Goal: Task Accomplishment & Management: Complete application form

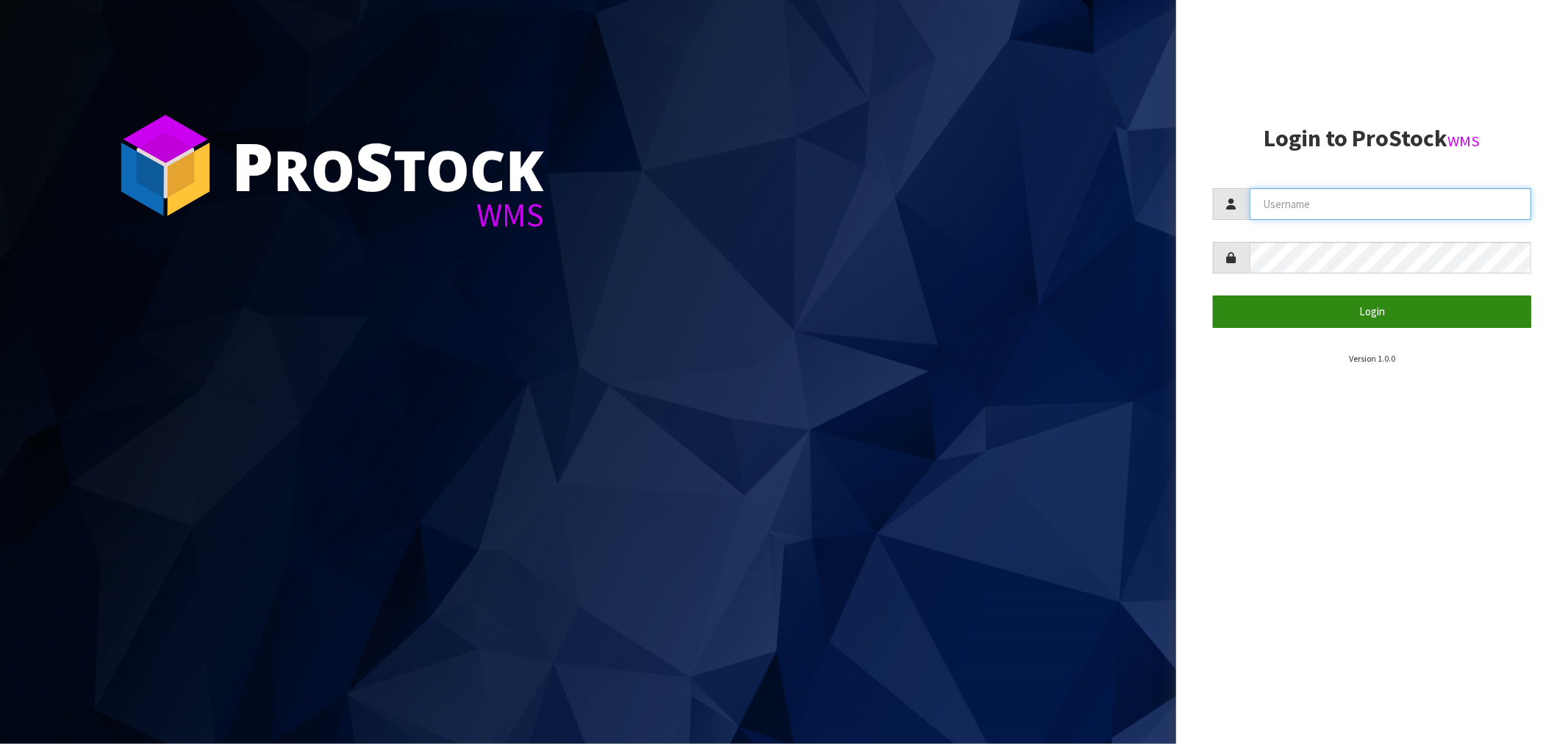
type input "[EMAIL_ADDRESS][DOMAIN_NAME]"
click at [1340, 316] on button "Login" at bounding box center [1372, 311] width 318 height 31
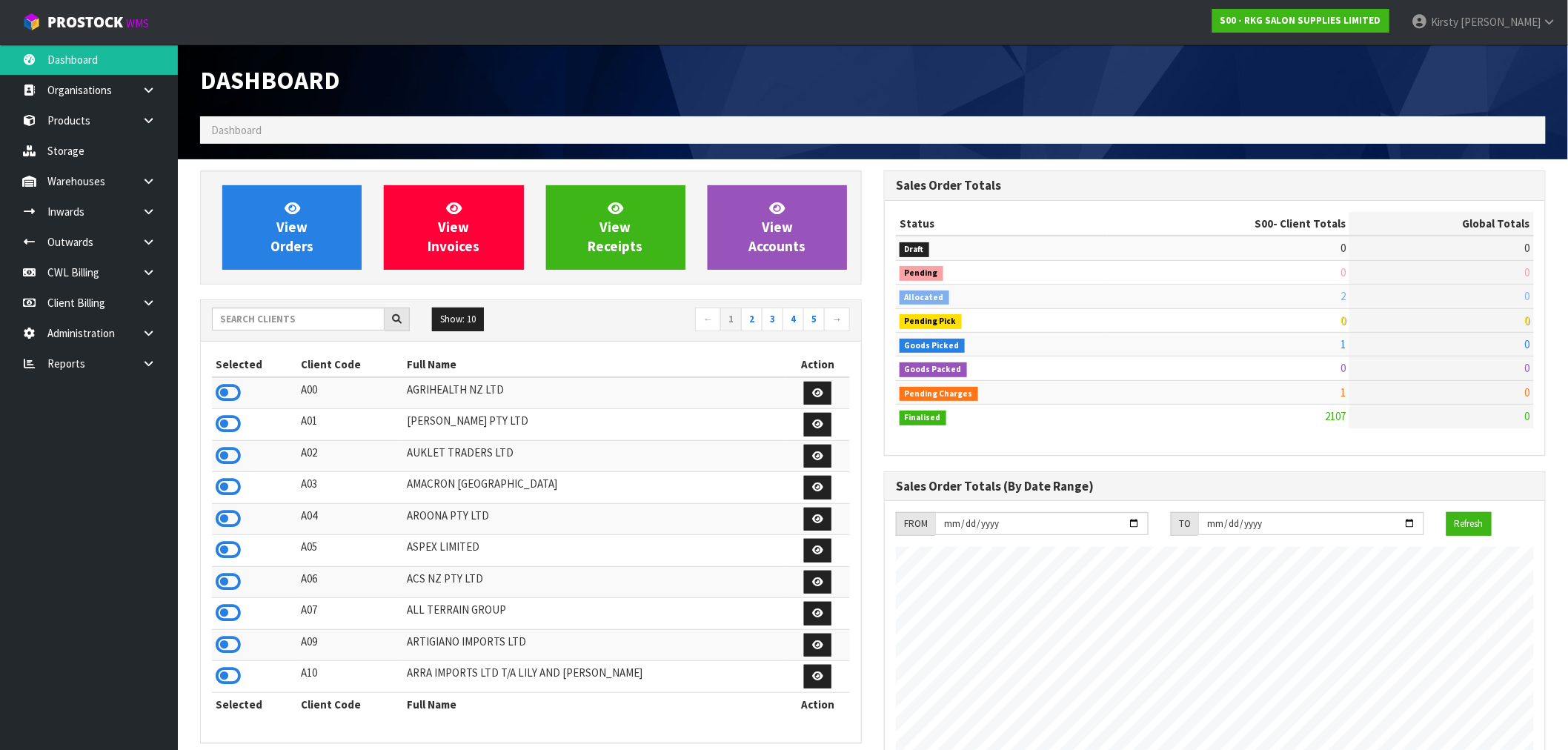
scroll to position [1123, 684]
click at [149, 240] on icon at bounding box center [148, 242] width 14 height 11
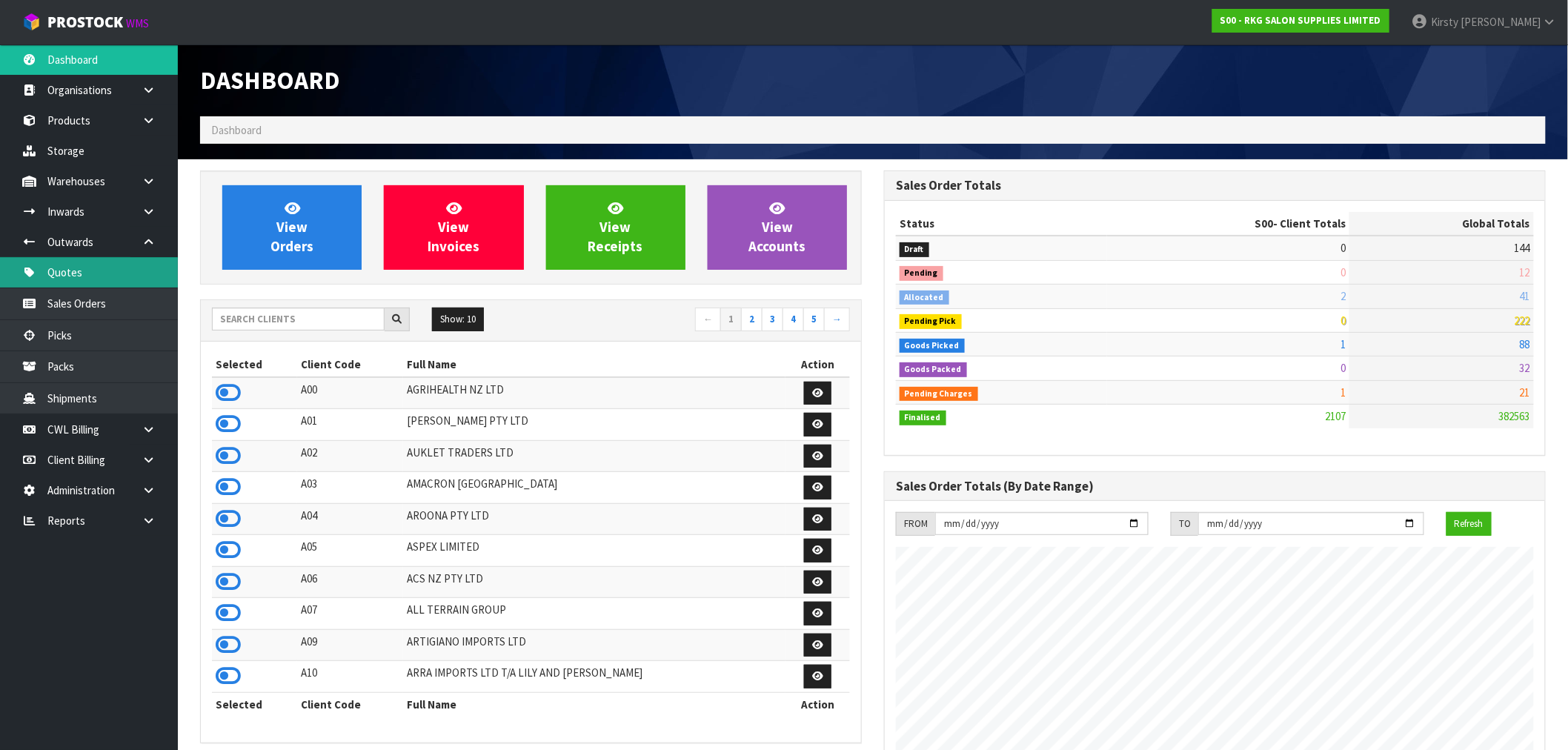
click at [104, 271] on link "Quotes" at bounding box center [89, 272] width 178 height 31
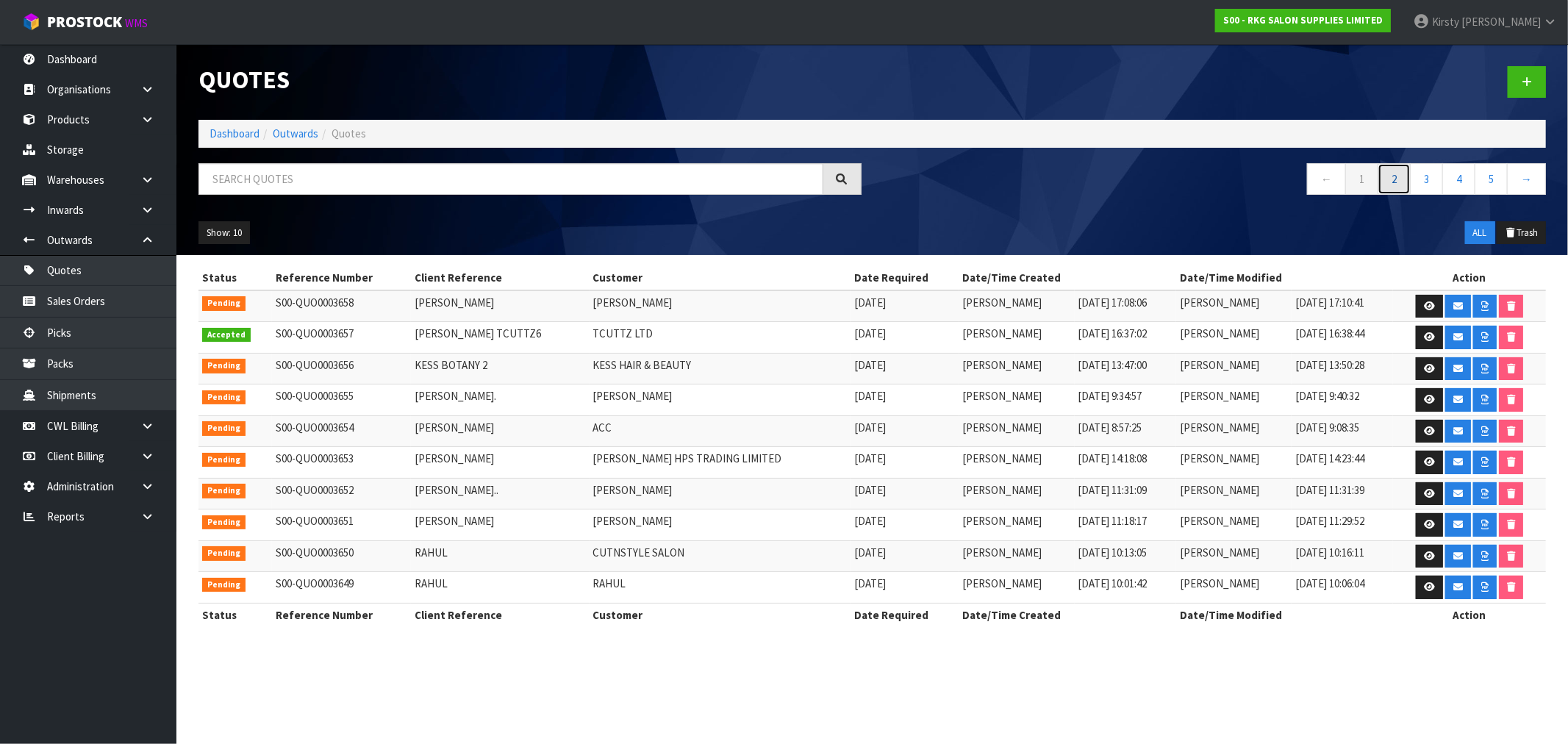
click at [1391, 182] on link "2" at bounding box center [1394, 179] width 33 height 31
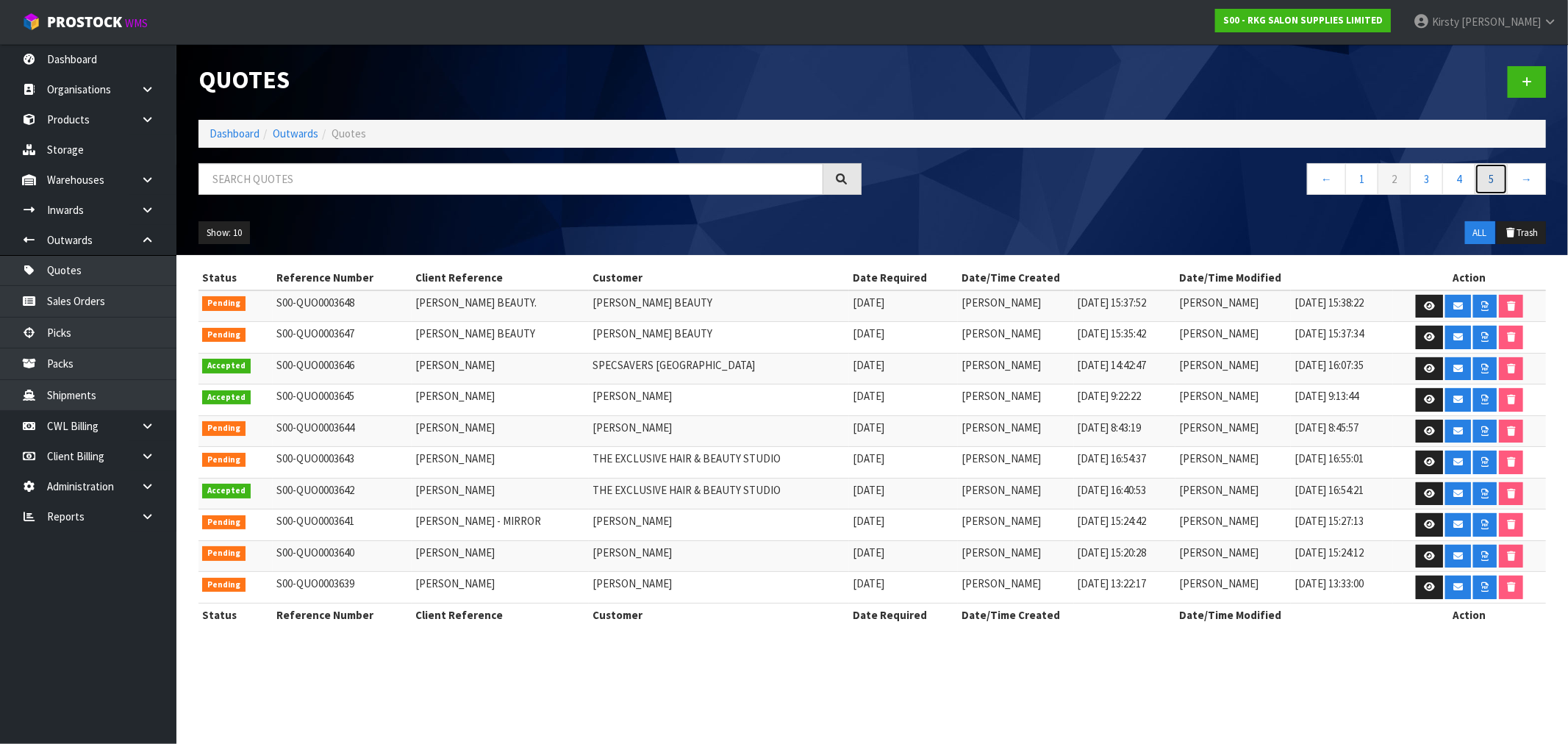
click at [1492, 182] on link "5" at bounding box center [1491, 179] width 33 height 31
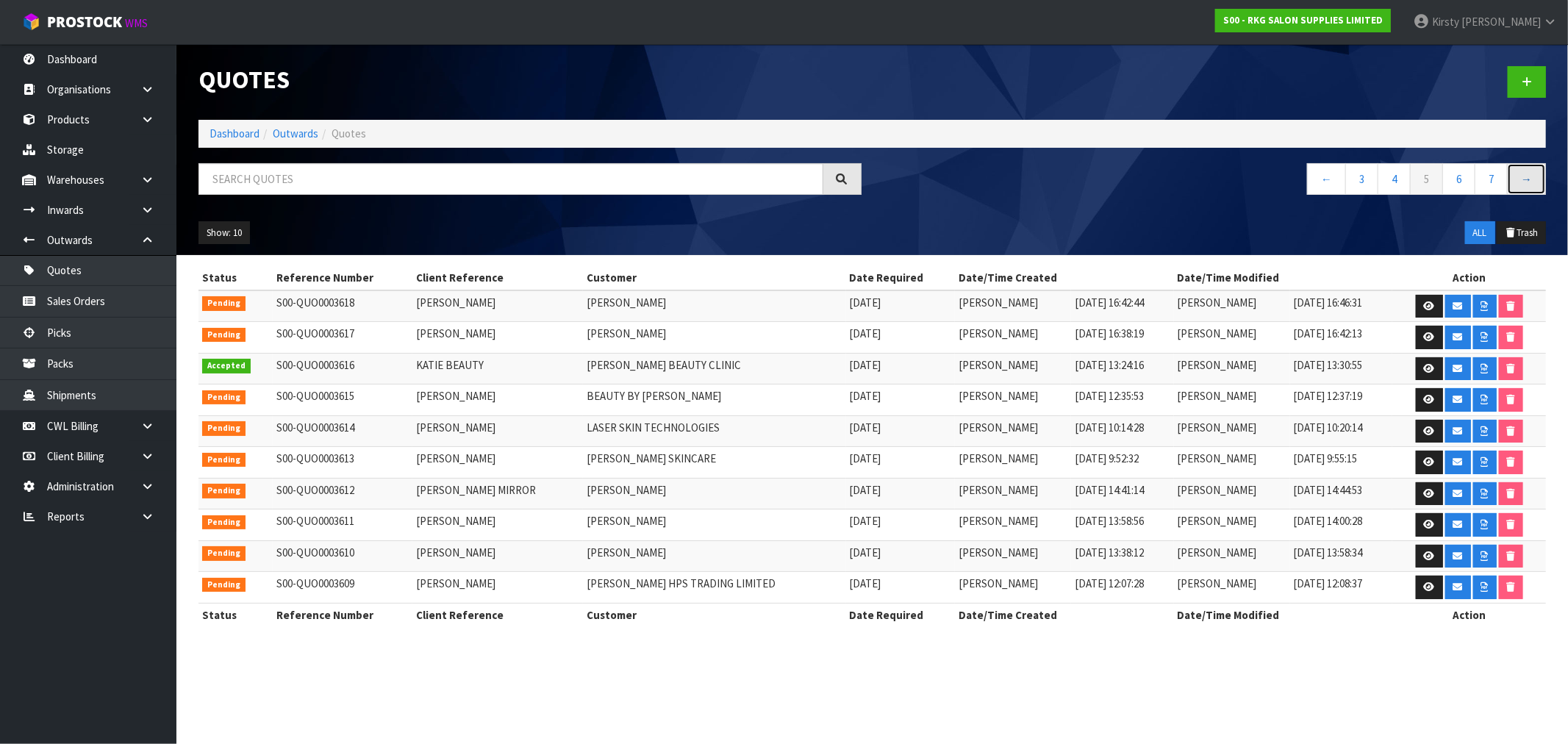
click at [1520, 182] on link "→" at bounding box center [1526, 179] width 39 height 31
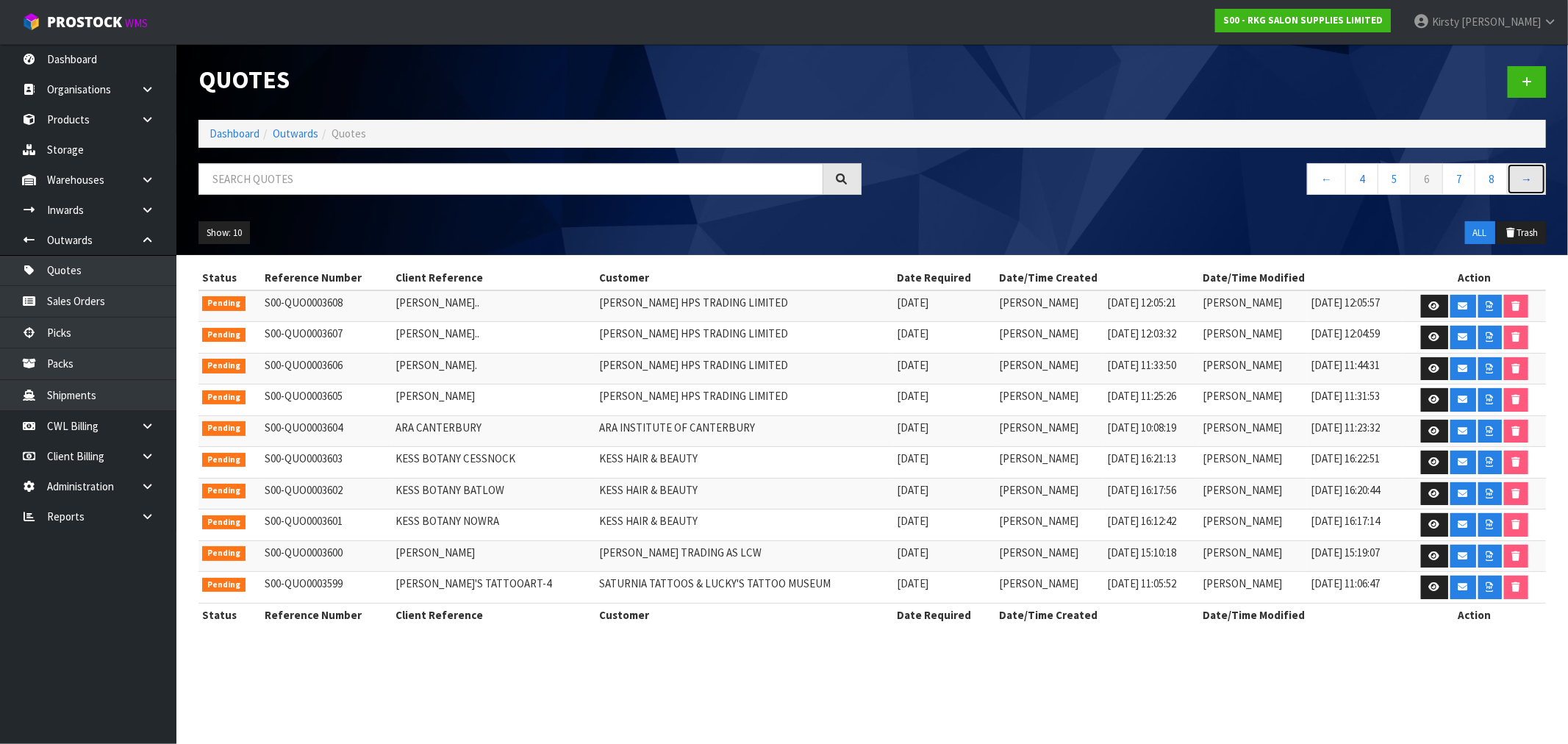
click at [1522, 185] on link "→" at bounding box center [1526, 179] width 39 height 31
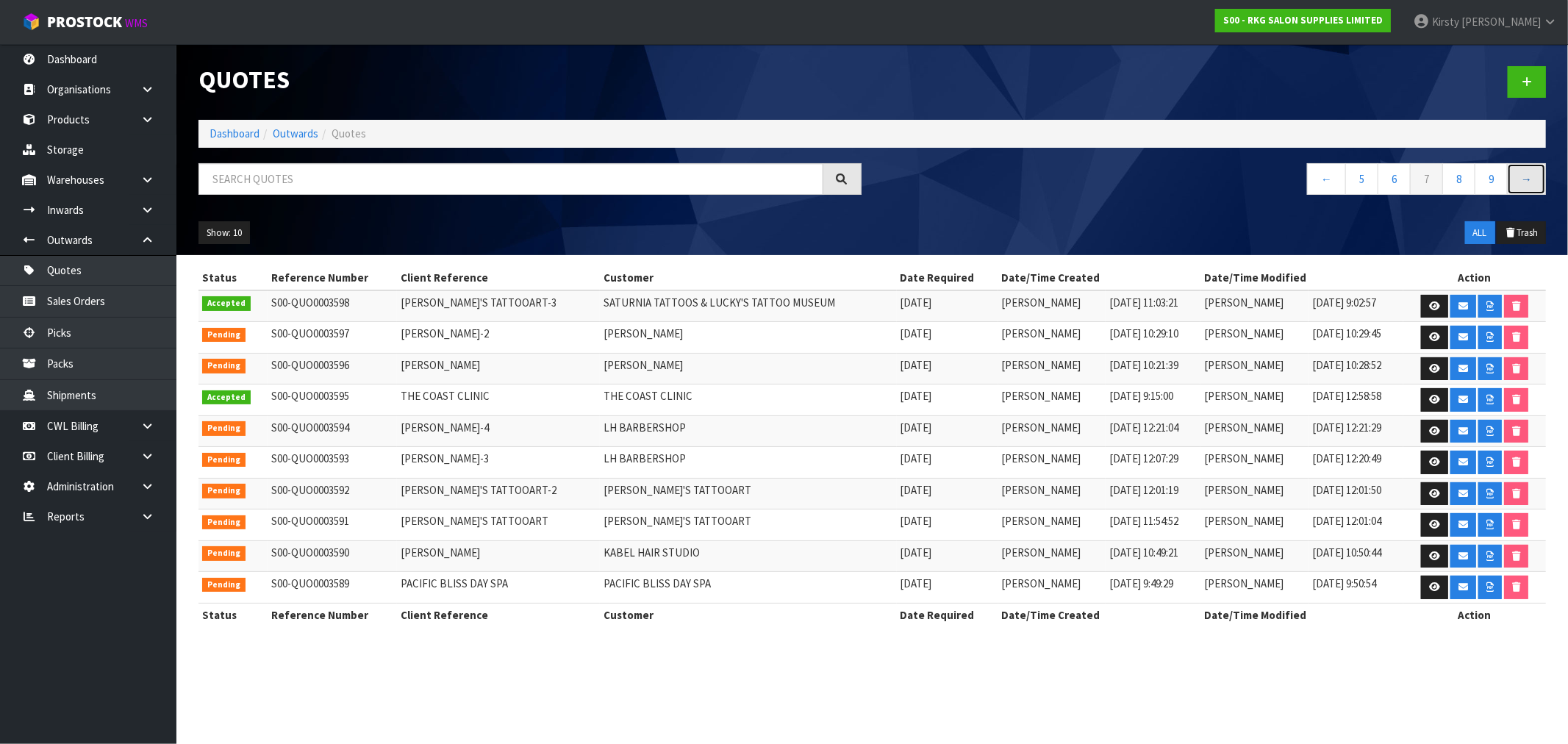
click at [1529, 182] on link "→" at bounding box center [1526, 179] width 39 height 31
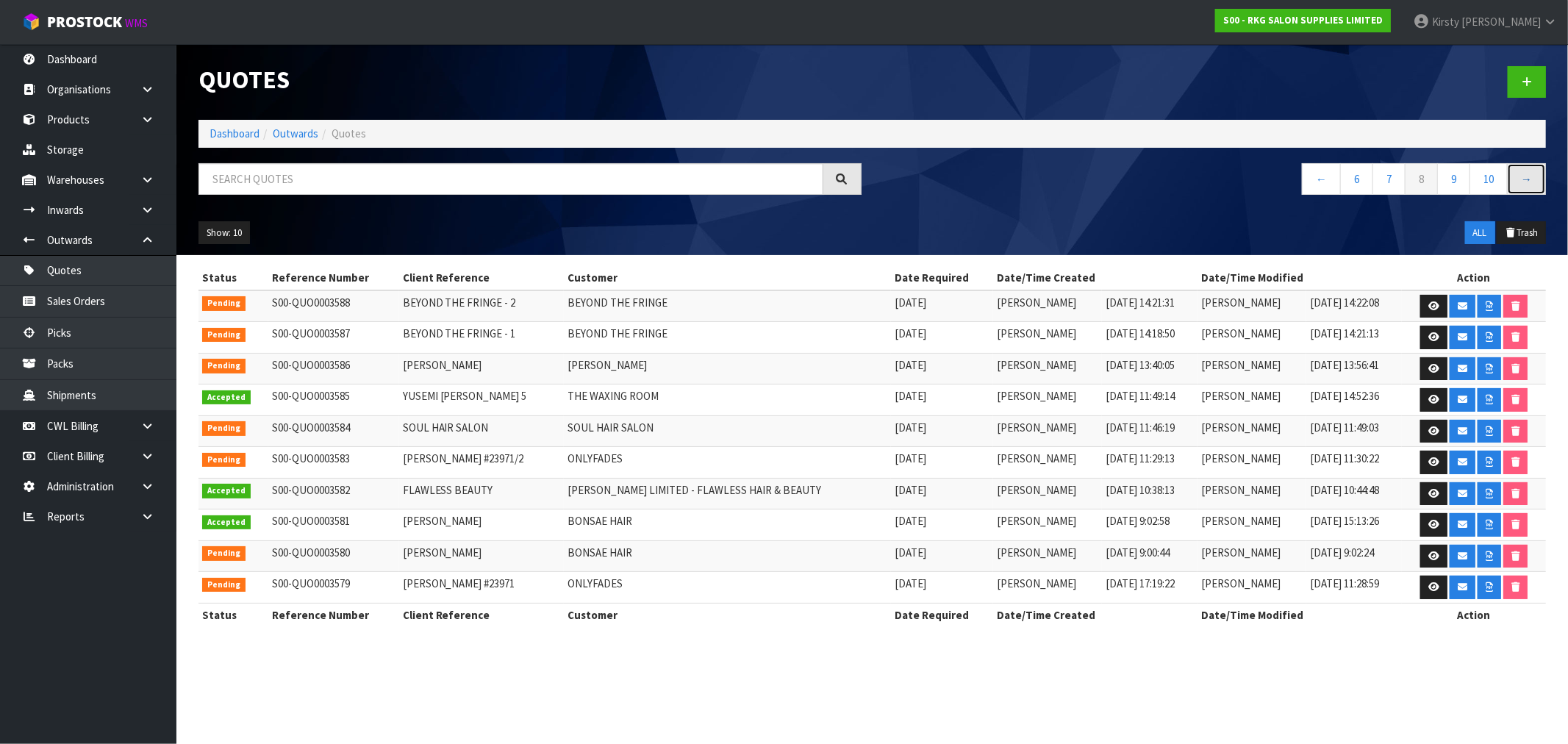
click at [1529, 182] on link "→" at bounding box center [1526, 179] width 39 height 31
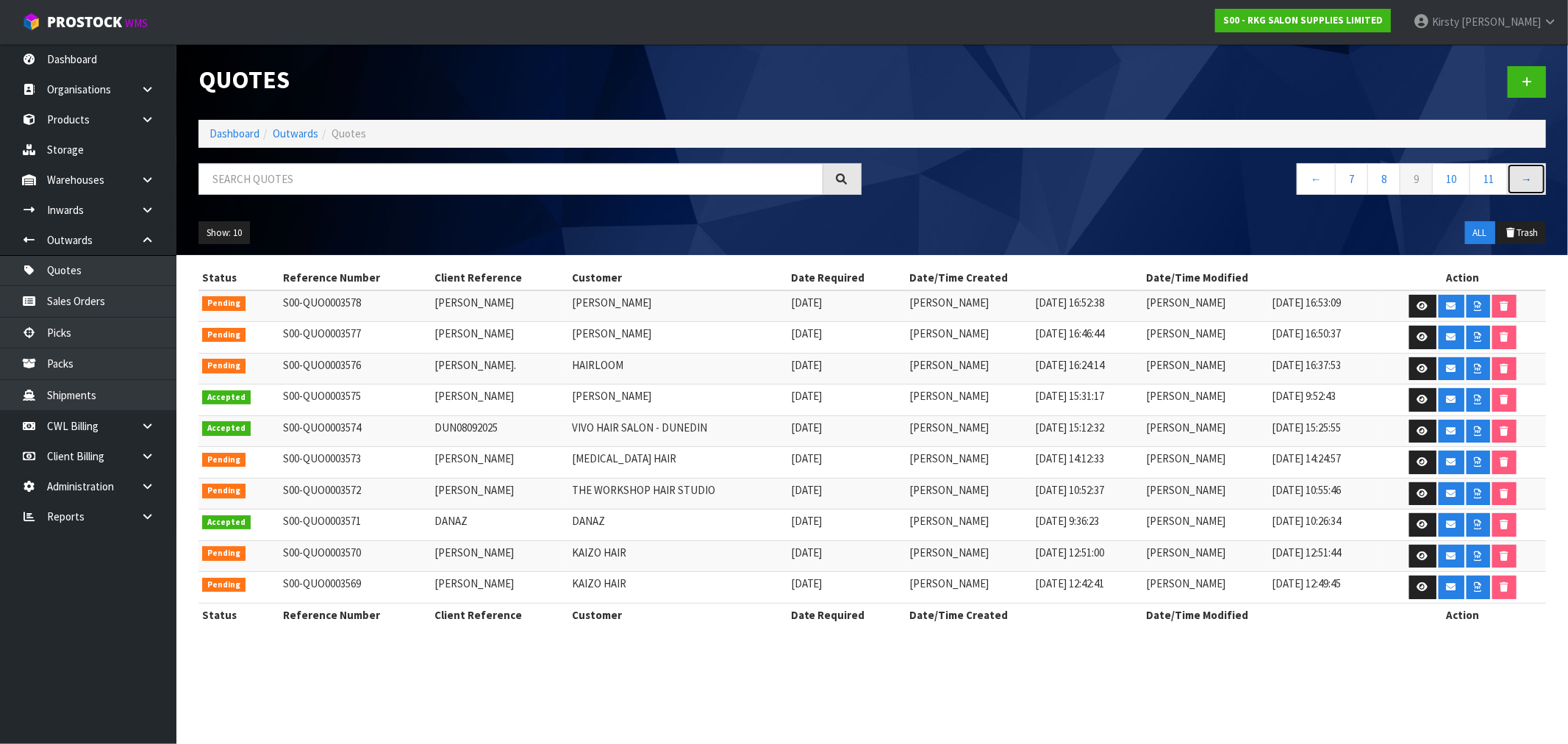
click at [1529, 182] on link "→" at bounding box center [1526, 179] width 39 height 31
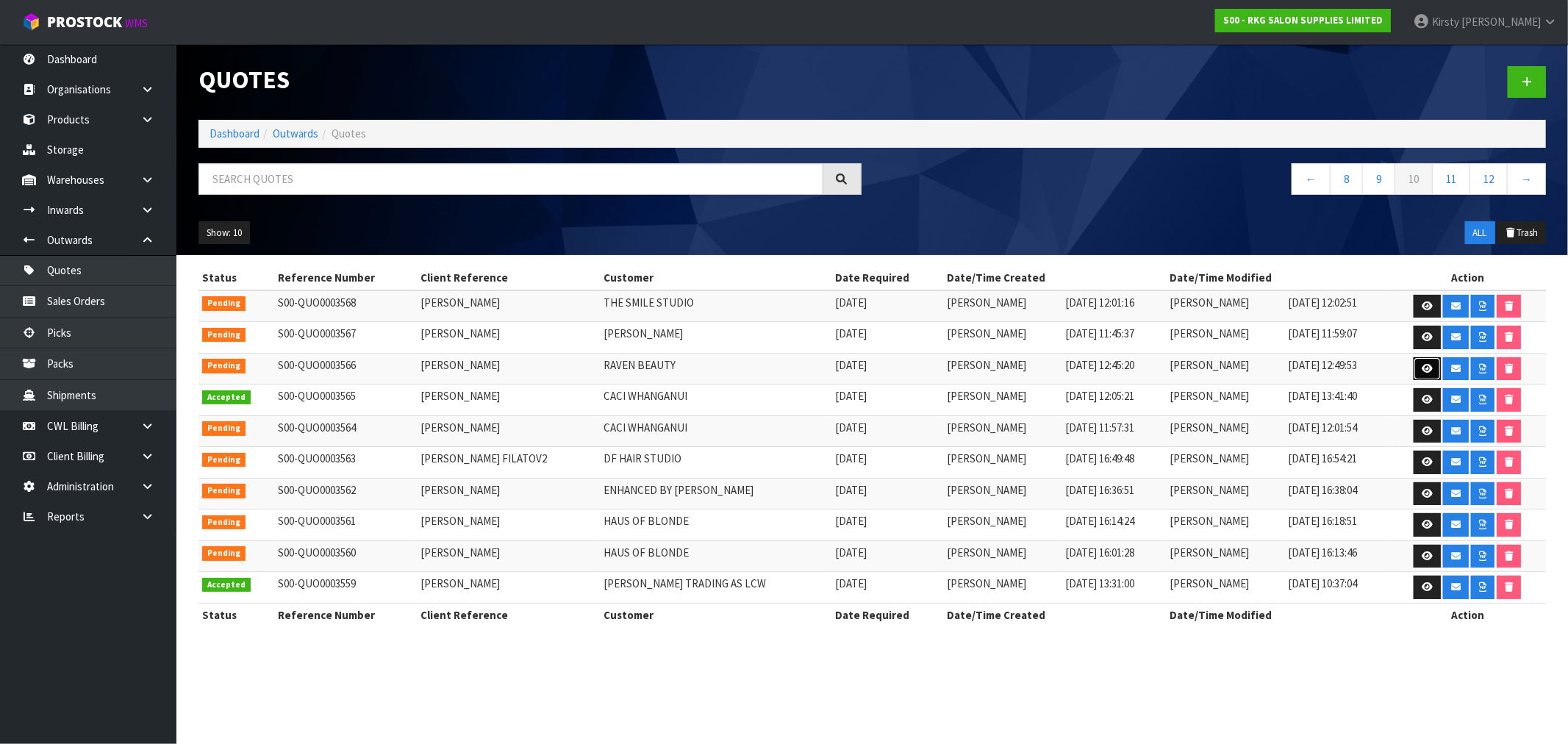
click at [1426, 366] on icon at bounding box center [1427, 369] width 11 height 9
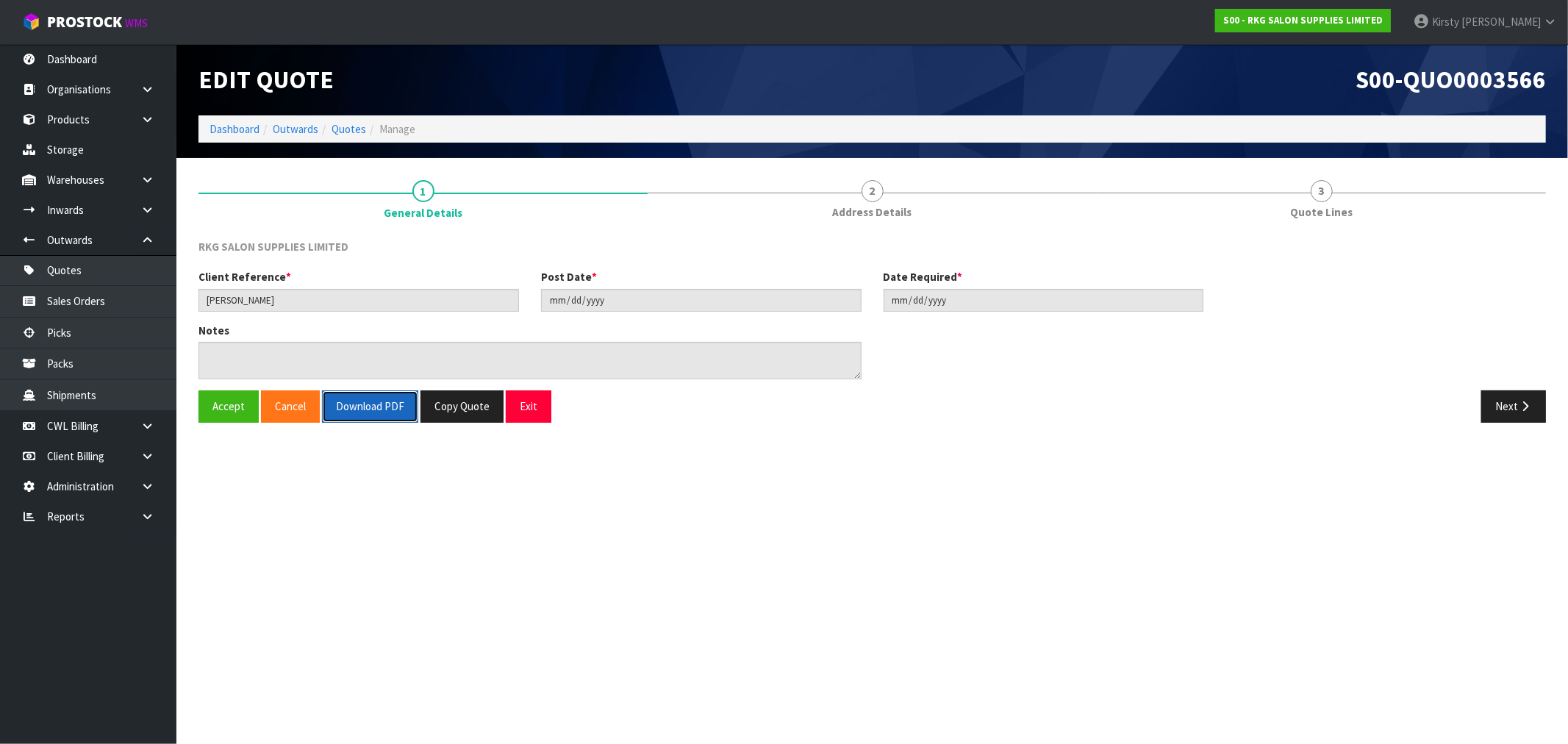
click at [369, 416] on button "Download PDF" at bounding box center [370, 405] width 96 height 31
click at [527, 414] on button "Exit" at bounding box center [528, 405] width 46 height 31
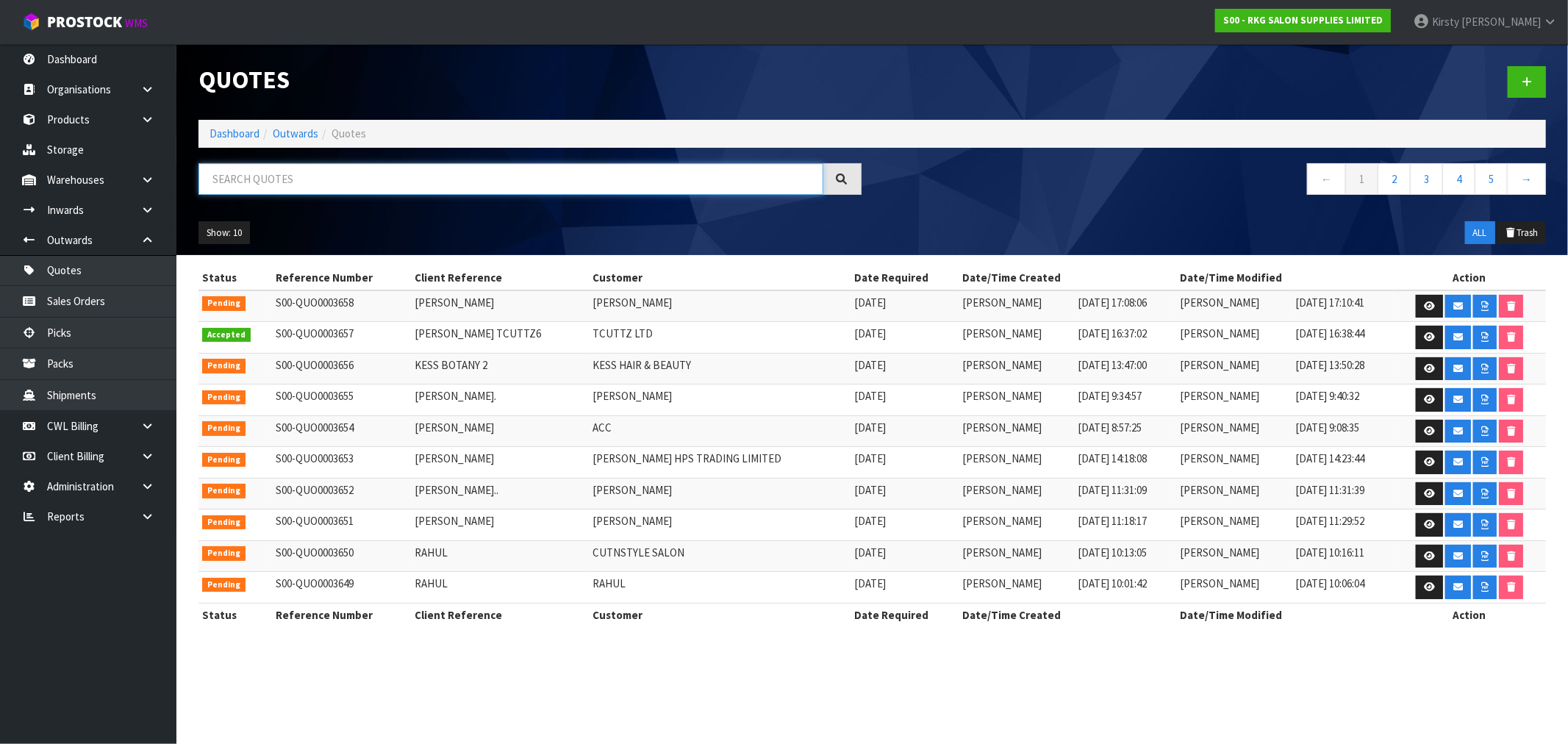
click at [249, 186] on input "text" at bounding box center [510, 179] width 625 height 31
click at [314, 185] on input "text" at bounding box center [510, 179] width 625 height 31
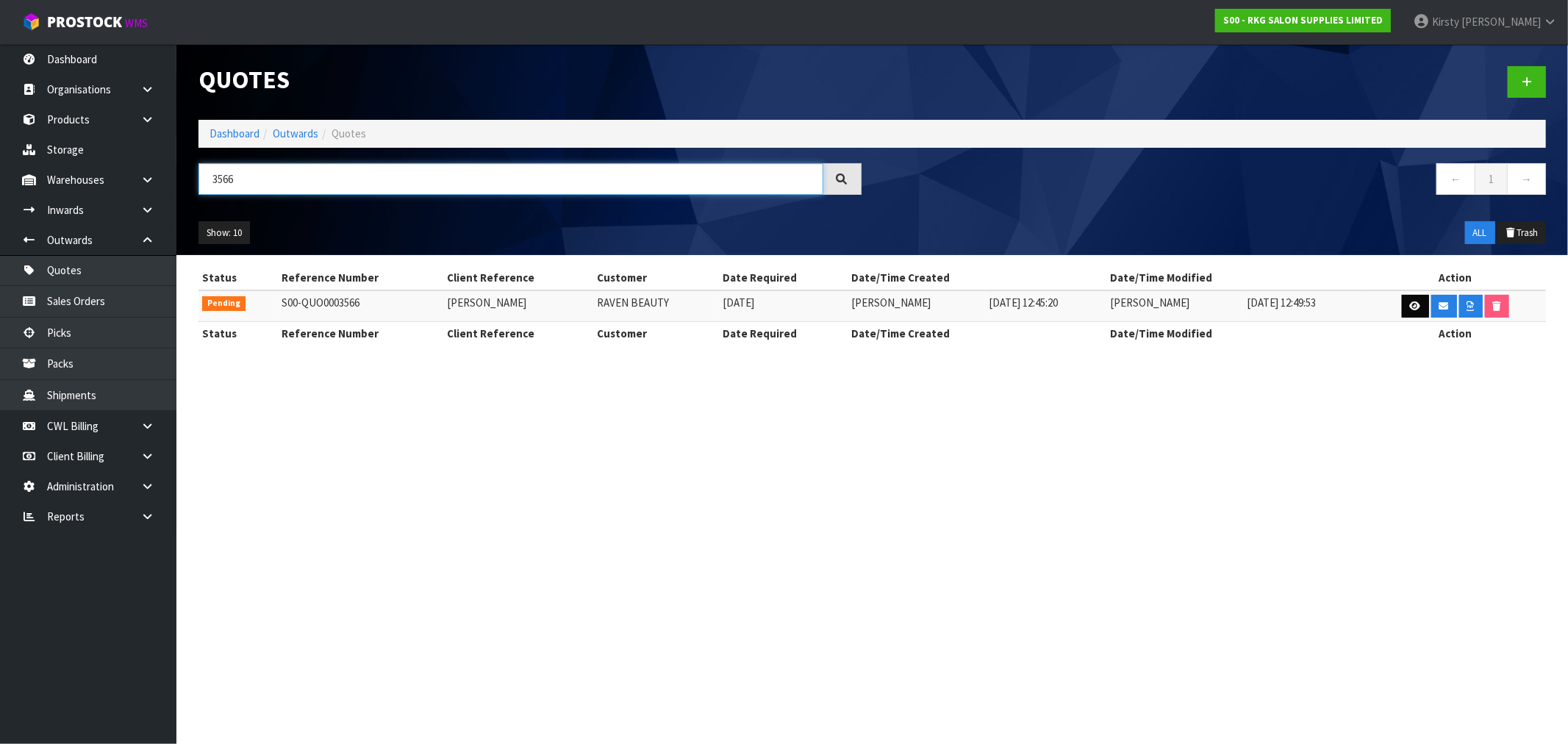
type input "3566"
drag, startPoint x: 1406, startPoint y: 305, endPoint x: 1389, endPoint y: 309, distance: 17.5
click at [1407, 305] on link at bounding box center [1416, 306] width 28 height 24
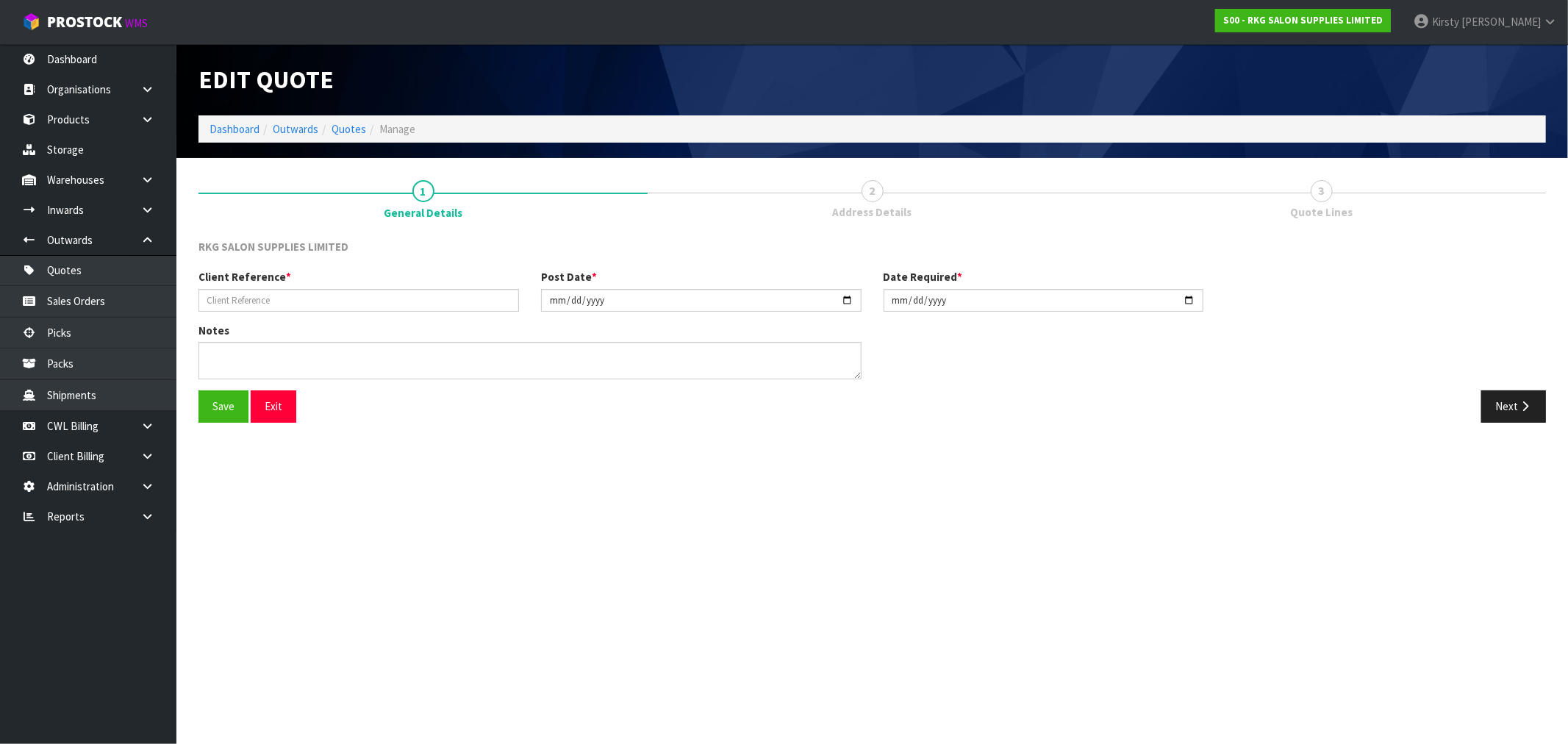
type input "[PERSON_NAME]"
type input "[DATE]"
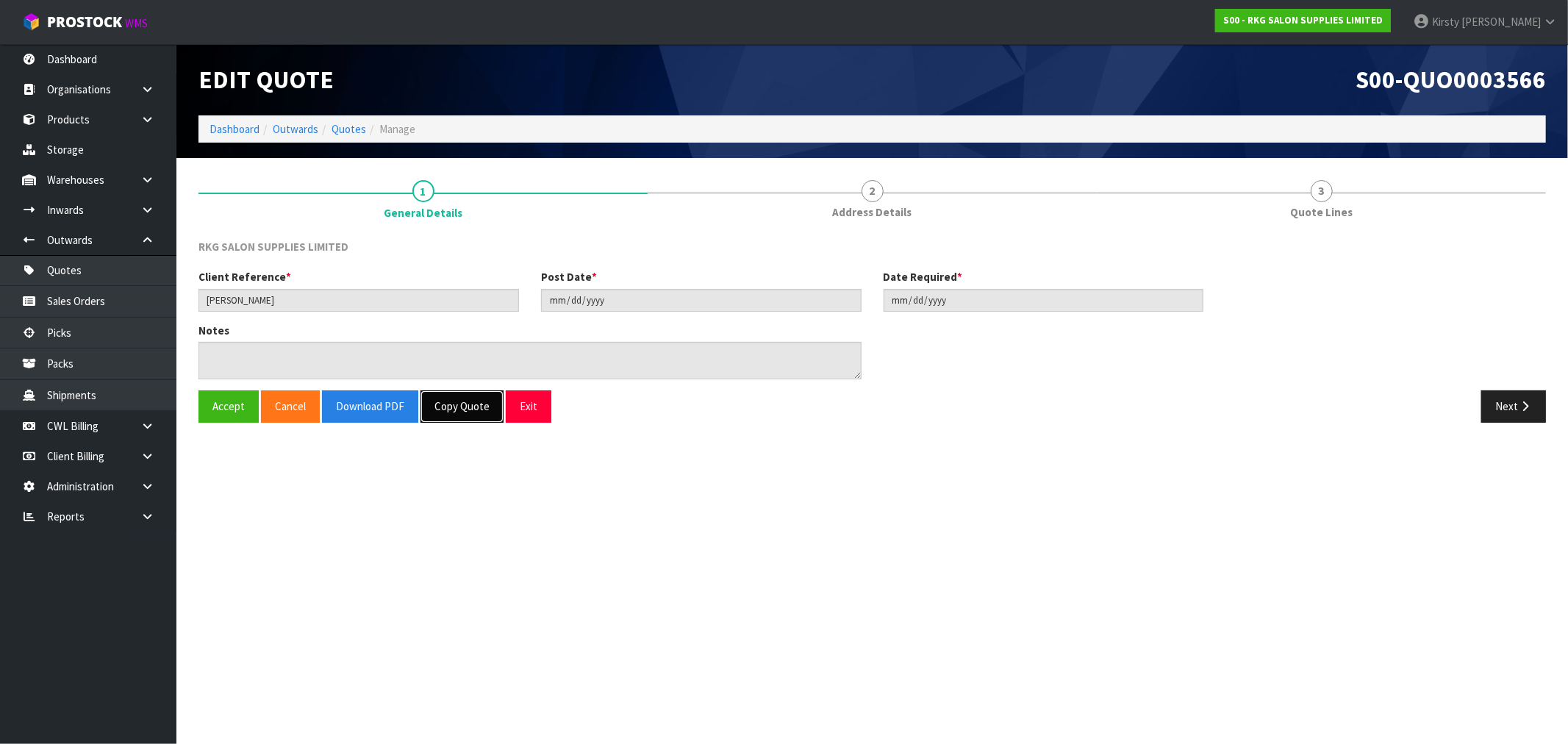
click at [463, 412] on button "Copy Quote" at bounding box center [462, 405] width 83 height 31
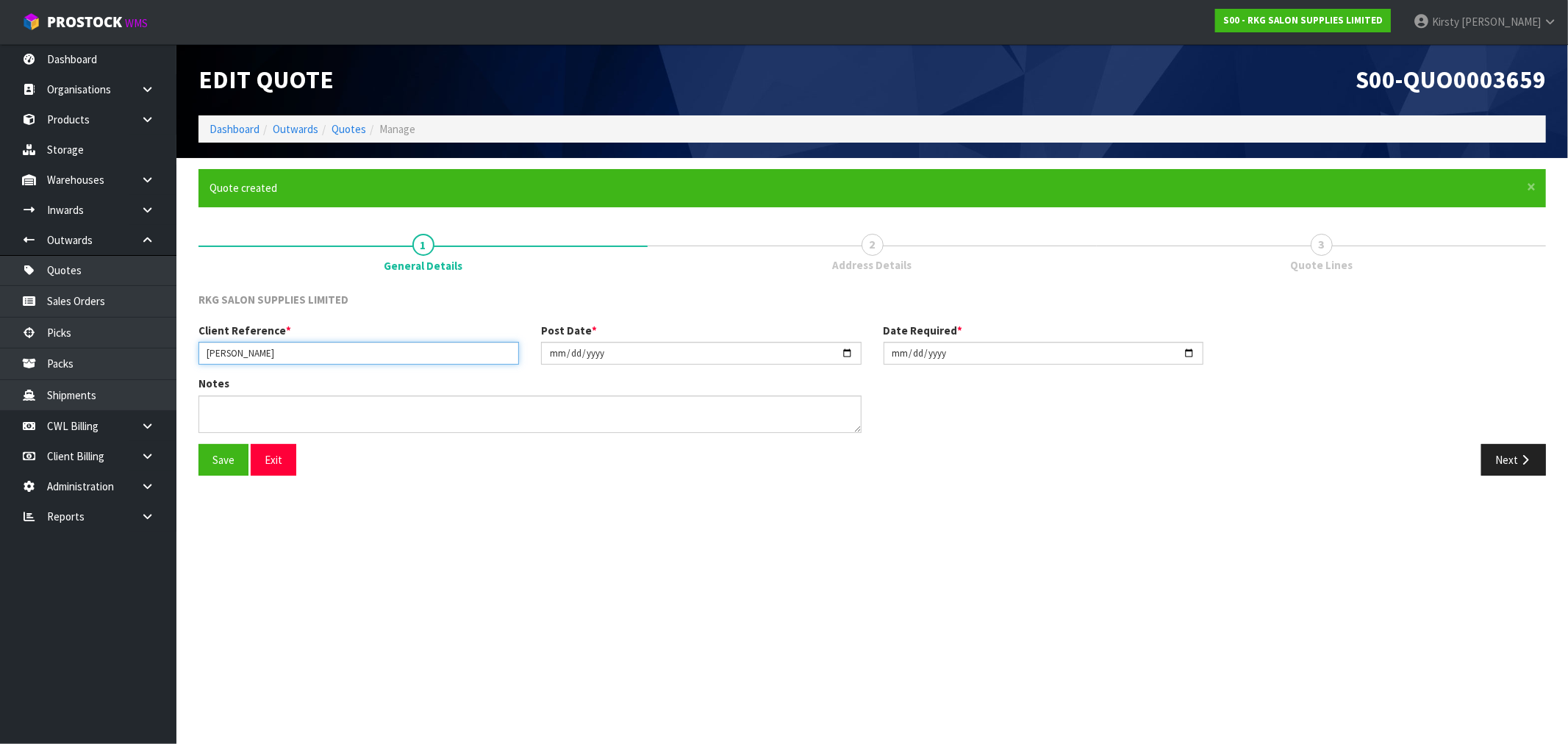
click at [291, 356] on input "[PERSON_NAME]" at bounding box center [358, 353] width 320 height 23
type input "[PERSON_NAME] - 2"
type input "[DATE]"
click at [229, 412] on textarea at bounding box center [529, 414] width 663 height 38
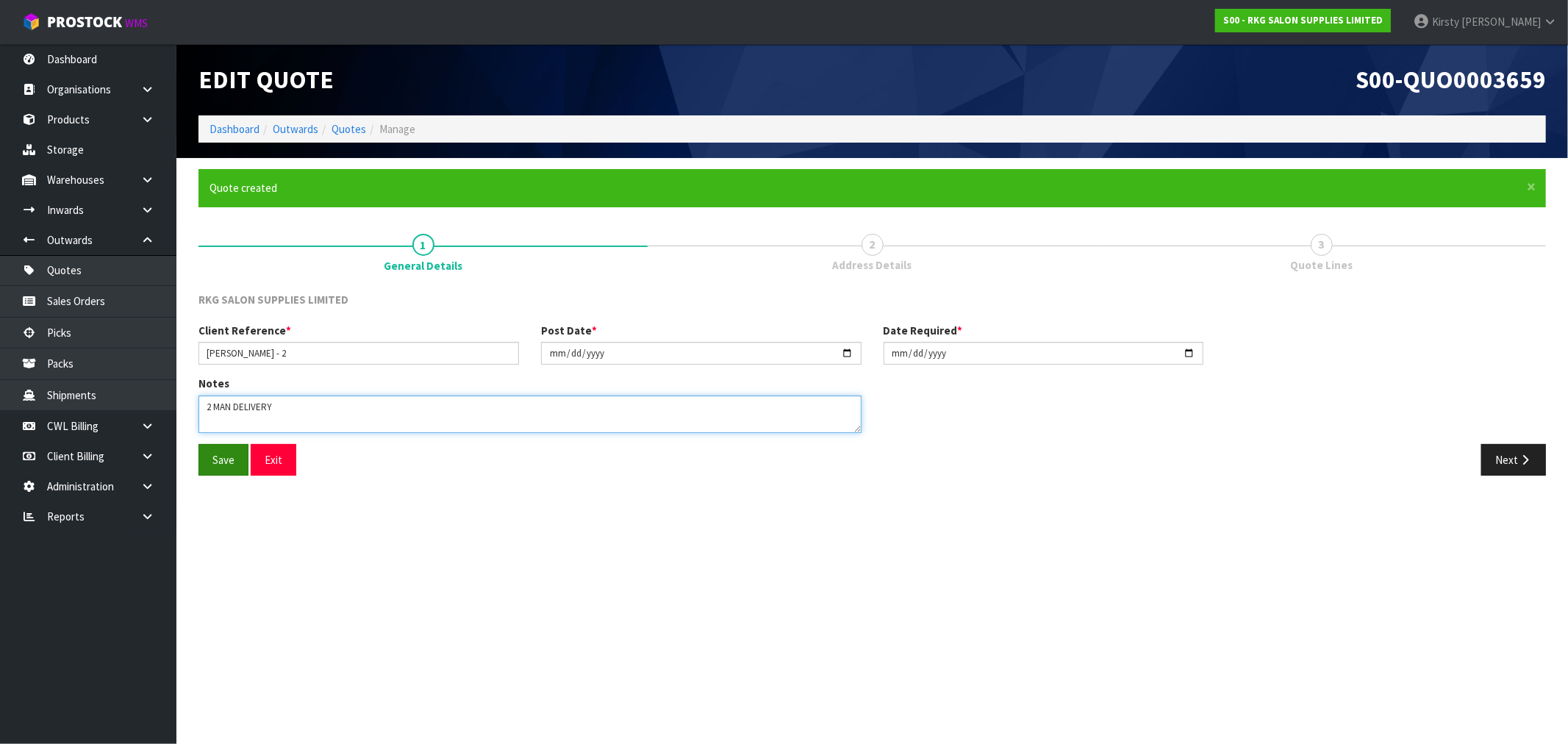
type textarea "2 MAN DELIVERY"
click at [214, 461] on button "Save" at bounding box center [223, 460] width 50 height 31
click at [1519, 464] on icon "button" at bounding box center [1524, 460] width 14 height 11
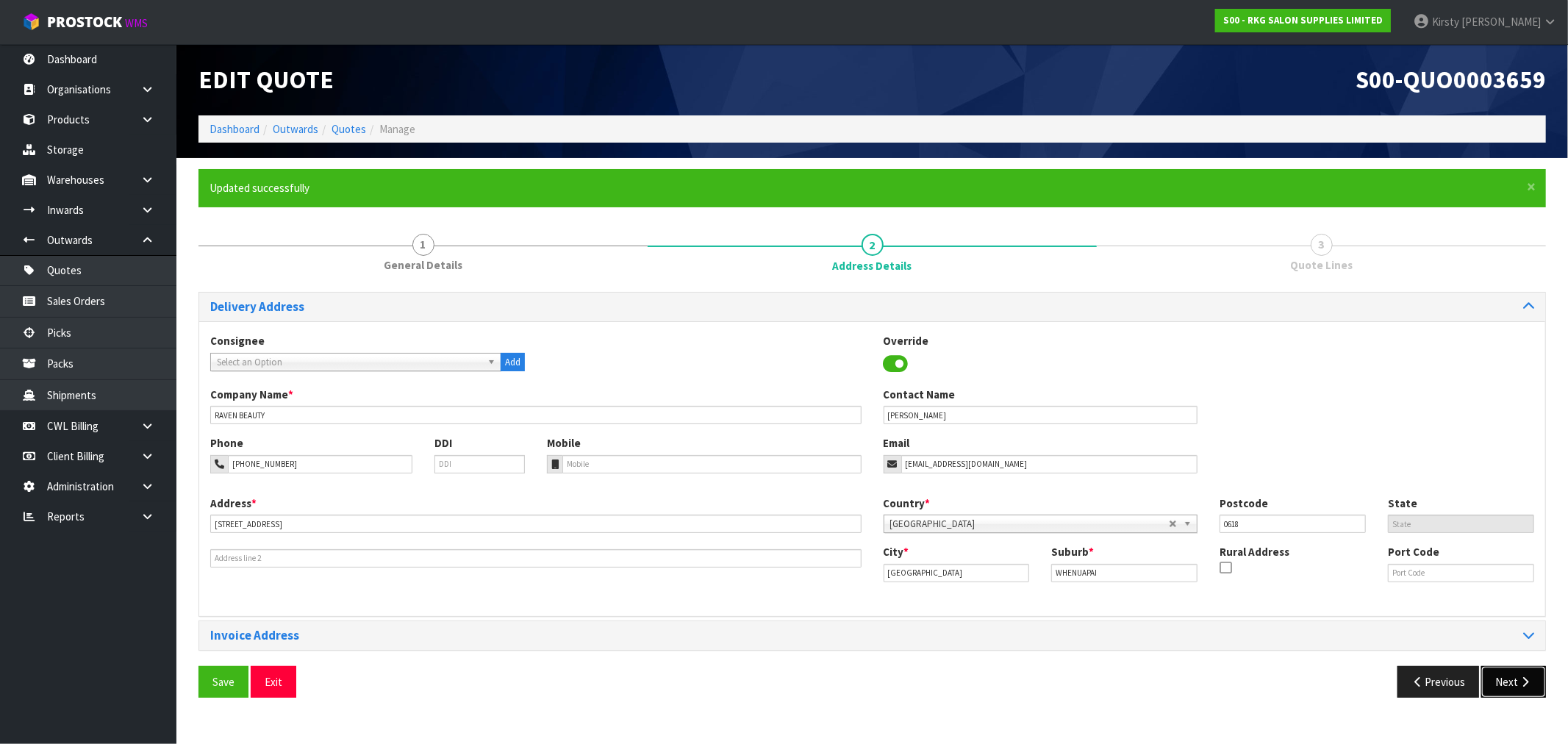
click at [1507, 680] on button "Next" at bounding box center [1513, 682] width 64 height 31
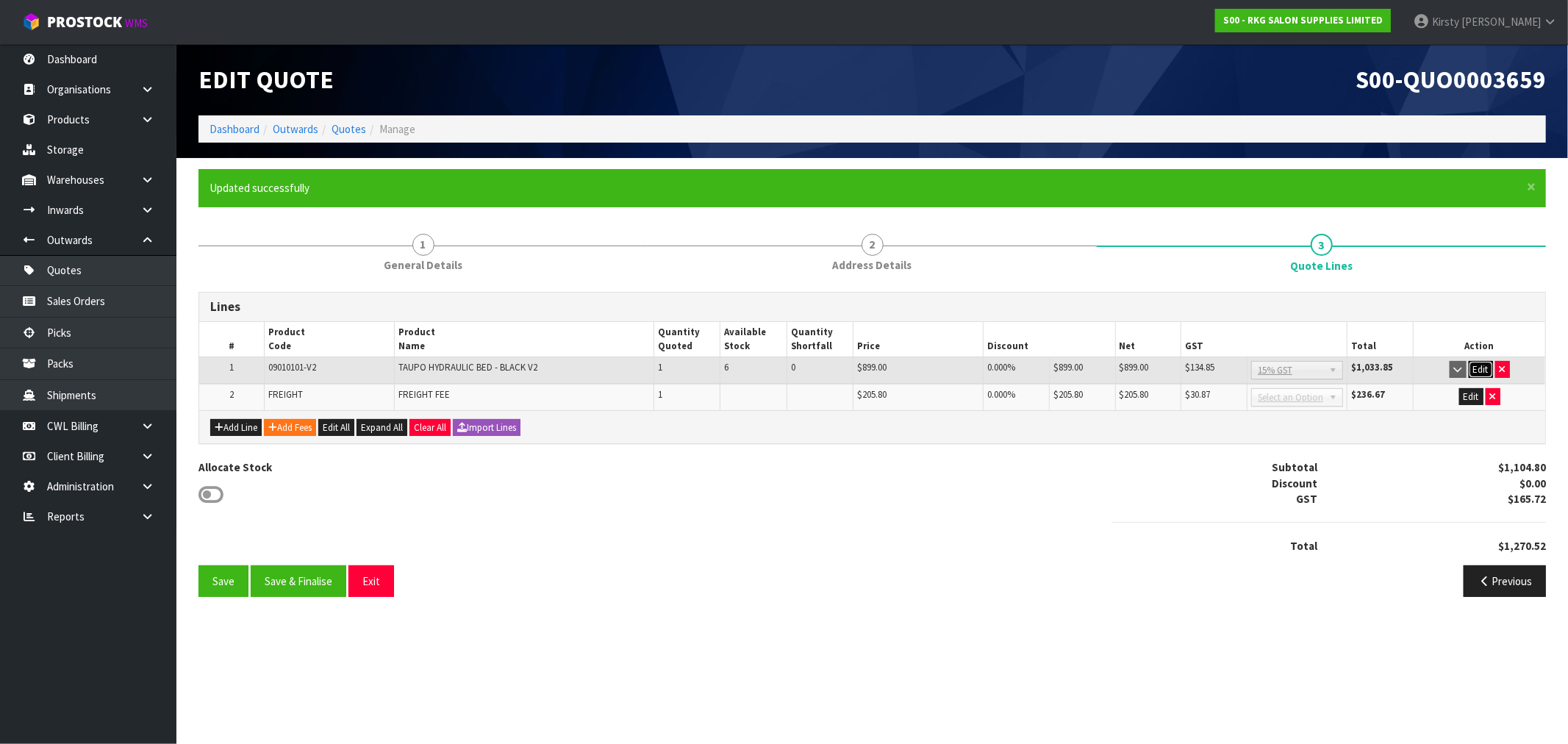
click at [1479, 370] on button "Edit" at bounding box center [1481, 369] width 24 height 17
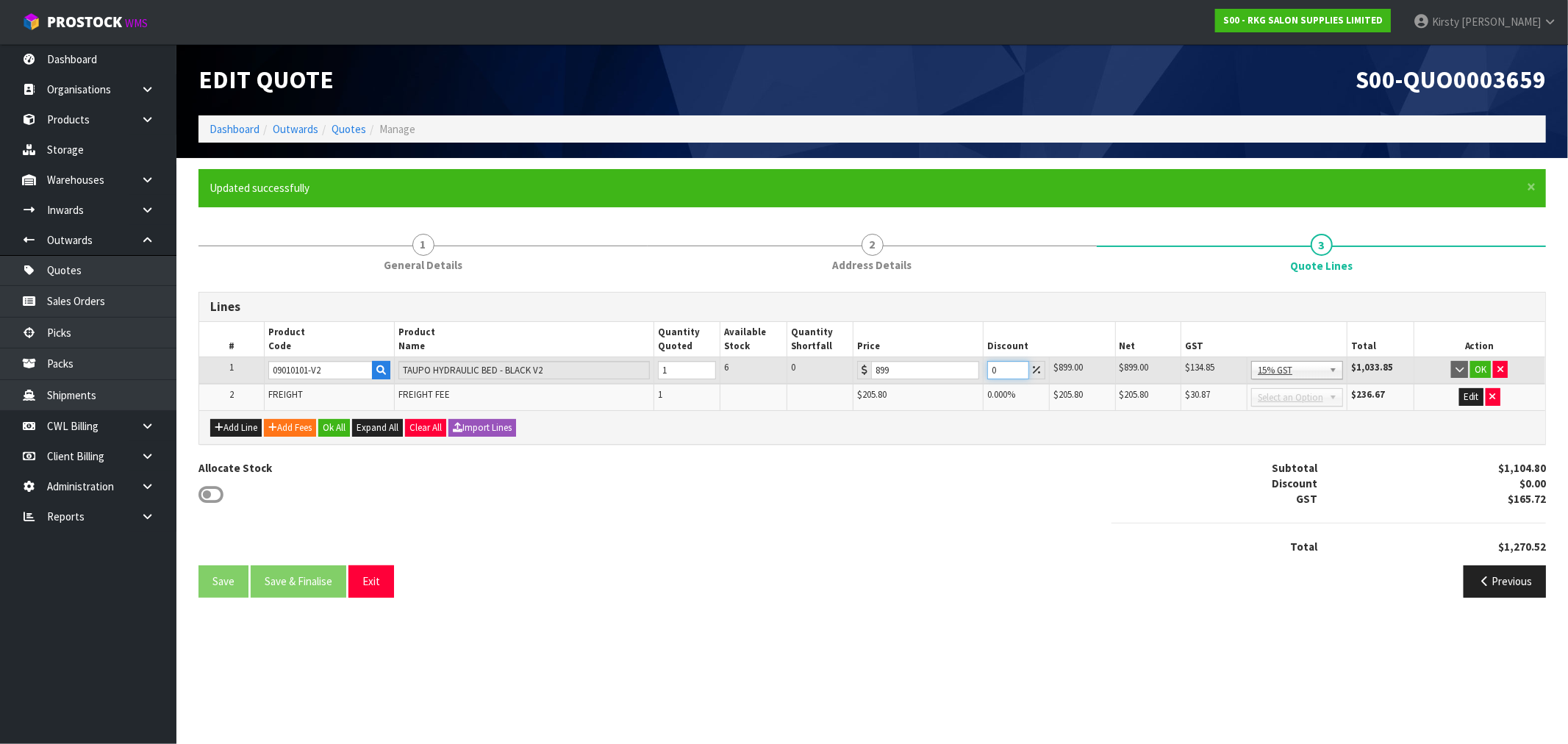
drag, startPoint x: 1004, startPoint y: 372, endPoint x: 975, endPoint y: 372, distance: 29.0
click at [975, 372] on tr "1 09010101-V2 TAUPO HYDRAULIC BED - BLACK V2 1 6 0 899 0 $899.00 $0.00 $899.00 …" at bounding box center [872, 371] width 1346 height 28
type input "2.5"
click at [1477, 368] on button "OK" at bounding box center [1480, 369] width 20 height 17
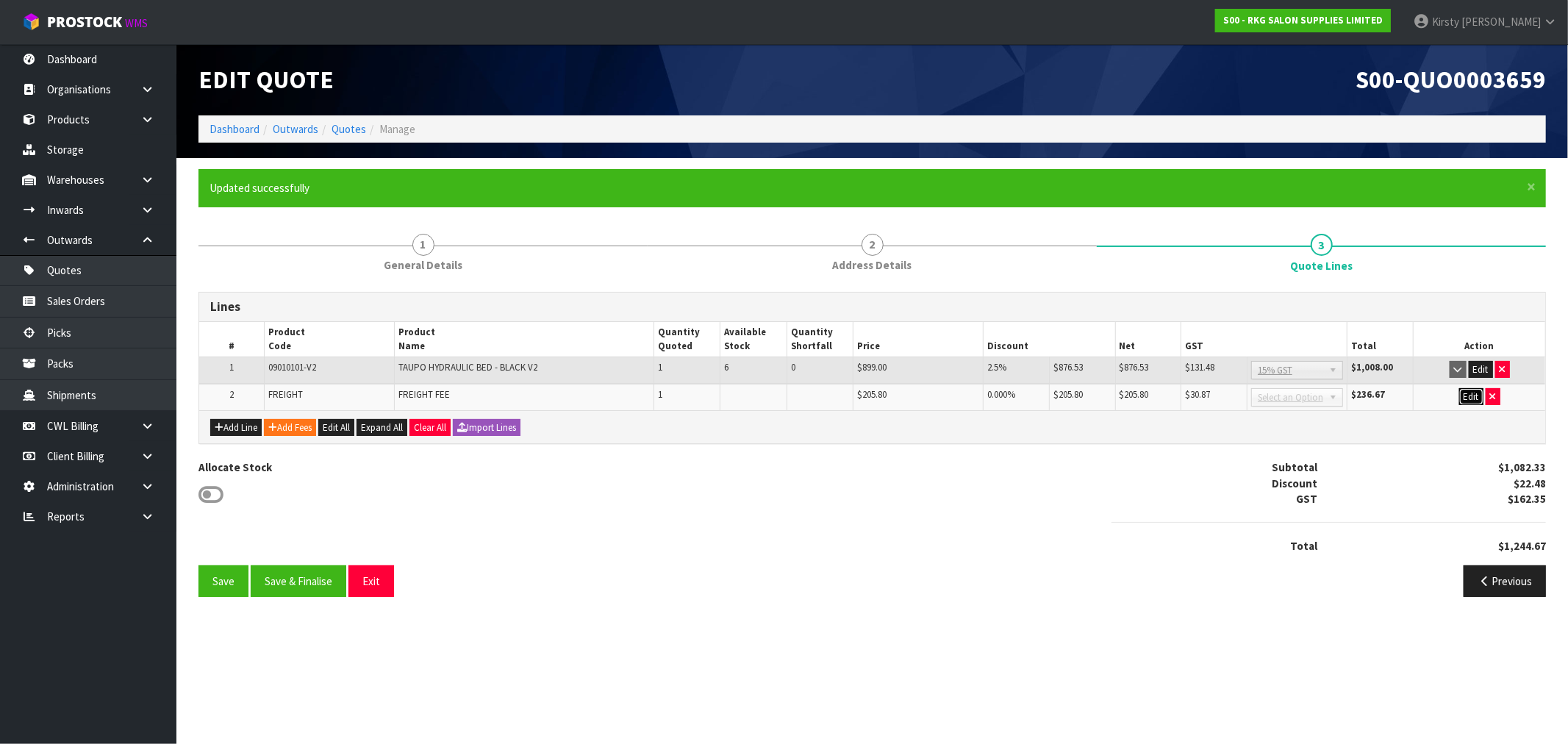
click at [1473, 397] on button "Edit" at bounding box center [1471, 396] width 24 height 17
click at [1467, 391] on button "OK" at bounding box center [1471, 396] width 20 height 17
click at [227, 575] on button "Save" at bounding box center [223, 581] width 50 height 31
click at [331, 584] on button "Save & Finalise" at bounding box center [298, 581] width 95 height 31
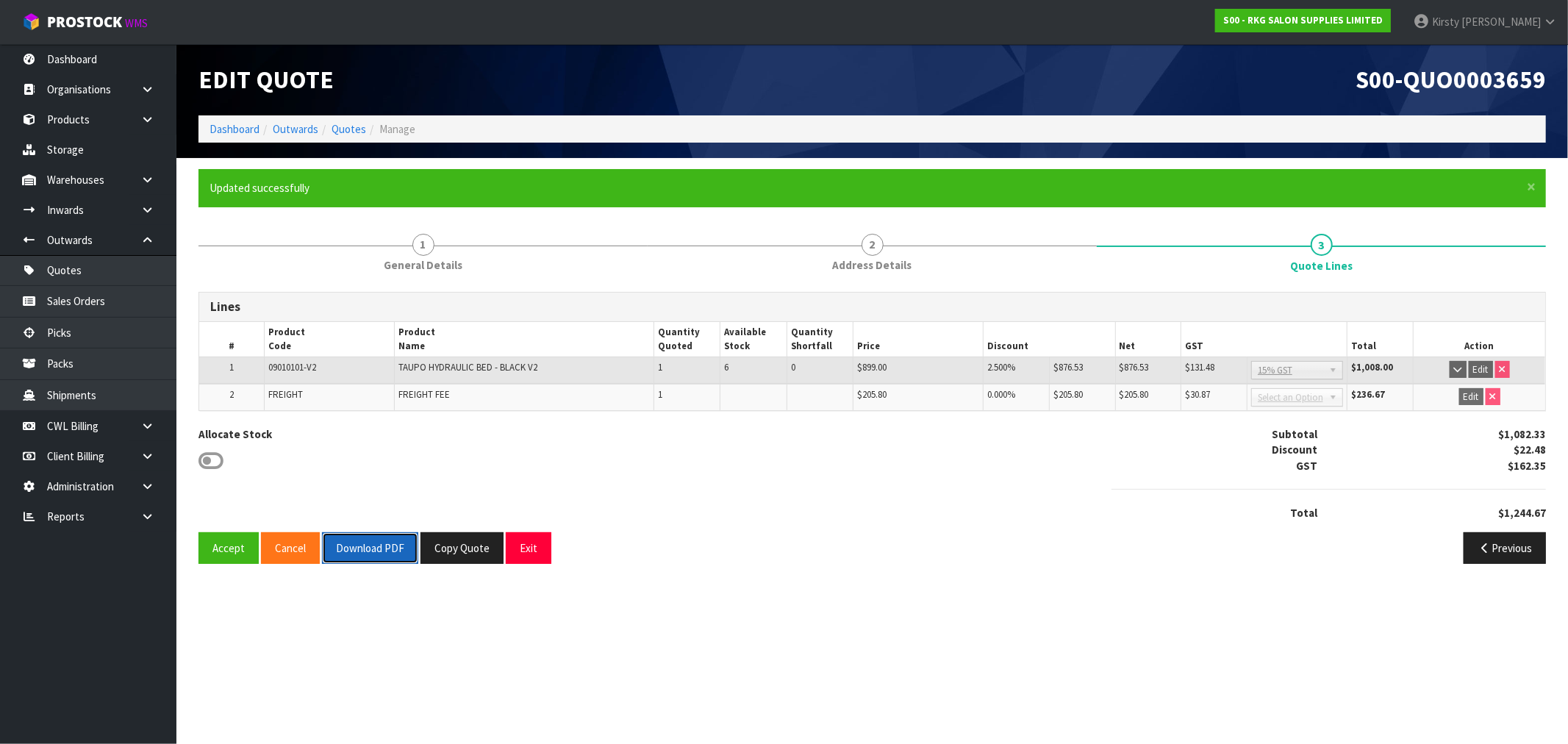
click at [373, 532] on button "Download PDF" at bounding box center [370, 548] width 96 height 31
click at [538, 549] on button "Exit" at bounding box center [528, 548] width 46 height 31
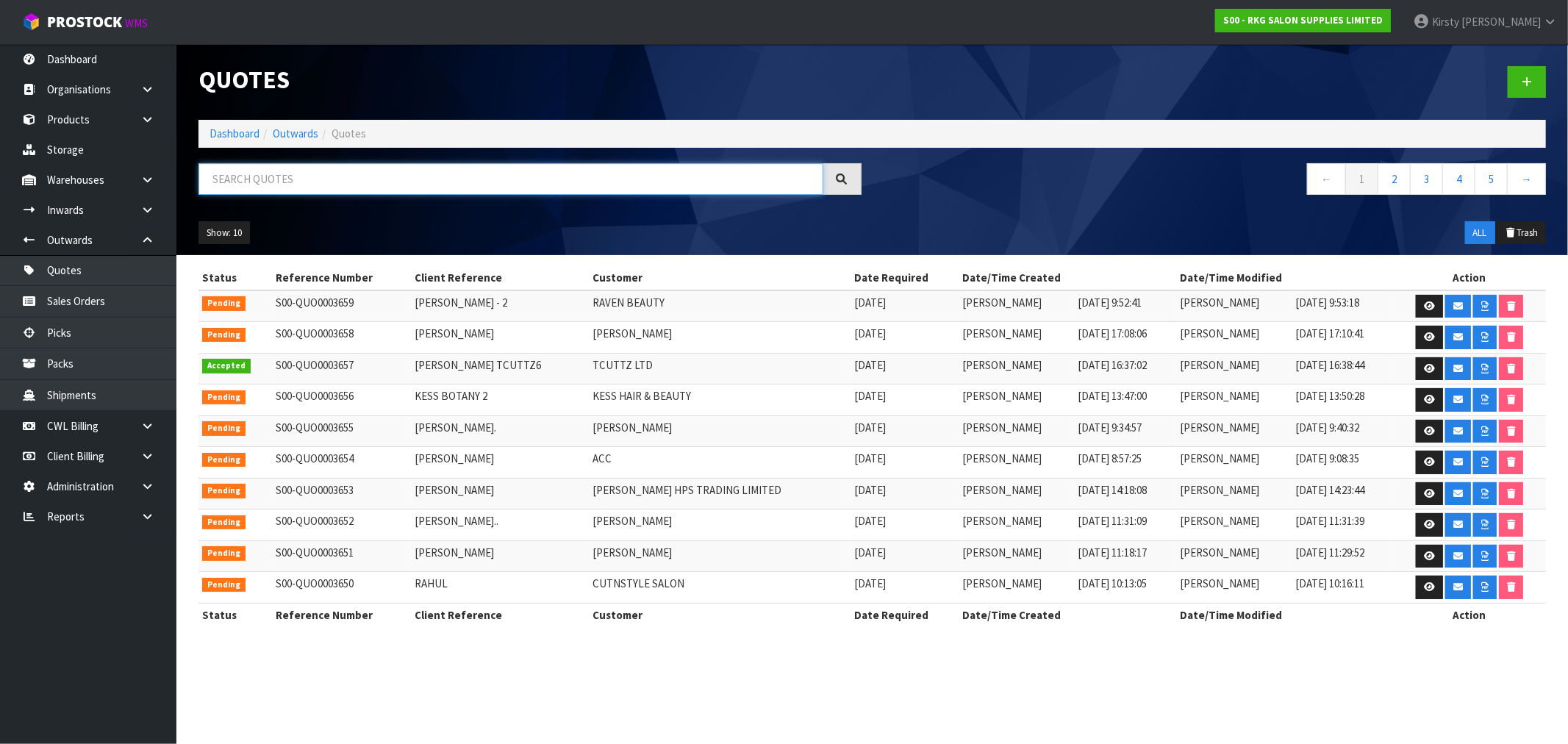
click at [322, 172] on input "text" at bounding box center [510, 179] width 625 height 31
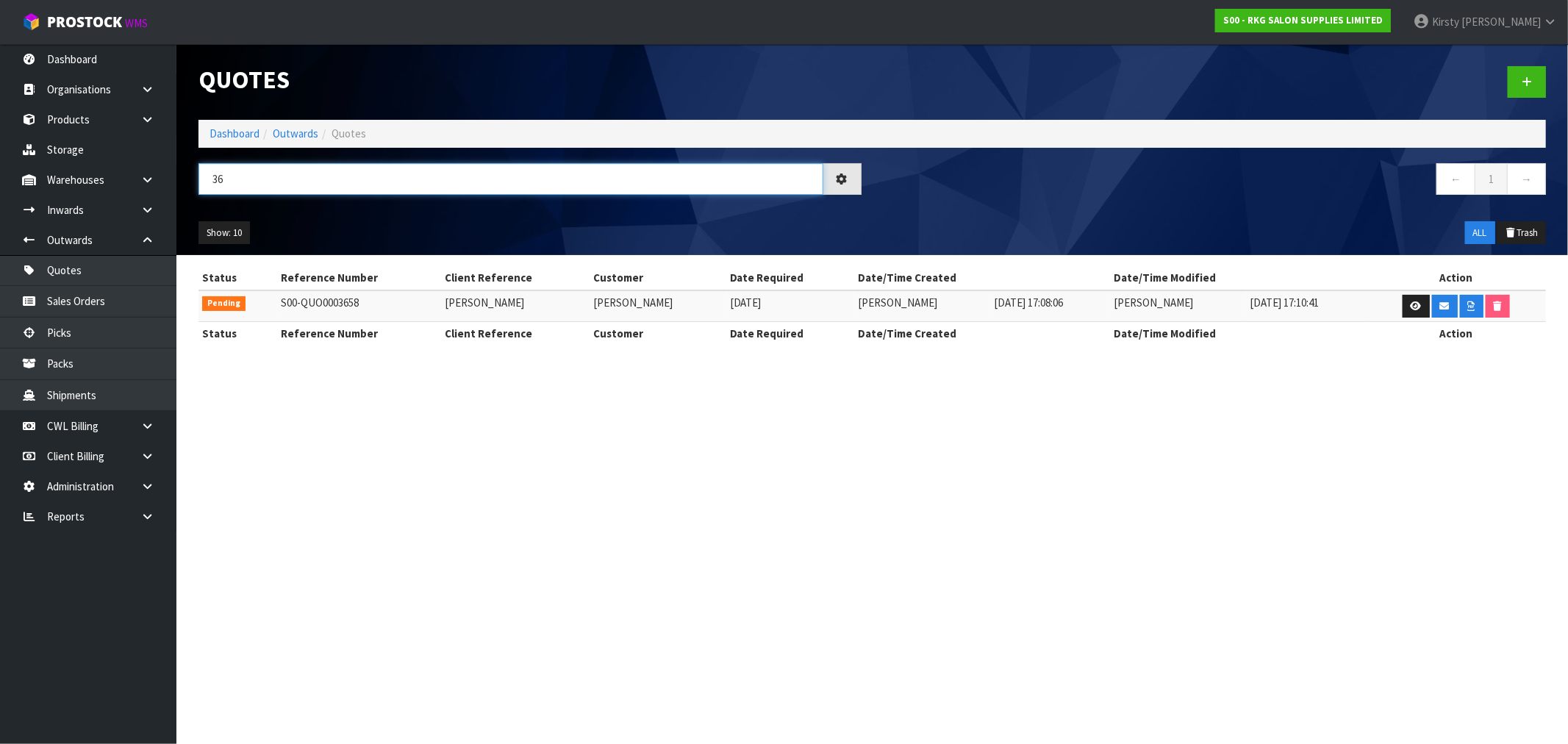
type input "3"
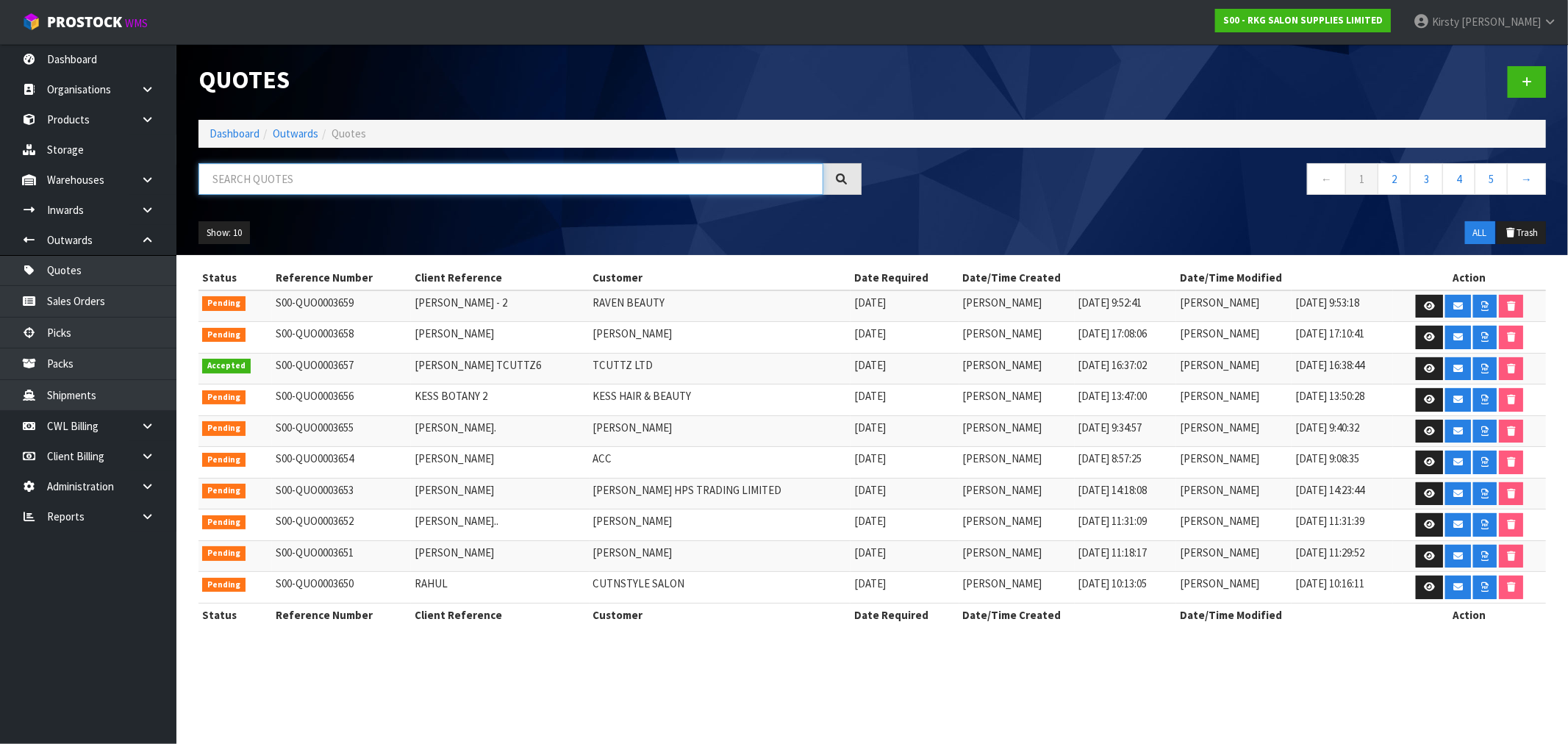
click at [323, 183] on input "text" at bounding box center [510, 179] width 625 height 31
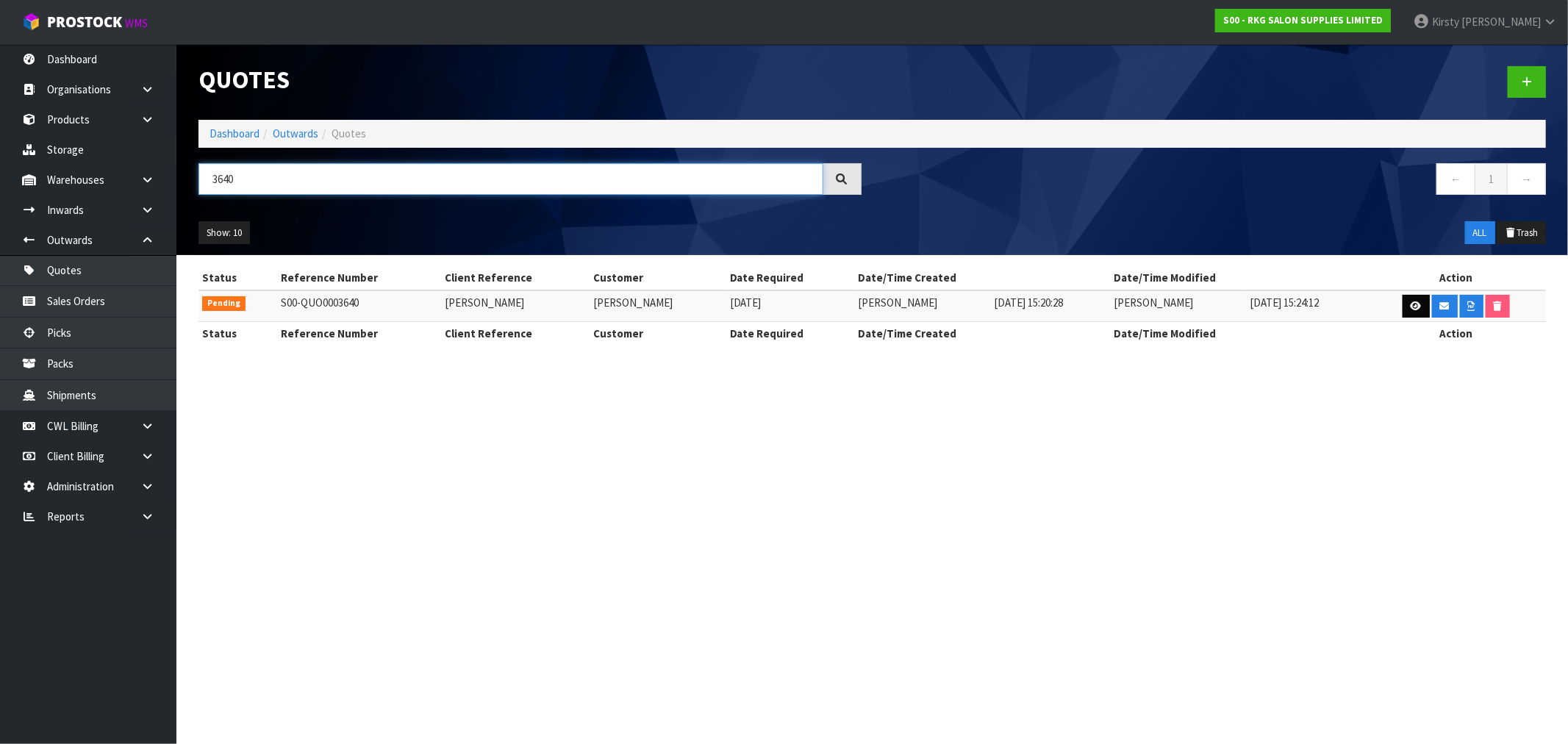
type input "3640"
click at [1417, 306] on icon at bounding box center [1416, 305] width 11 height 9
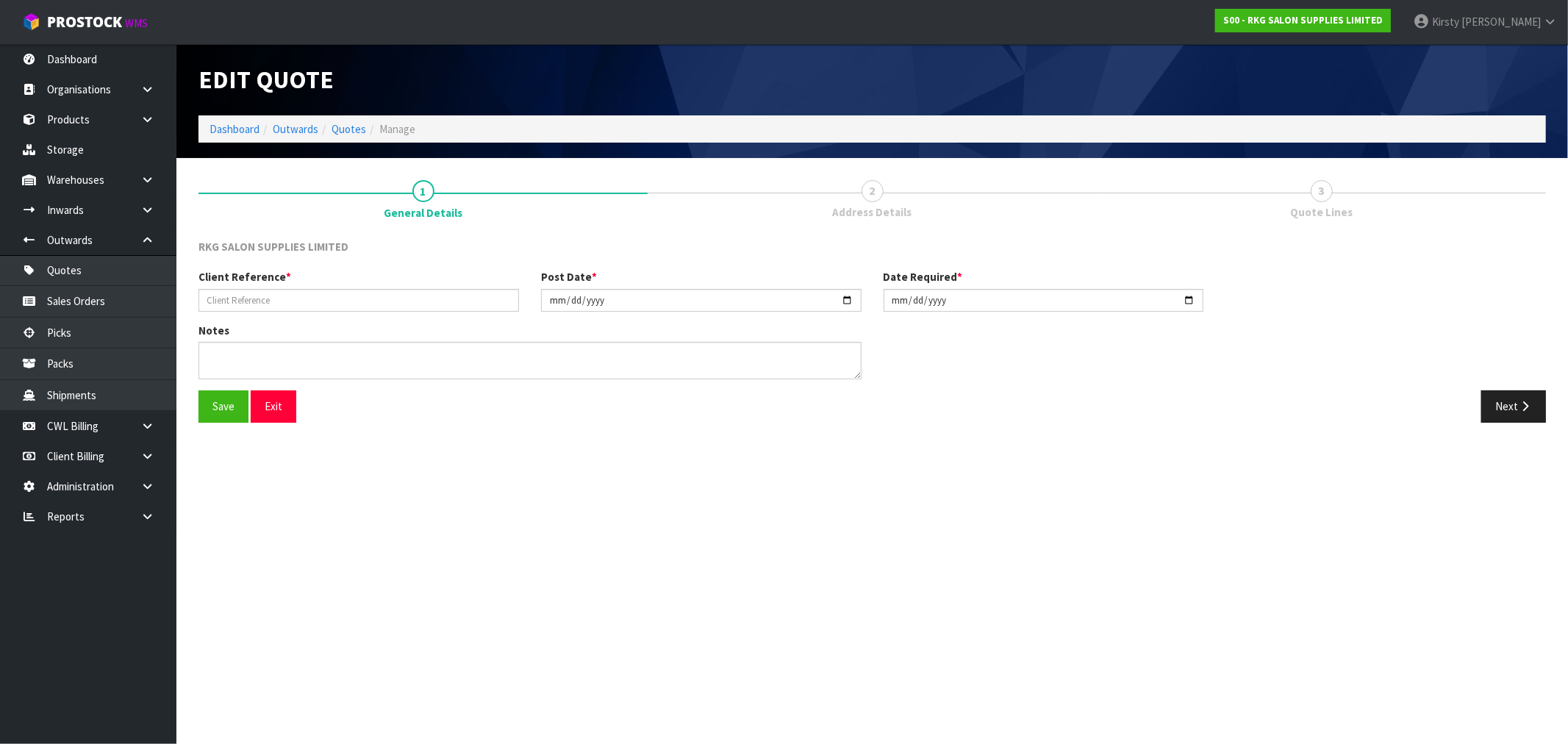
type input "[PERSON_NAME]"
type input "[DATE]"
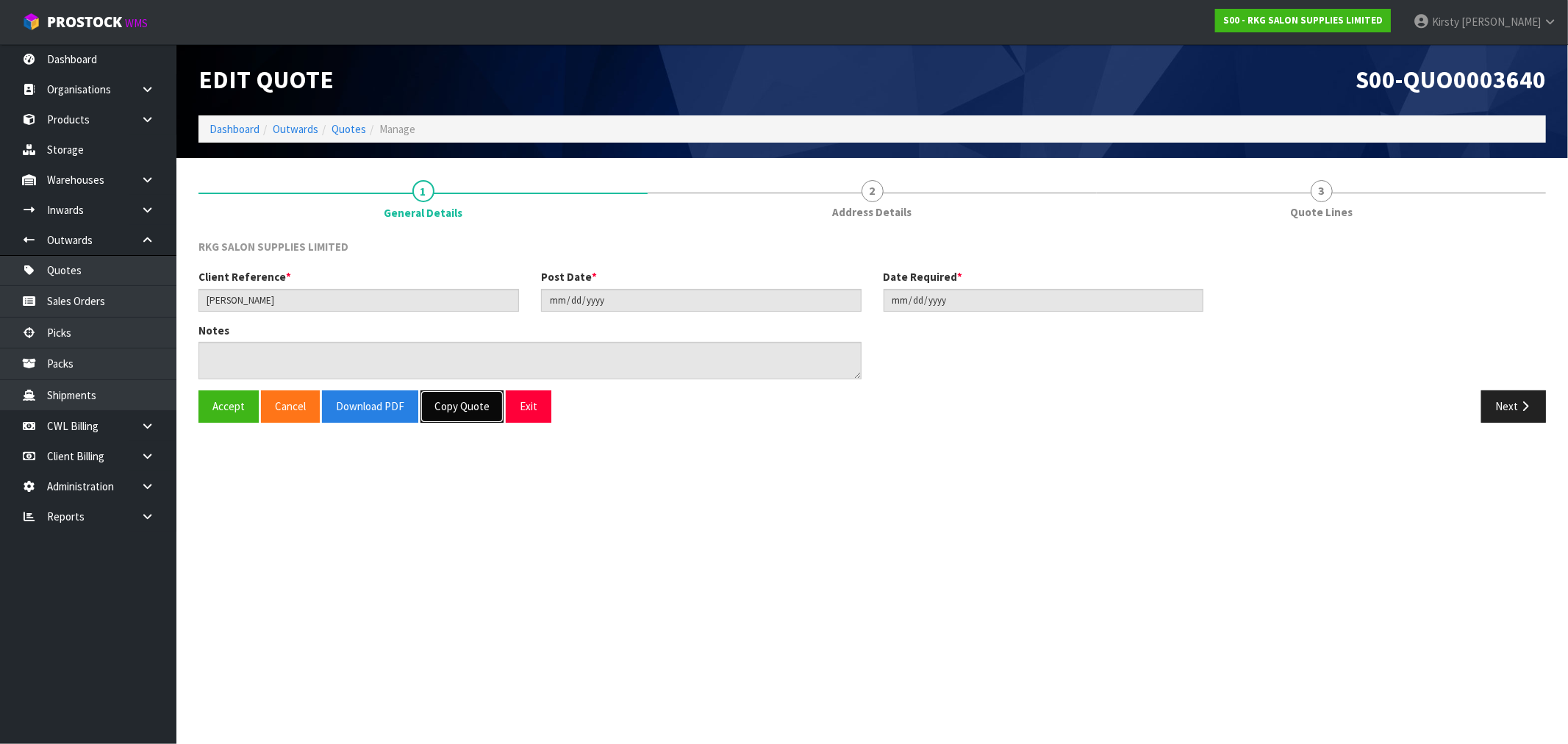
click at [465, 405] on button "Copy Quote" at bounding box center [462, 405] width 83 height 31
click at [456, 472] on section "Edit Quote S00-QUO0003640 Dashboard Outwards Quotes Manage 1 General Details 2 …" at bounding box center [784, 372] width 1568 height 744
click at [441, 459] on section "Edit Quote S00-QUO0003640 Dashboard Outwards Quotes Manage 1 General Details 2 …" at bounding box center [784, 372] width 1568 height 744
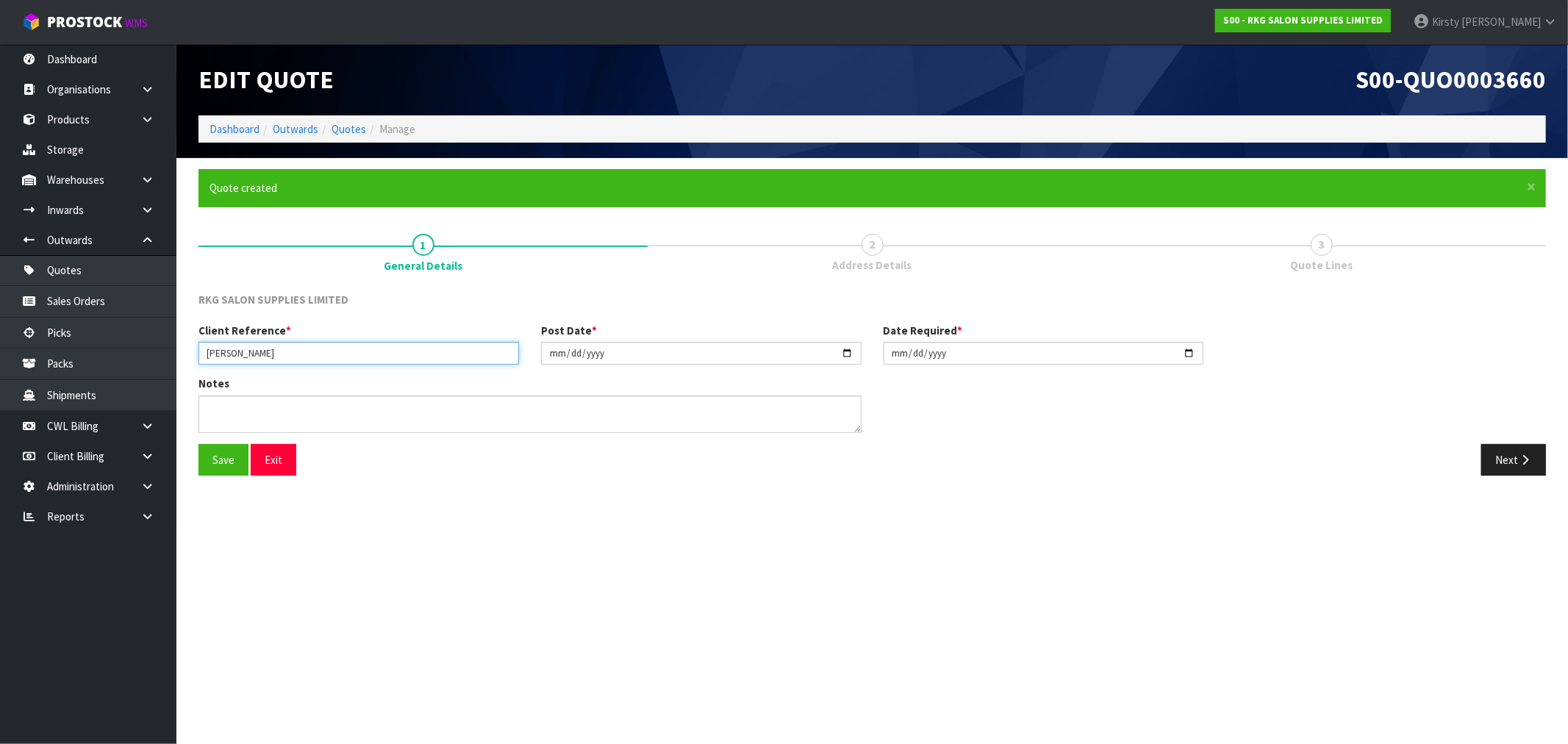
click at [284, 351] on input "[PERSON_NAME]" at bounding box center [358, 353] width 320 height 23
type input "[PERSON_NAME] - 2"
click at [552, 355] on input "[DATE]" at bounding box center [701, 353] width 320 height 23
type input "[DATE]"
click at [893, 353] on input "[DATE]" at bounding box center [1043, 353] width 320 height 23
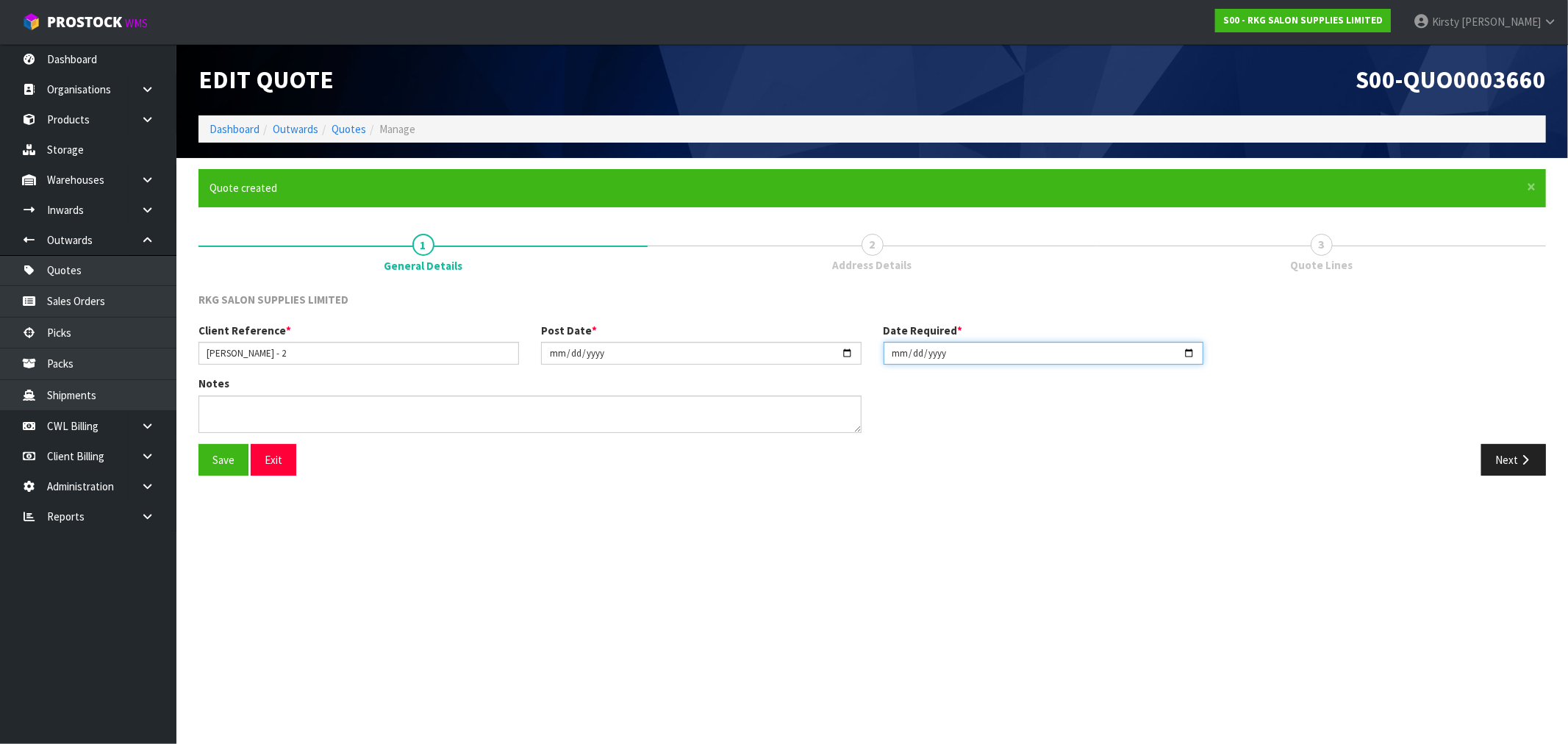
type input "[DATE]"
click at [259, 412] on textarea at bounding box center [529, 414] width 663 height 38
type textarea "FURNITURE REMOVER"
click at [218, 461] on button "Save" at bounding box center [223, 460] width 50 height 31
click at [1505, 461] on button "Next" at bounding box center [1513, 460] width 64 height 31
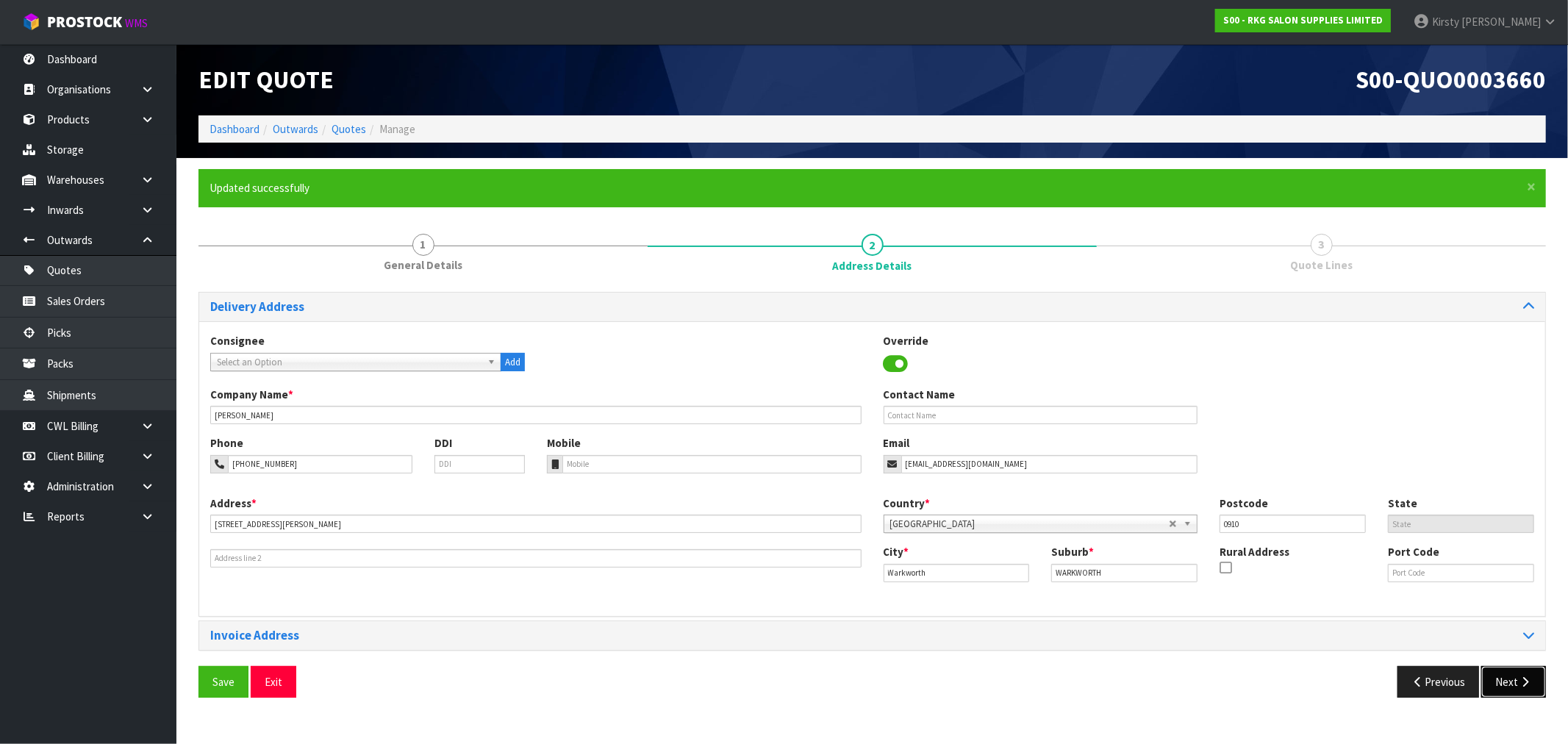
click at [1518, 685] on icon "button" at bounding box center [1524, 682] width 14 height 11
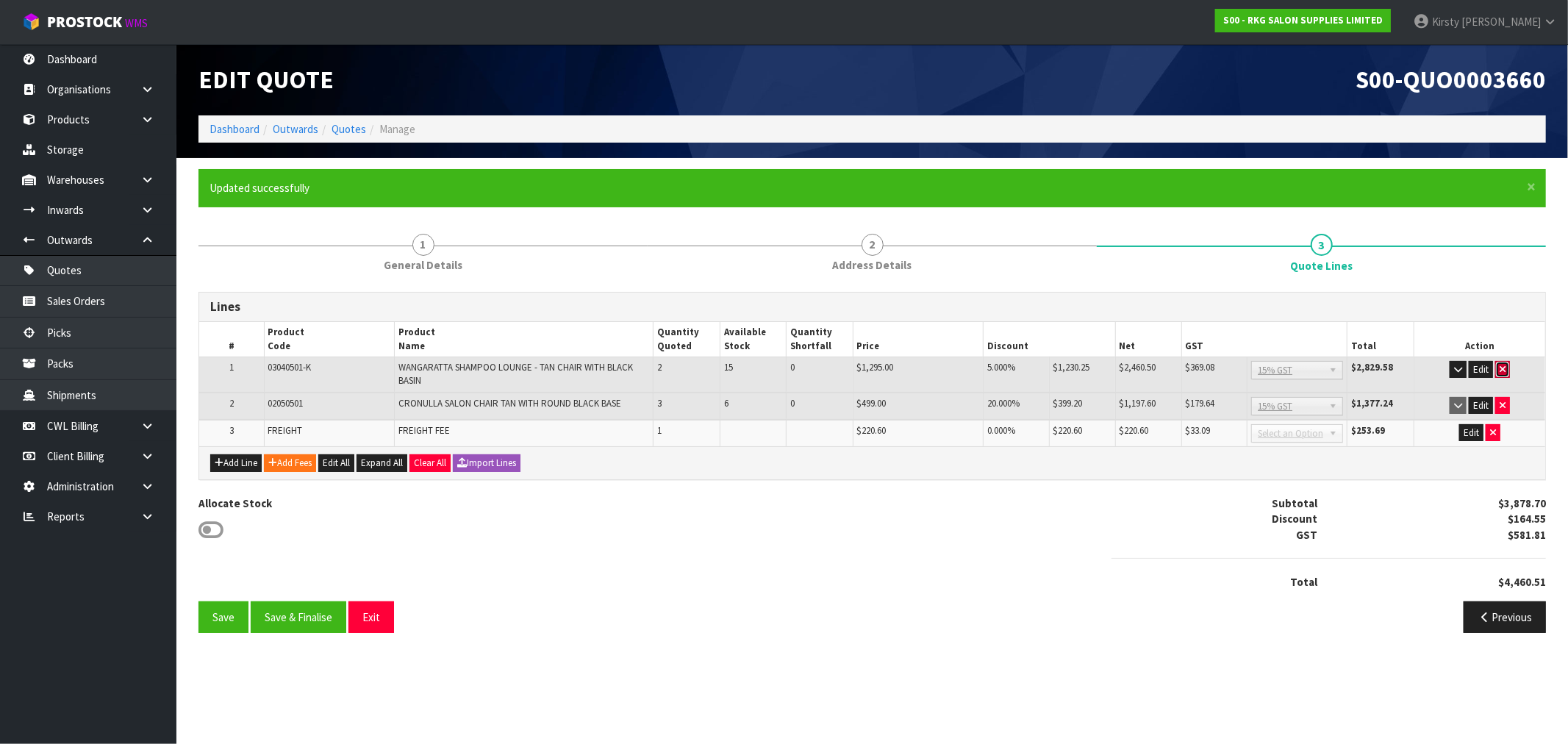
click at [1501, 370] on icon "button" at bounding box center [1502, 369] width 6 height 9
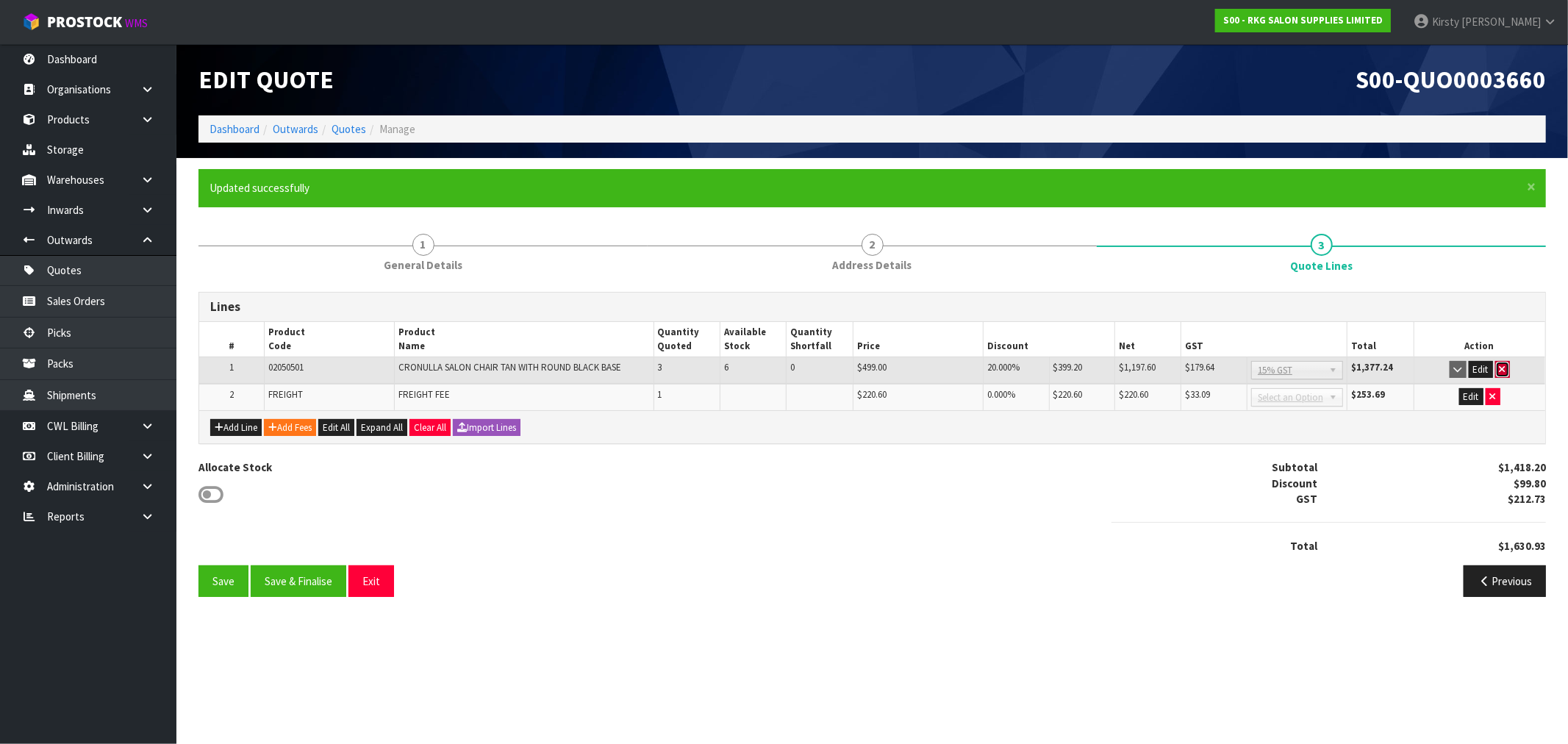
click at [1502, 369] on icon "button" at bounding box center [1502, 369] width 6 height 9
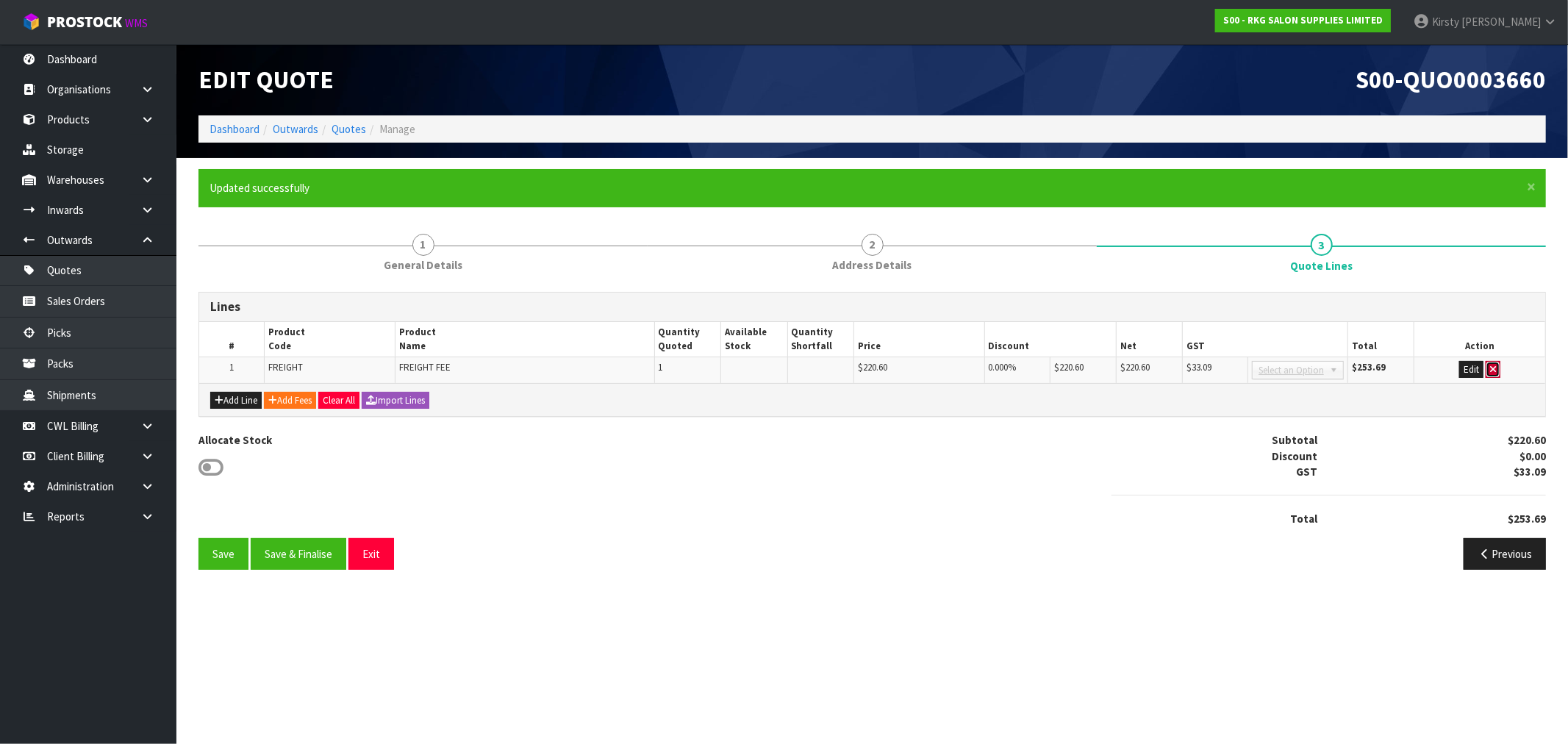
click at [1496, 372] on icon "button" at bounding box center [1493, 369] width 6 height 9
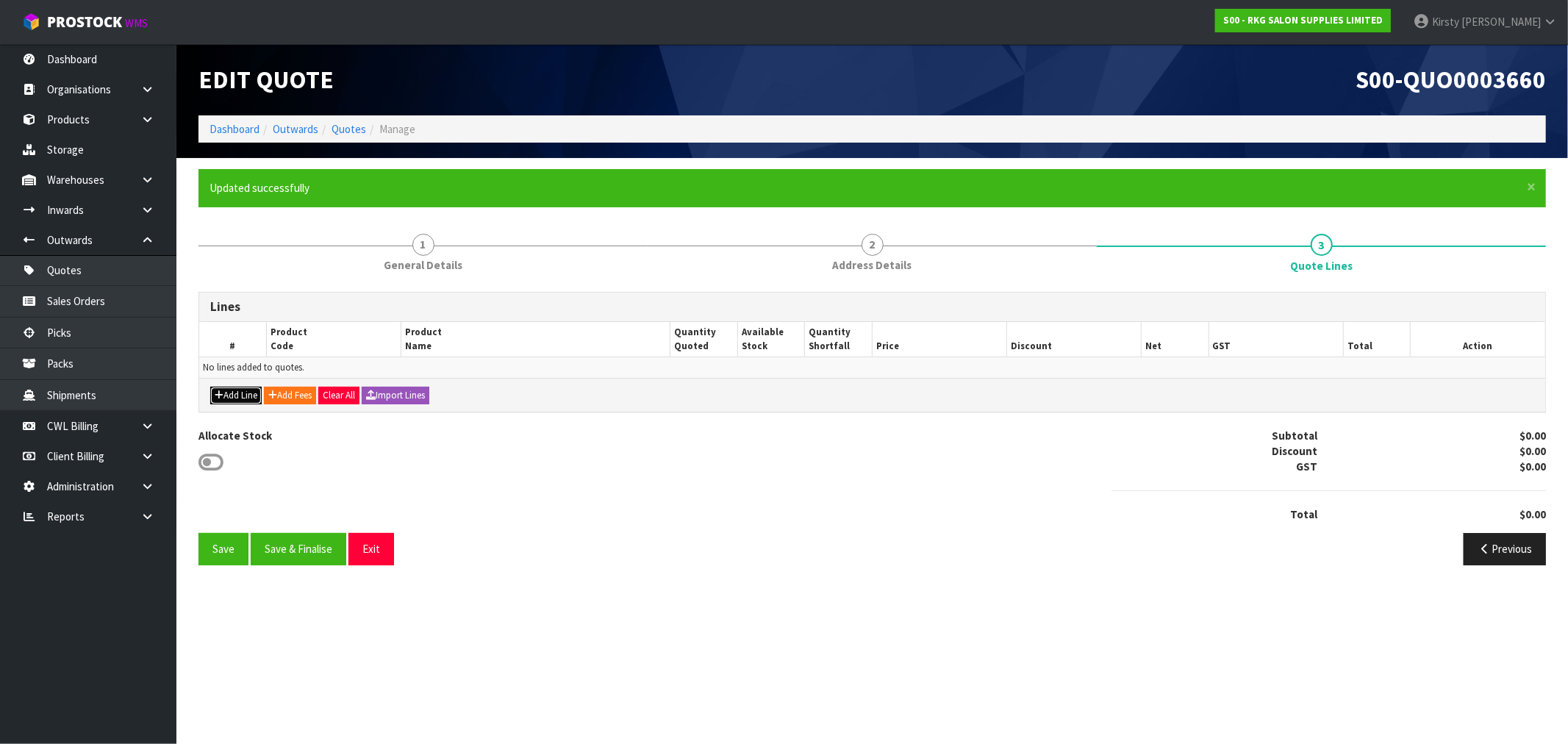
click at [228, 394] on button "Add Line" at bounding box center [236, 394] width 51 height 17
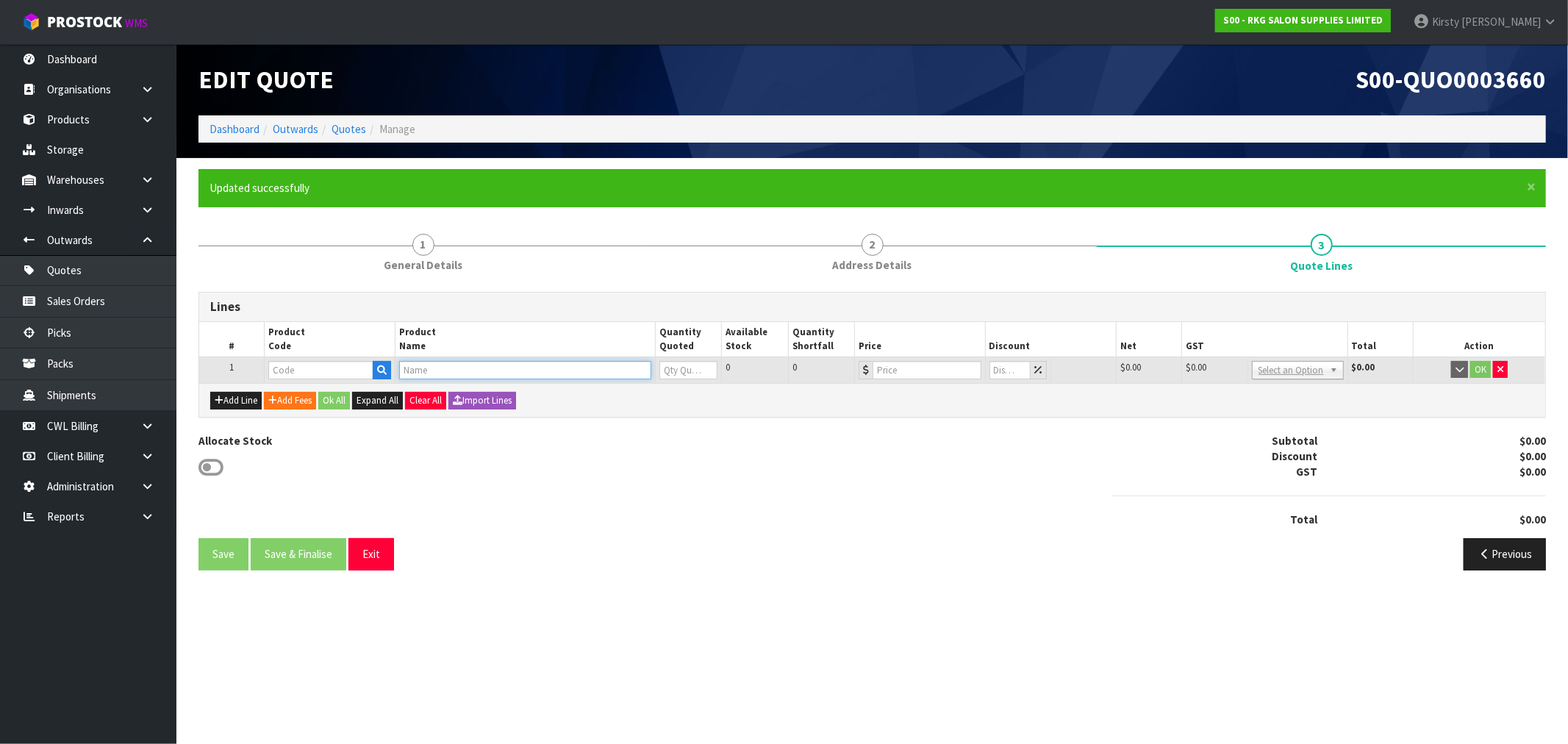
click at [423, 370] on input "text" at bounding box center [525, 370] width 252 height 18
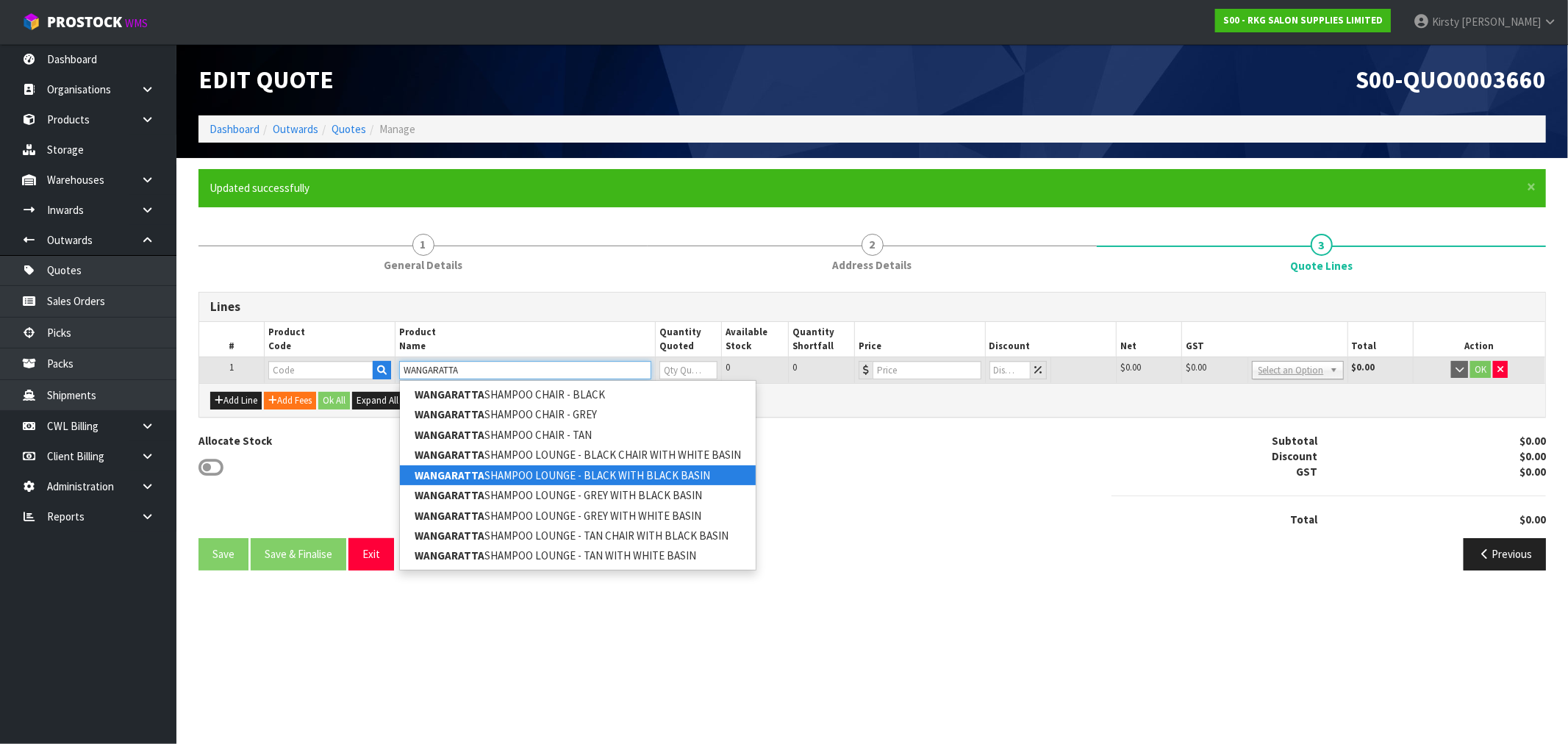
type input "WANGARATTA"
click at [678, 473] on link "WANGARATTA SHAMPOO LOUNGE - BLACK WITH BLACK BASIN" at bounding box center [578, 475] width 356 height 20
type input "WANGARATTA SHAMPOO LOUNGE - BLACK WITH BLACK BASIN"
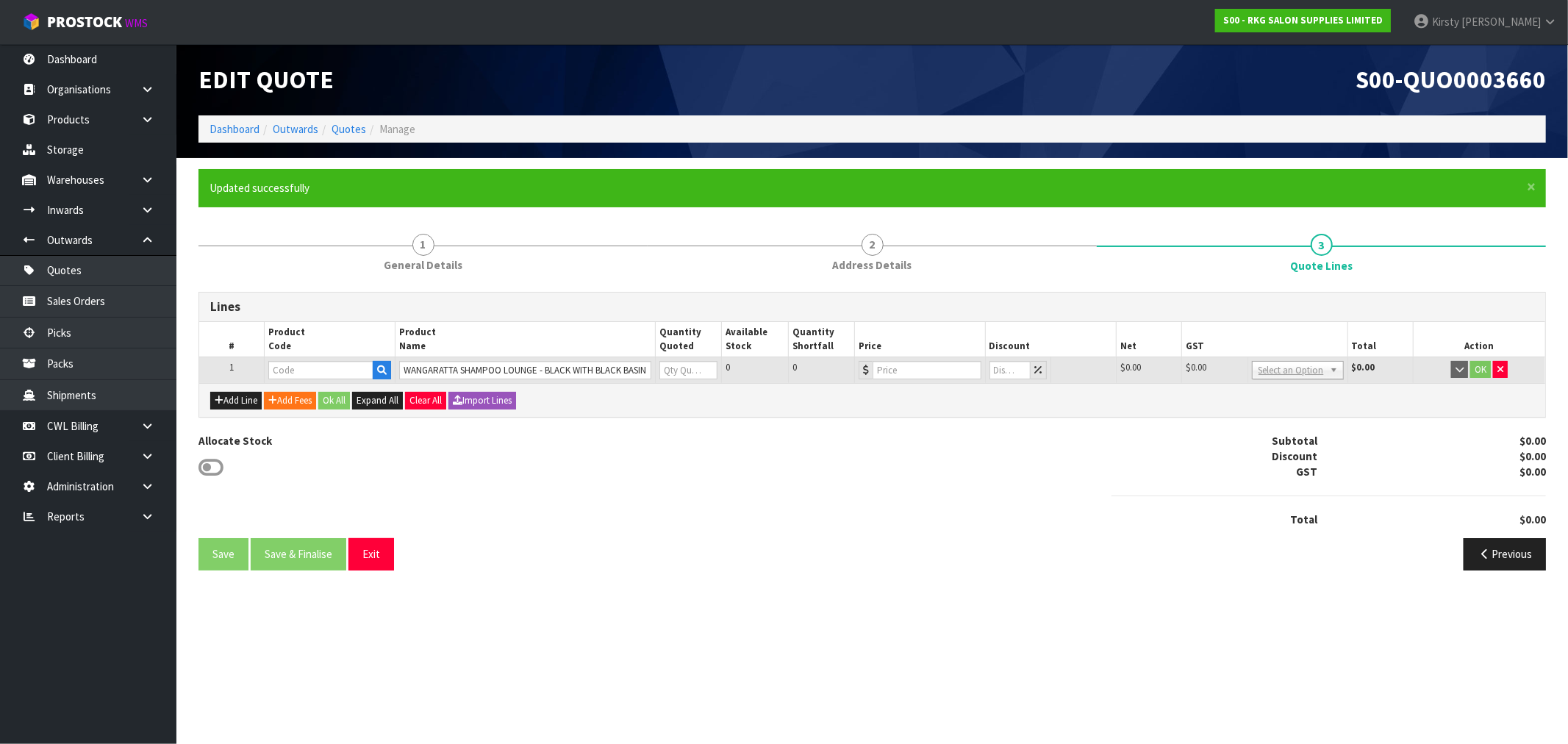
type input "03040101K"
type input "0"
type input "1295"
type input "0"
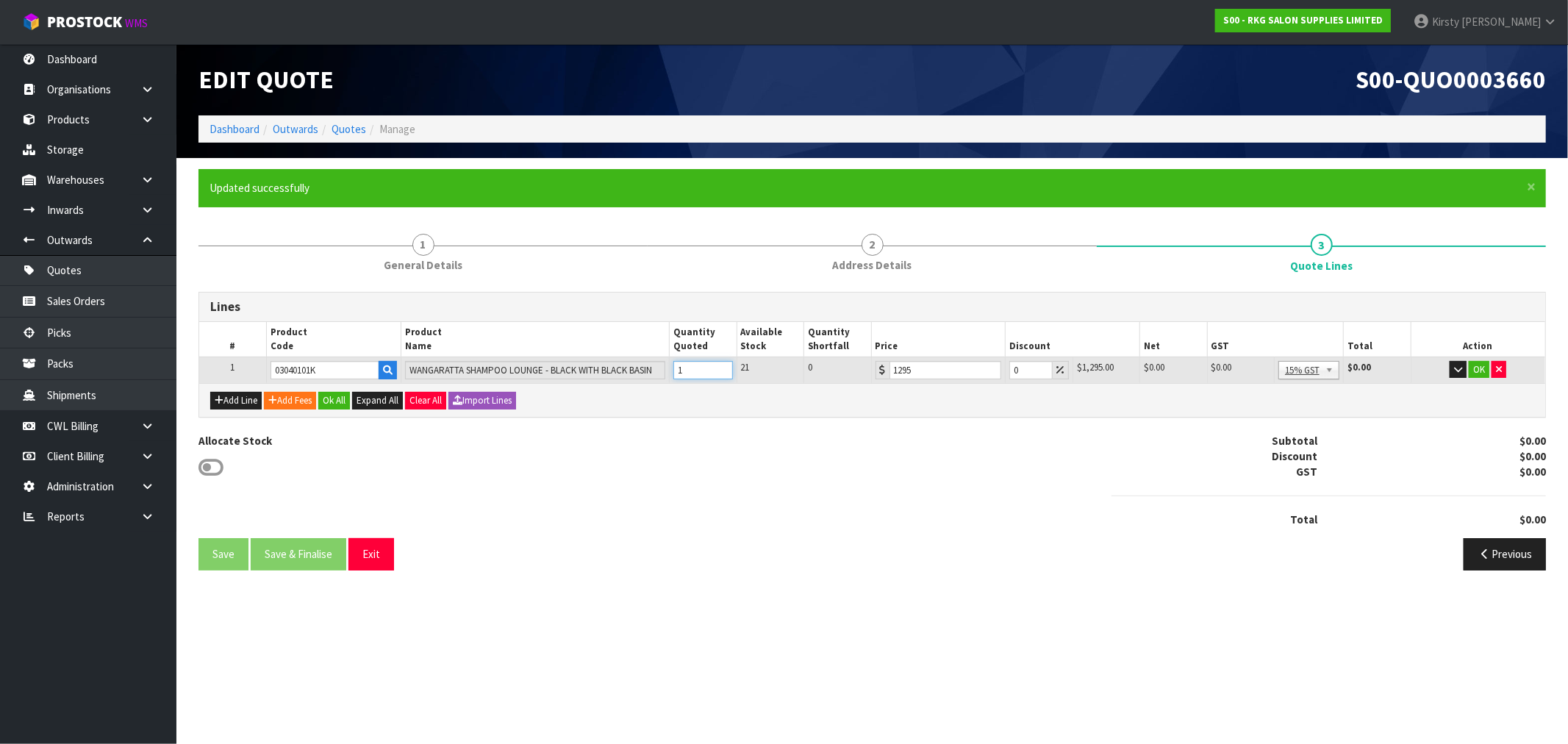
type input "1"
click at [723, 366] on input "1" at bounding box center [703, 370] width 59 height 18
click at [242, 401] on button "Add Line" at bounding box center [236, 400] width 51 height 17
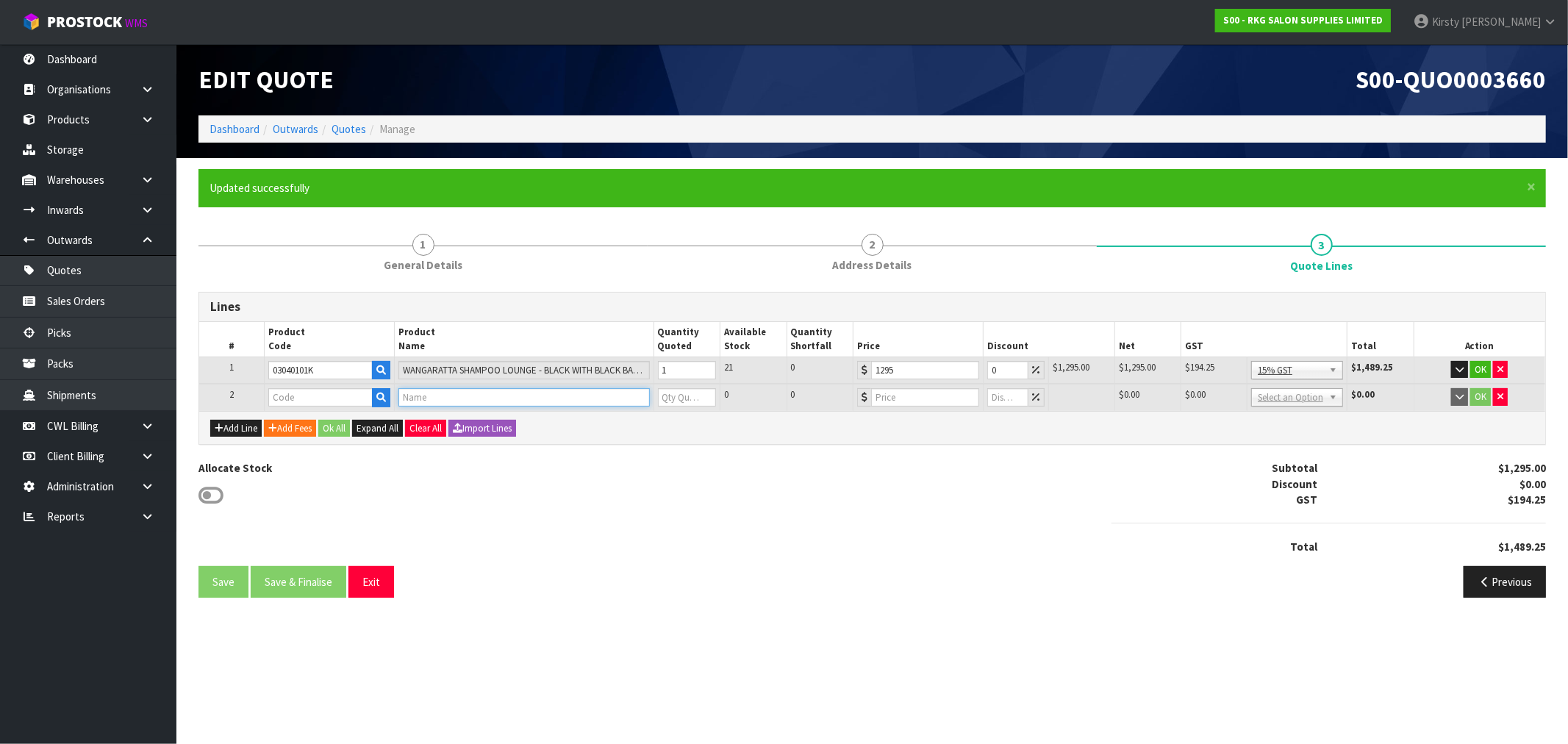
click at [441, 399] on input "text" at bounding box center [523, 397] width 250 height 18
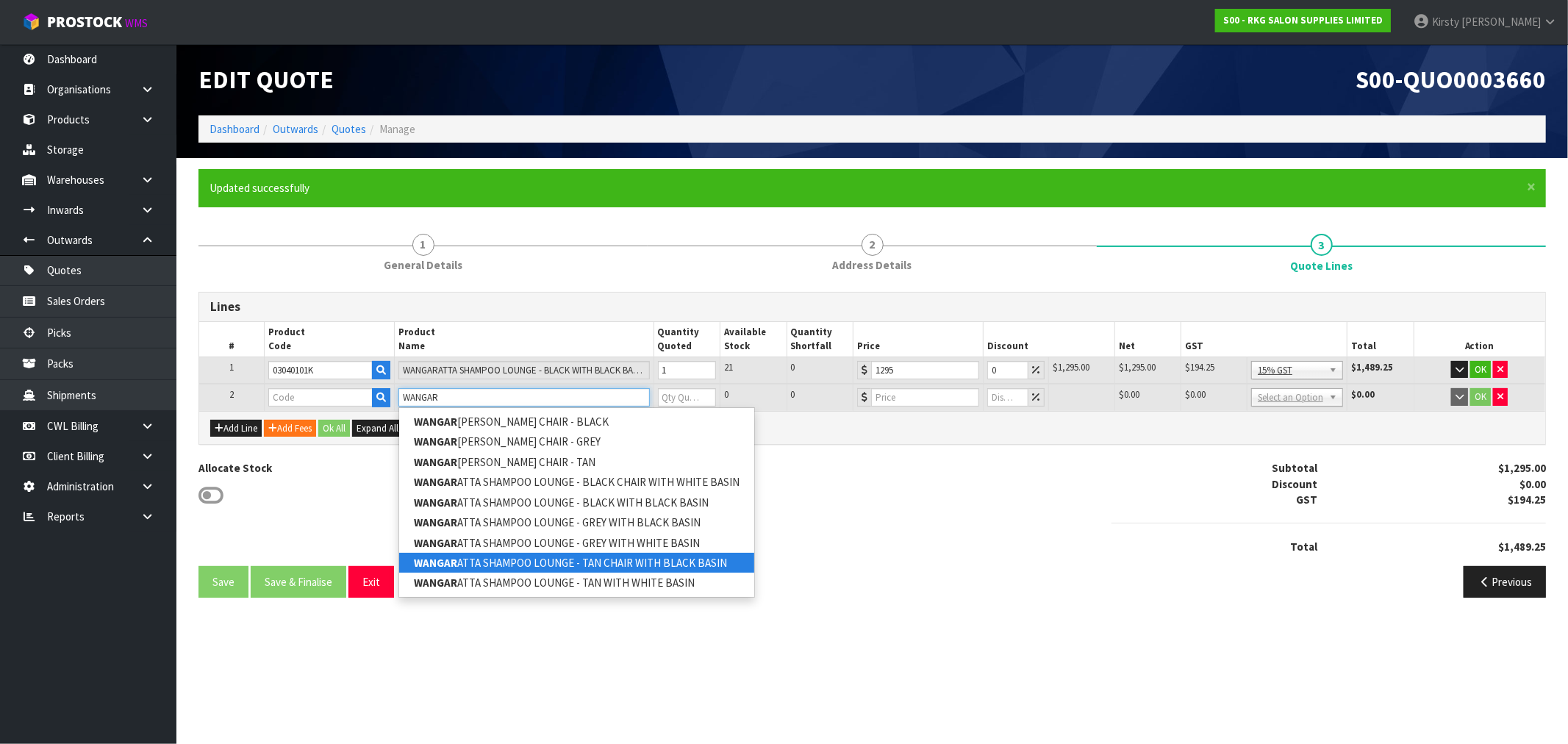
type input "WANGAR"
click at [881, 516] on div "Allocate Stock Subtotal $1,295.00 Discount $0.00 GST $194.25 Total $1,489.25" at bounding box center [872, 512] width 1369 height 105
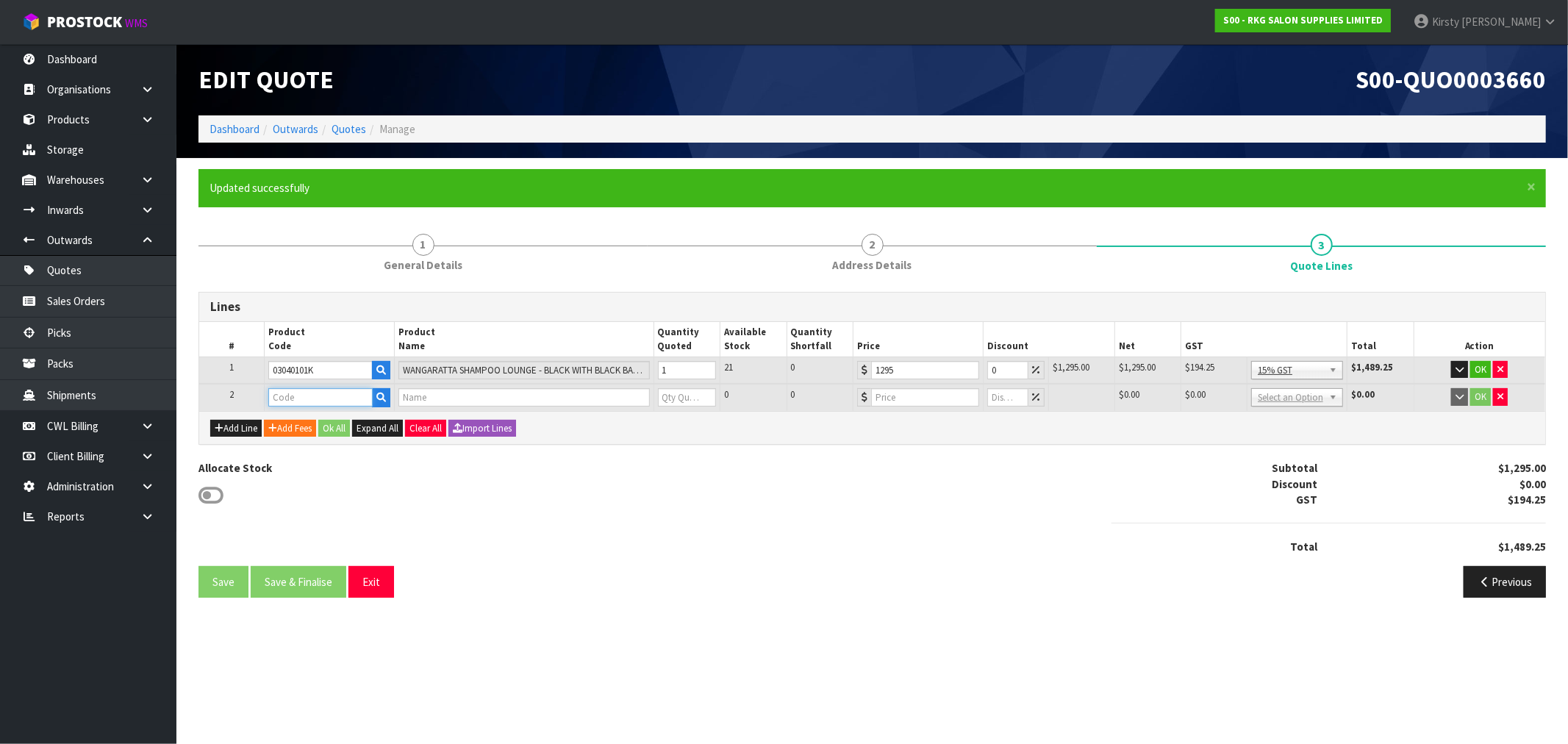
click at [322, 393] on input "text" at bounding box center [320, 397] width 106 height 18
type input "03040101"
click at [331, 416] on link "03040101 -1" at bounding box center [327, 422] width 117 height 20
type input "03040101-1"
type input "WANGARATTA SHAMPOO CHAIR - BLACK"
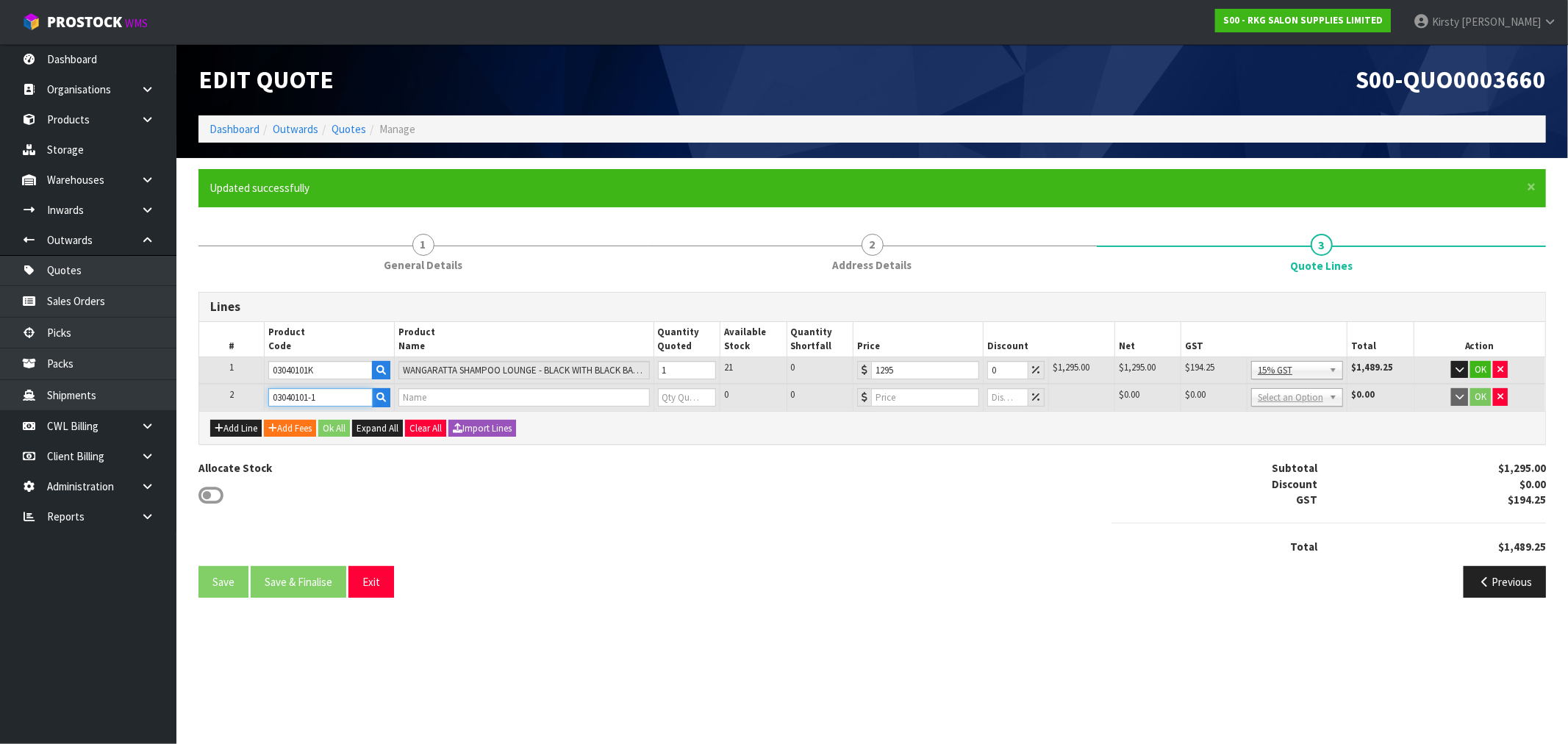
type input "0"
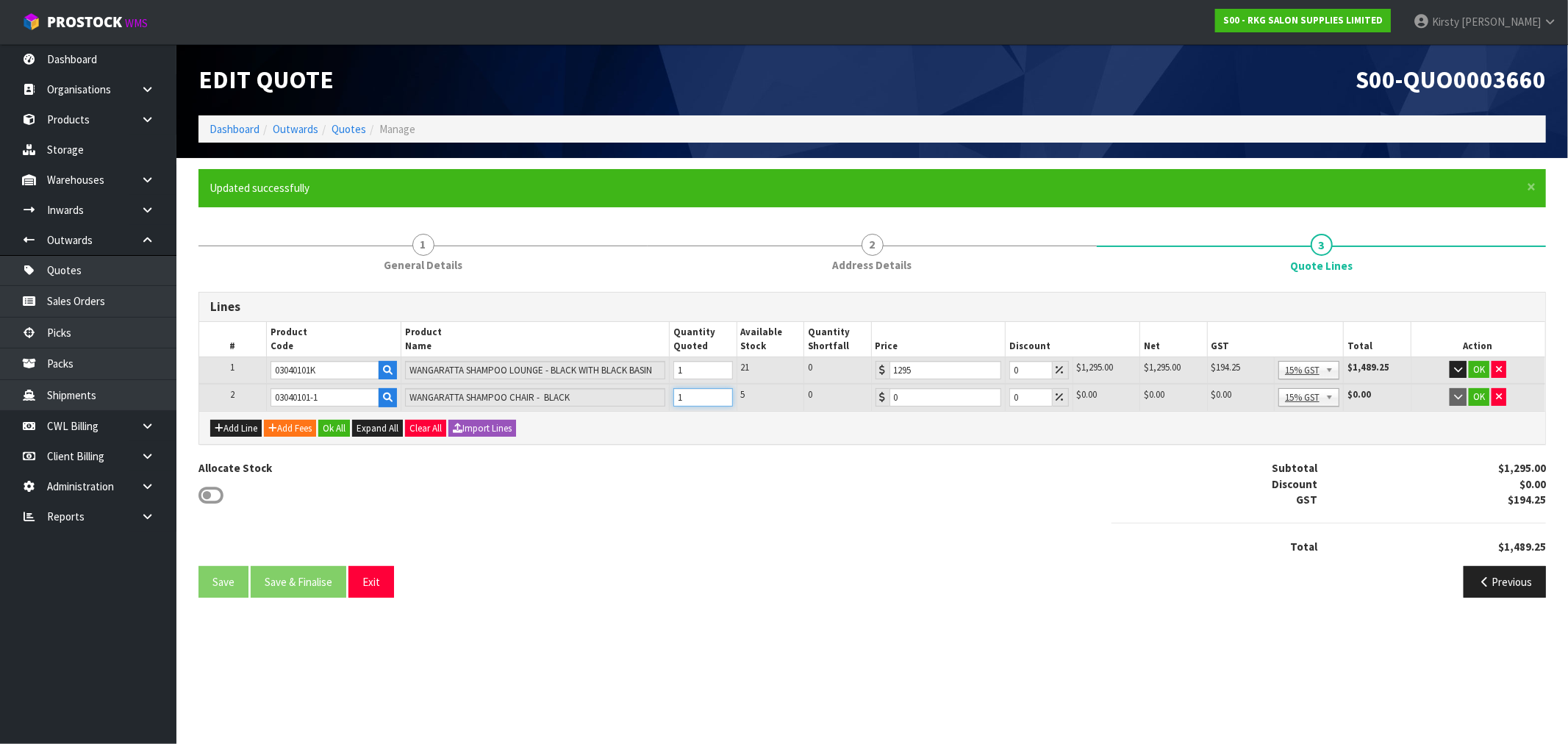
type input "1"
click at [720, 392] on input "1" at bounding box center [703, 397] width 59 height 18
drag, startPoint x: 900, startPoint y: 392, endPoint x: 872, endPoint y: 394, distance: 28.1
click at [872, 394] on td "0" at bounding box center [938, 397] width 135 height 28
type input "399"
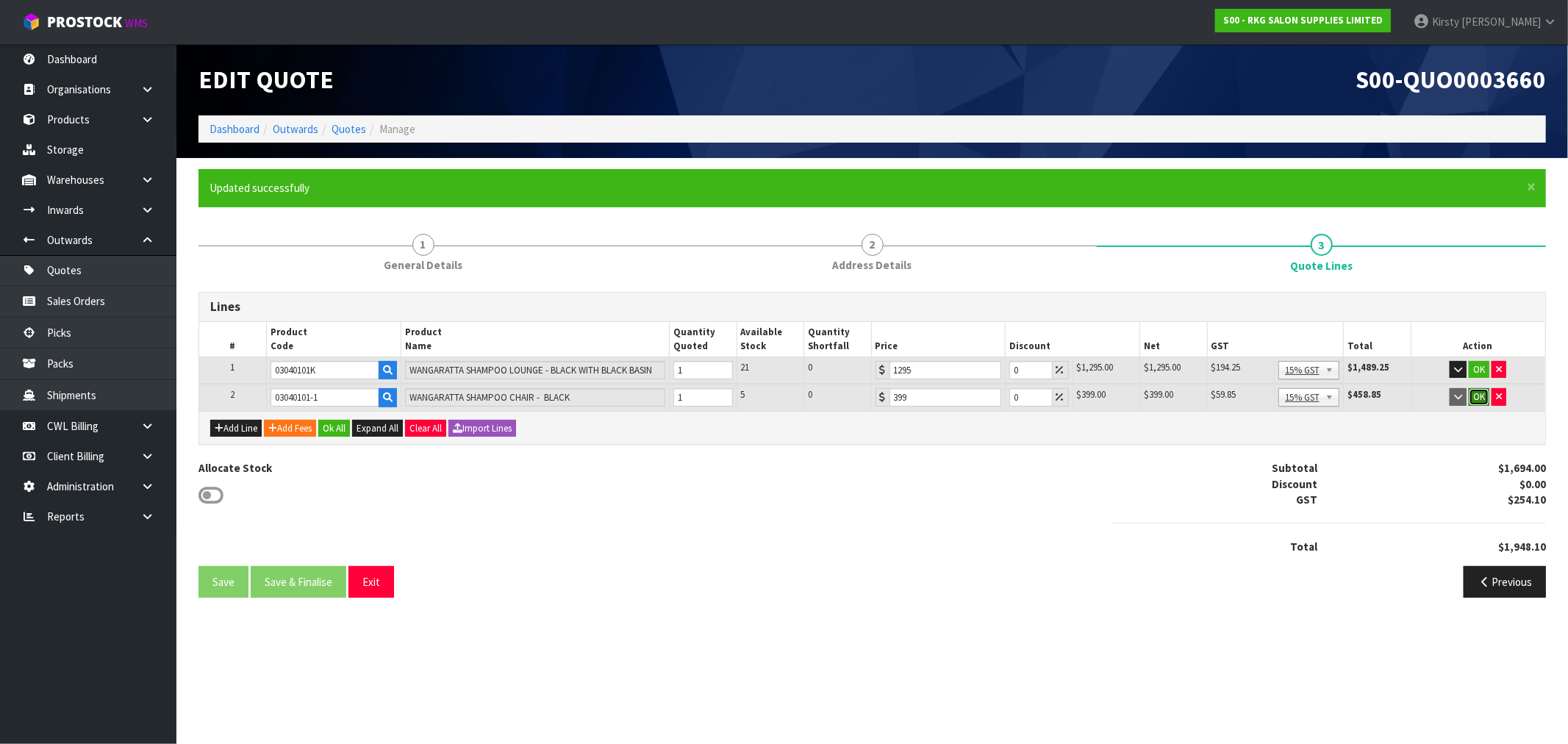
click at [1477, 390] on button "OK" at bounding box center [1479, 396] width 20 height 17
click at [1476, 361] on button "OK" at bounding box center [1479, 369] width 20 height 17
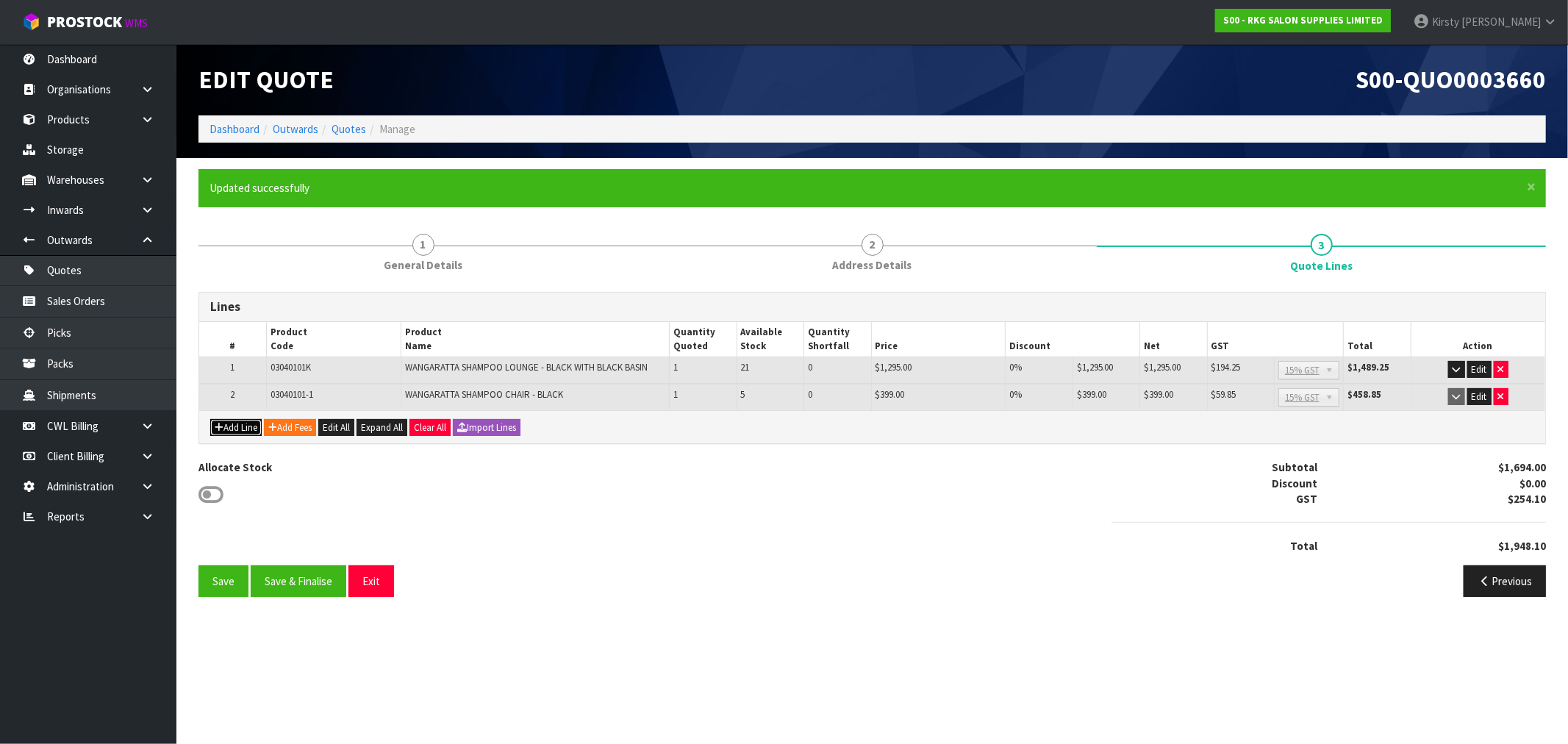
click at [239, 428] on button "Add Line" at bounding box center [236, 428] width 51 height 17
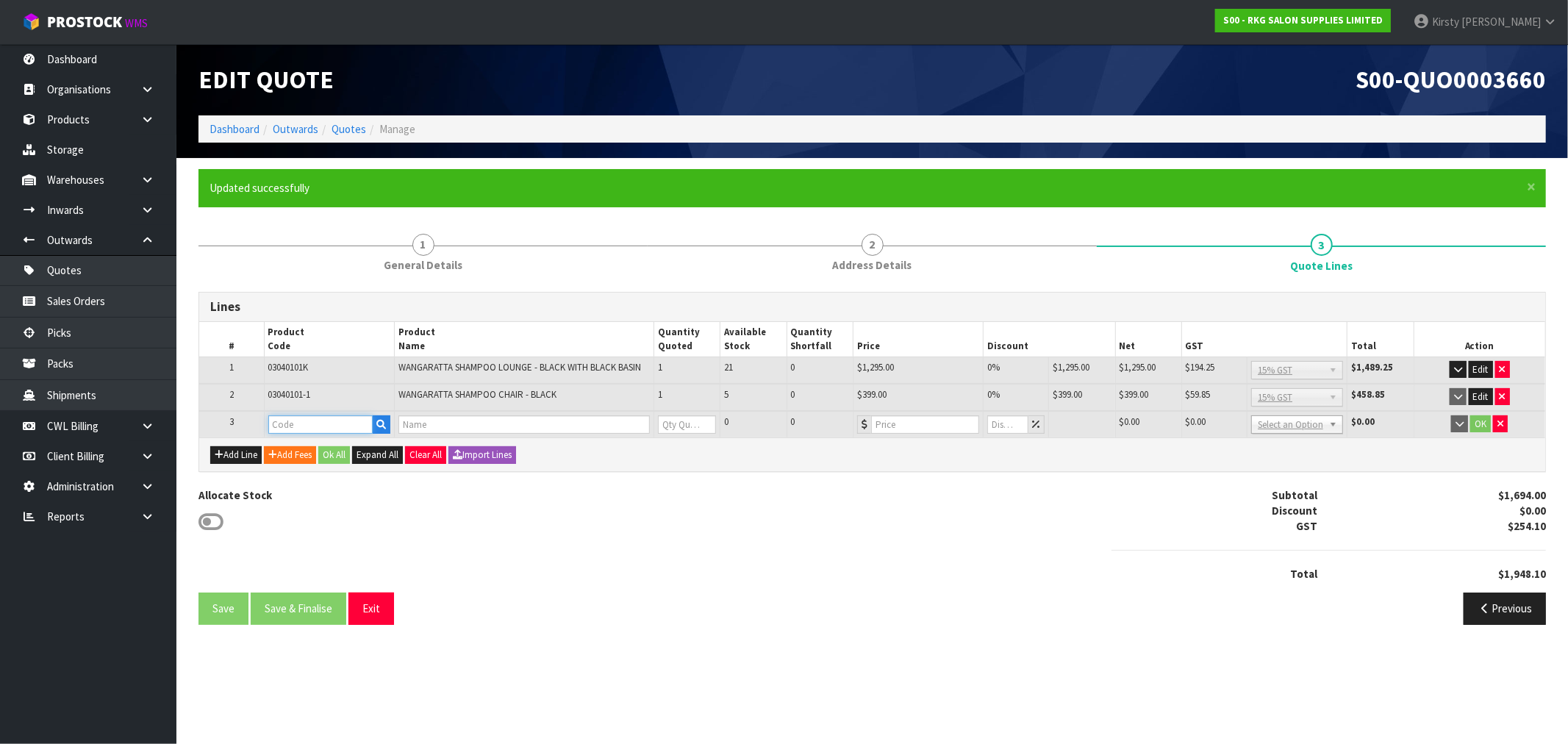
click at [279, 427] on input "text" at bounding box center [320, 425] width 105 height 18
click at [291, 419] on input "text" at bounding box center [320, 425] width 105 height 18
type input "032001"
drag, startPoint x: 342, startPoint y: 453, endPoint x: 373, endPoint y: 441, distance: 33.2
click at [342, 452] on link "032001 /03200001" at bounding box center [327, 448] width 117 height 20
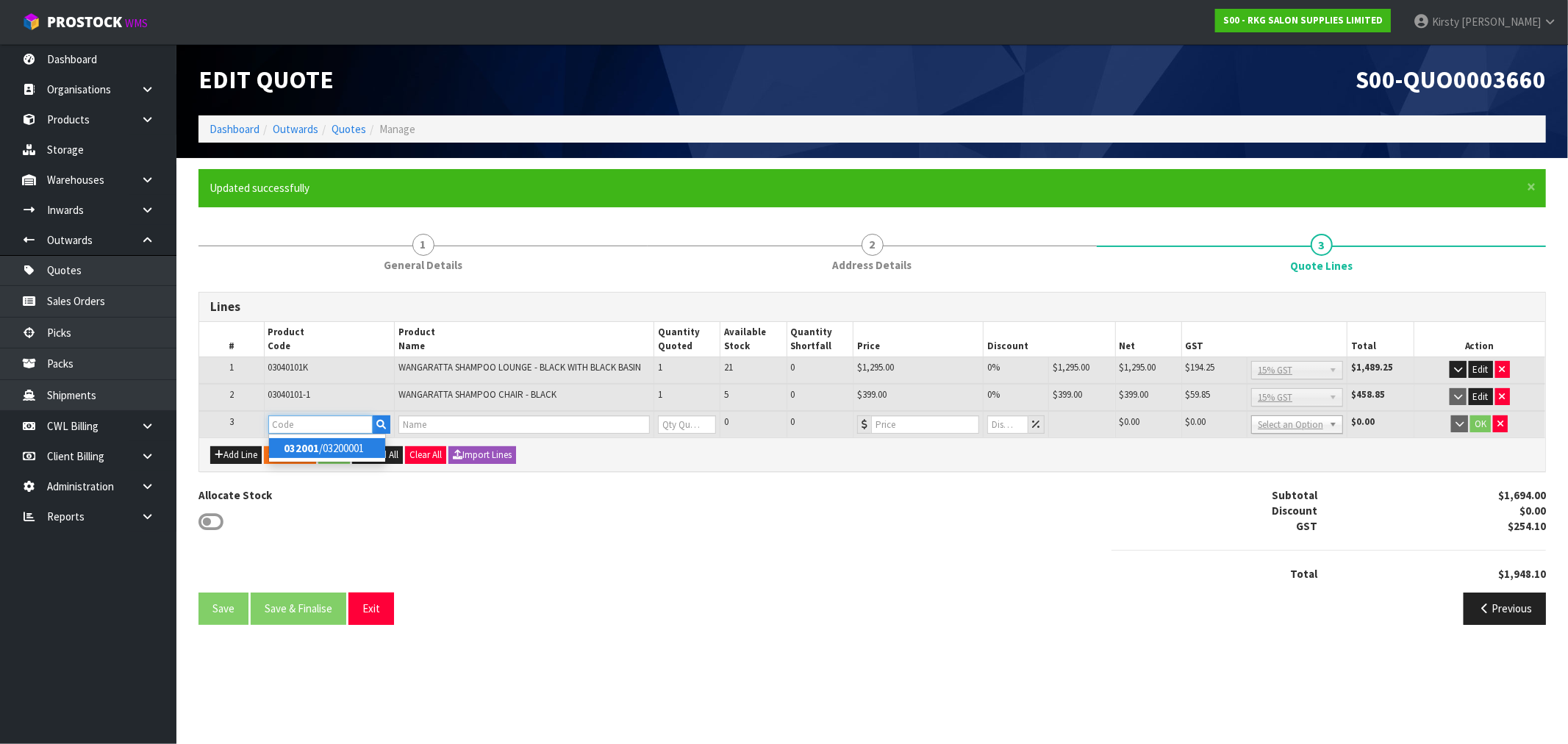
type input "032001/03200001"
type input "SHEPPARTON PEDESTAL"
type input "0"
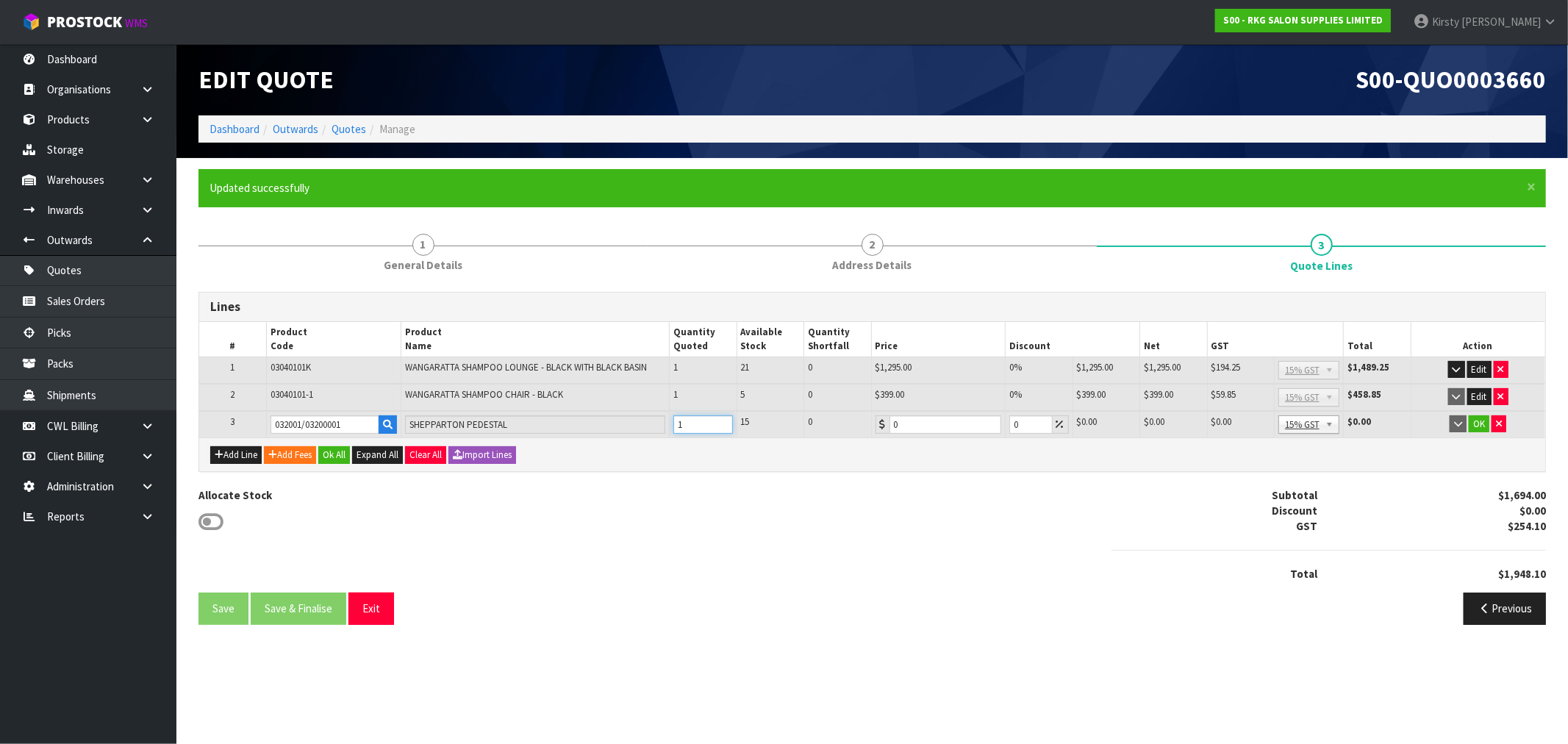
type input "1"
click at [720, 419] on input "1" at bounding box center [703, 425] width 59 height 18
click at [237, 452] on button "Add Line" at bounding box center [236, 454] width 51 height 17
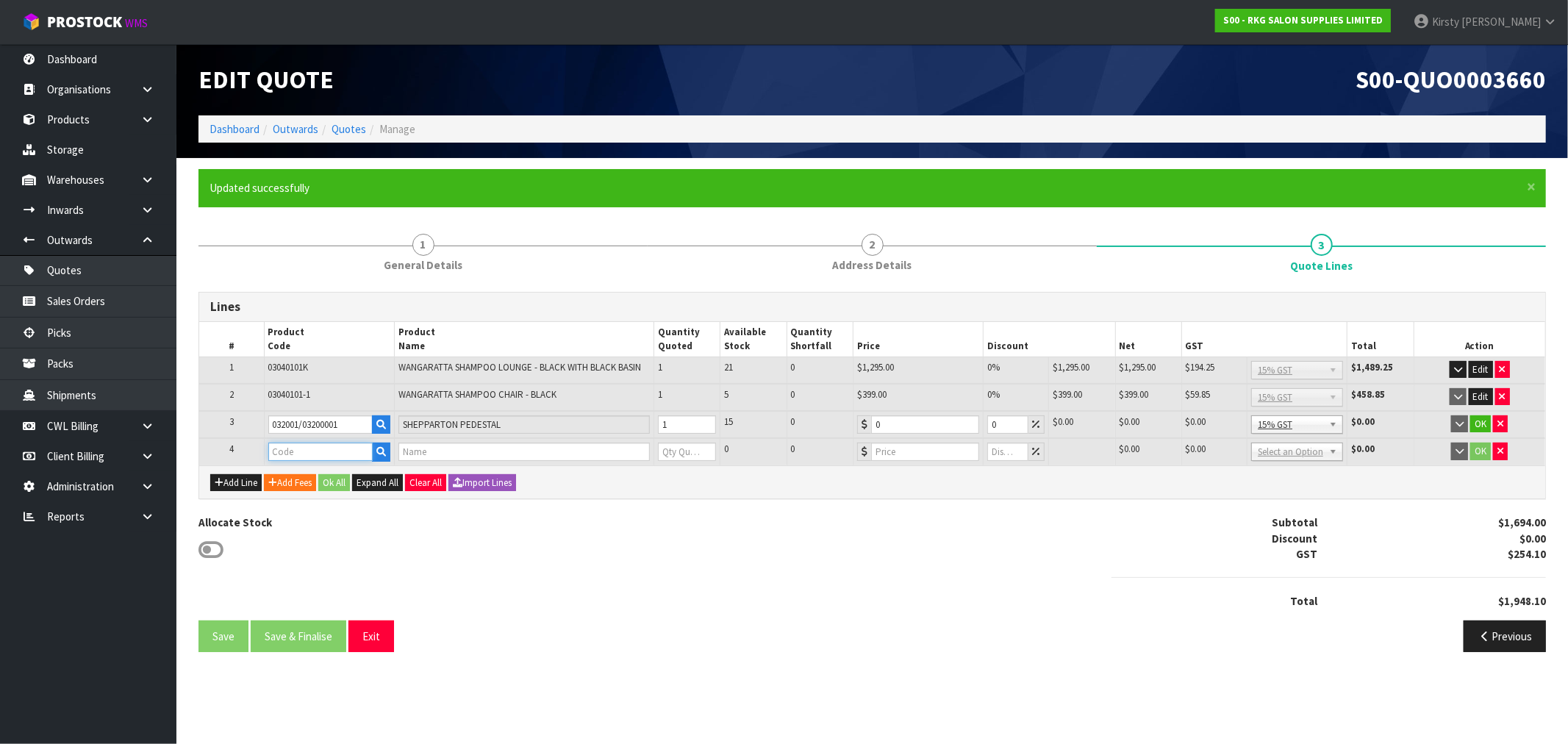
click at [281, 450] on input "text" at bounding box center [320, 451] width 105 height 18
type input "032201"
type input "[DATE] LARGE DEEP BASIN BLACK COMPLETE"
type input "0"
type input "489"
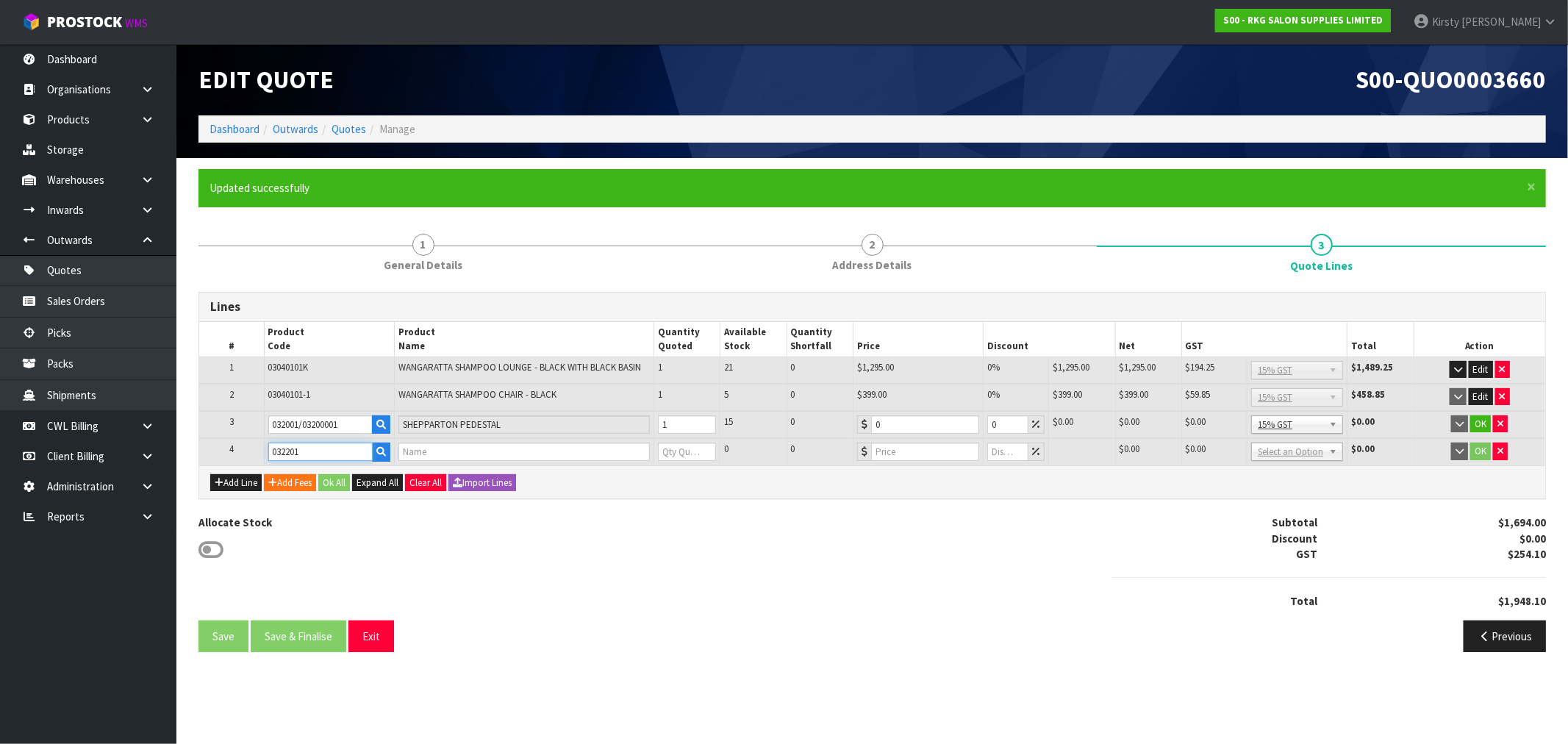
type input "0"
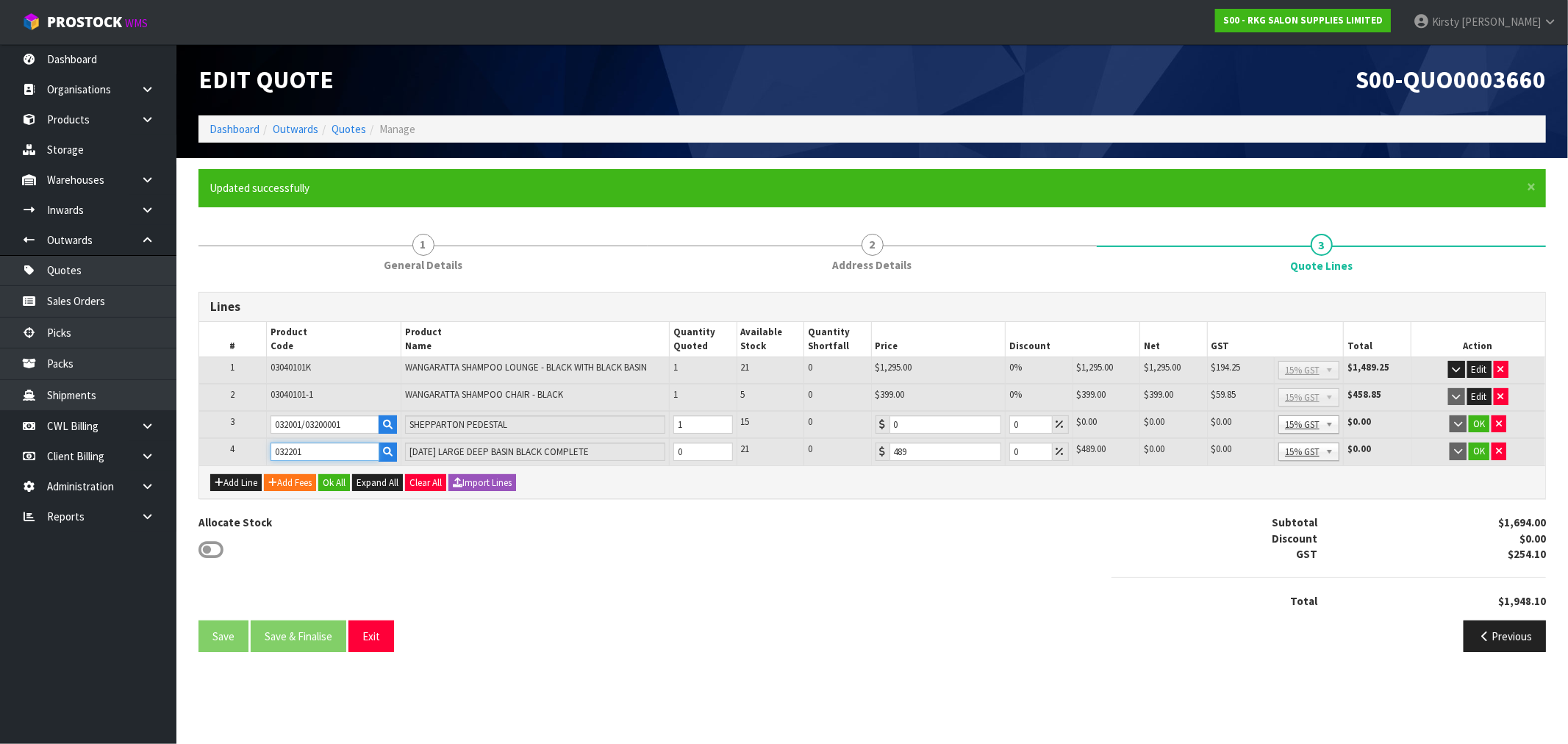
type input "032201"
type input "1"
click at [721, 445] on input "1" at bounding box center [703, 451] width 59 height 18
click at [713, 482] on div "Add Line Add Fees Ok All Expand All Clear All Import Lines" at bounding box center [872, 482] width 1346 height 33
drag, startPoint x: 904, startPoint y: 423, endPoint x: 840, endPoint y: 434, distance: 64.9
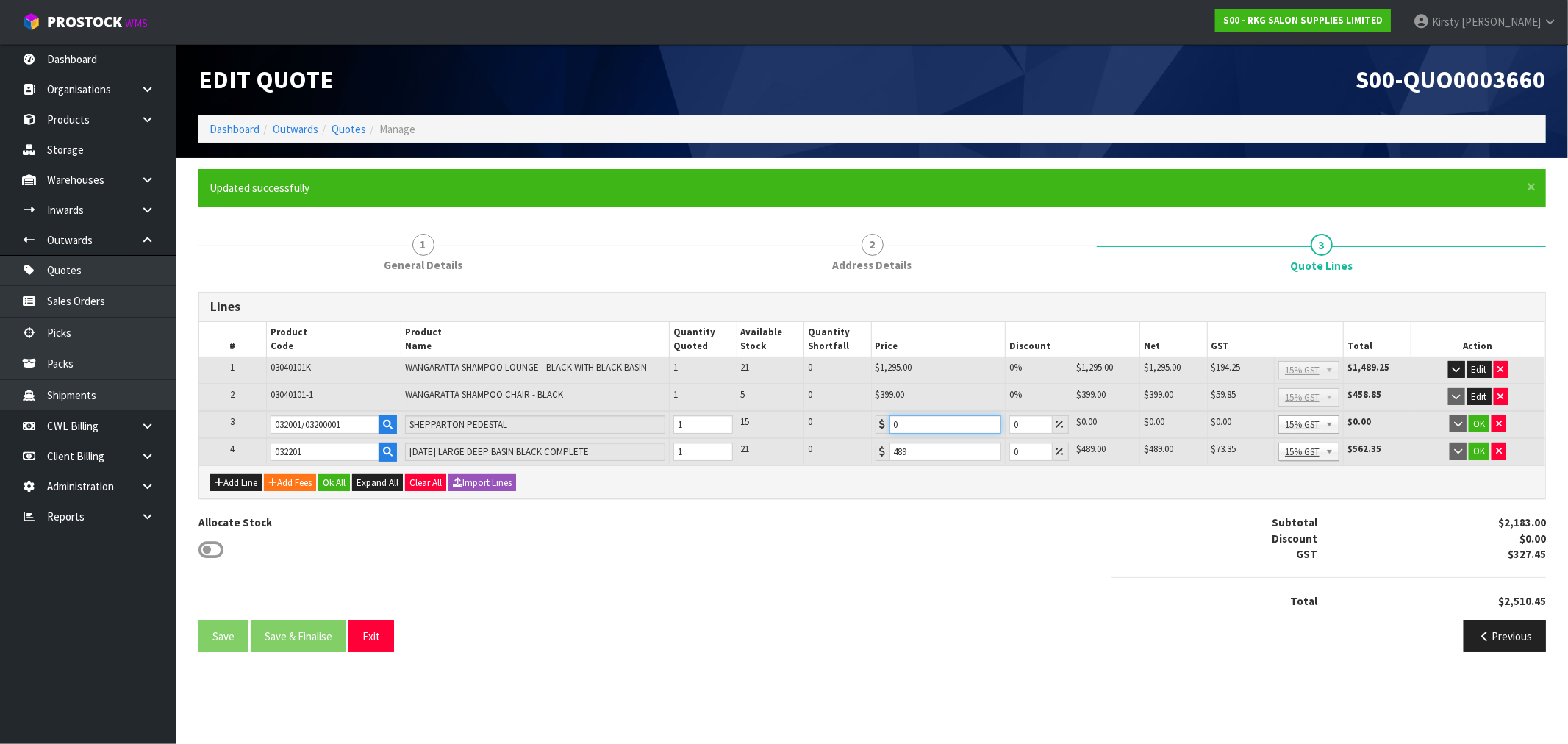
click at [840, 434] on tr "3 032001/03200001 SHEPPARTON PEDESTAL 1 15 0 0 0 $0.00 $0.00 $0.00 $0.00 No GST…" at bounding box center [872, 425] width 1346 height 28
type input "210"
click at [821, 525] on div "Allocate Stock Subtotal $2,393.00 Discount $0.00 GST $358.95 Total $2,751.95" at bounding box center [872, 567] width 1369 height 105
click at [1477, 417] on button "OK" at bounding box center [1479, 424] width 20 height 17
click at [1480, 420] on button "Edit" at bounding box center [1479, 424] width 24 height 17
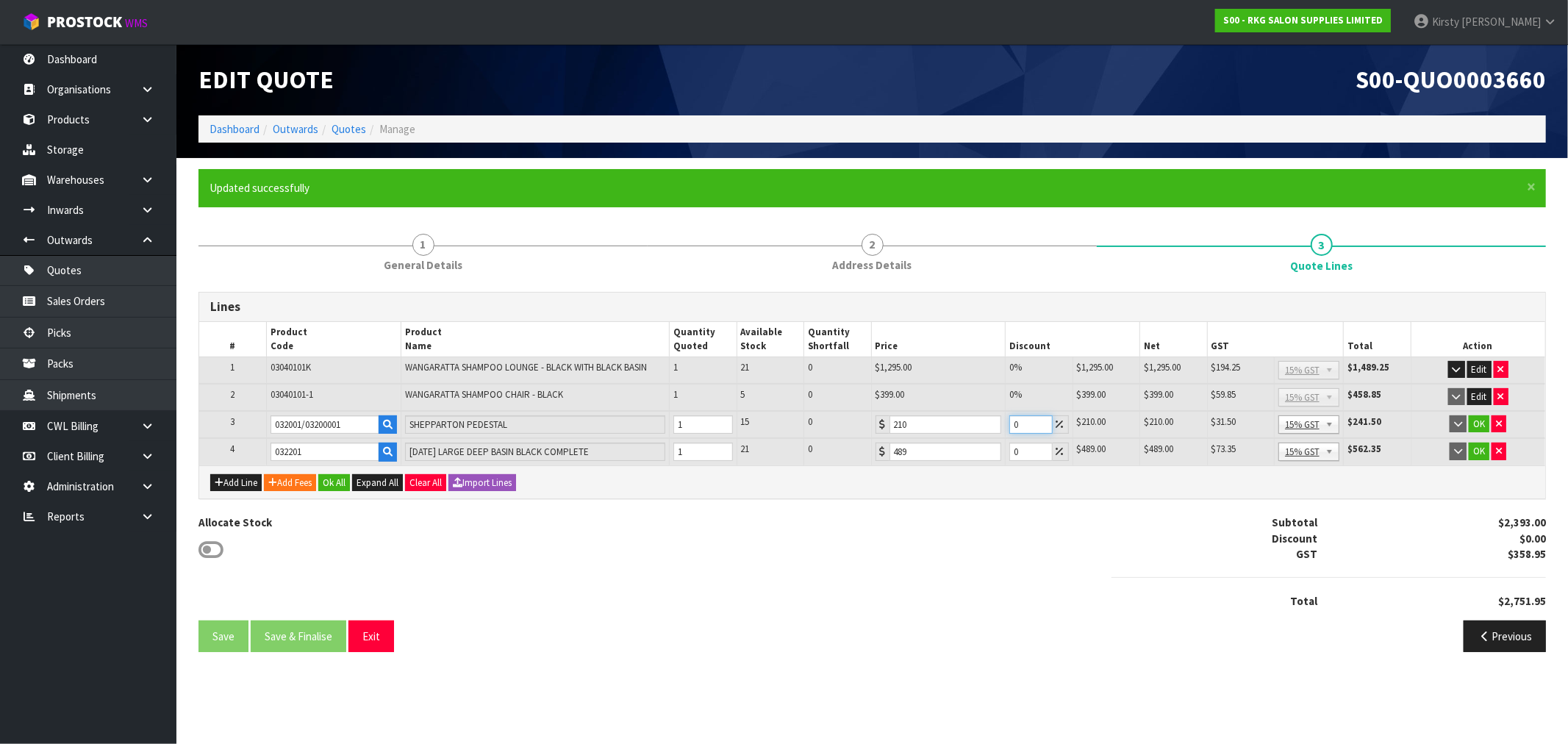
drag, startPoint x: 1022, startPoint y: 417, endPoint x: 991, endPoint y: 427, distance: 32.6
click at [991, 427] on tr "3 032001/03200001 SHEPPARTON PEDESTAL 1 15 0 210 0 $210.00 $0.00 $210.00 $31.50…" at bounding box center [872, 425] width 1346 height 28
type input "5"
click at [1475, 420] on button "OK" at bounding box center [1479, 424] width 20 height 17
click at [1475, 449] on button "OK" at bounding box center [1479, 450] width 20 height 17
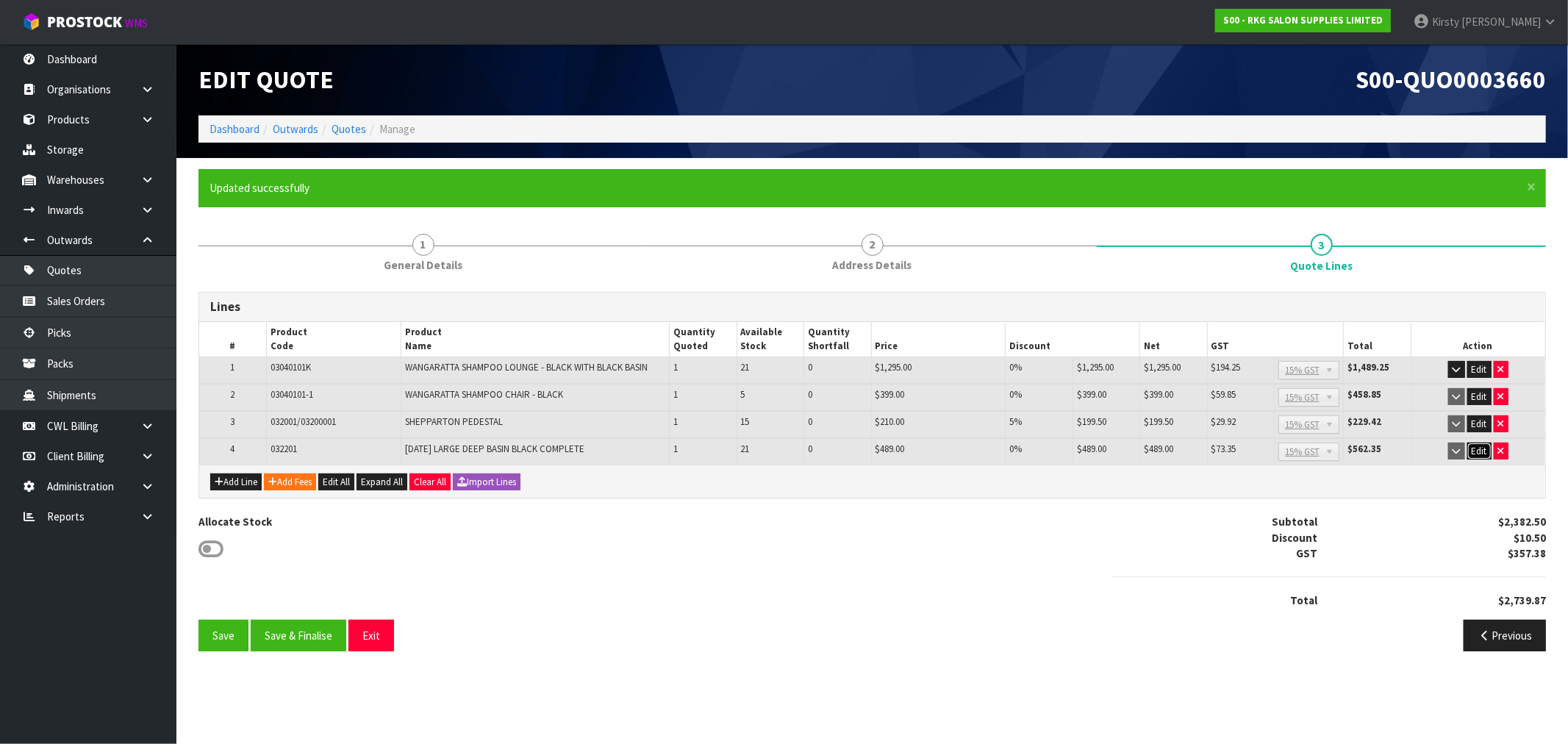
click at [1471, 446] on button "Edit" at bounding box center [1479, 450] width 24 height 17
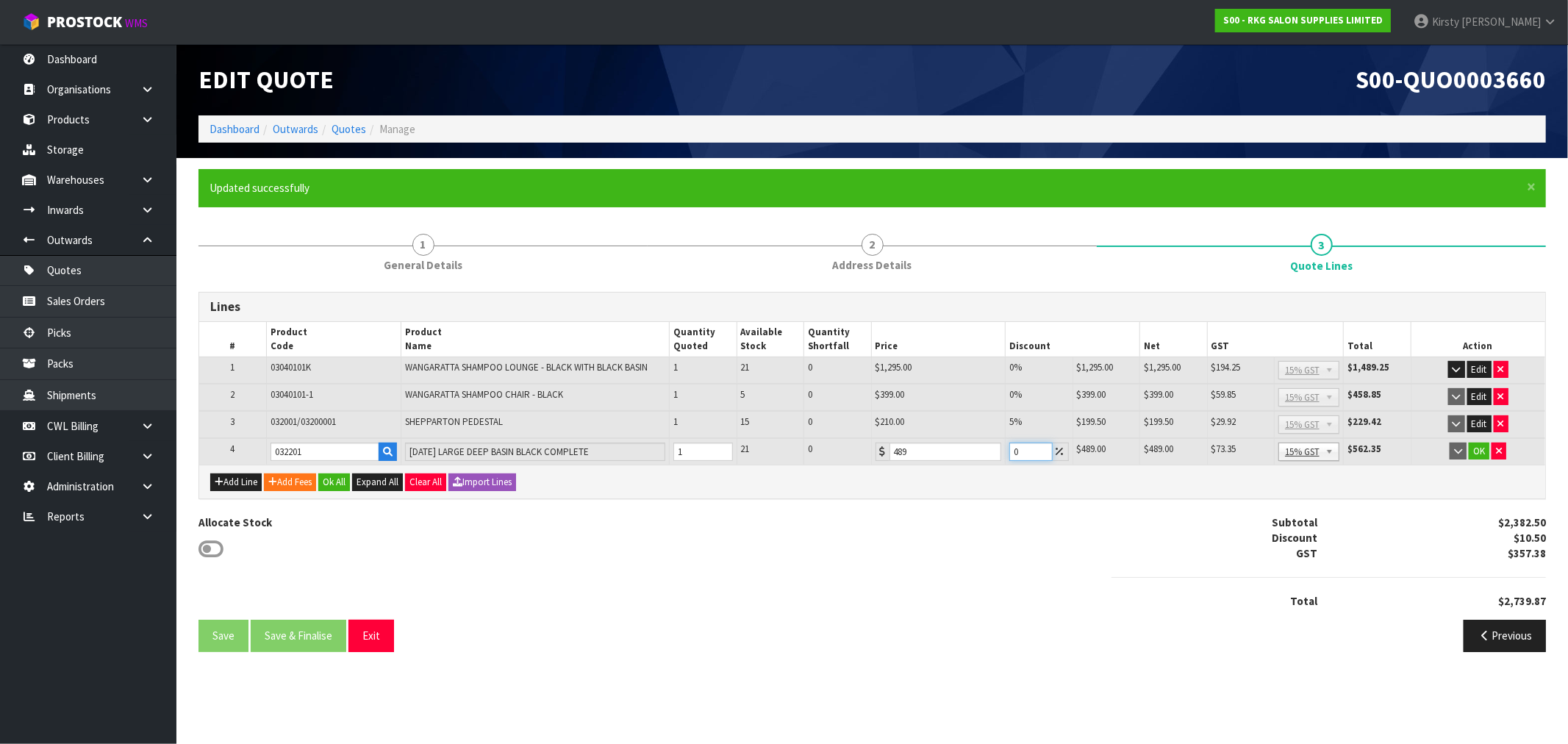
drag, startPoint x: 1022, startPoint y: 452, endPoint x: 981, endPoint y: 452, distance: 41.0
click at [984, 452] on tr "4 032201 [DATE] LARGE DEEP BASIN BLACK COMPLETE 1 21 0 489 0 $489.00 $0.00 $489…" at bounding box center [872, 451] width 1346 height 28
type input "5"
click at [1480, 452] on button "OK" at bounding box center [1479, 450] width 20 height 17
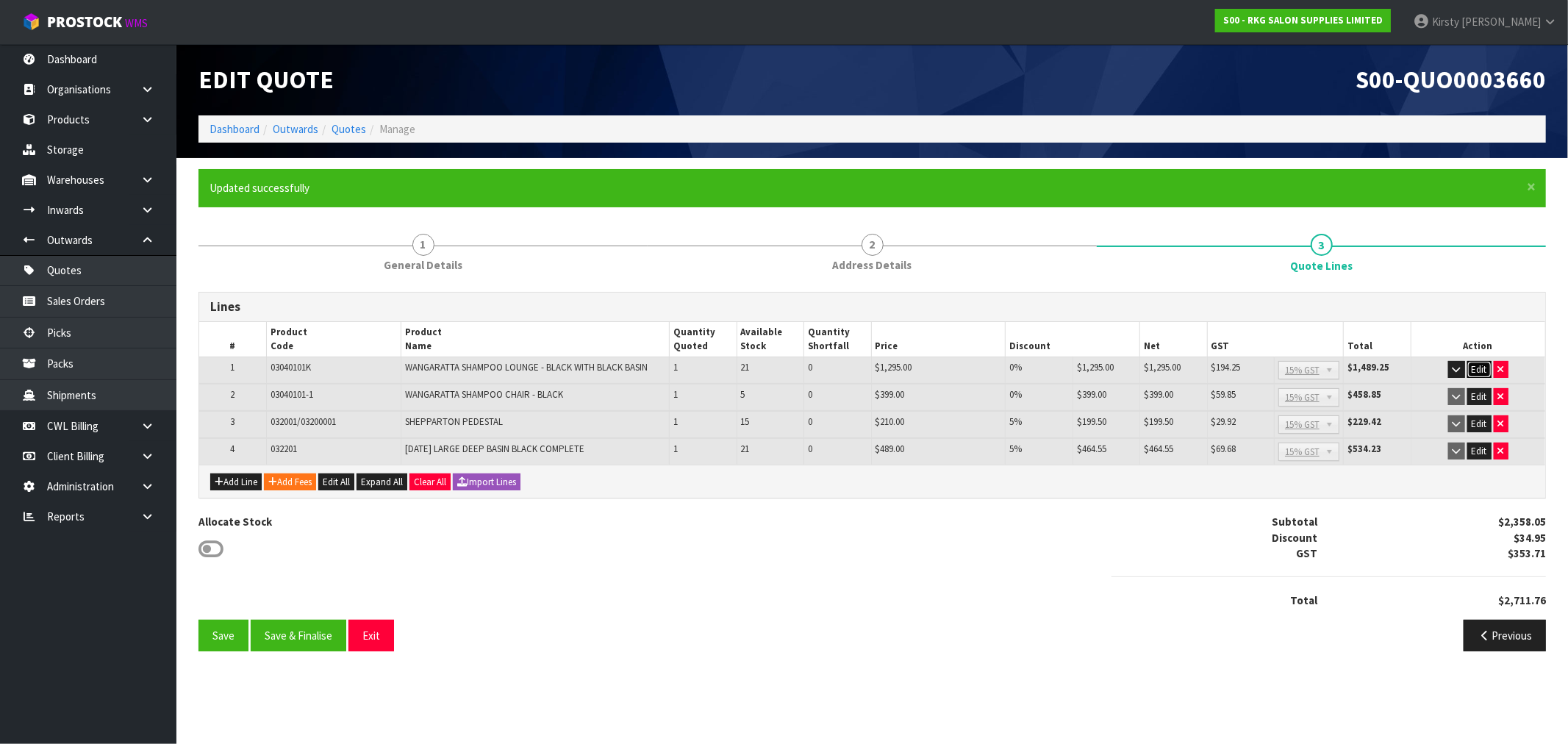
click at [1474, 363] on button "Edit" at bounding box center [1479, 369] width 24 height 17
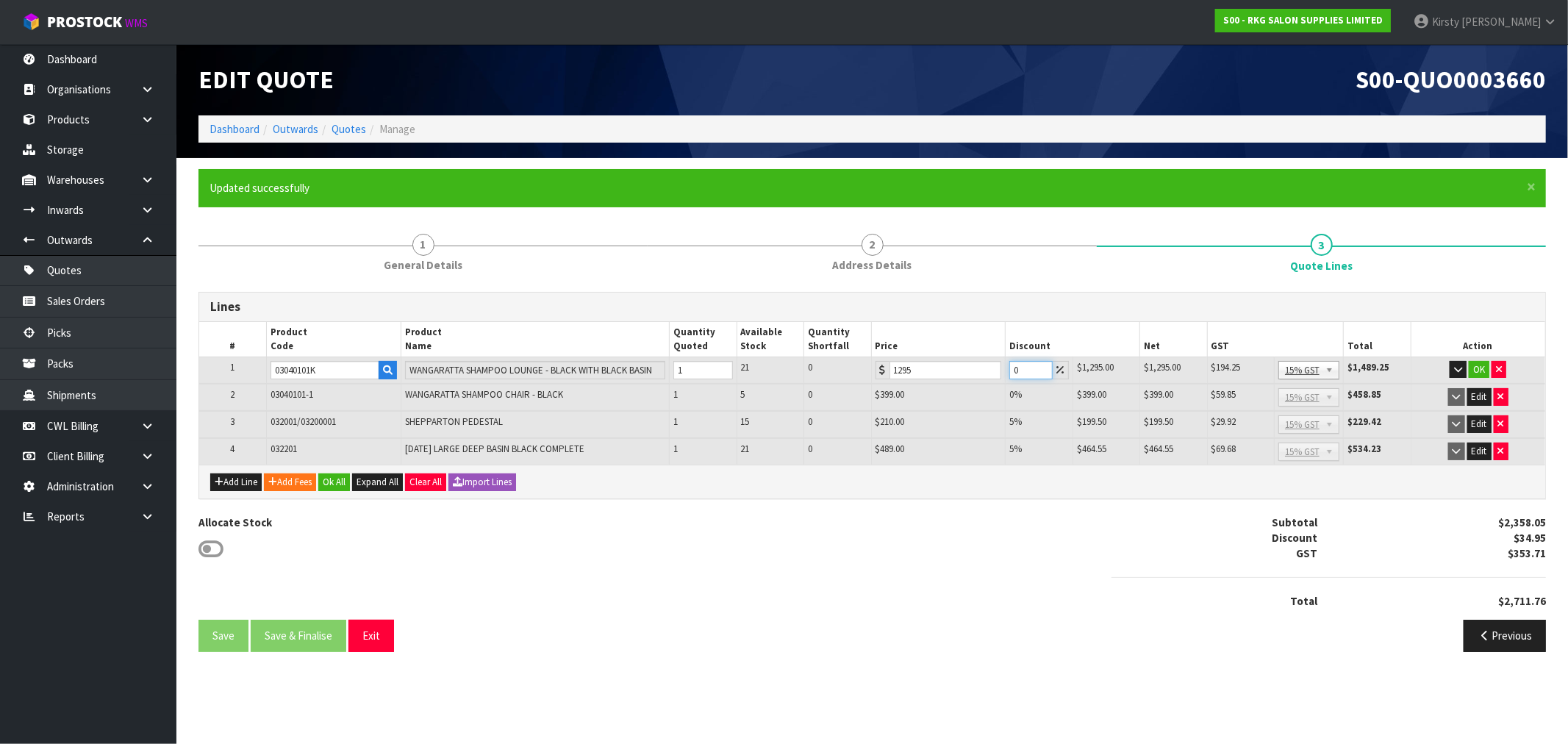
drag, startPoint x: 1018, startPoint y: 373, endPoint x: 1004, endPoint y: 373, distance: 14.0
click at [1006, 373] on td "0" at bounding box center [1039, 371] width 67 height 28
type input "5"
click at [1480, 369] on button "OK" at bounding box center [1479, 369] width 20 height 17
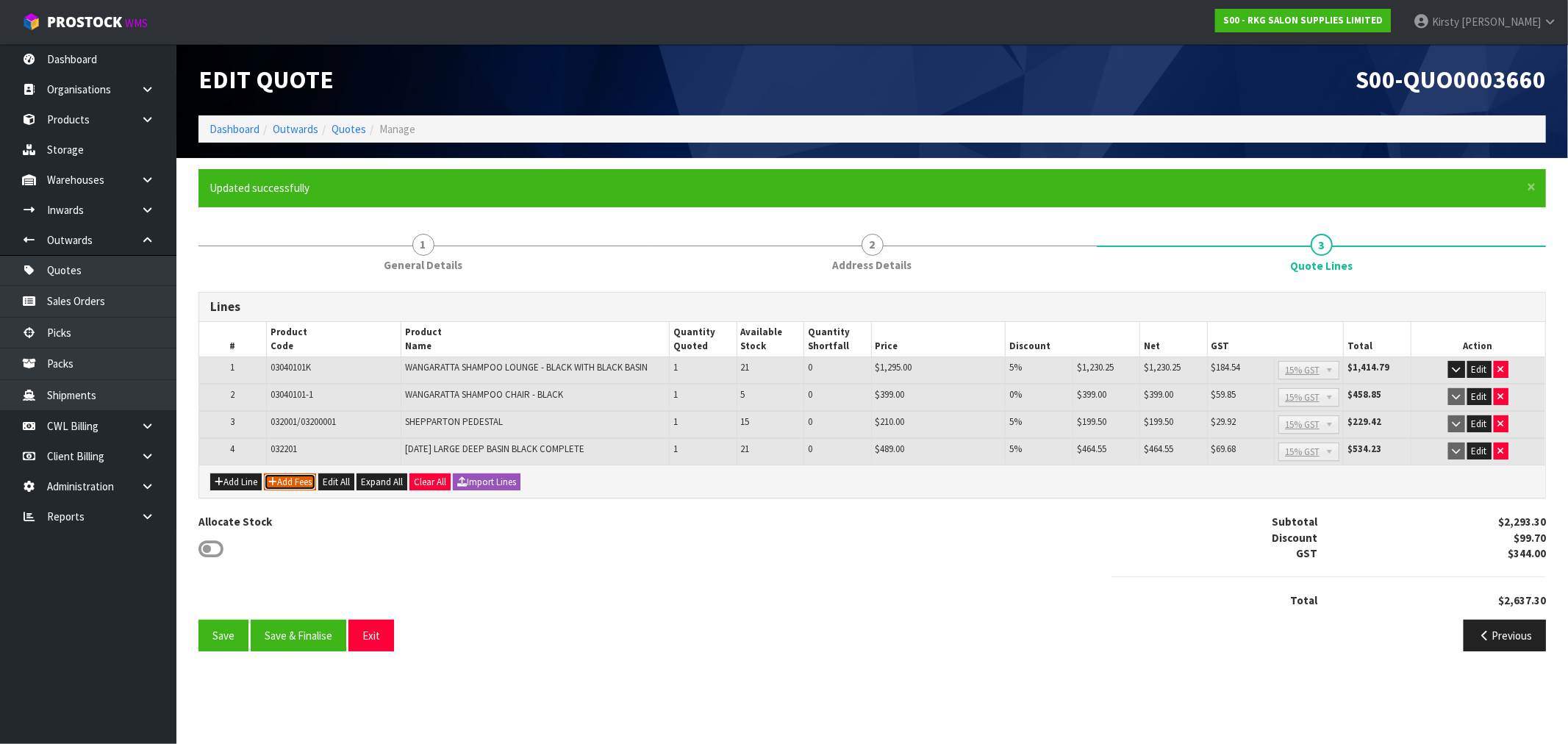
click at [282, 479] on button "Add Fees" at bounding box center [290, 482] width 52 height 17
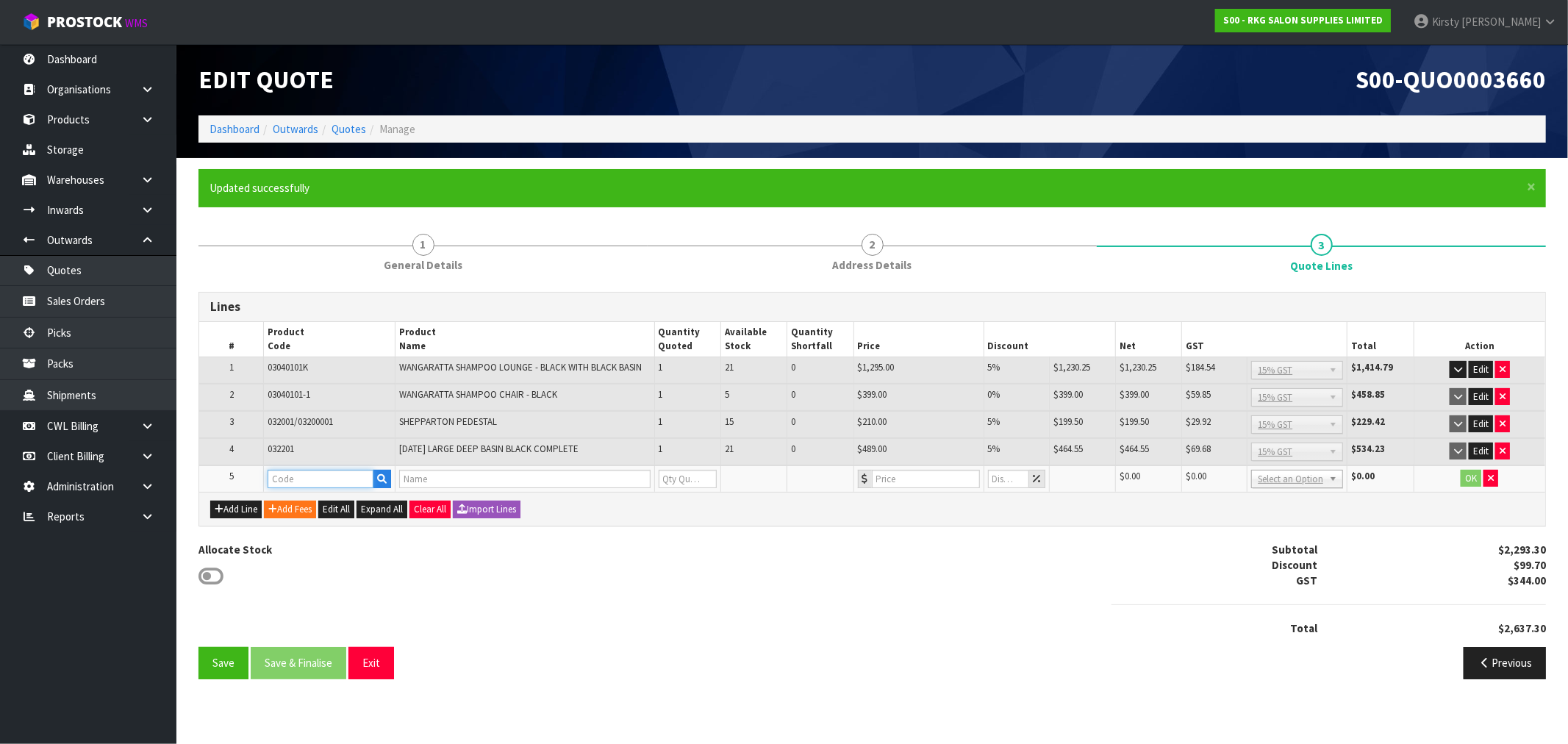
click at [296, 478] on input "text" at bounding box center [320, 479] width 106 height 18
type input "FRE"
click at [319, 502] on link "FRE IGHT" at bounding box center [326, 501] width 117 height 20
type input "FREIGHT"
type input "FREIGHT FEE"
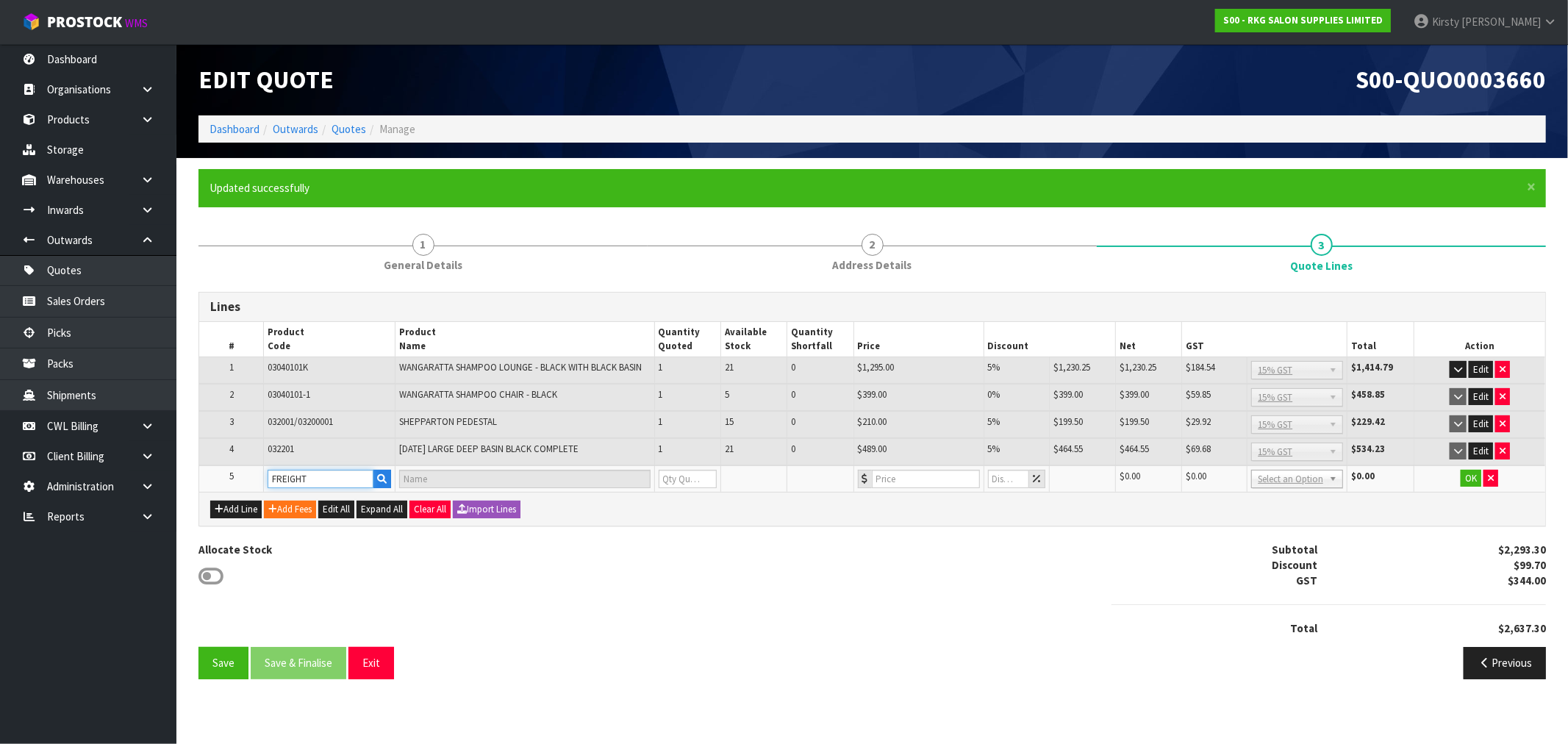
type input "1"
type input "0"
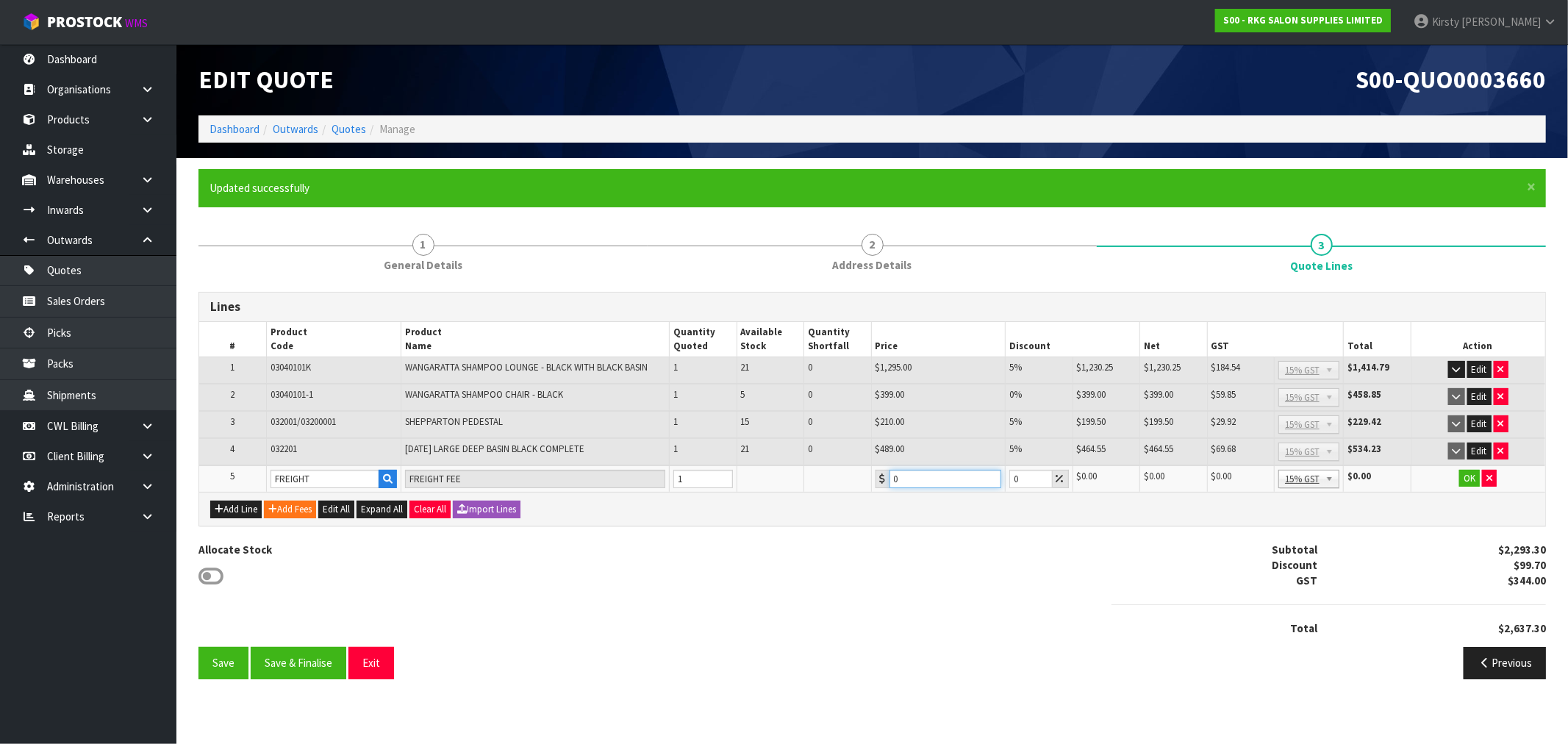
drag, startPoint x: 899, startPoint y: 479, endPoint x: 880, endPoint y: 481, distance: 19.1
click at [880, 481] on div "0" at bounding box center [939, 479] width 127 height 18
type input "229.40"
click at [1469, 472] on button "OK" at bounding box center [1469, 478] width 20 height 17
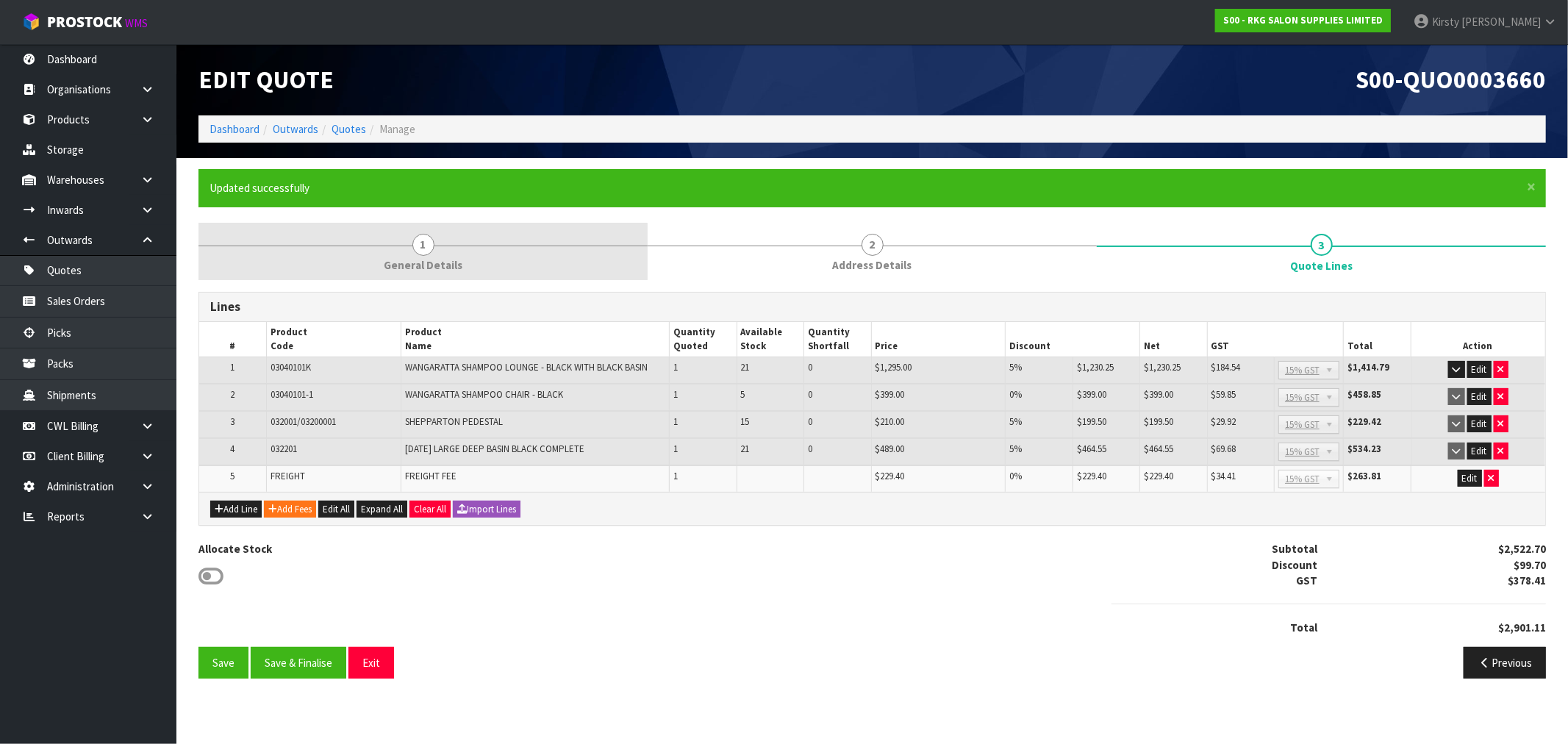
click at [428, 243] on span "1" at bounding box center [423, 245] width 22 height 22
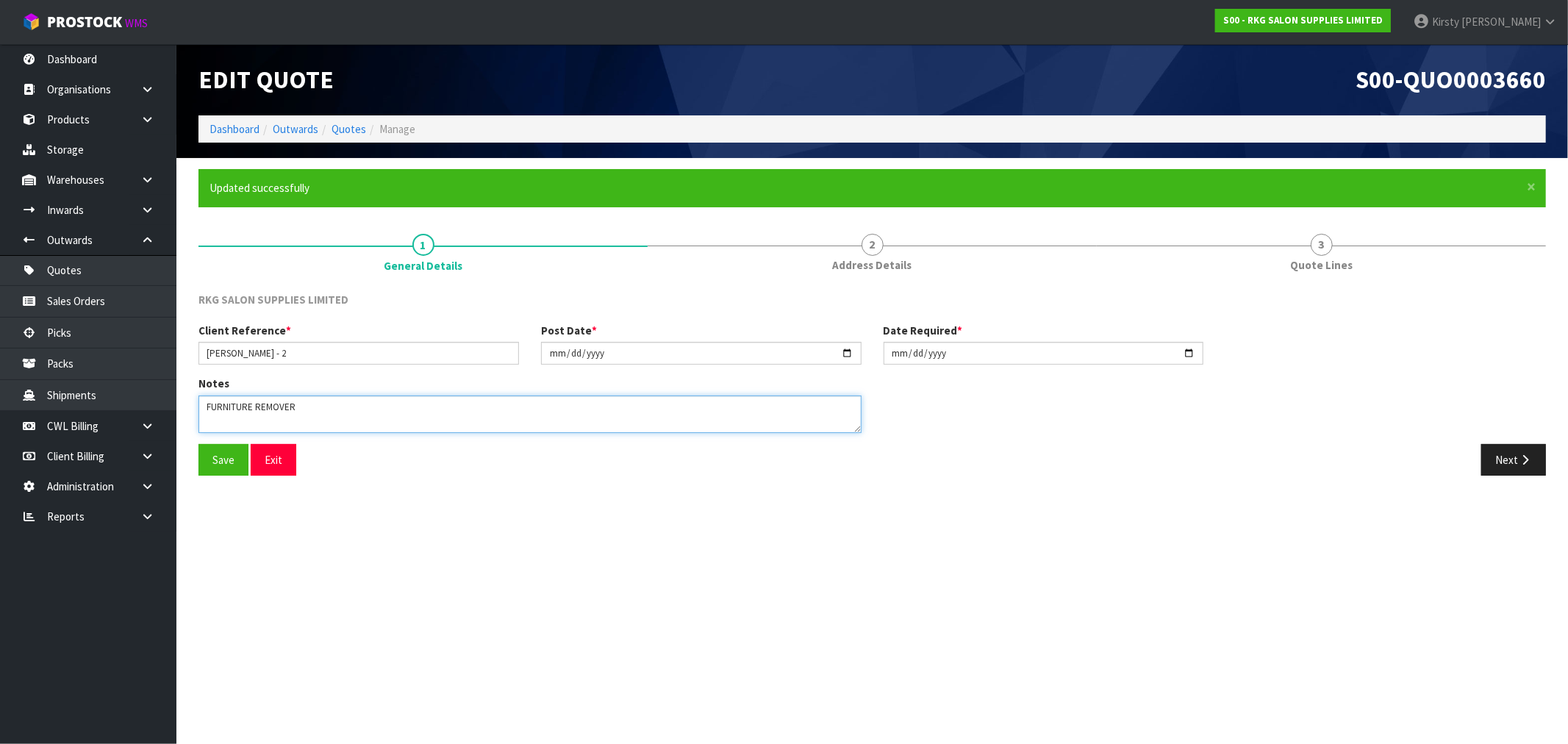
click at [299, 410] on textarea at bounding box center [529, 414] width 663 height 38
type textarea "FURNITURE REMOVER 1 X SHAMPOO CHAIR - CLEARANCE EX SHOWROOM (NO CARTON)"
click at [223, 459] on button "Save" at bounding box center [223, 460] width 50 height 31
click at [1517, 460] on button "Next" at bounding box center [1513, 460] width 64 height 31
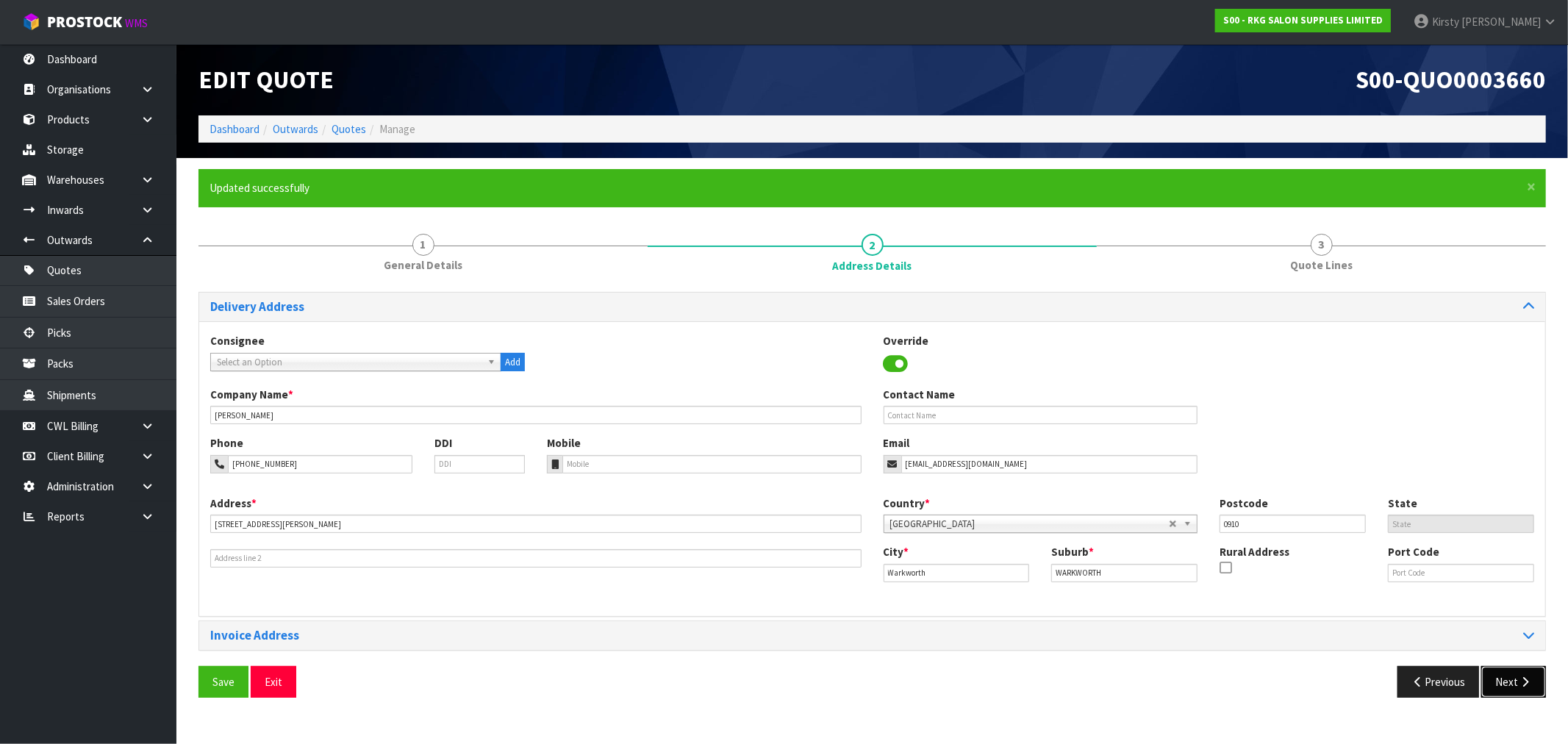
click at [1508, 680] on button "Next" at bounding box center [1513, 682] width 64 height 31
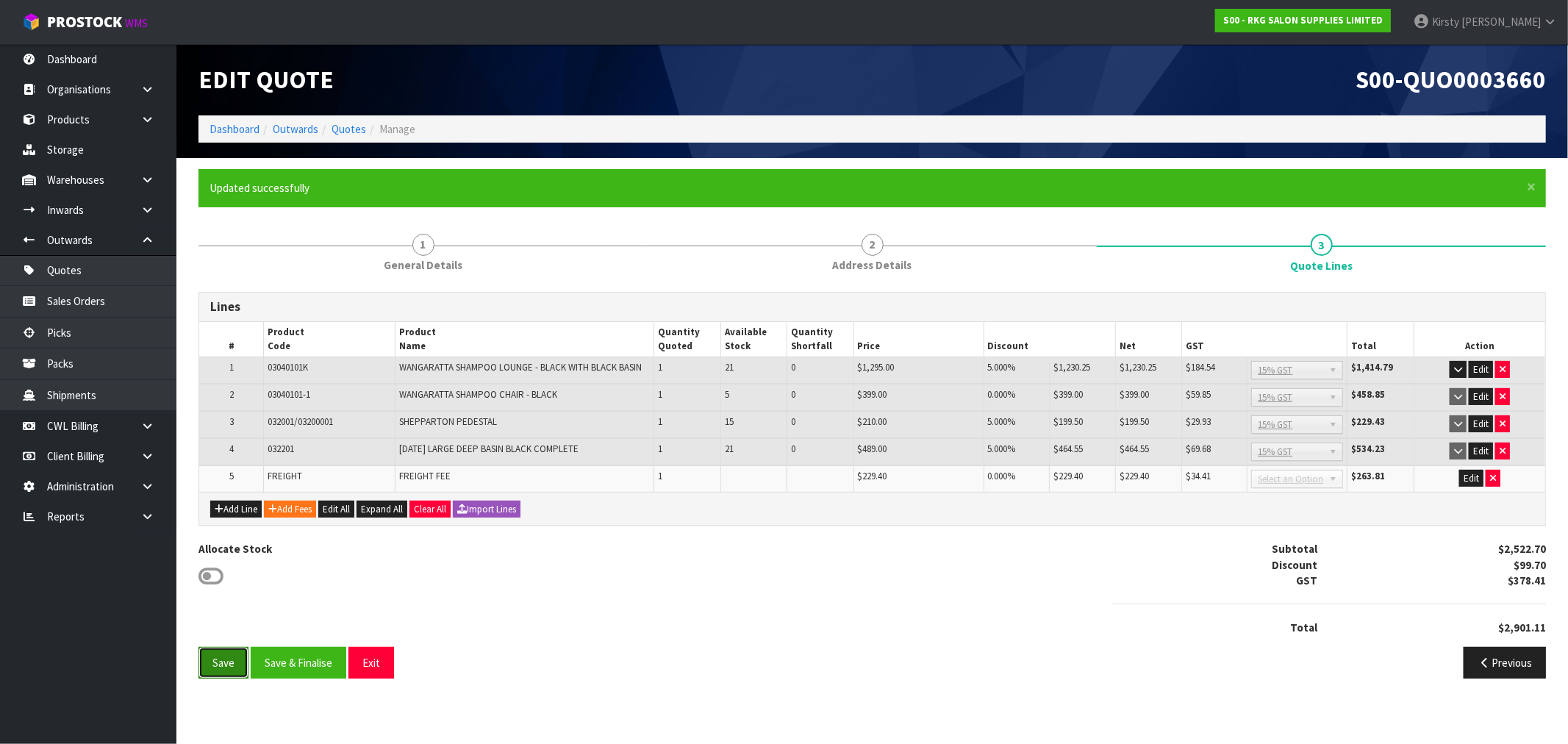
click at [230, 656] on button "Save" at bounding box center [223, 662] width 50 height 31
click at [316, 660] on button "Save & Finalise" at bounding box center [298, 662] width 95 height 31
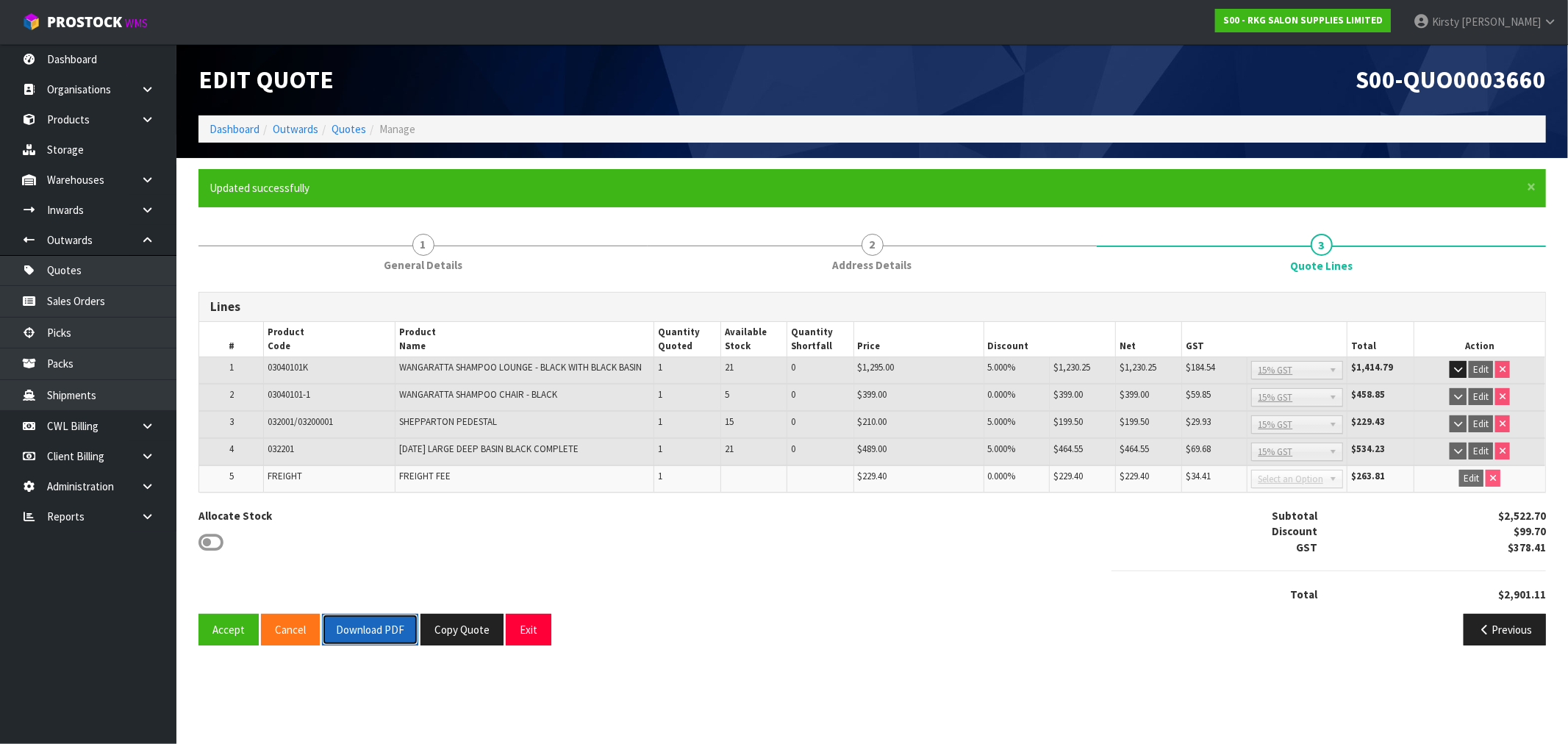
click at [355, 630] on button "Download PDF" at bounding box center [370, 629] width 96 height 31
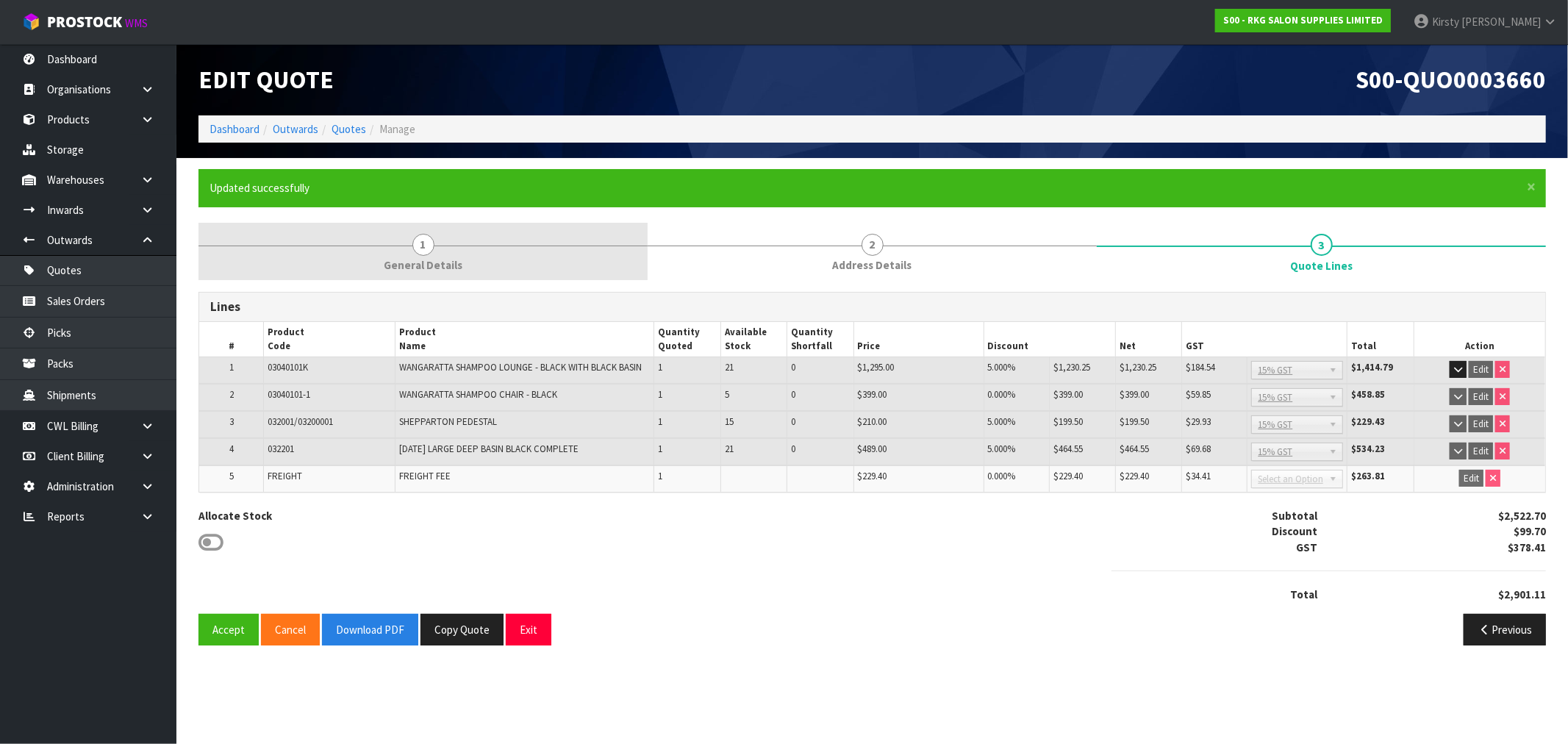
click at [423, 243] on span "1" at bounding box center [423, 245] width 22 height 22
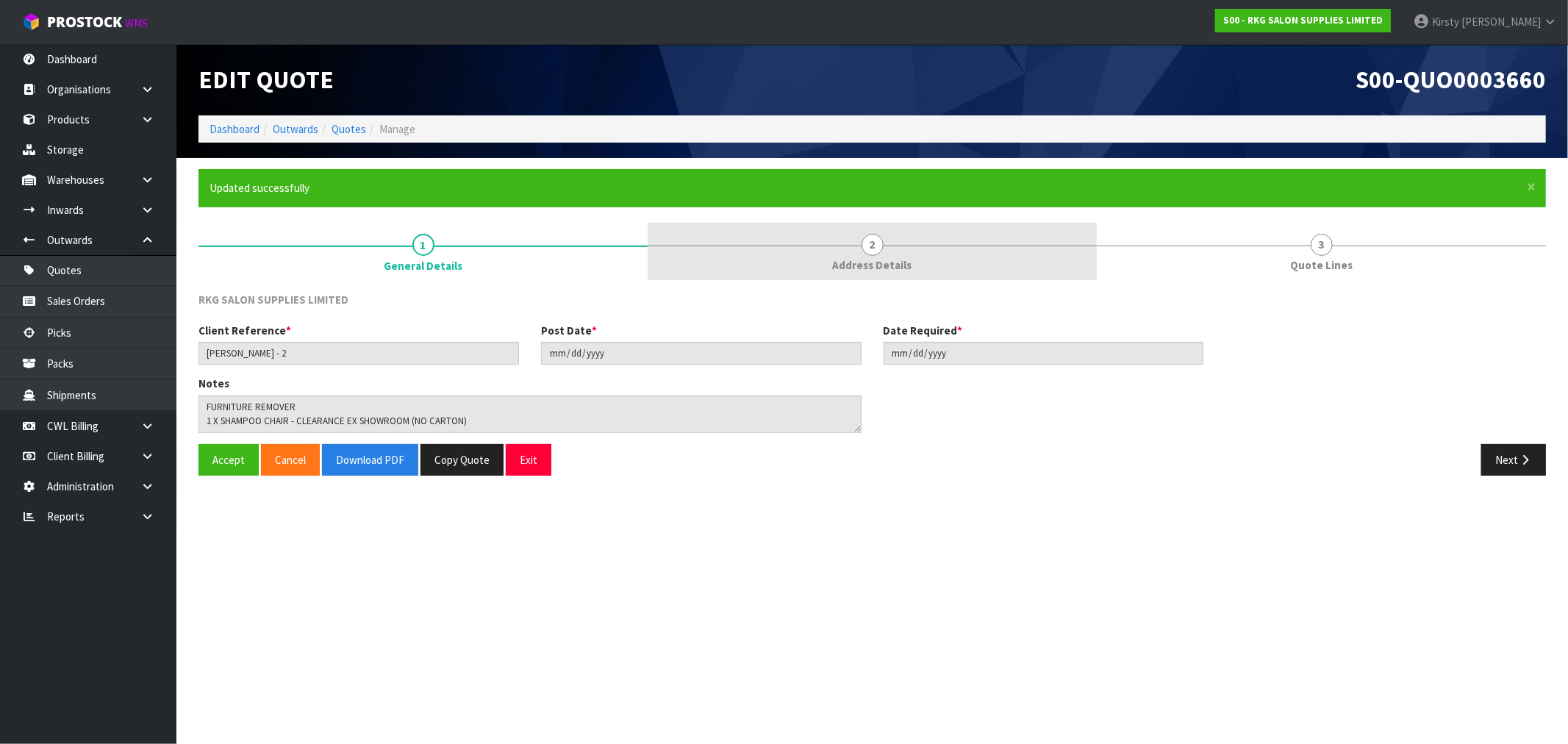
click at [878, 250] on span "2" at bounding box center [873, 245] width 22 height 22
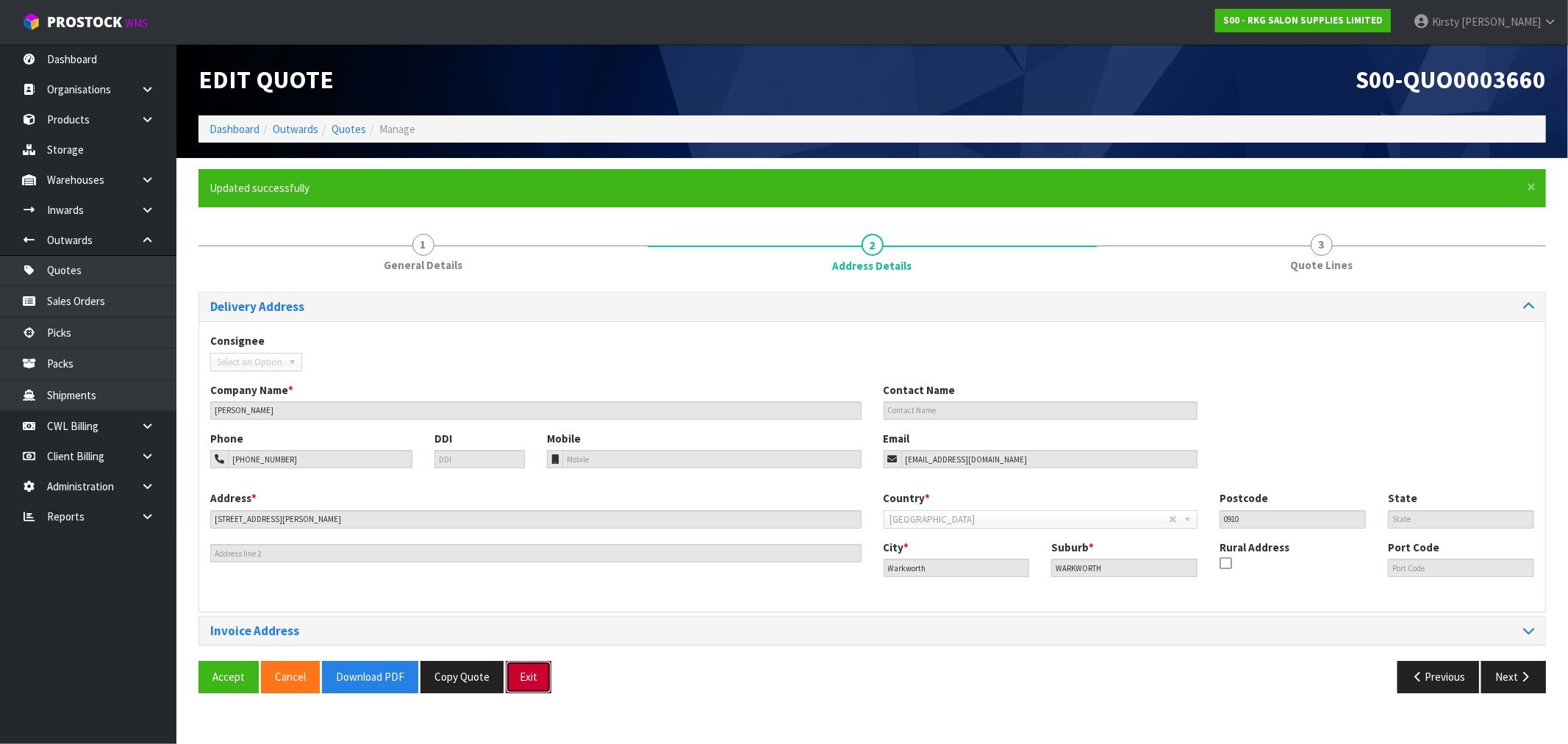
click at [517, 672] on button "Exit" at bounding box center [528, 676] width 46 height 31
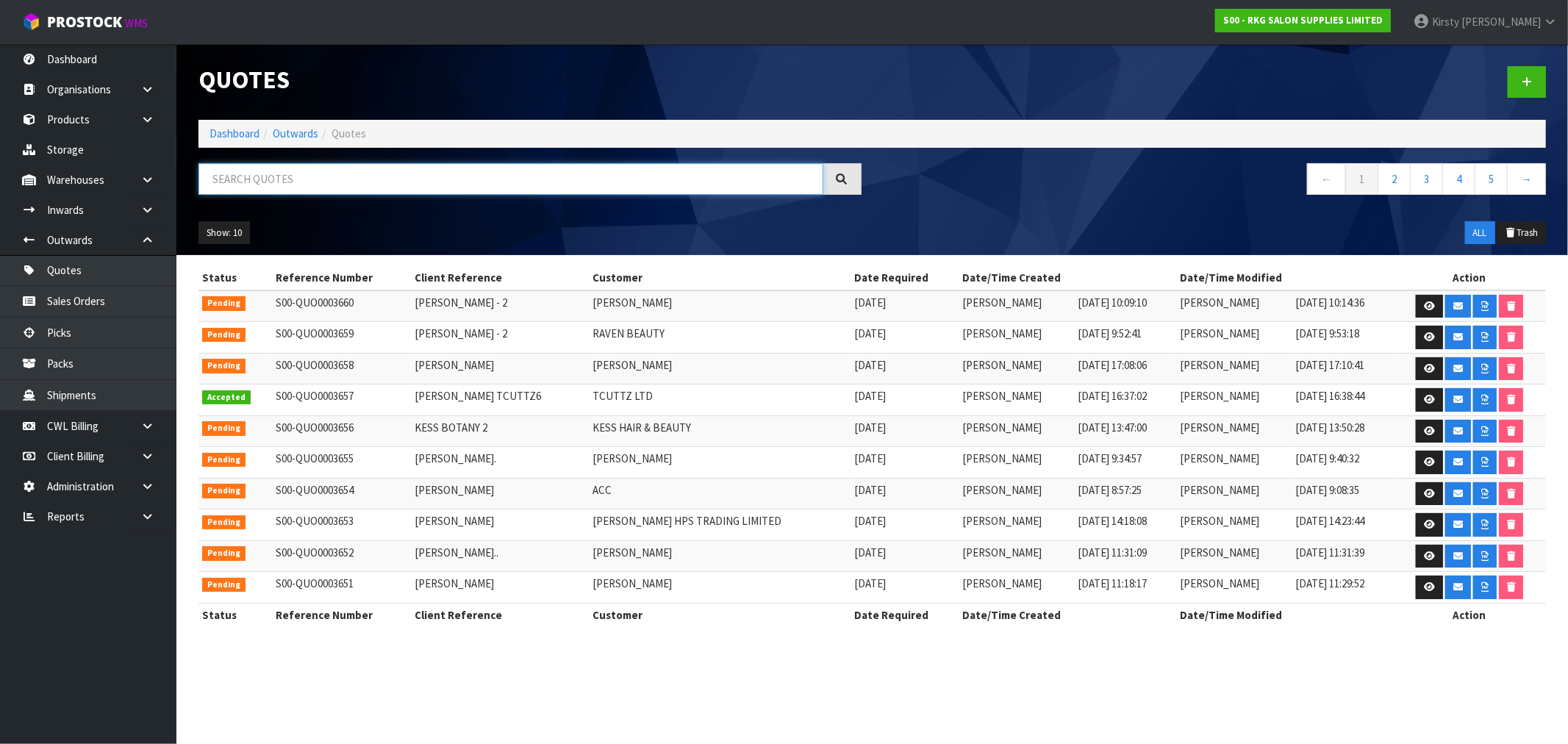
click at [326, 183] on input "text" at bounding box center [510, 179] width 625 height 31
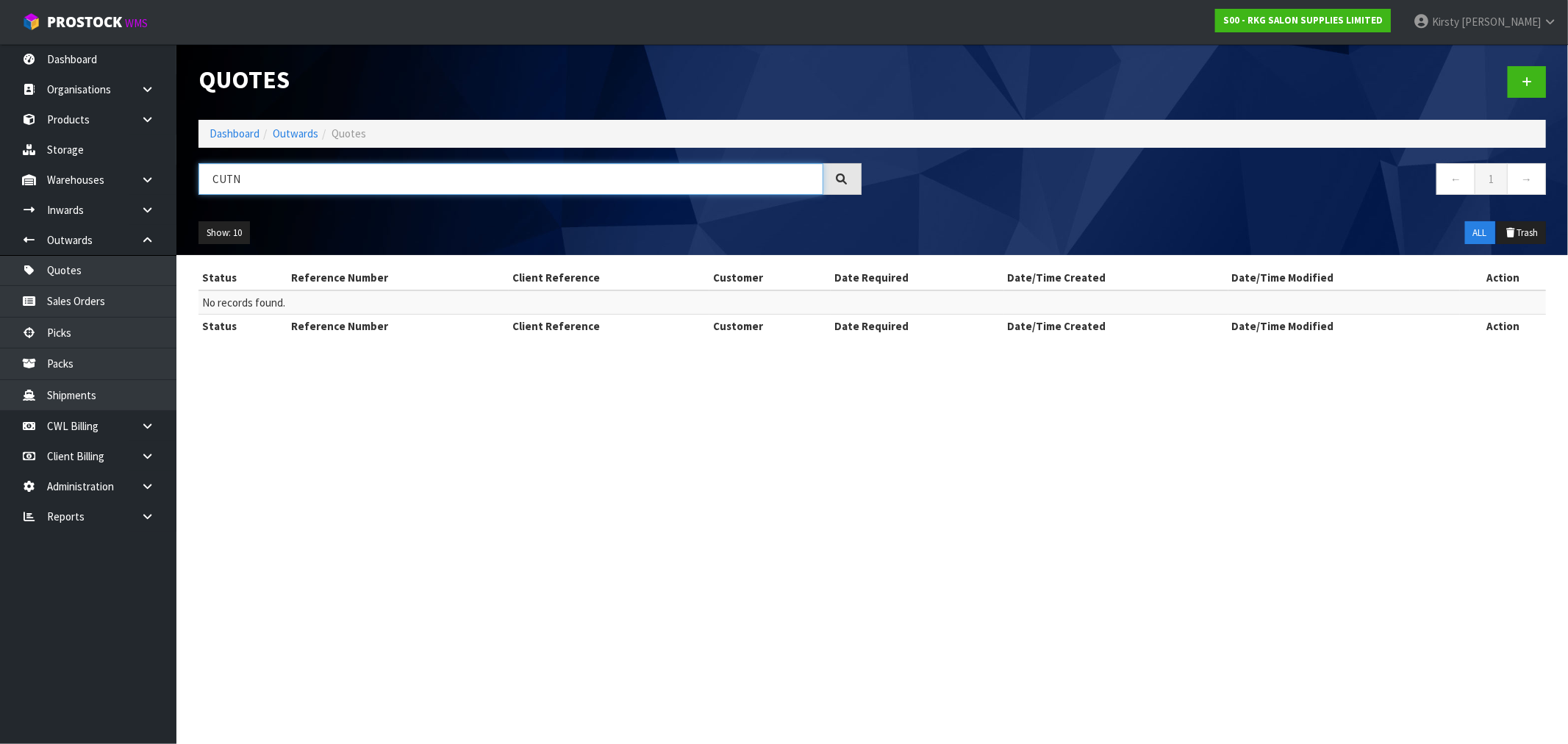
drag, startPoint x: 279, startPoint y: 187, endPoint x: 186, endPoint y: 188, distance: 93.0
click at [186, 188] on header "Quotes Dashboard Outwards Quotes CUTN ← 1 → Show: 10 5 10 25 50 ALL Trash" at bounding box center [872, 150] width 1391 height 211
type input "CUTN"
drag, startPoint x: 1529, startPoint y: 83, endPoint x: 1489, endPoint y: 83, distance: 40.0
click at [1529, 83] on icon at bounding box center [1526, 82] width 10 height 11
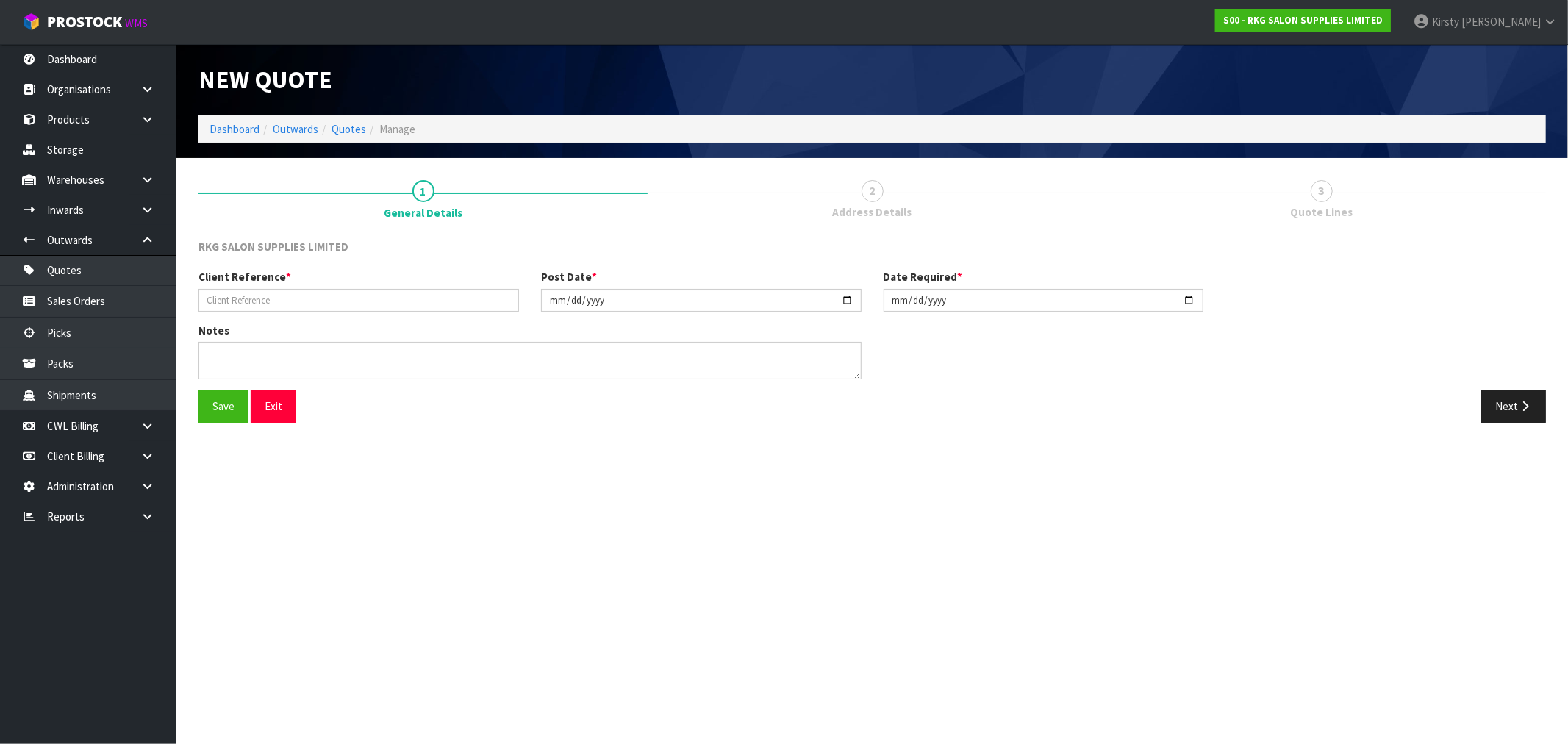
click at [273, 312] on div "Client Reference * Post Date * [DATE] Date Required * [DATE]" at bounding box center [872, 295] width 1369 height 53
drag, startPoint x: 273, startPoint y: 299, endPoint x: 284, endPoint y: 294, distance: 12.1
click at [275, 297] on input "text" at bounding box center [358, 300] width 320 height 23
type input "CUT N STYLE"
click at [250, 346] on textarea at bounding box center [529, 361] width 663 height 38
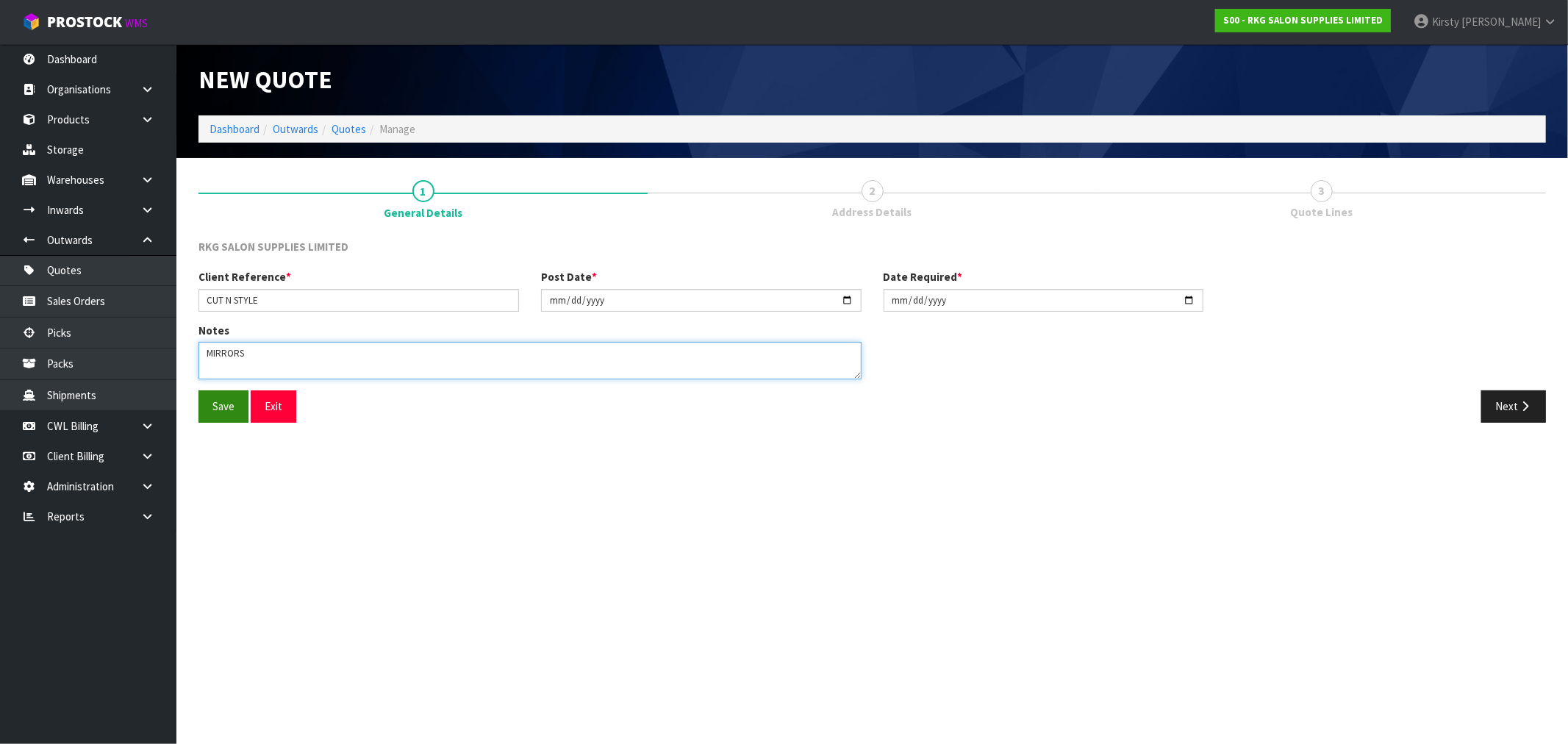
type textarea "MIRRORS"
click at [225, 405] on button "Save" at bounding box center [223, 405] width 50 height 31
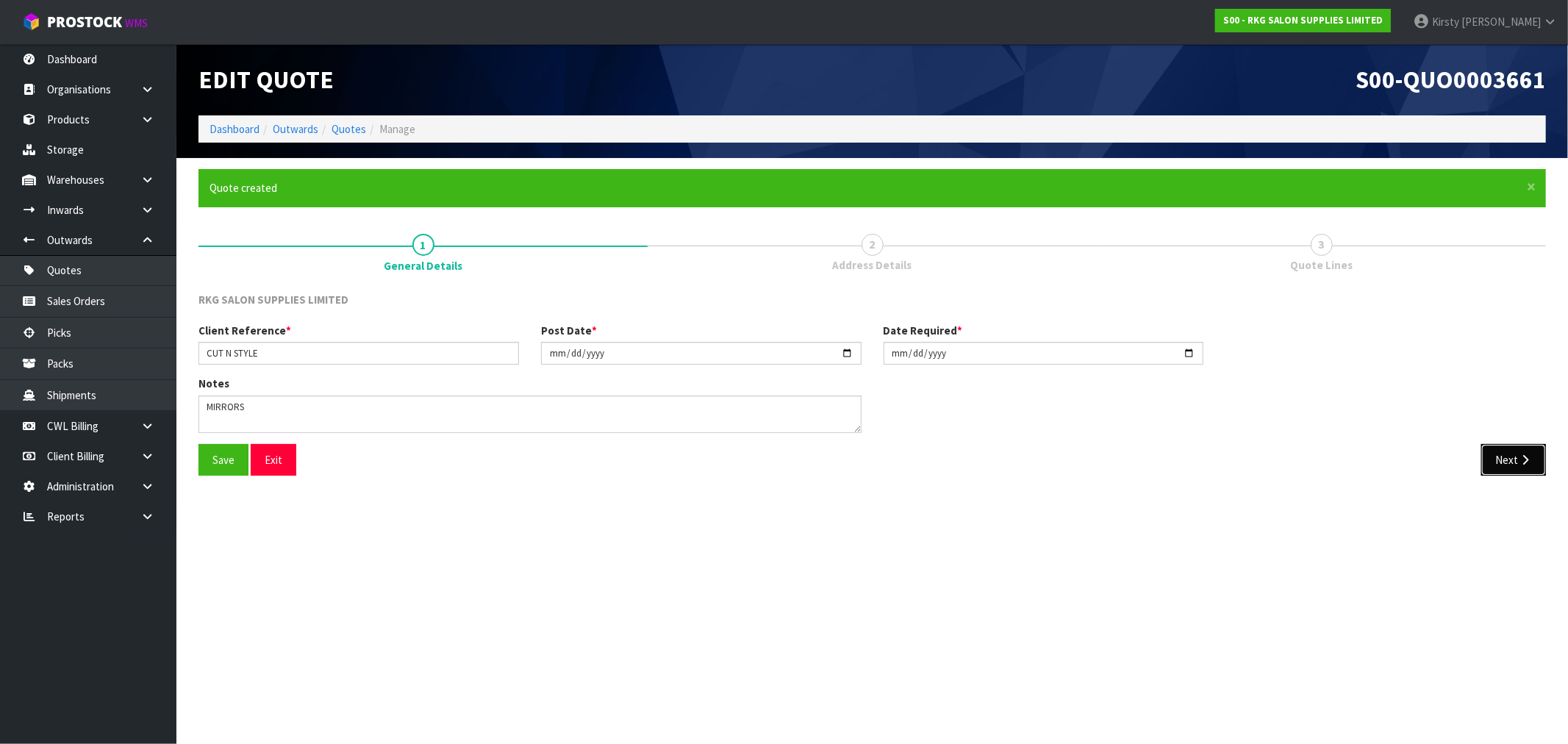
click at [1522, 457] on icon "button" at bounding box center [1524, 460] width 14 height 11
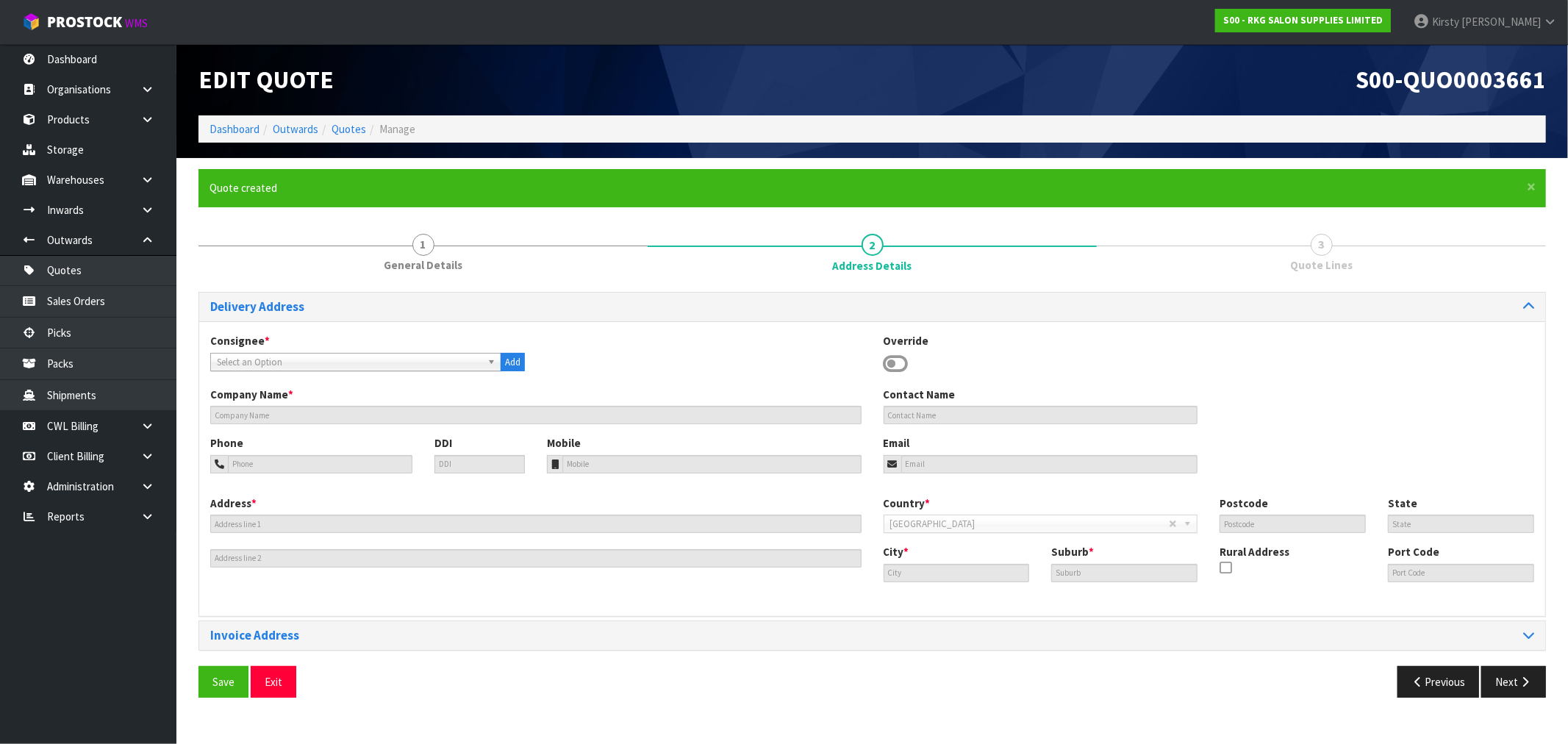
click at [895, 358] on icon at bounding box center [895, 364] width 25 height 22
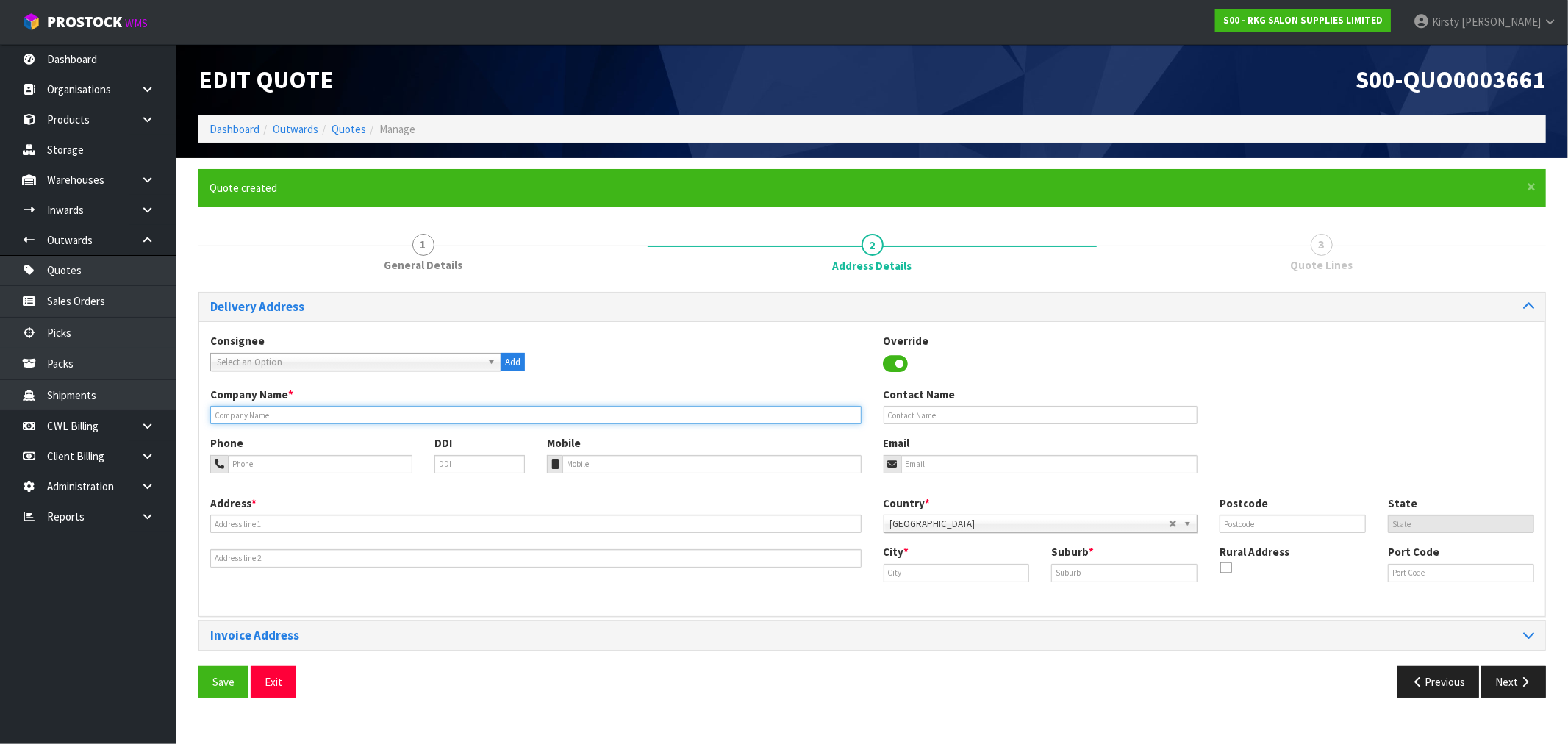
click at [341, 416] on input "text" at bounding box center [536, 415] width 651 height 18
click at [292, 416] on input "CUT N STYLE" at bounding box center [536, 415] width 651 height 18
type input "CUT N STYLE SALON"
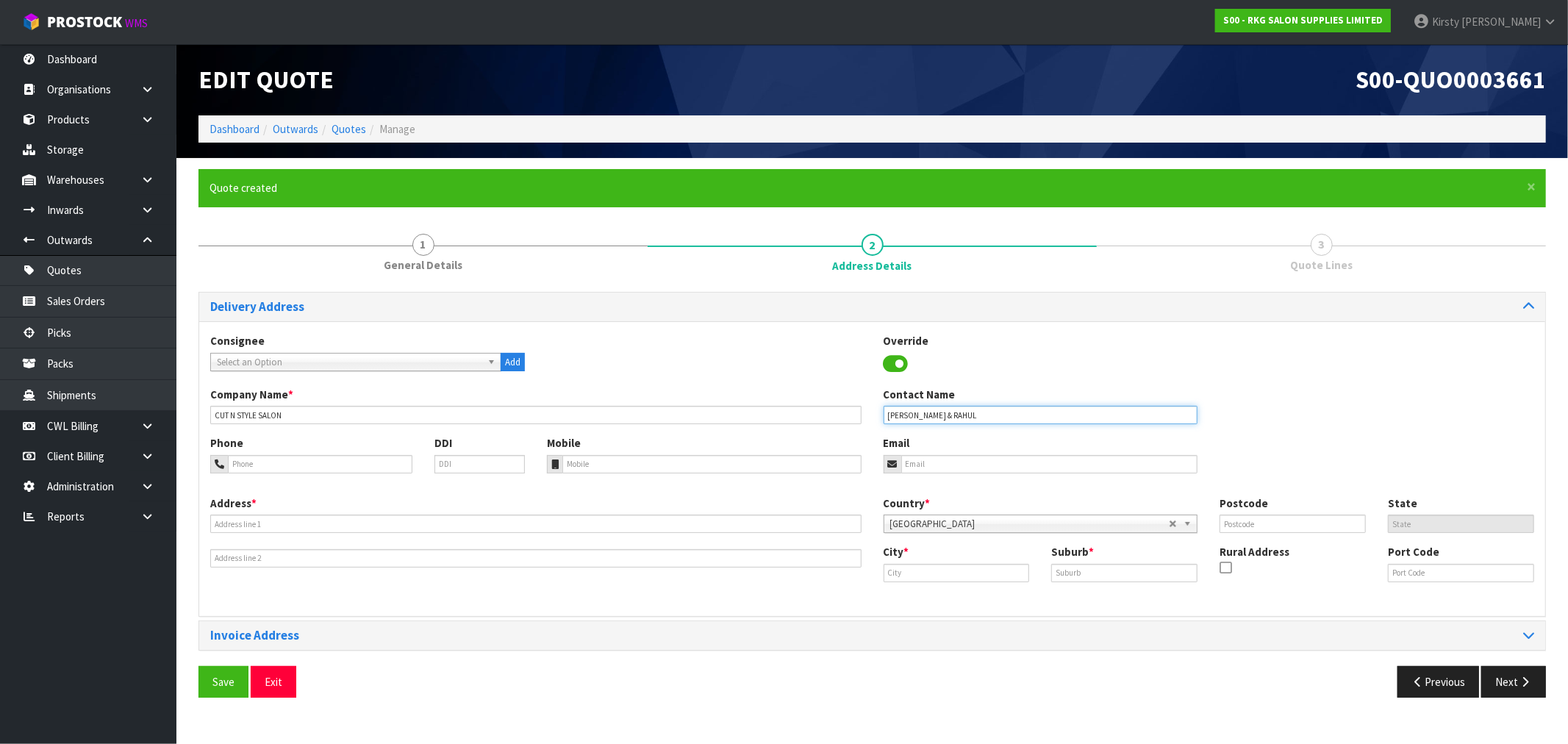
type input "[PERSON_NAME] & RAHUL"
click at [936, 463] on input "email" at bounding box center [1050, 464] width 297 height 18
type input "[EMAIL_ADDRESS][DOMAIN_NAME]"
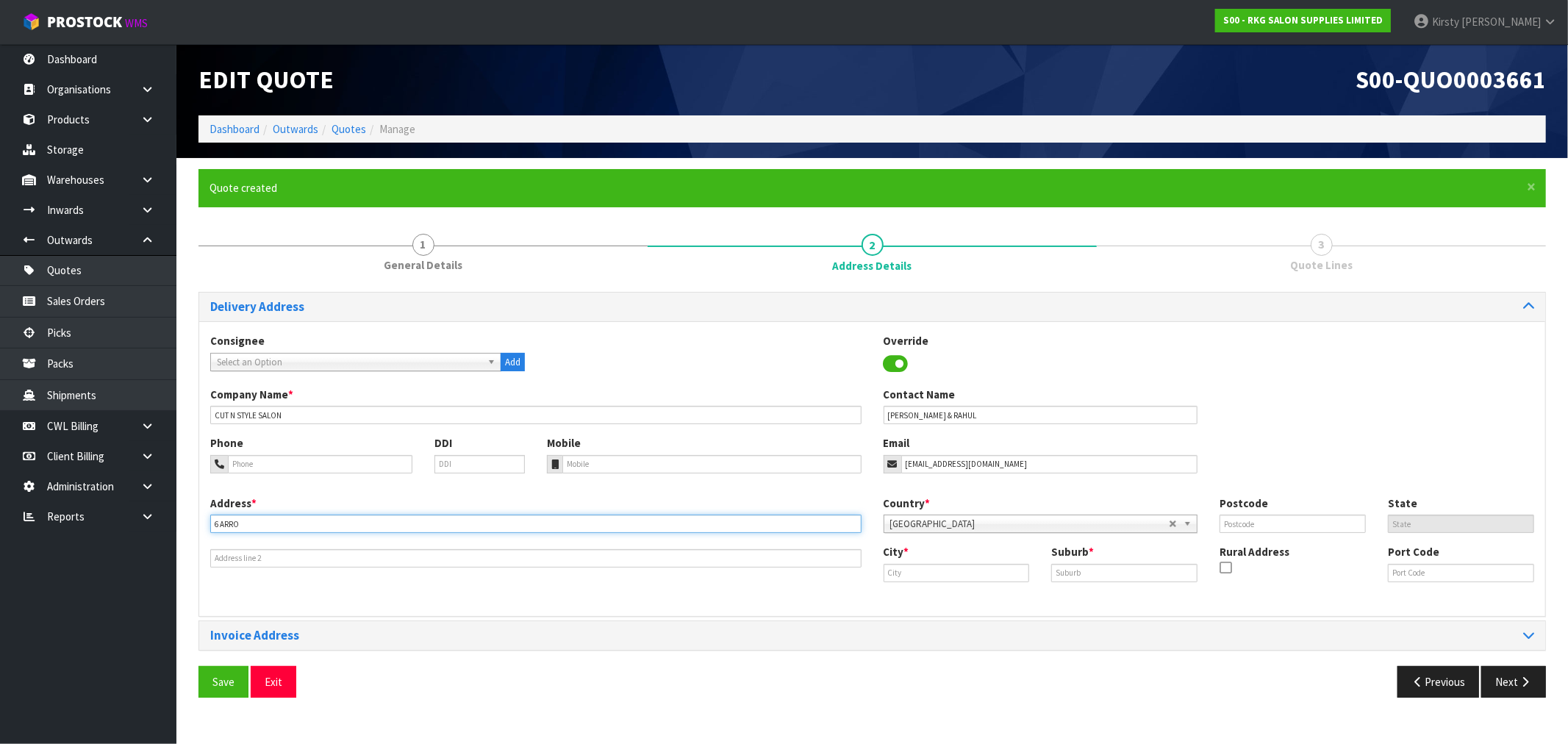
type input "[STREET_ADDRESS]"
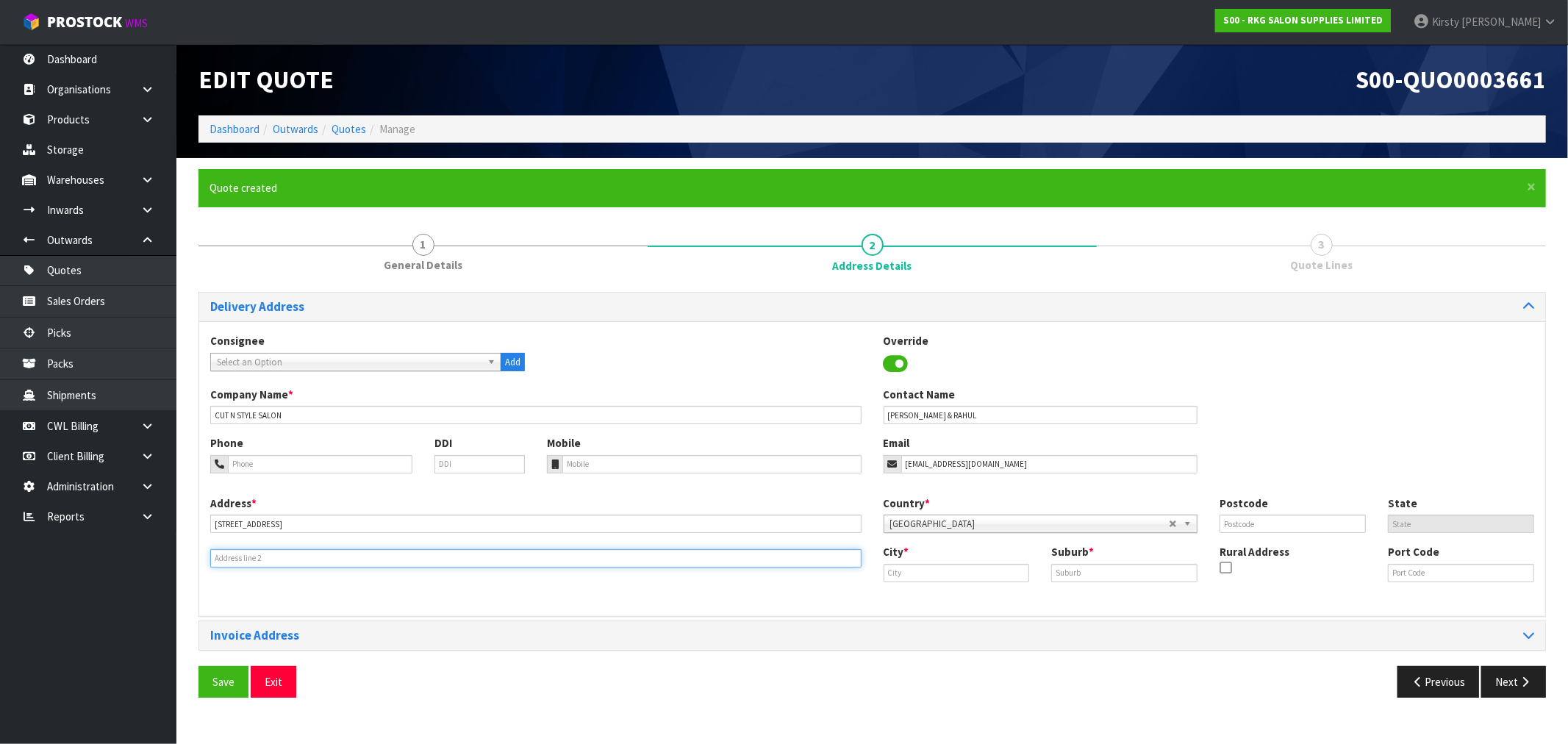
type input "TE AWA"
type input "4110"
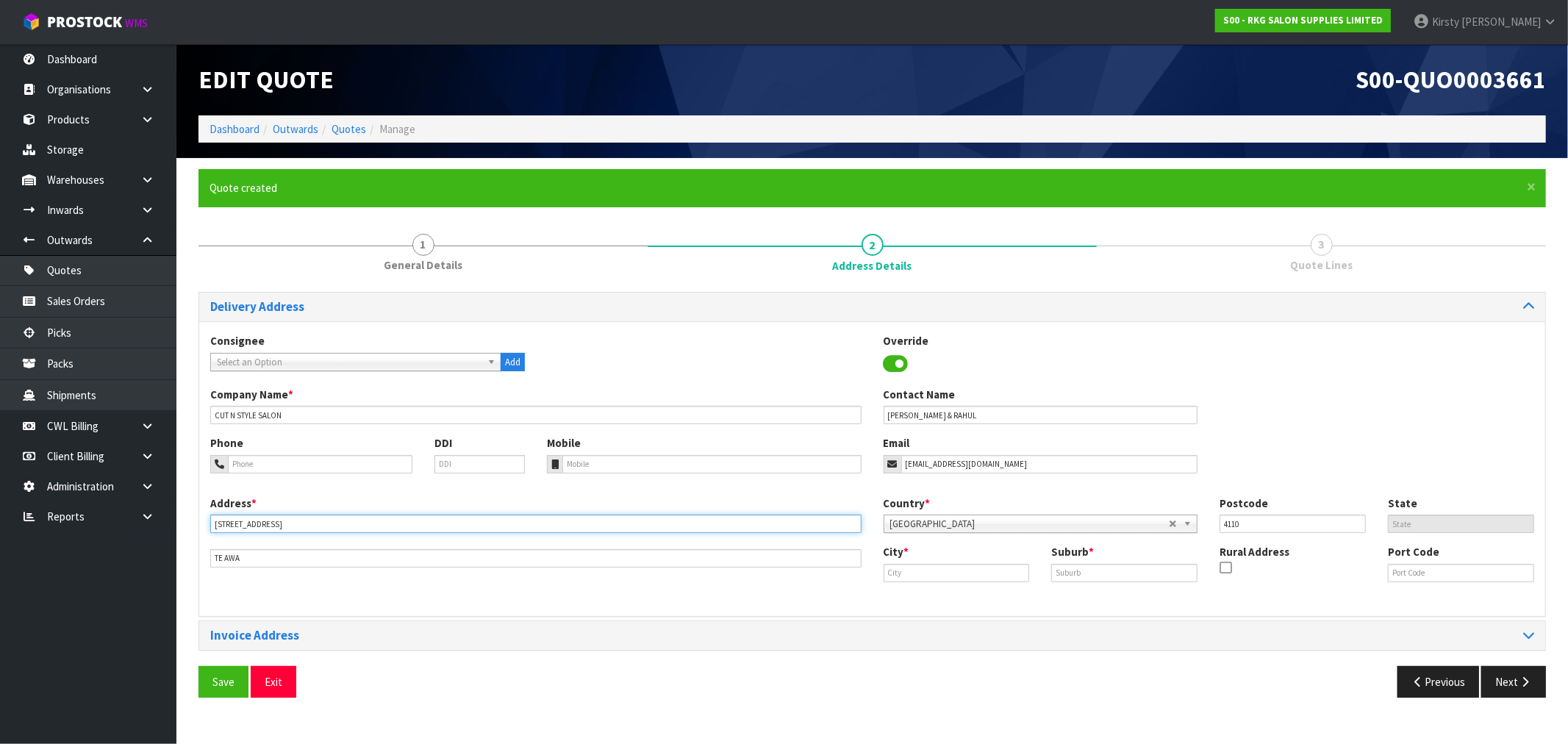
type input "[STREET_ADDRESS]"
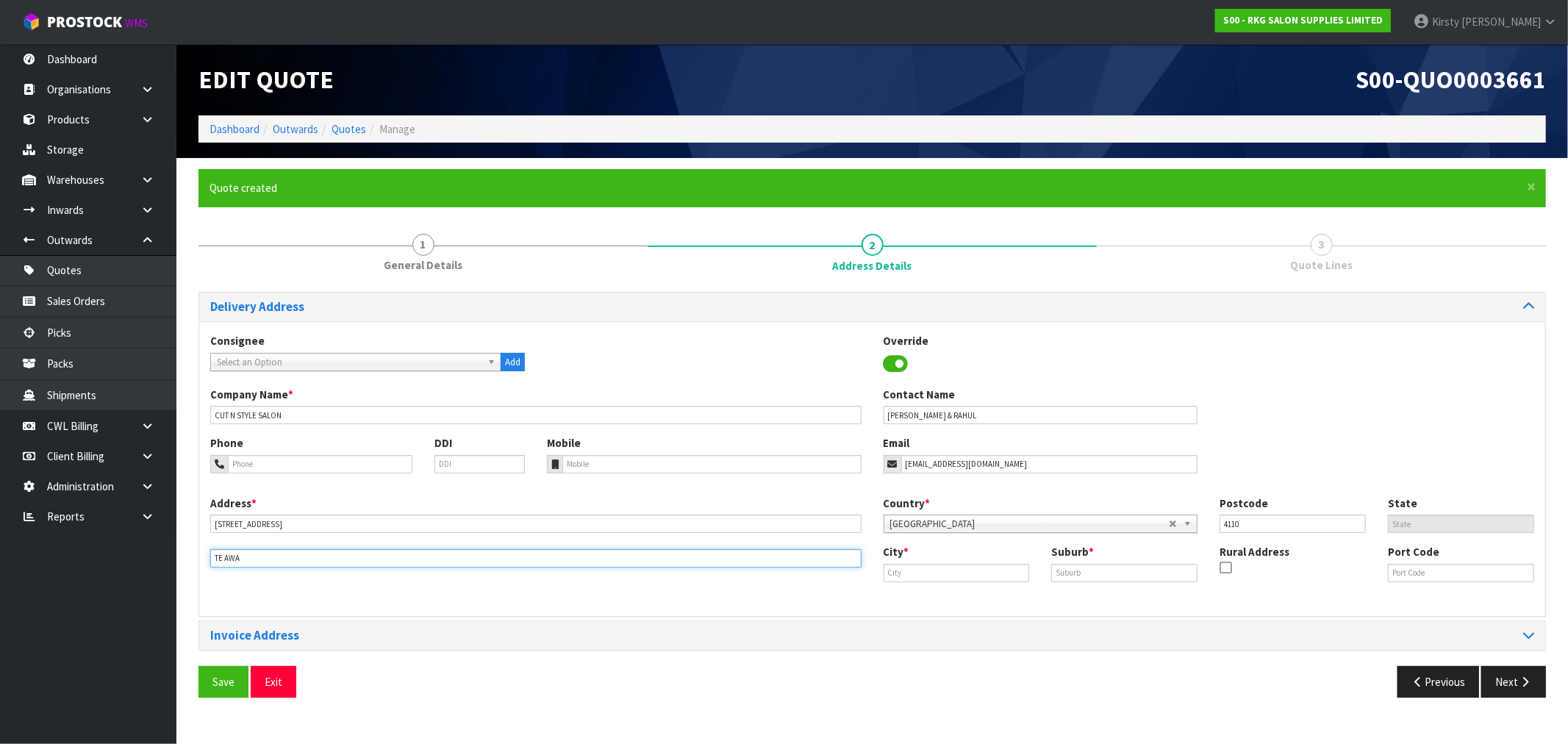
drag, startPoint x: 268, startPoint y: 563, endPoint x: 196, endPoint y: 563, distance: 72.0
click at [196, 563] on div "× Close Quote created 1 General Details 2 Address Details 3 Quote Lines Deliver…" at bounding box center [872, 439] width 1369 height 539
click at [905, 581] on input "text" at bounding box center [956, 572] width 146 height 18
type input "[PERSON_NAME]"
click at [1084, 583] on div "City * [GEOGRAPHIC_DATA] Suburb * Rural Address Port Code" at bounding box center [1209, 569] width 673 height 50
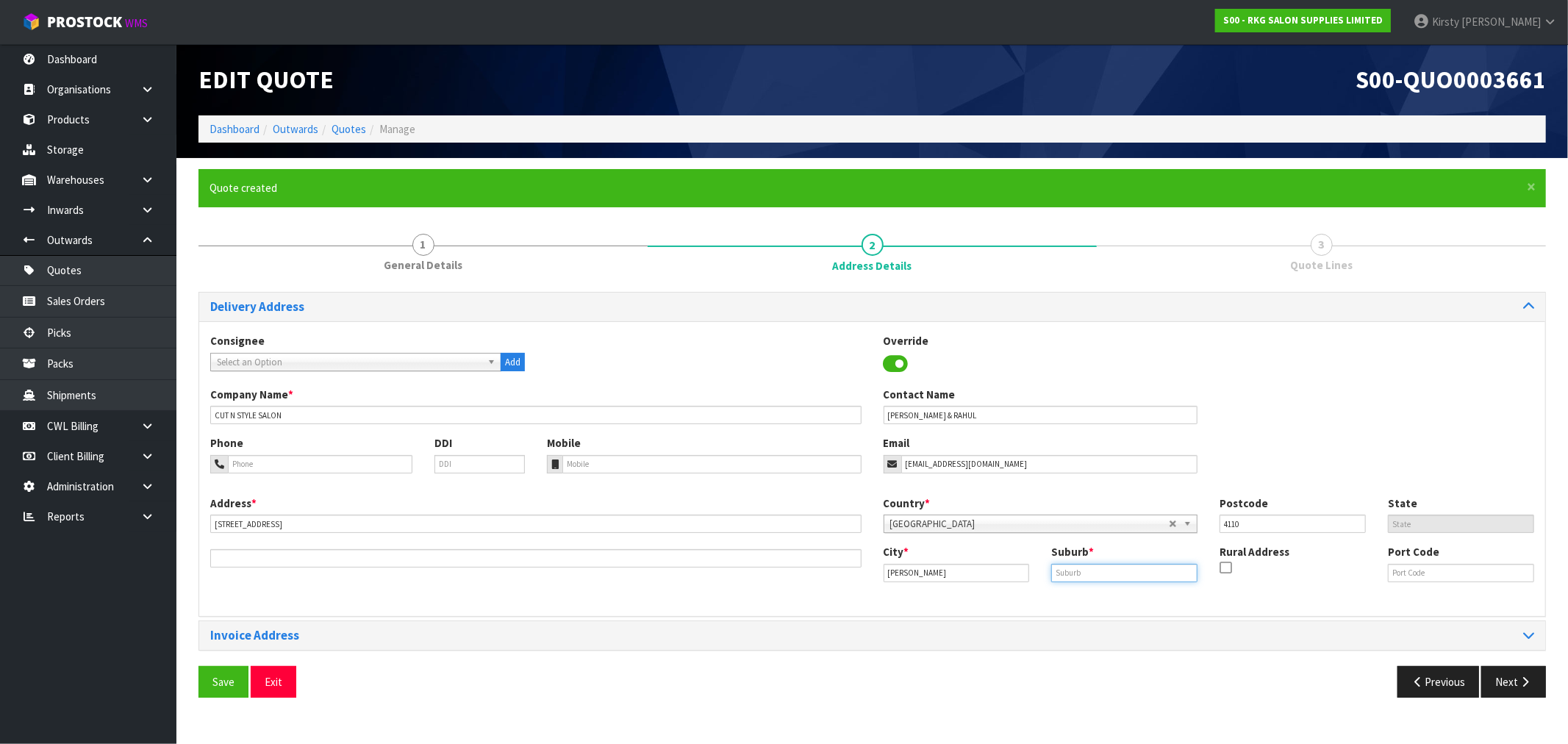
click at [1084, 577] on input "text" at bounding box center [1124, 572] width 146 height 18
type input "TE AWA"
click at [223, 691] on button "Save" at bounding box center [223, 682] width 50 height 31
click at [1518, 676] on icon "button" at bounding box center [1524, 682] width 14 height 11
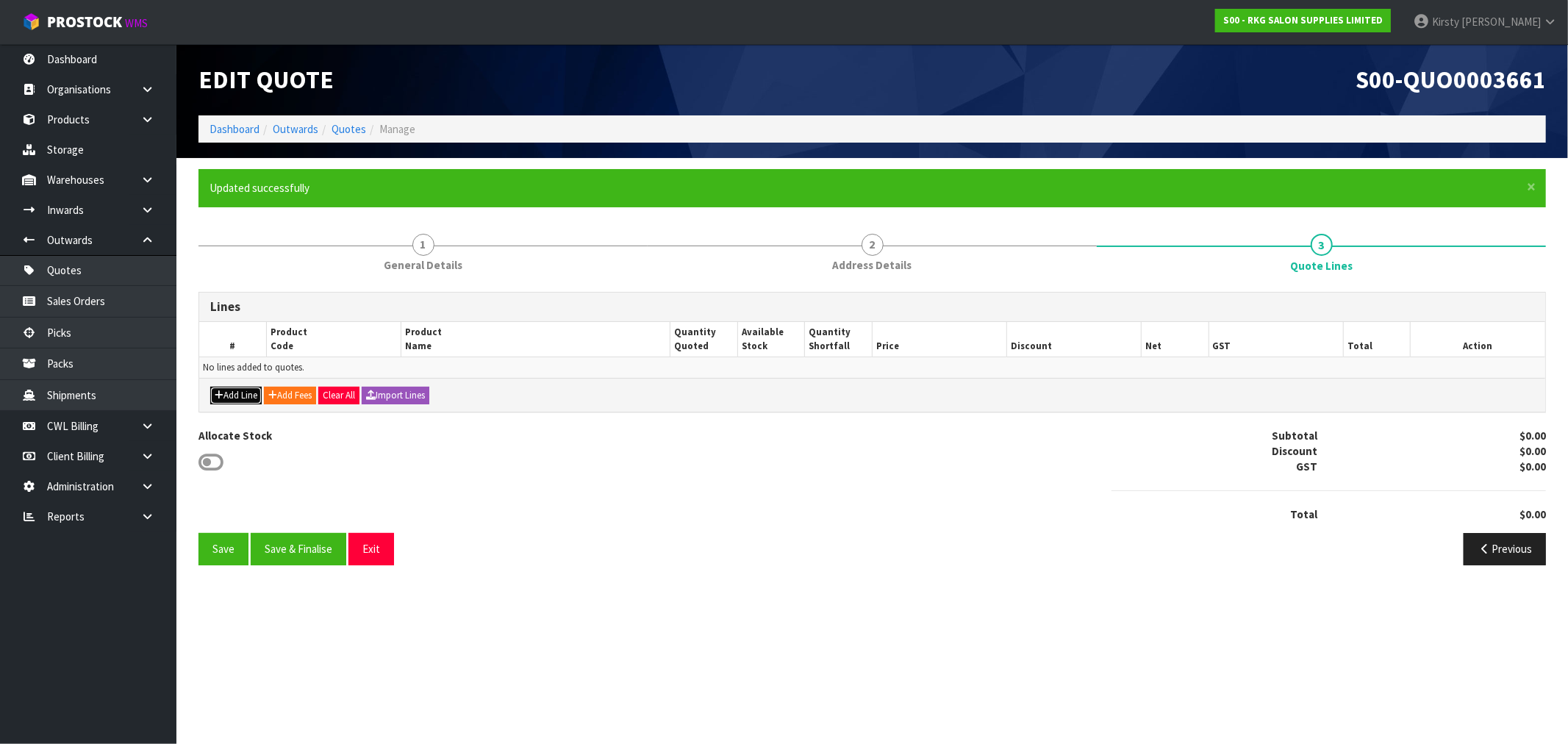
click at [235, 394] on button "Add Line" at bounding box center [236, 394] width 51 height 17
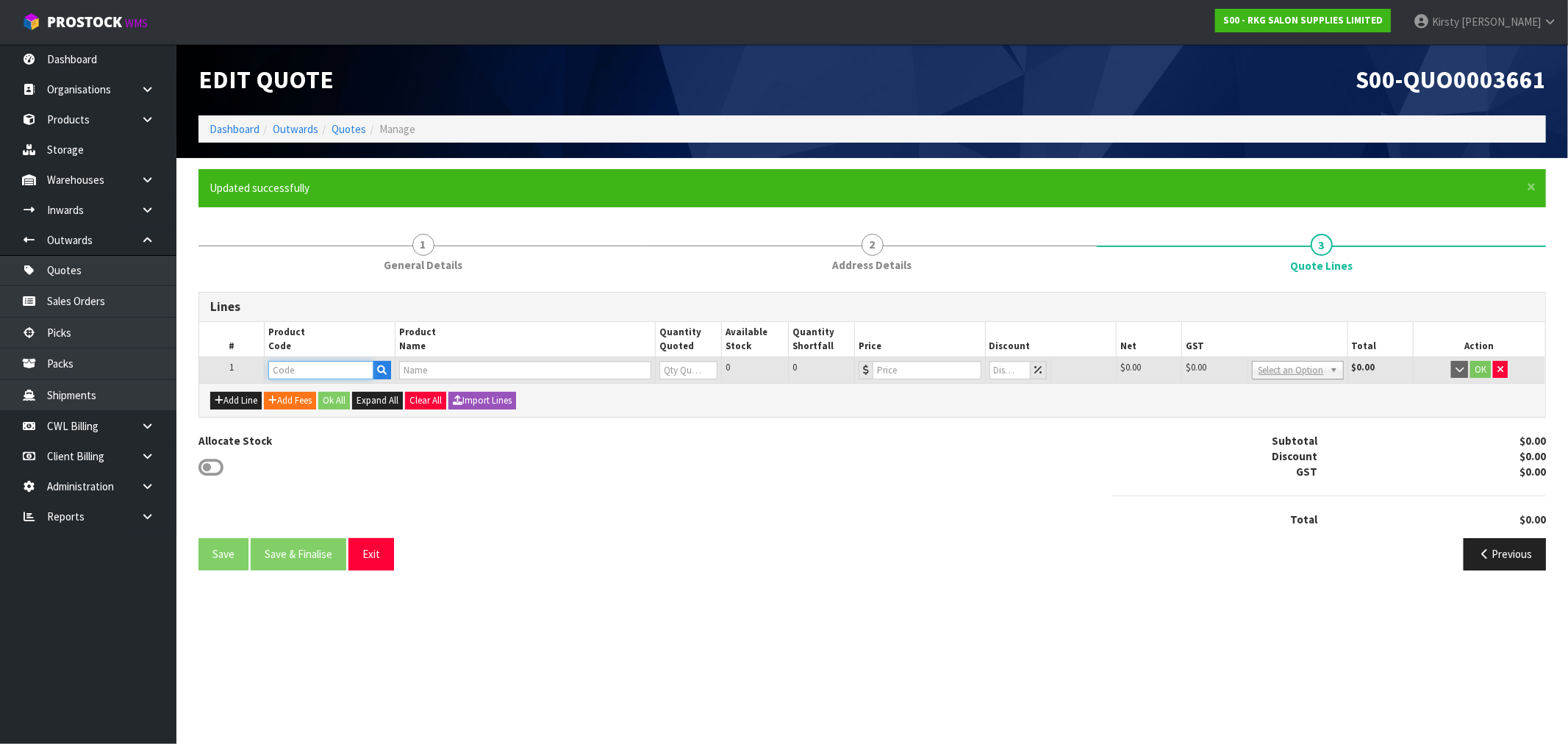
click at [319, 371] on input "text" at bounding box center [320, 370] width 106 height 18
type input "LEDP900"
type input "AURA – LED BACK LIGHT POLISHED EDGE CIRCLE MIRROR 900MM"
type input "0"
type input "564.35"
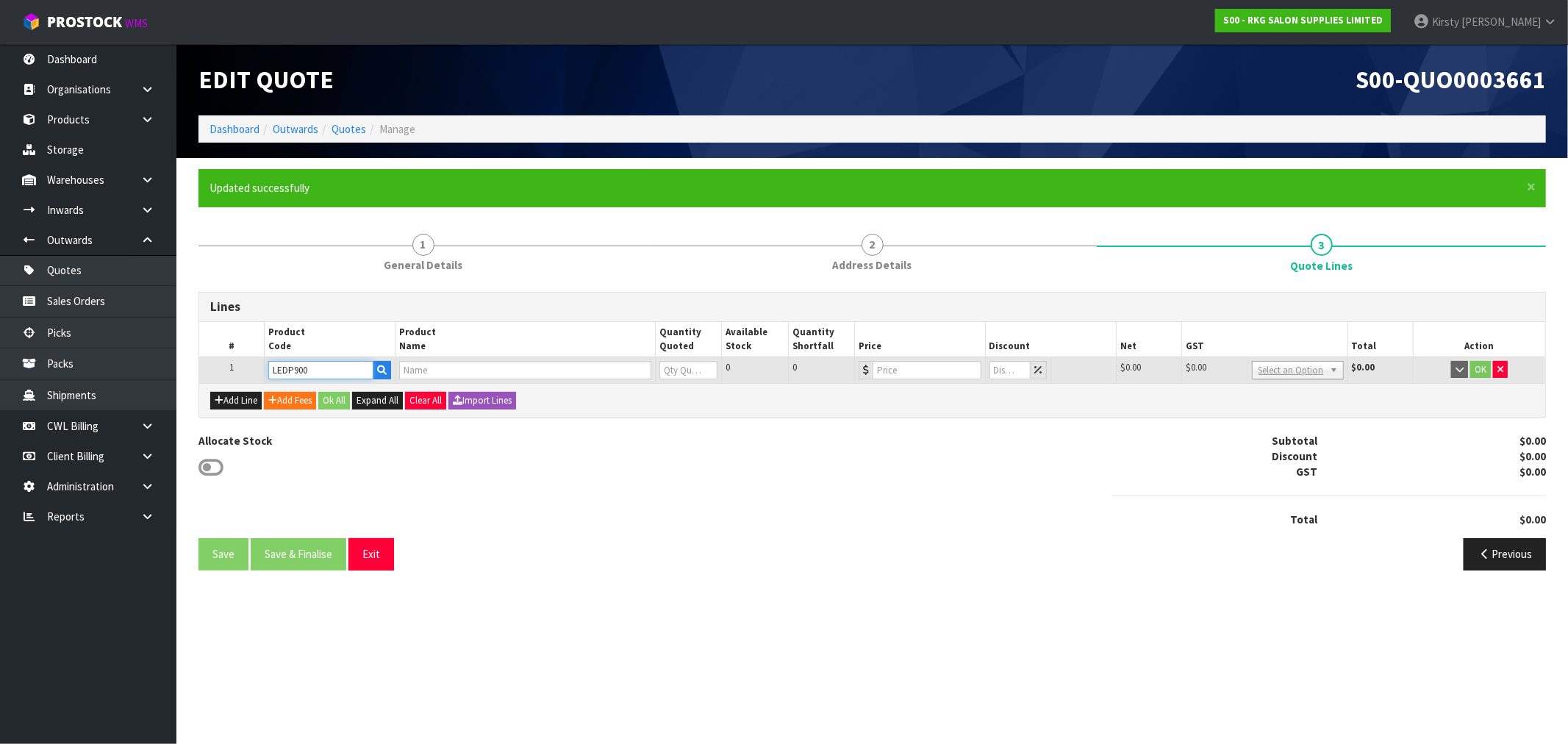
type input "0"
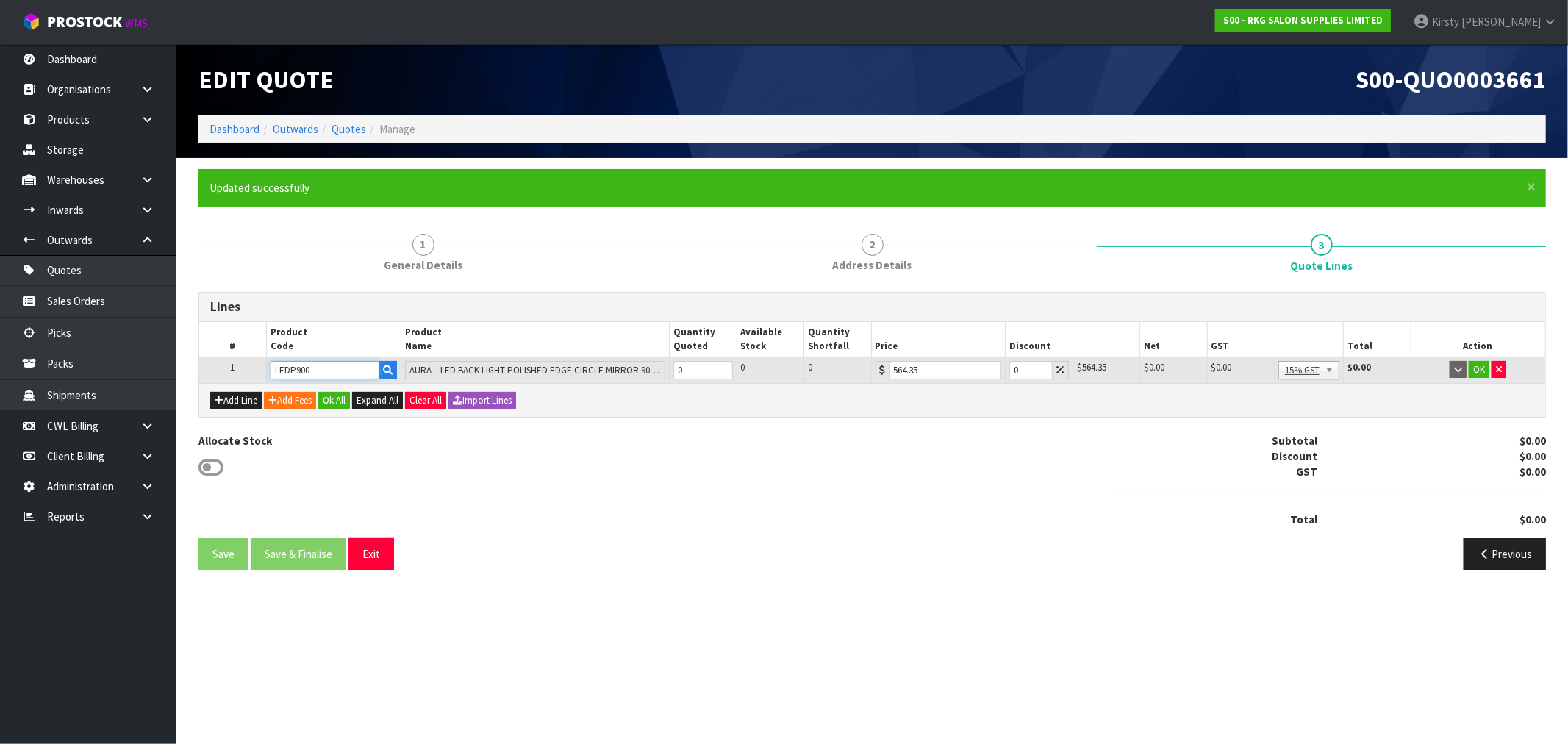
type input "LEDP900"
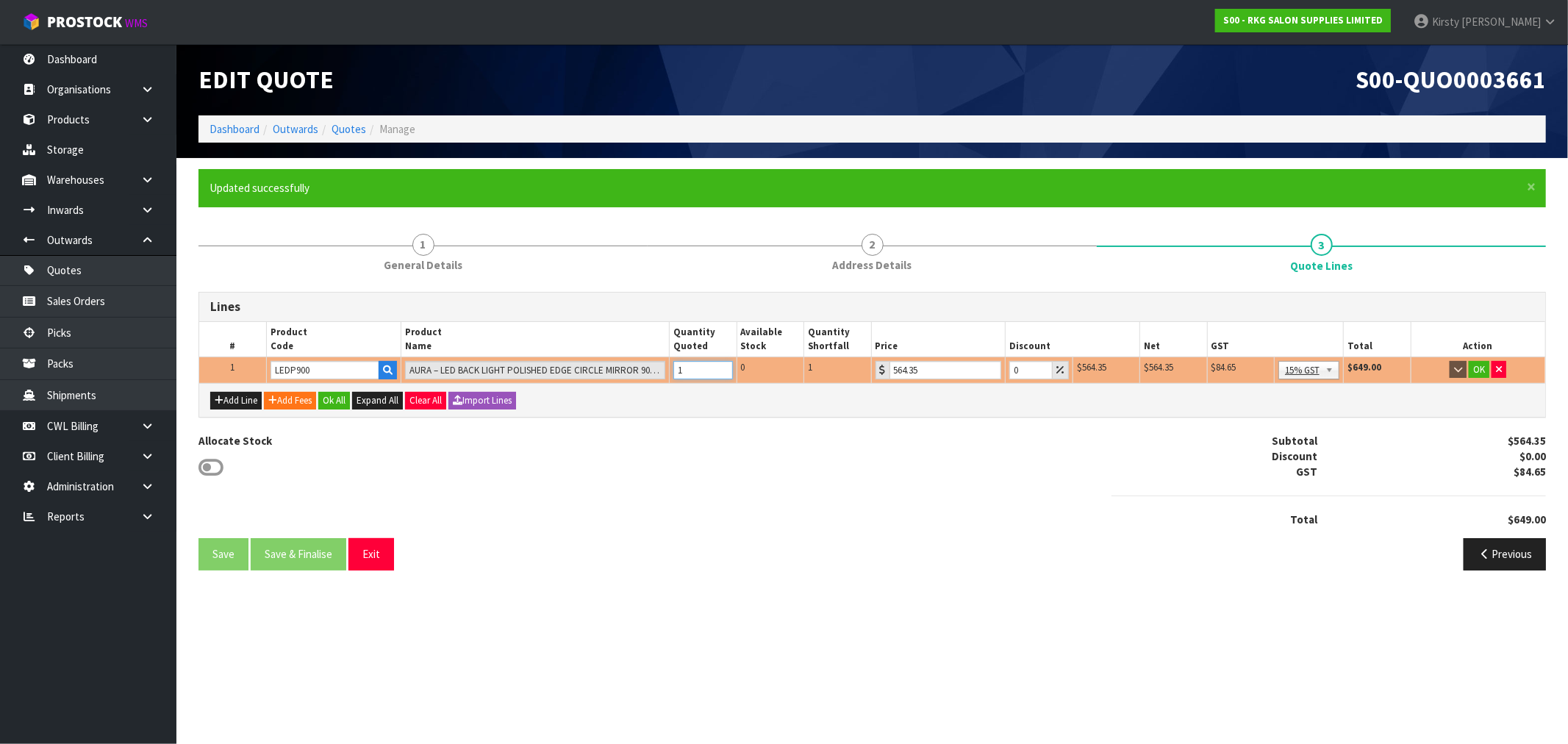
click at [721, 365] on input "1" at bounding box center [703, 370] width 59 height 18
click at [721, 365] on input "2" at bounding box center [703, 370] width 59 height 18
click at [721, 365] on input "3" at bounding box center [703, 370] width 59 height 18
type input "4"
click at [721, 365] on input "4" at bounding box center [703, 370] width 59 height 18
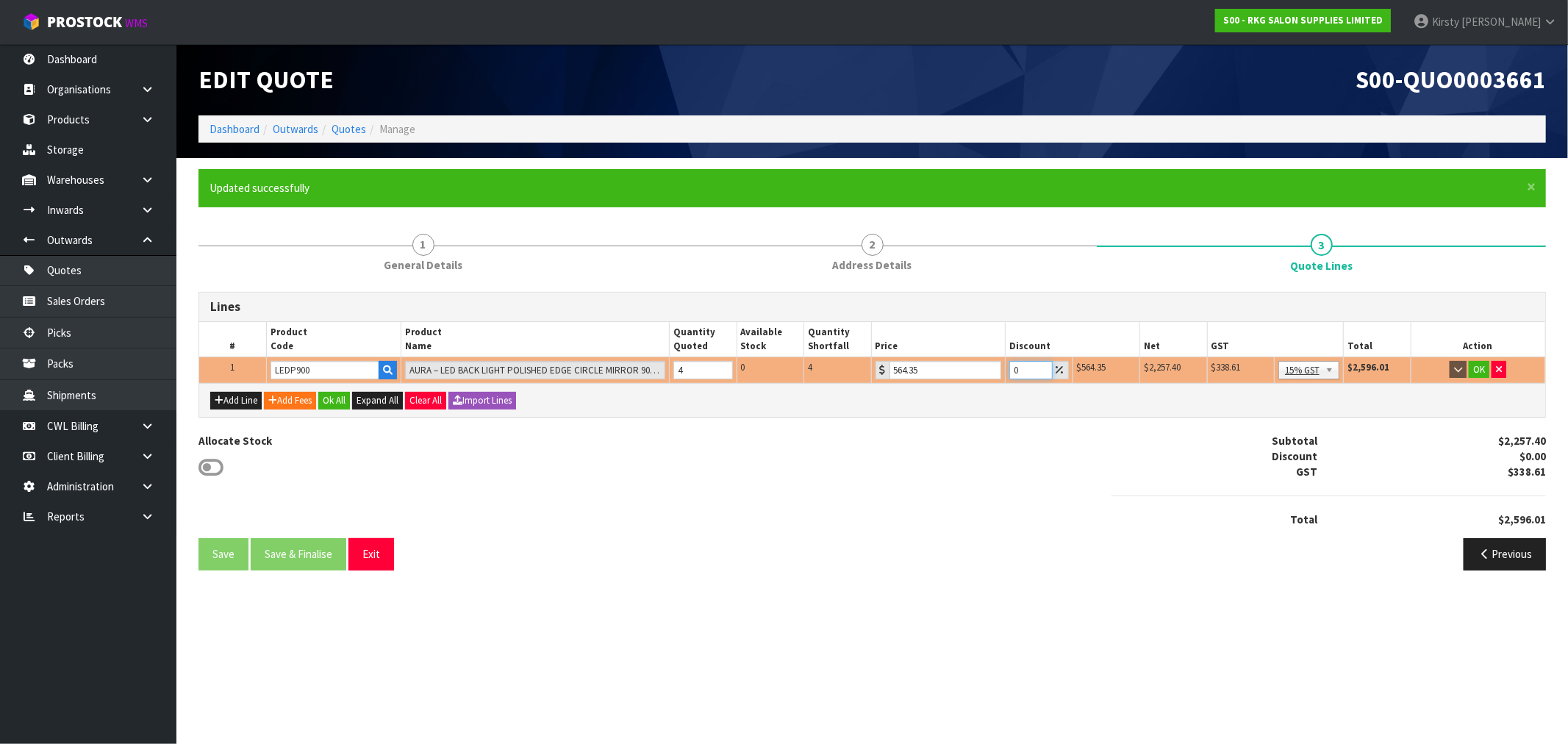
drag, startPoint x: 1022, startPoint y: 371, endPoint x: 990, endPoint y: 373, distance: 32.1
click at [990, 373] on tr "1 LEDP900 AURA – LED BACK LIGHT POLISHED EDGE CIRCLE MIRROR 900MM 4 0 4 564.35 …" at bounding box center [872, 370] width 1346 height 27
type input "20"
click at [1481, 372] on button "OK" at bounding box center [1479, 369] width 20 height 17
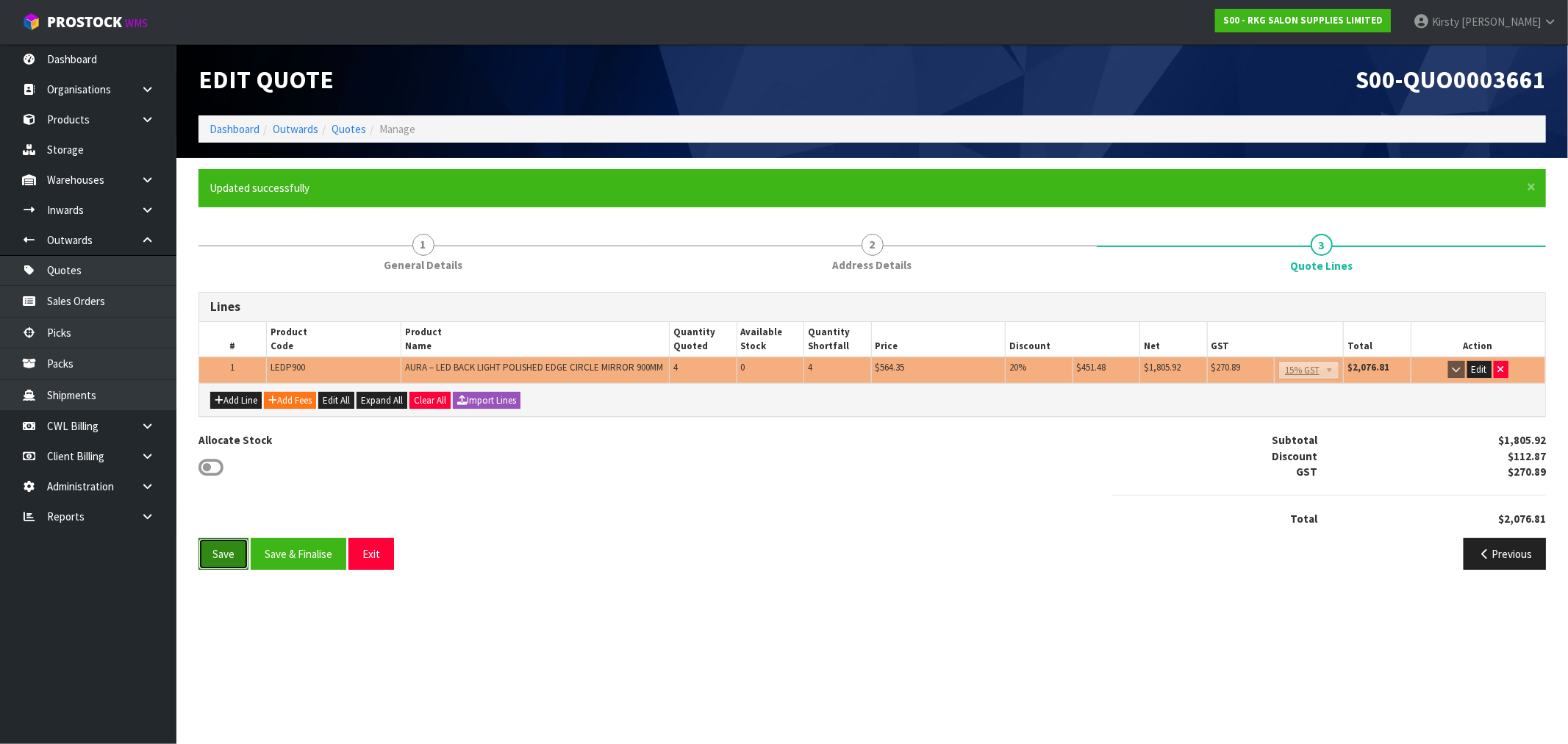
click at [218, 552] on button "Save" at bounding box center [223, 553] width 50 height 31
drag, startPoint x: 309, startPoint y: 553, endPoint x: 780, endPoint y: 408, distance: 492.8
click at [793, 469] on div "Lines # Product Code Product Name Quantity Quoted Available Stock Quantity Shor…" at bounding box center [872, 436] width 1347 height 289
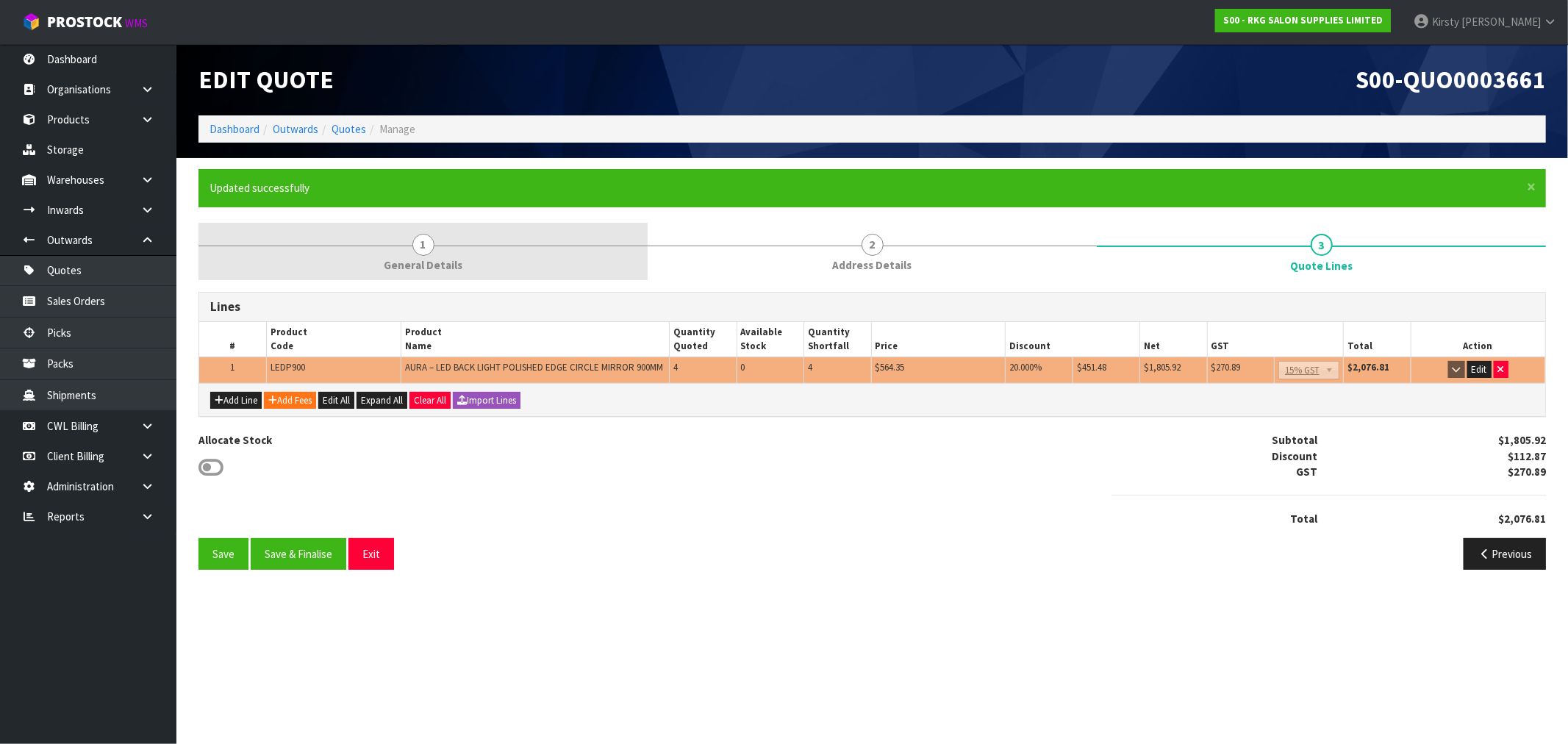
click at [410, 250] on link "1 General Details" at bounding box center [422, 251] width 449 height 58
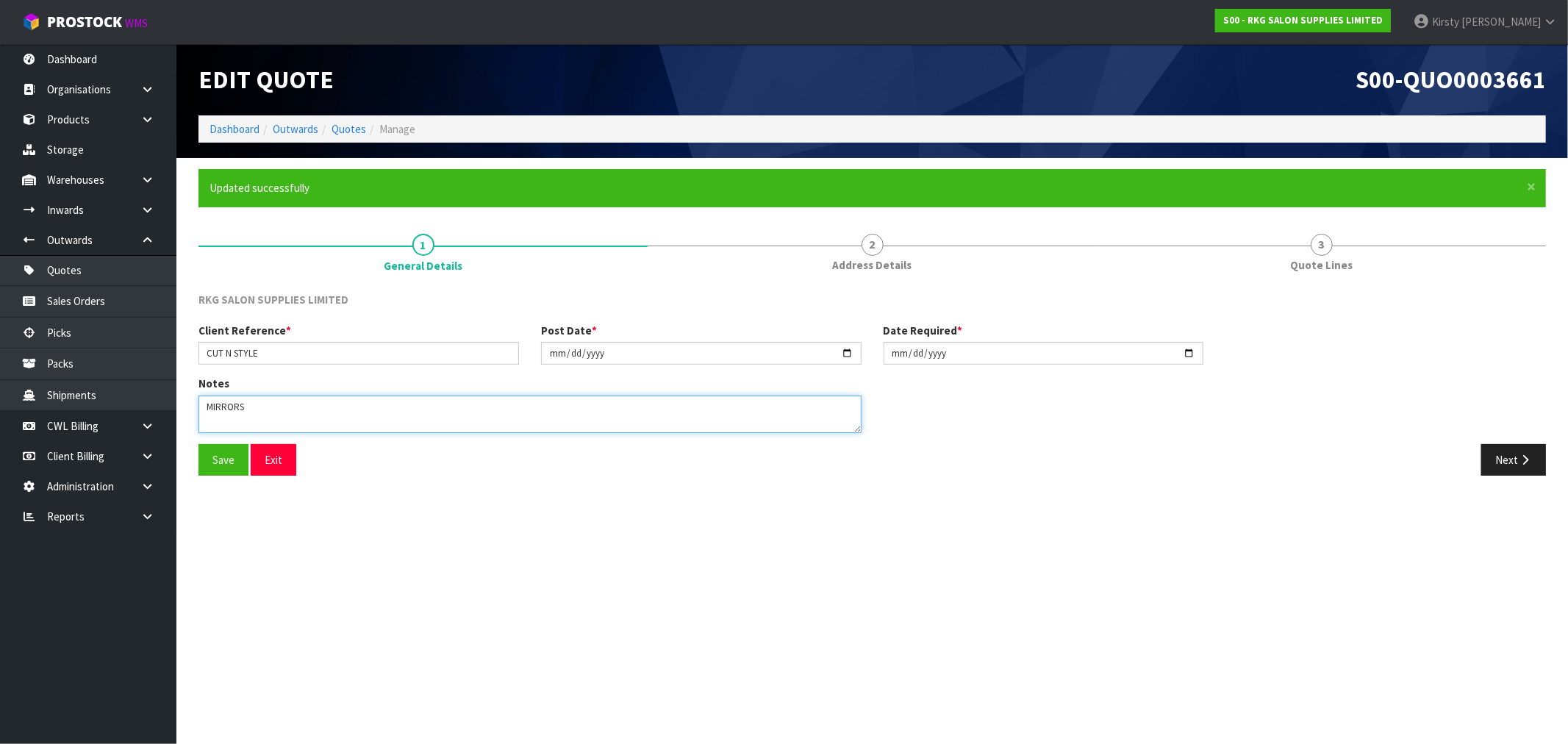
drag, startPoint x: 259, startPoint y: 405, endPoint x: 201, endPoint y: 405, distance: 58.0
click at [201, 405] on textarea at bounding box center [529, 414] width 663 height 38
click at [206, 401] on textarea at bounding box center [529, 414] width 663 height 38
type textarea "OUT OF STOCK UNTIL MID NOVEMBER FREIGHT FREE DELIVERY IF ALL ORDERED TOGETHER"
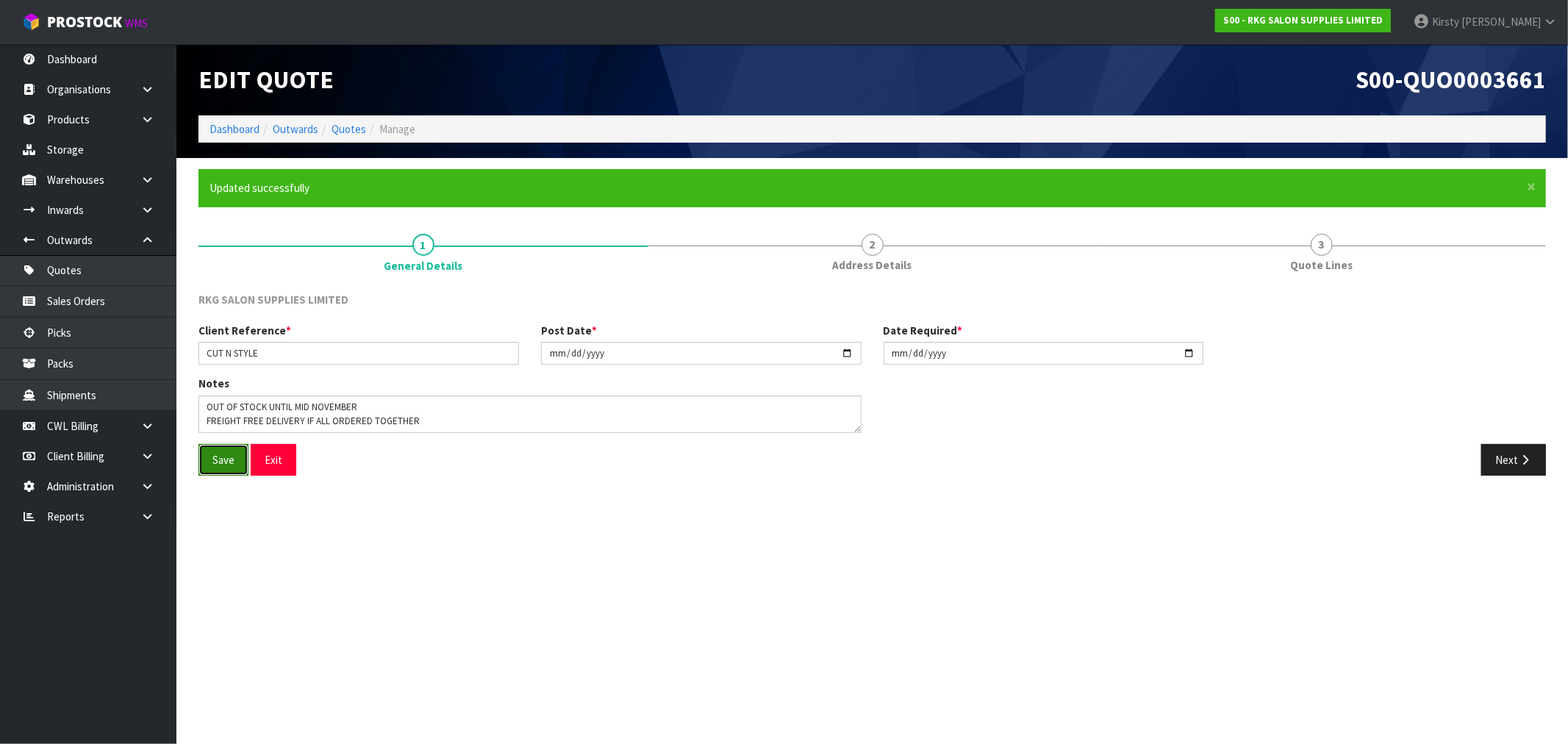
click at [220, 460] on button "Save" at bounding box center [223, 460] width 50 height 31
click at [1507, 456] on button "Next" at bounding box center [1513, 460] width 64 height 31
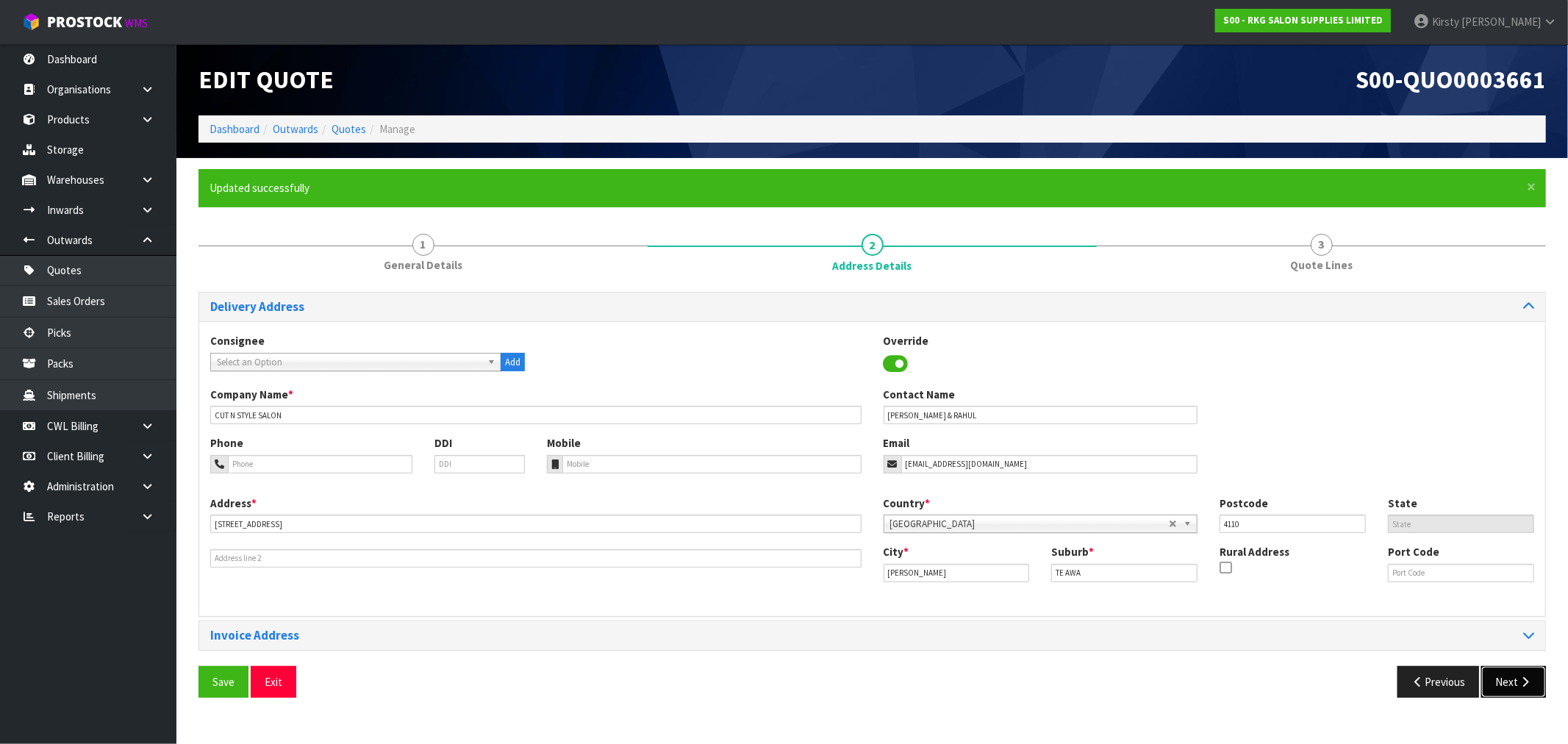
click at [1516, 676] on button "Next" at bounding box center [1513, 682] width 64 height 31
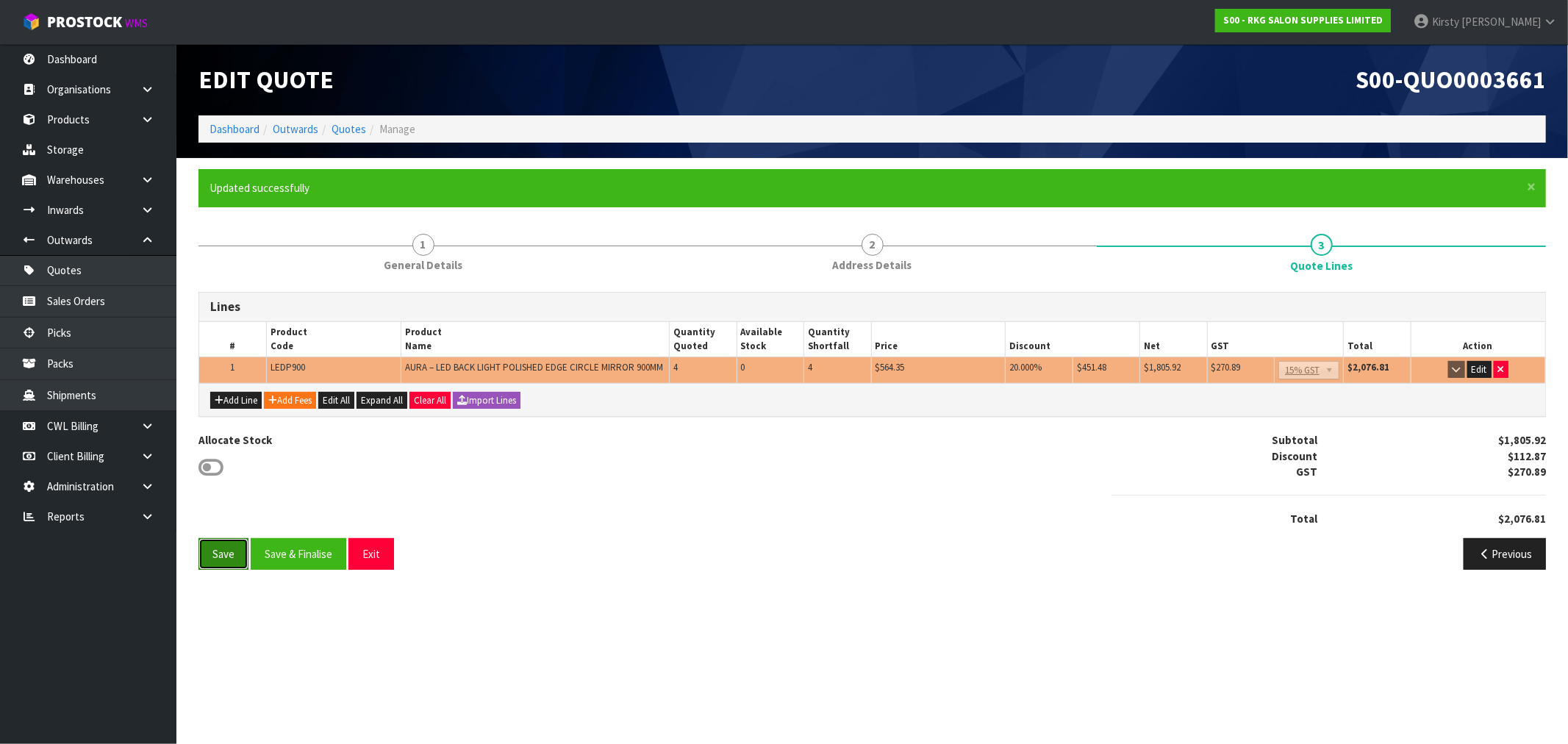
click at [223, 546] on button "Save" at bounding box center [223, 553] width 50 height 31
click at [373, 546] on button "Exit" at bounding box center [372, 553] width 46 height 31
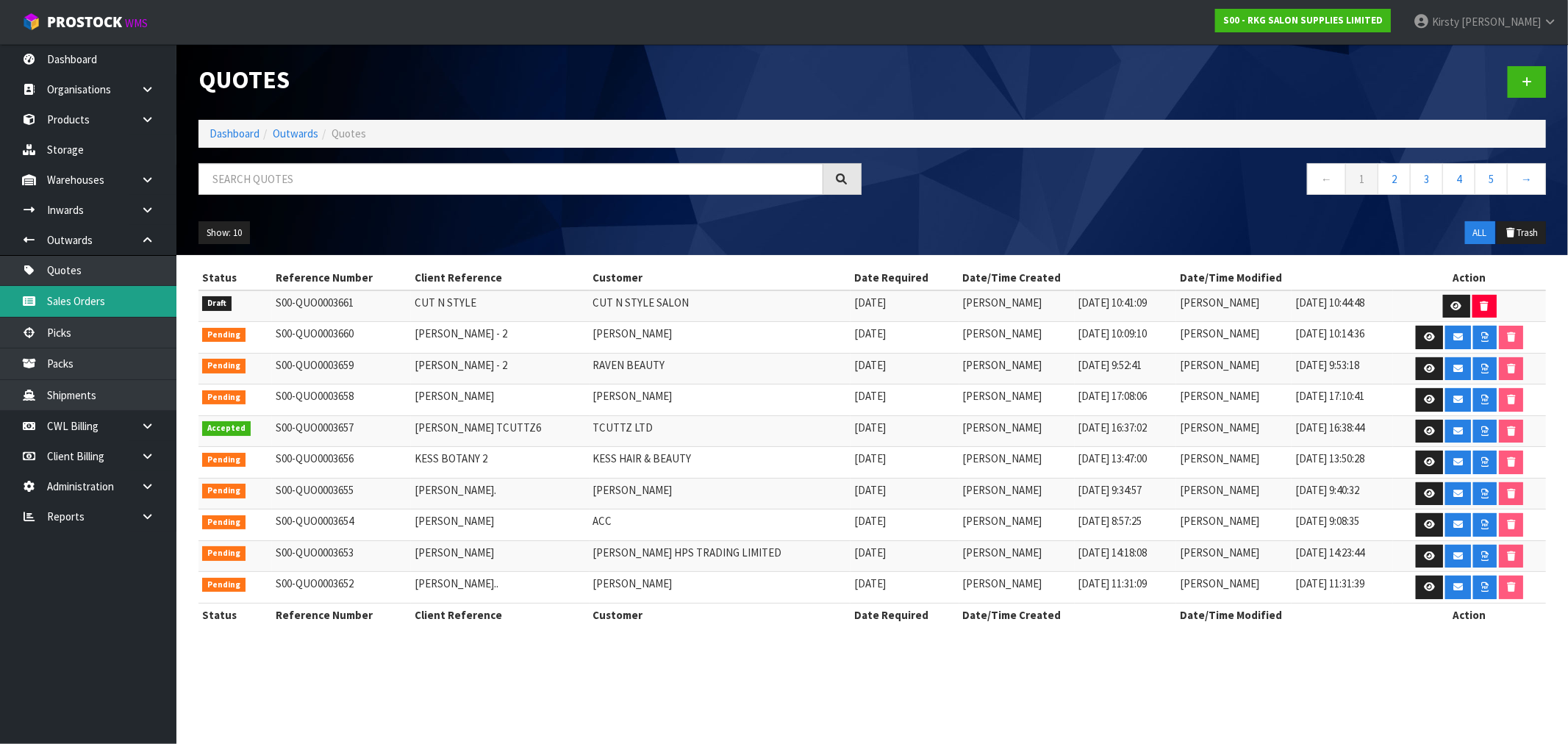
click at [109, 298] on link "Sales Orders" at bounding box center [88, 301] width 176 height 30
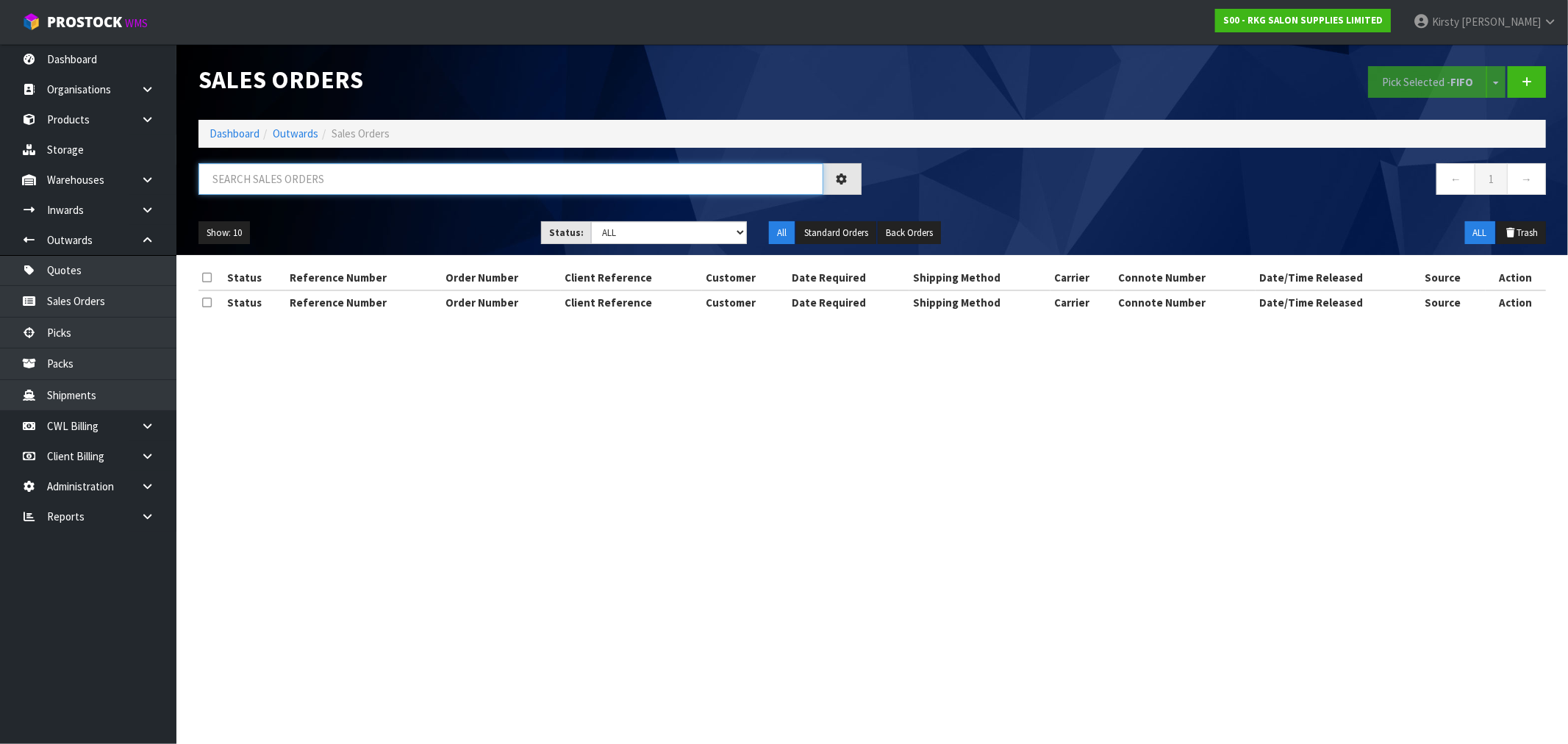
click at [263, 182] on input "text" at bounding box center [510, 179] width 625 height 31
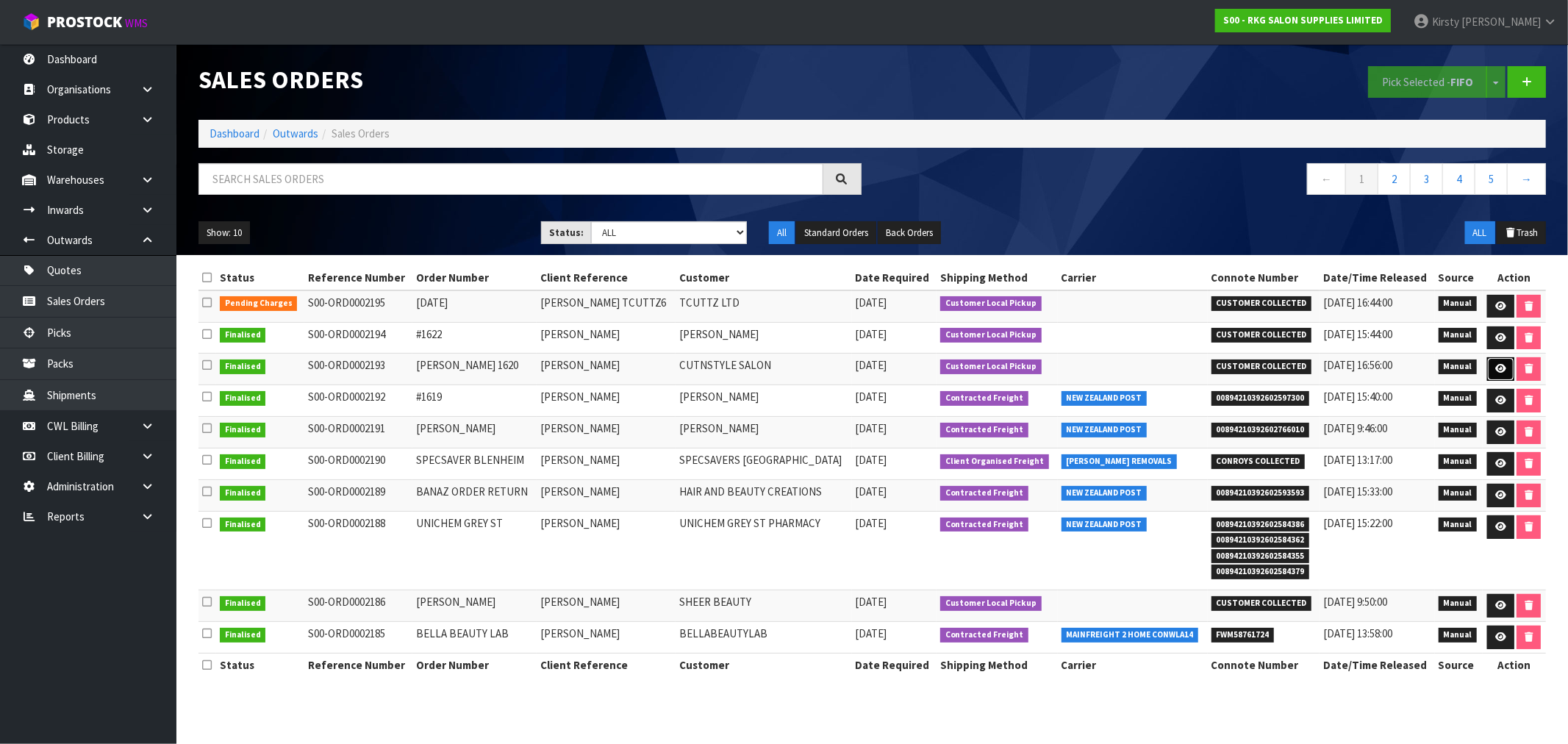
click at [1495, 366] on icon at bounding box center [1500, 369] width 11 height 9
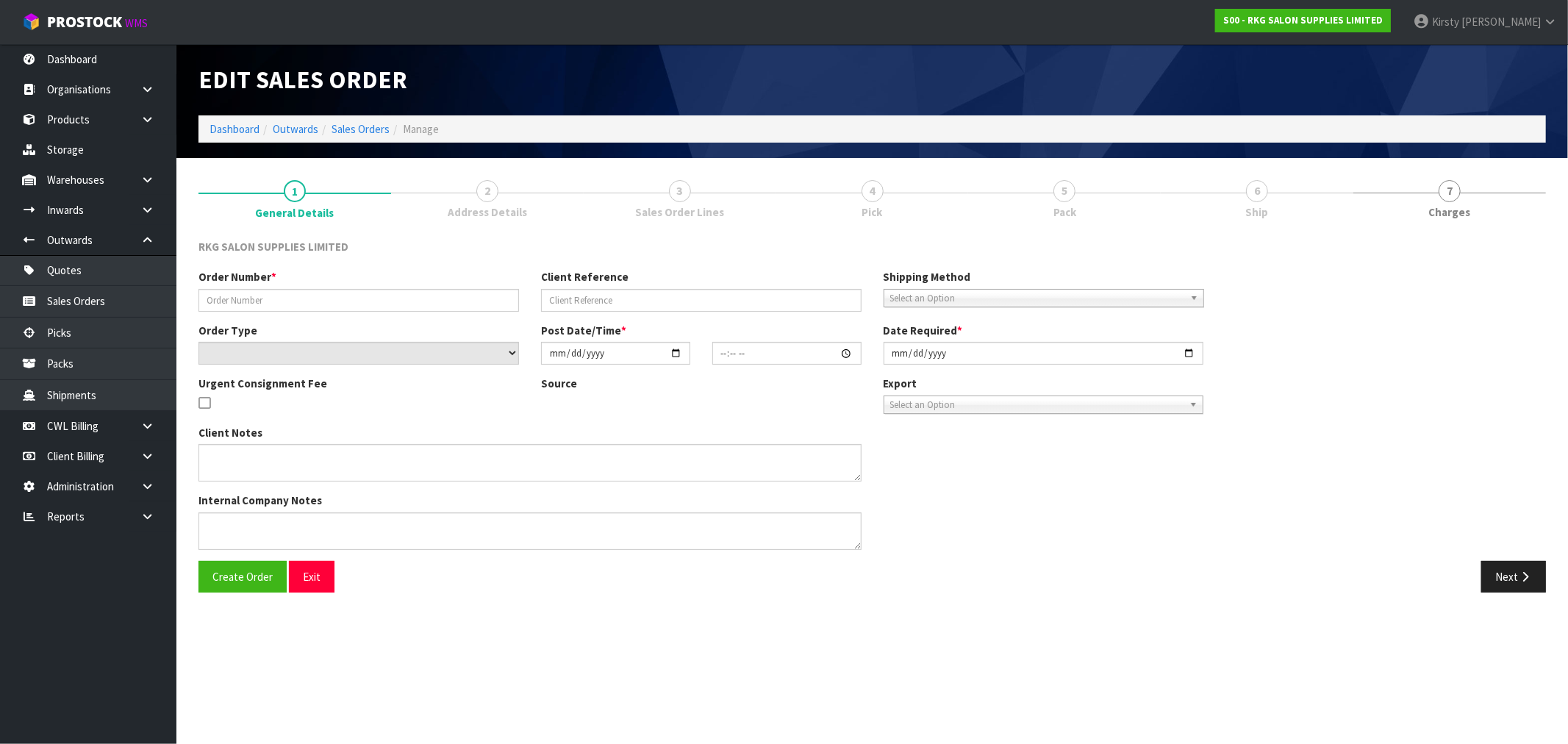
type input "[PERSON_NAME] 1620"
type input "[PERSON_NAME]"
select select "number:0"
type input "[DATE]"
type input "12:16:00.000"
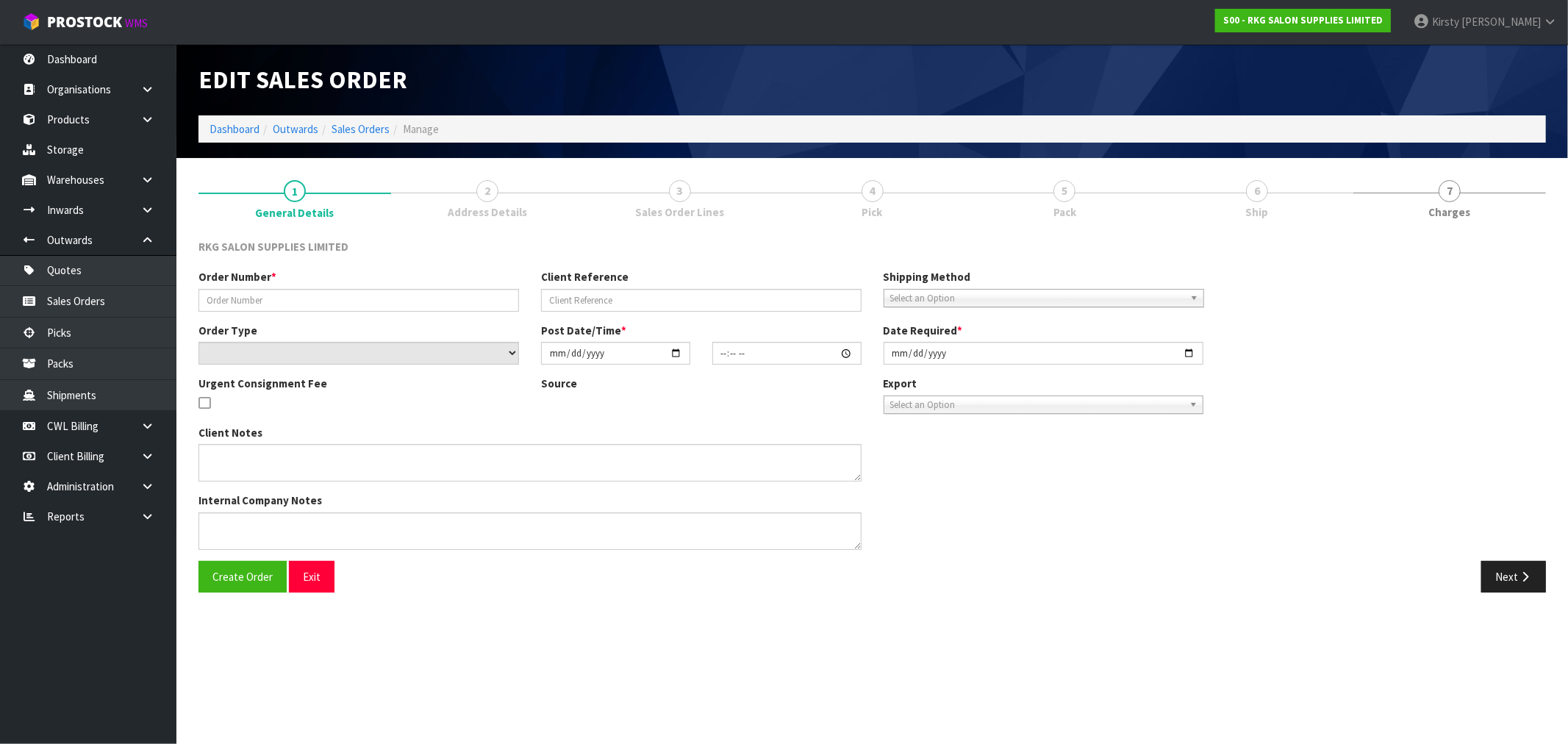
type input "[DATE]"
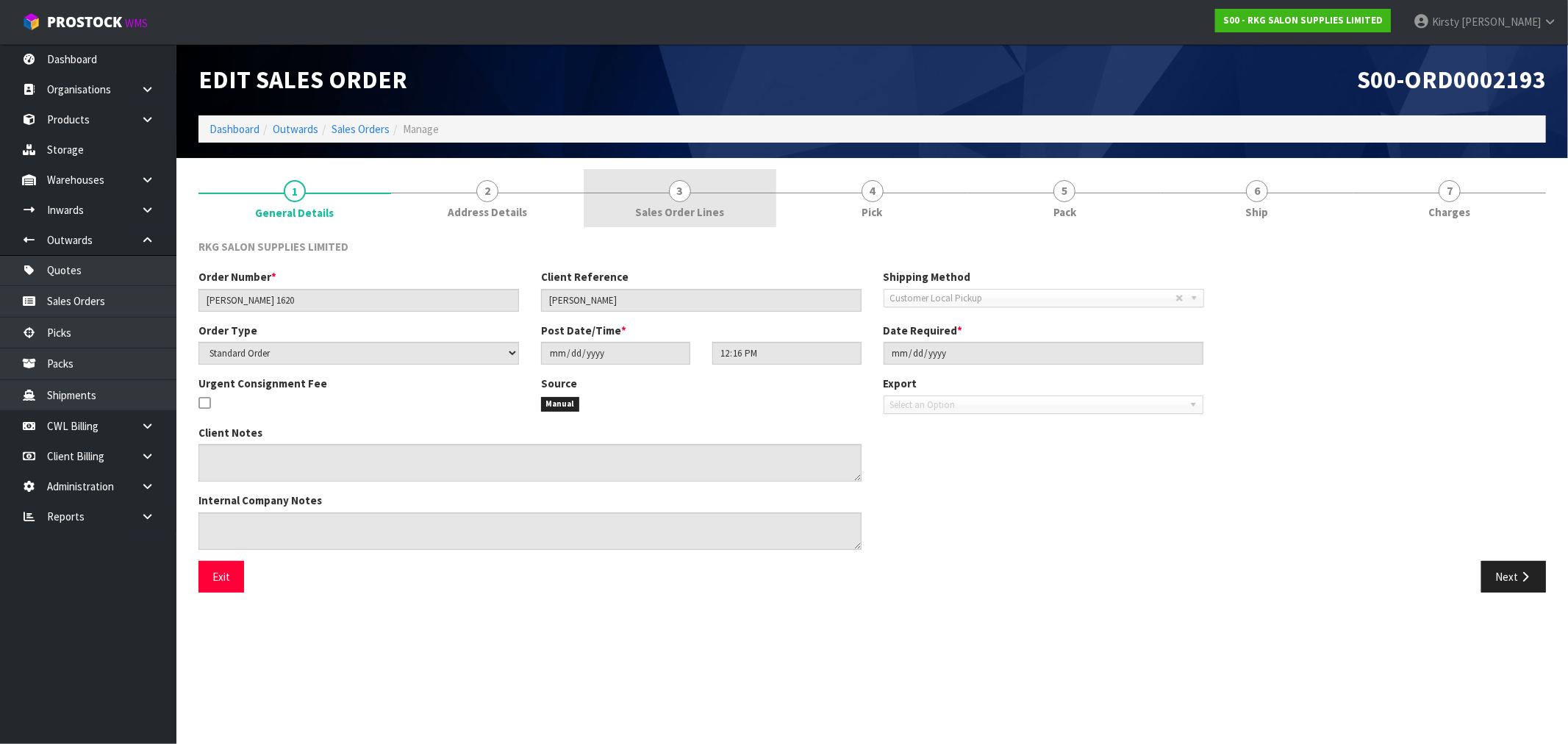
click at [695, 191] on link "3 Sales Order Lines" at bounding box center [680, 197] width 193 height 58
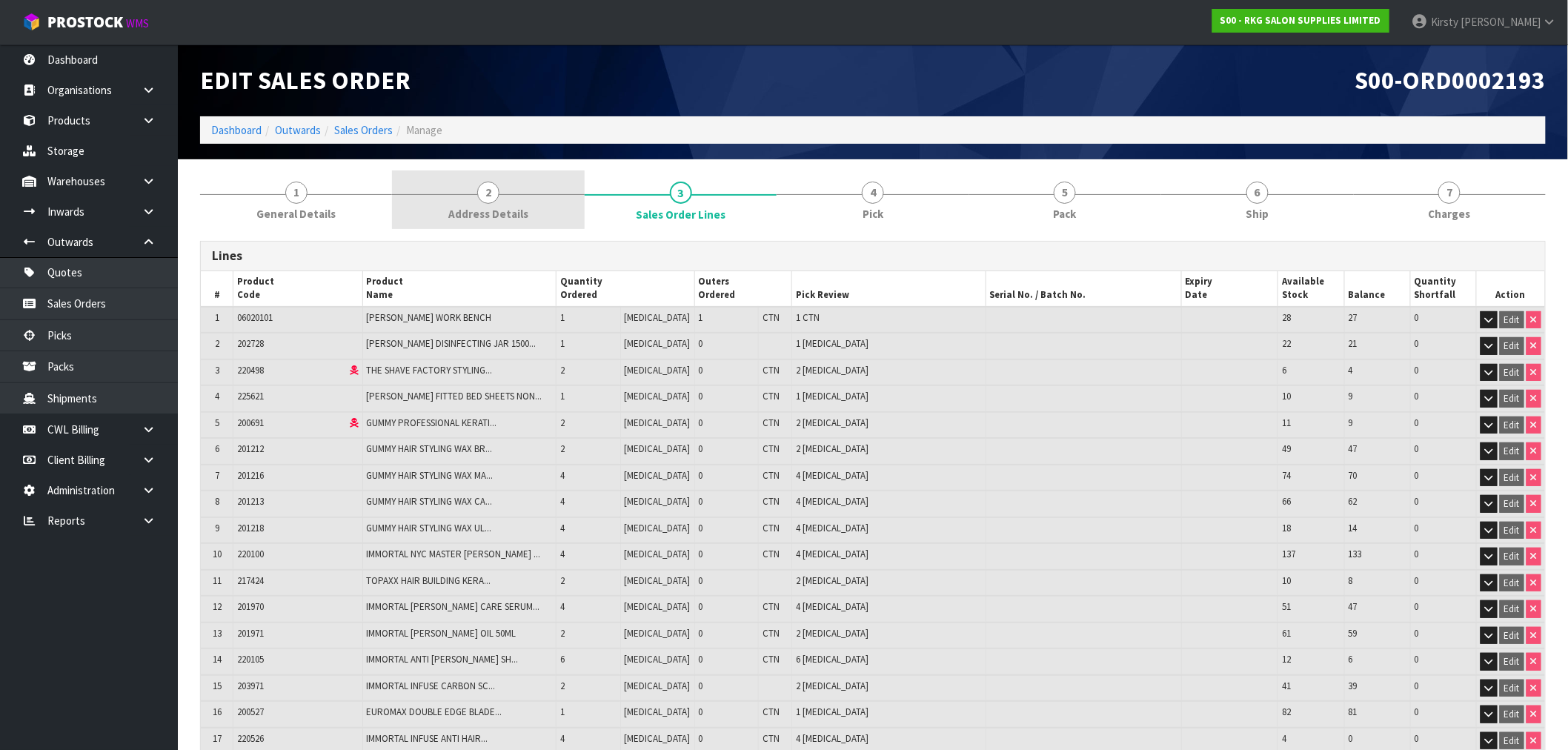
click at [490, 198] on span "2" at bounding box center [488, 192] width 22 height 22
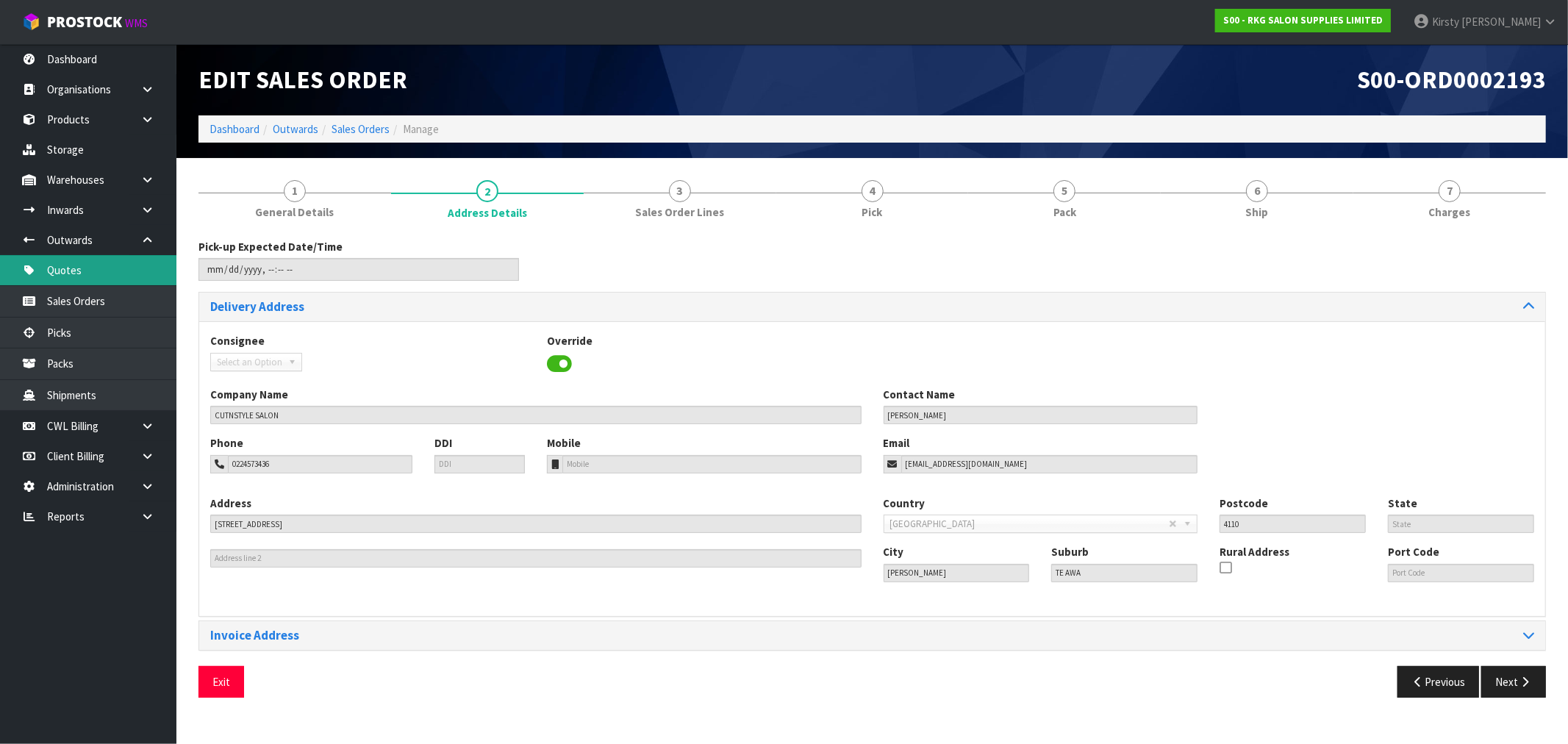
click at [68, 272] on link "Quotes" at bounding box center [88, 270] width 176 height 30
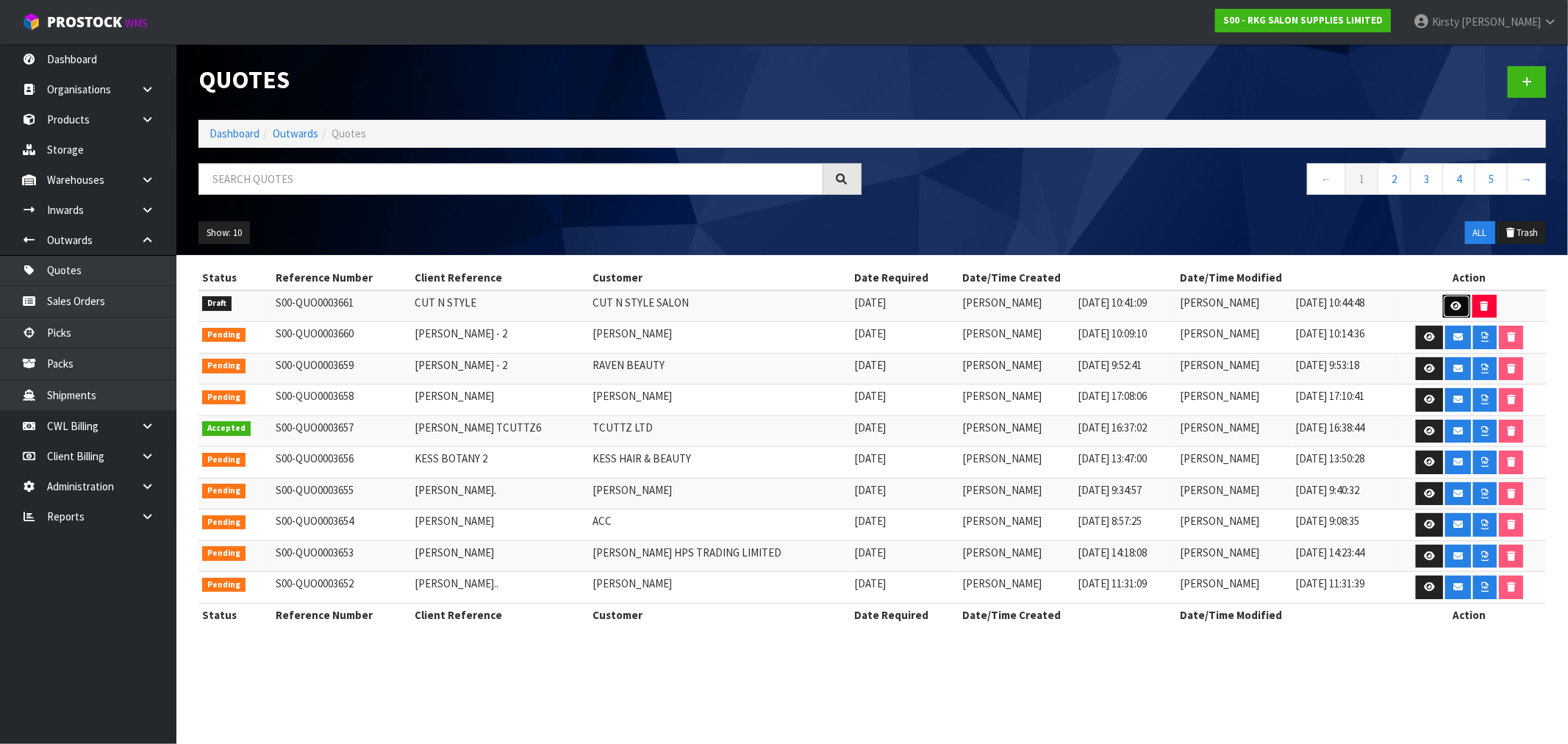
click at [1451, 309] on icon at bounding box center [1456, 305] width 11 height 9
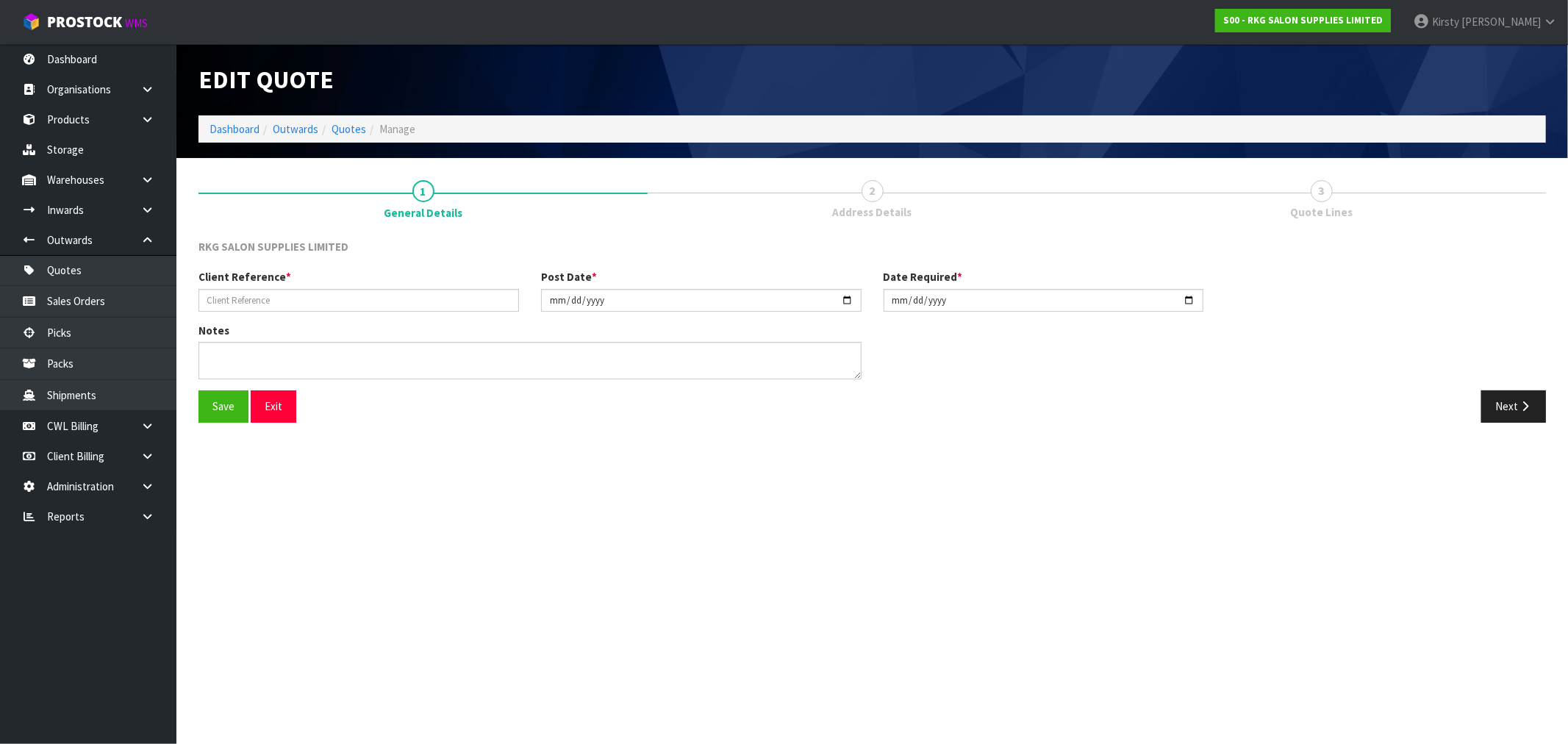
type input "CUT N STYLE"
type input "[DATE]"
type textarea "OUT OF STOCK UNTIL MID NOVEMBER FREIGHT FREE DELIVERY IF ALL ORDERED TOGETHER"
click at [878, 195] on span "2" at bounding box center [873, 191] width 22 height 22
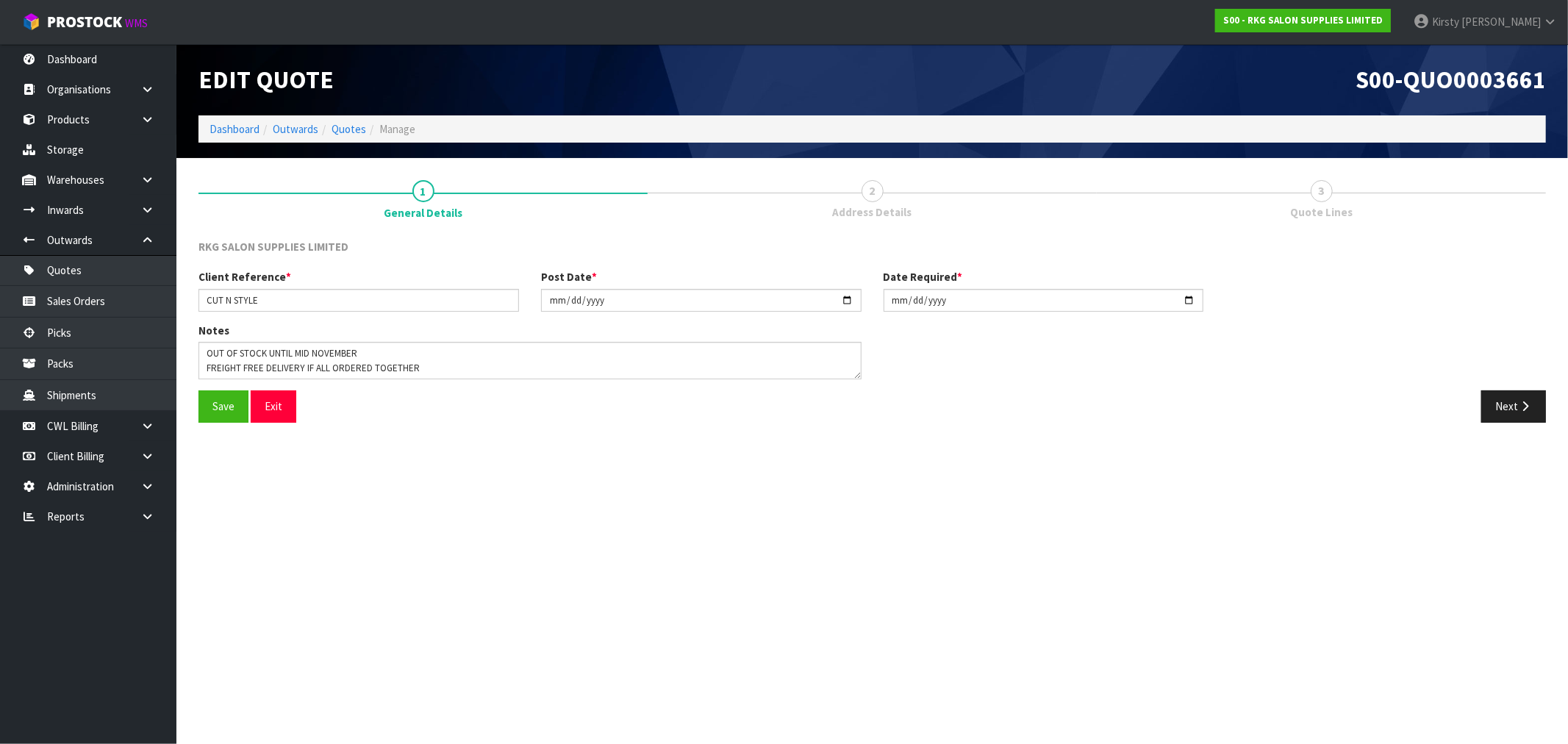
click at [867, 201] on link "2 Address Details" at bounding box center [872, 197] width 449 height 58
click at [1496, 398] on button "Next" at bounding box center [1513, 405] width 64 height 31
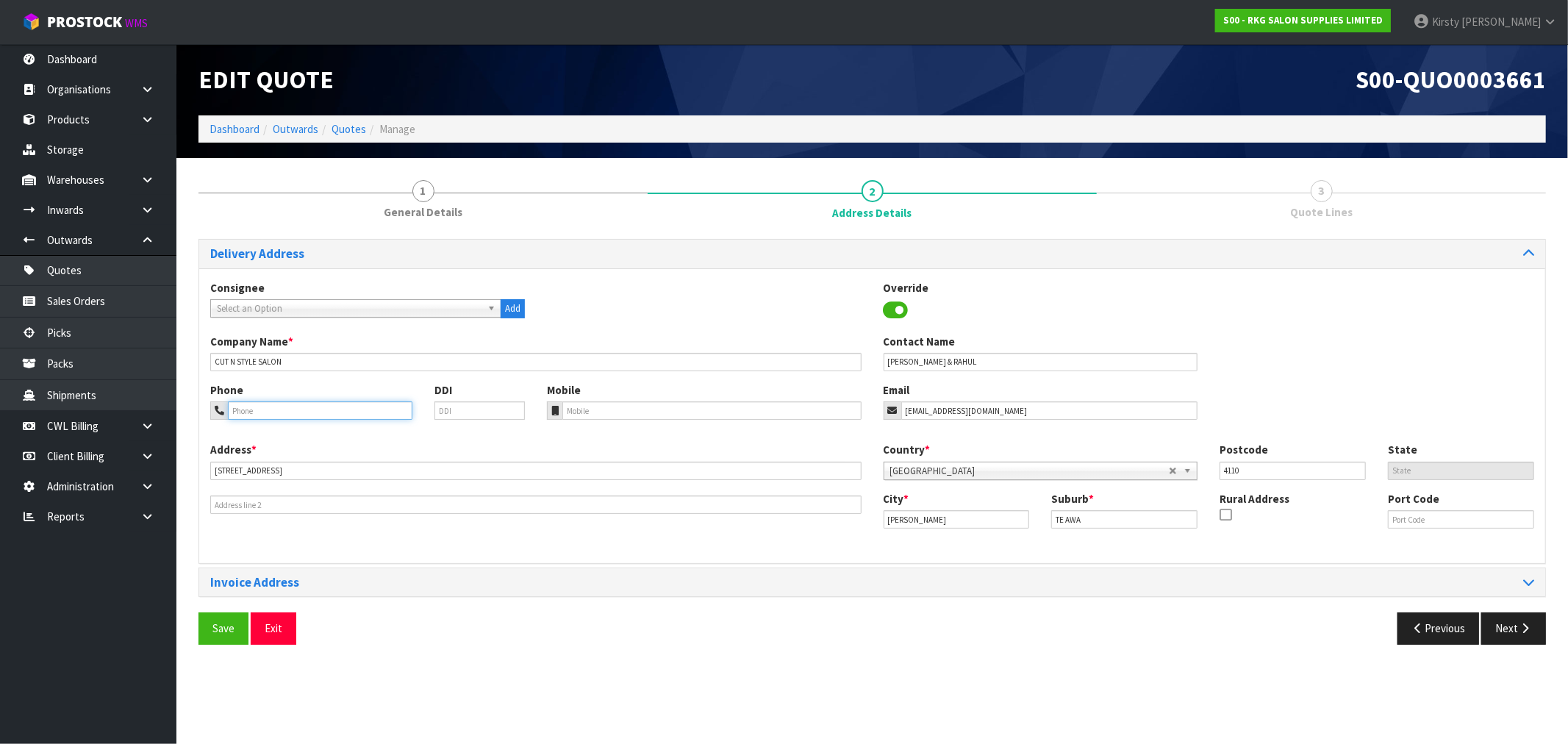
drag, startPoint x: 275, startPoint y: 410, endPoint x: 278, endPoint y: 395, distance: 15.3
click at [275, 408] on input "tel" at bounding box center [319, 410] width 184 height 18
type input "022-457-3436"
click at [217, 630] on button "Save" at bounding box center [223, 627] width 50 height 31
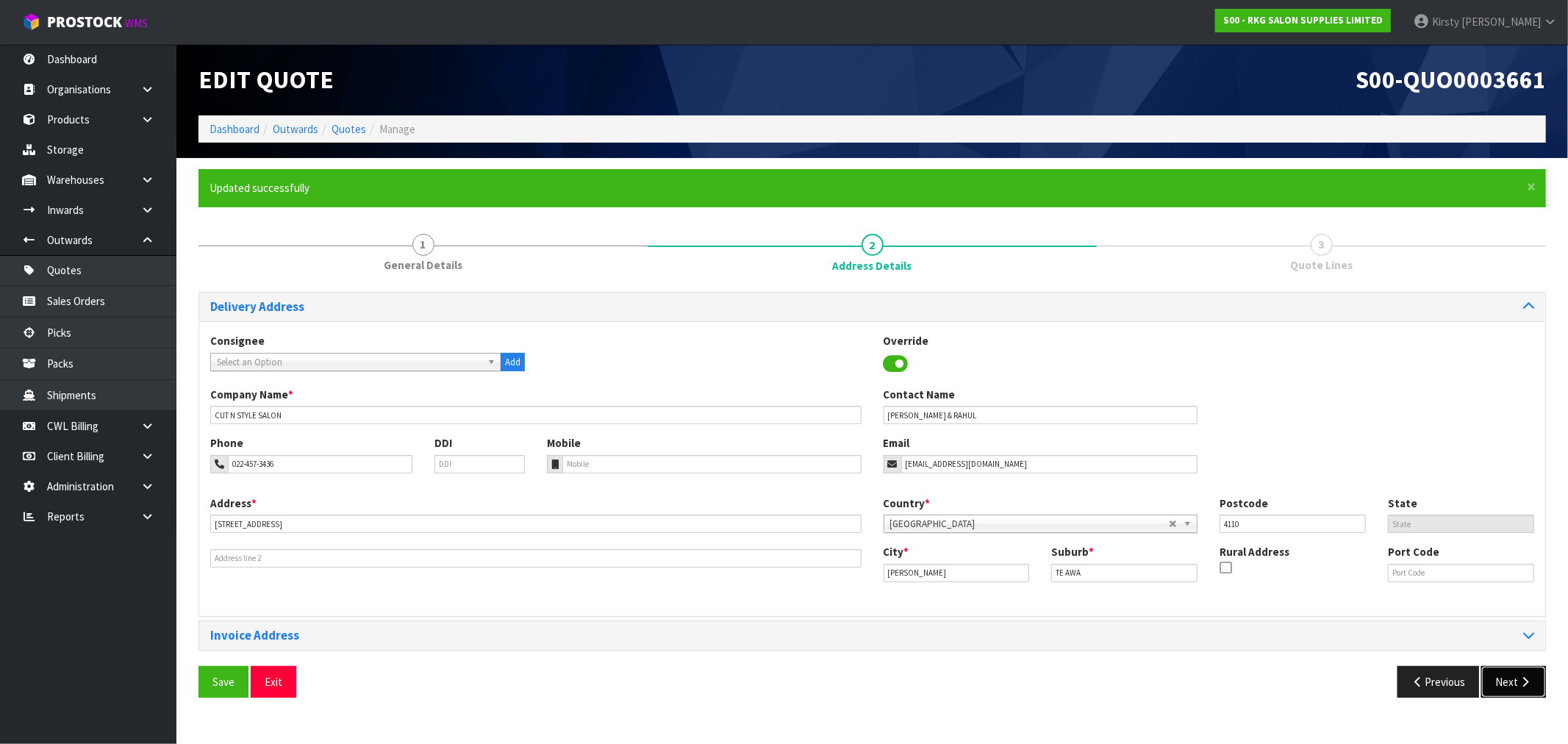
click at [1502, 678] on button "Next" at bounding box center [1513, 682] width 64 height 31
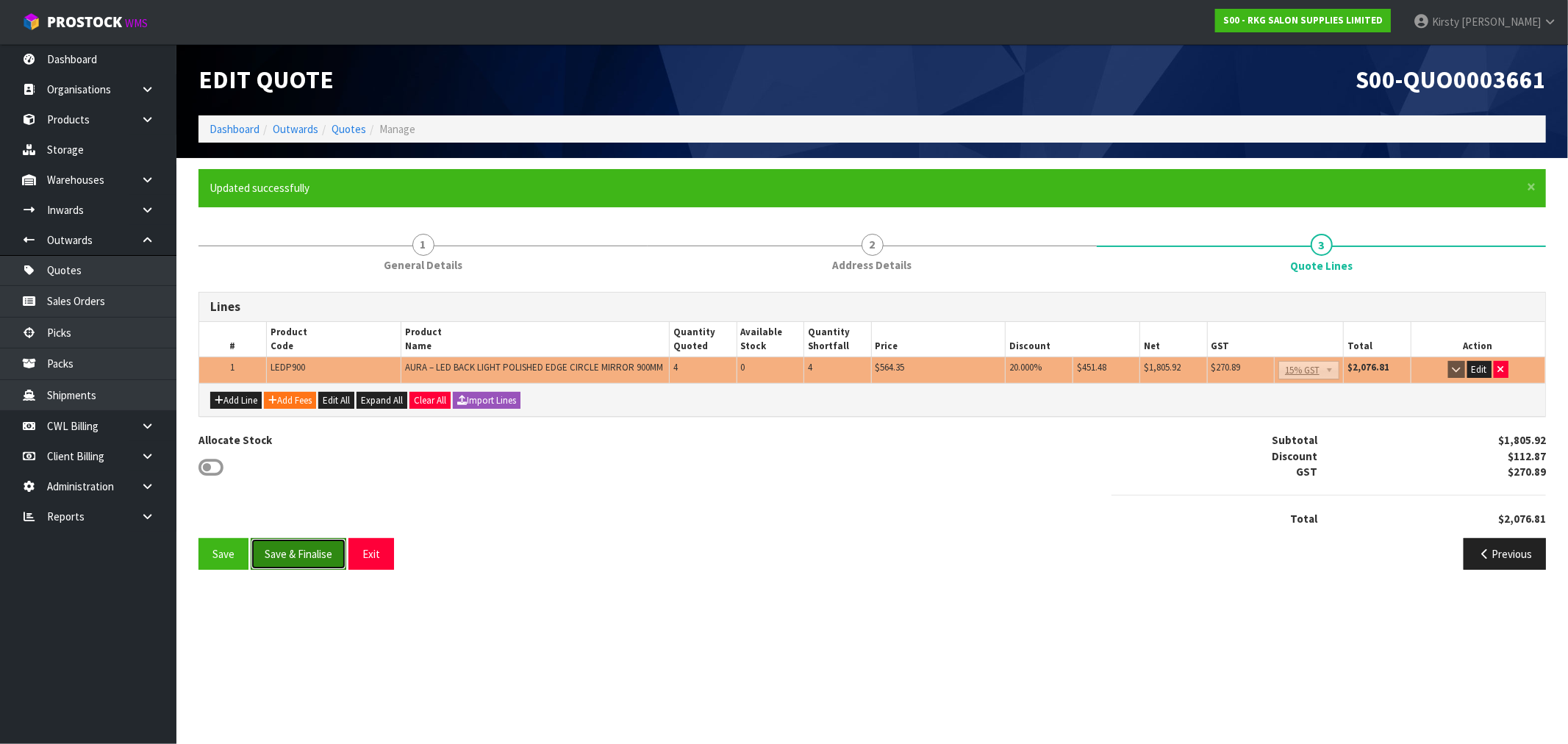
click at [295, 556] on button "Save & Finalise" at bounding box center [298, 553] width 95 height 31
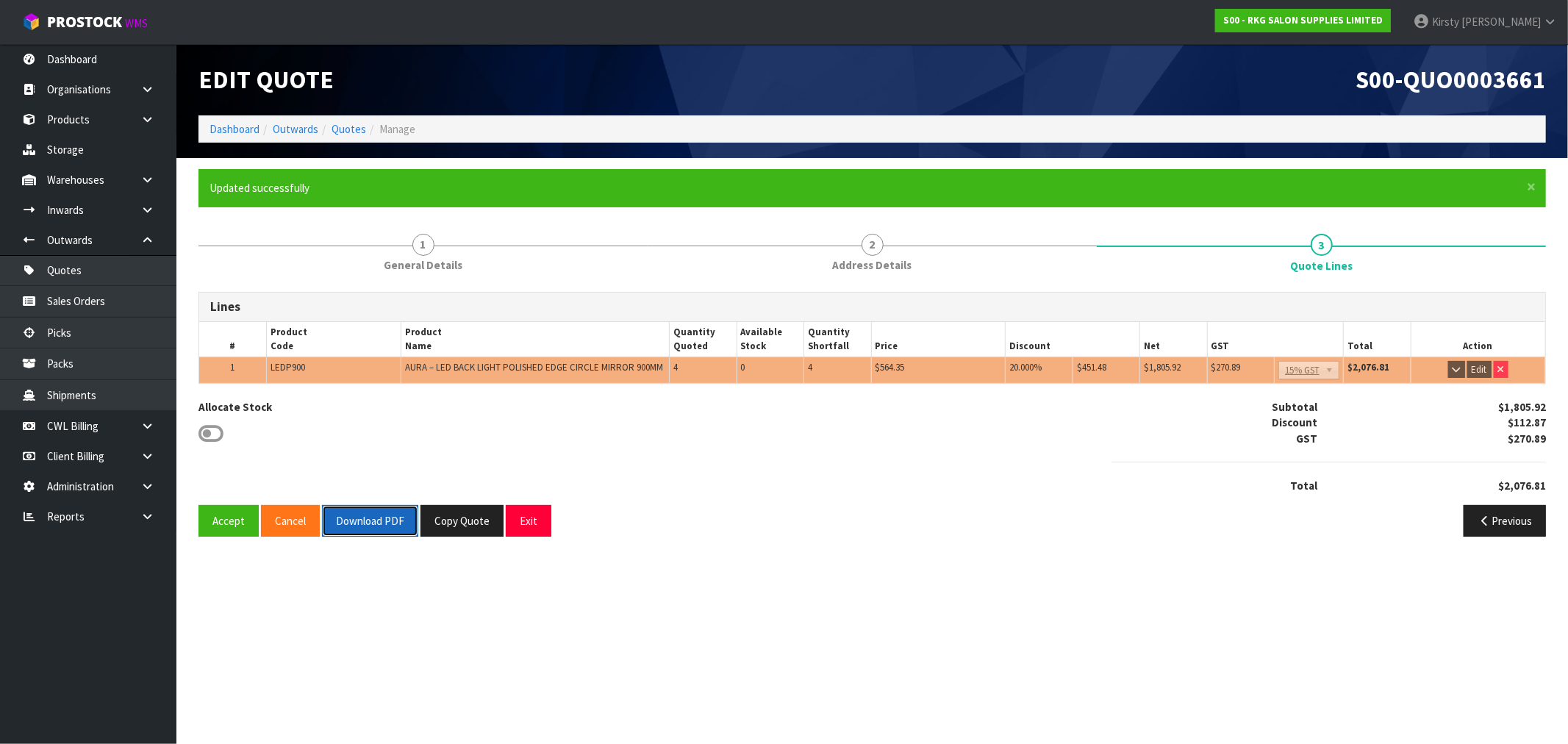
click at [351, 524] on button "Download PDF" at bounding box center [370, 520] width 96 height 31
click at [531, 519] on button "Exit" at bounding box center [528, 520] width 46 height 31
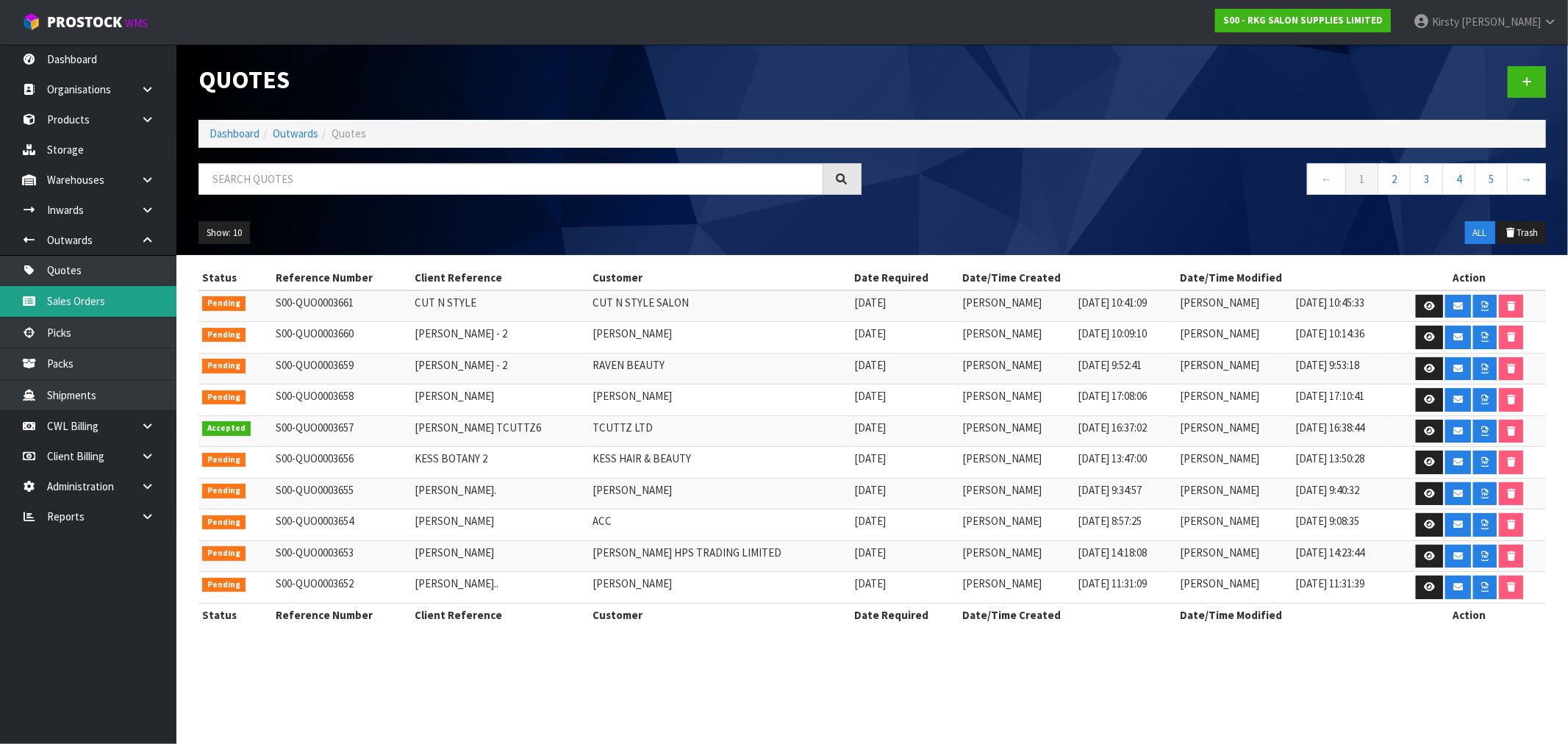
click at [97, 301] on link "Sales Orders" at bounding box center [88, 301] width 176 height 30
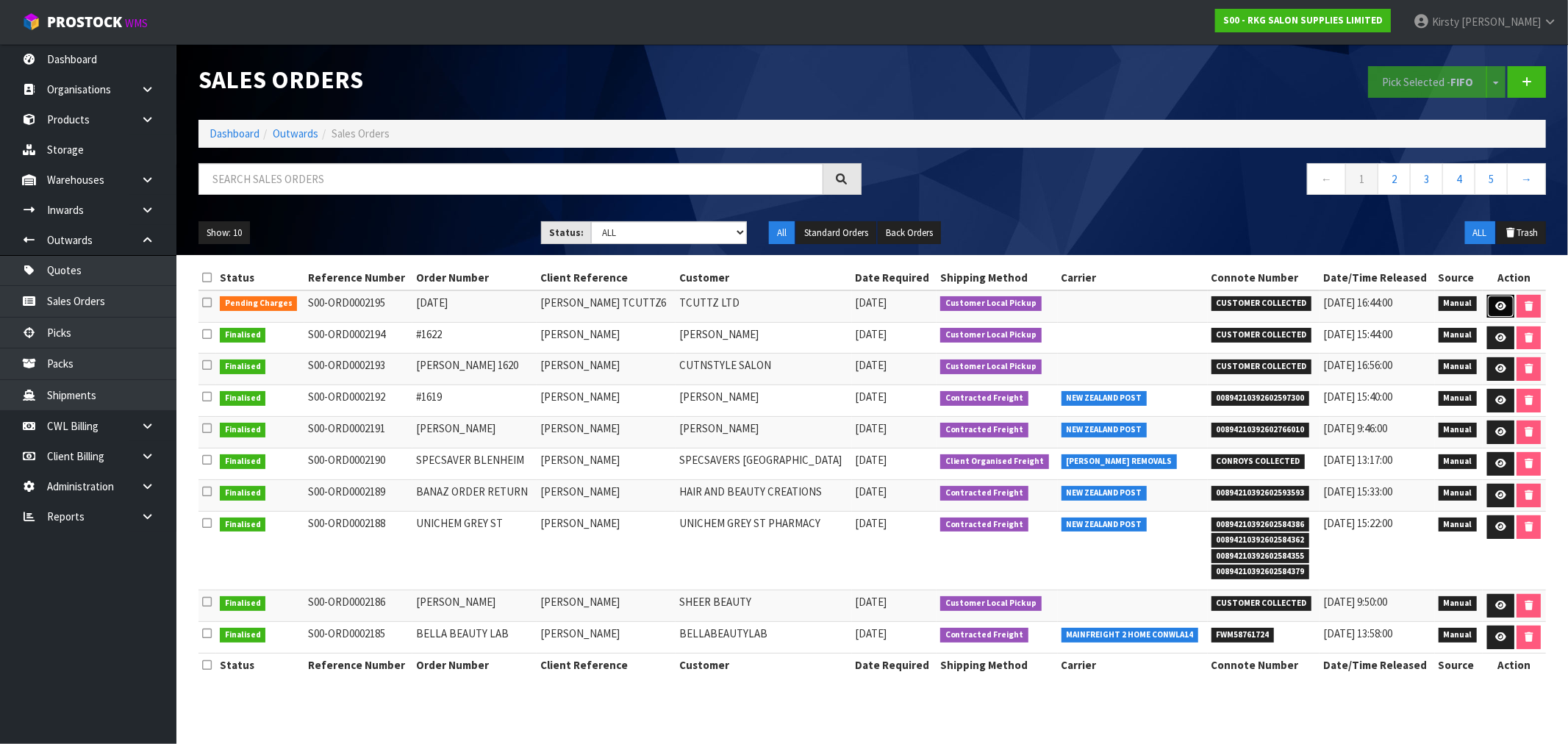
click at [1496, 305] on icon at bounding box center [1500, 305] width 11 height 9
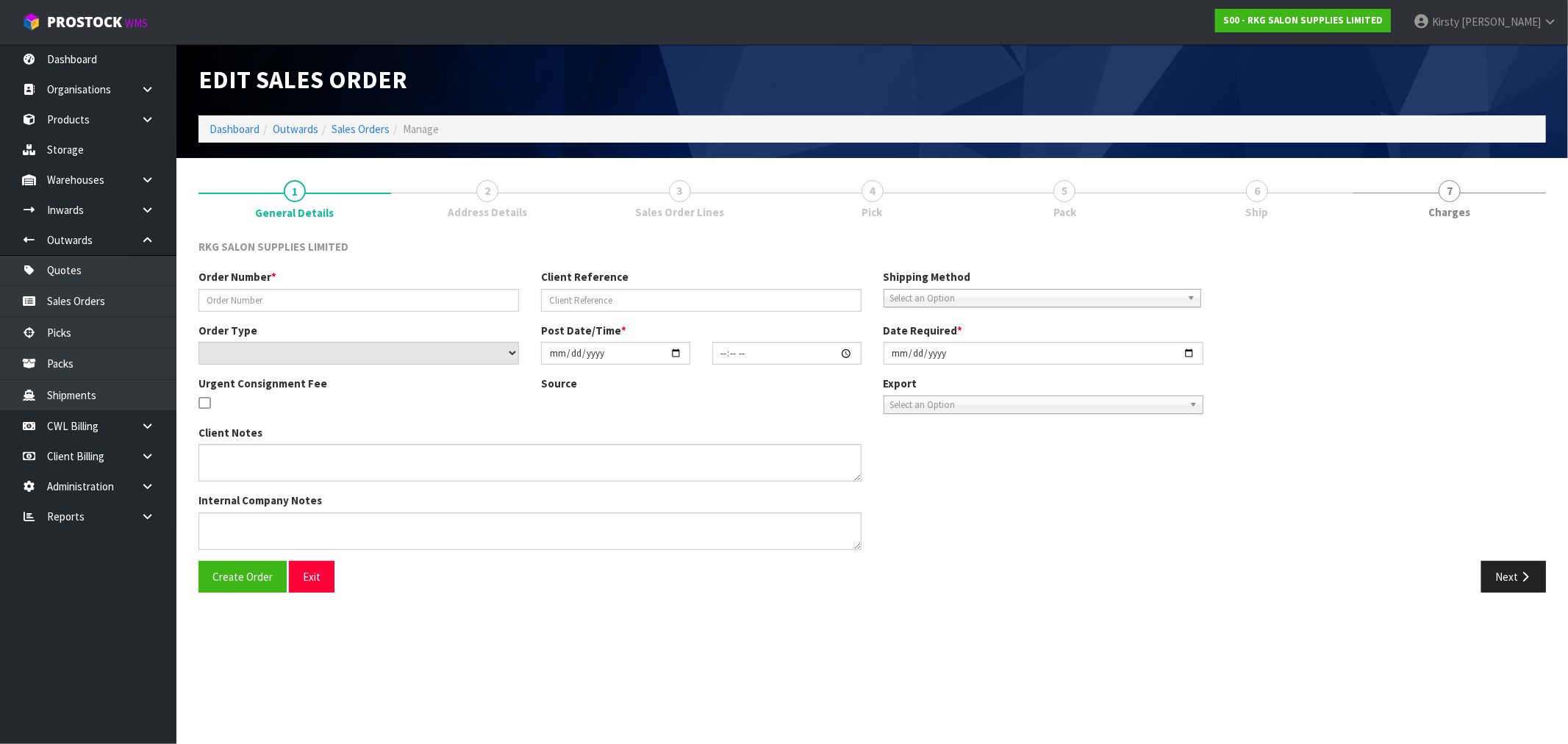
type input "[DATE]"
type input "[PERSON_NAME] TCUTTZ6"
select select "number:0"
type input "[DATE]"
type input "00:00:00.000"
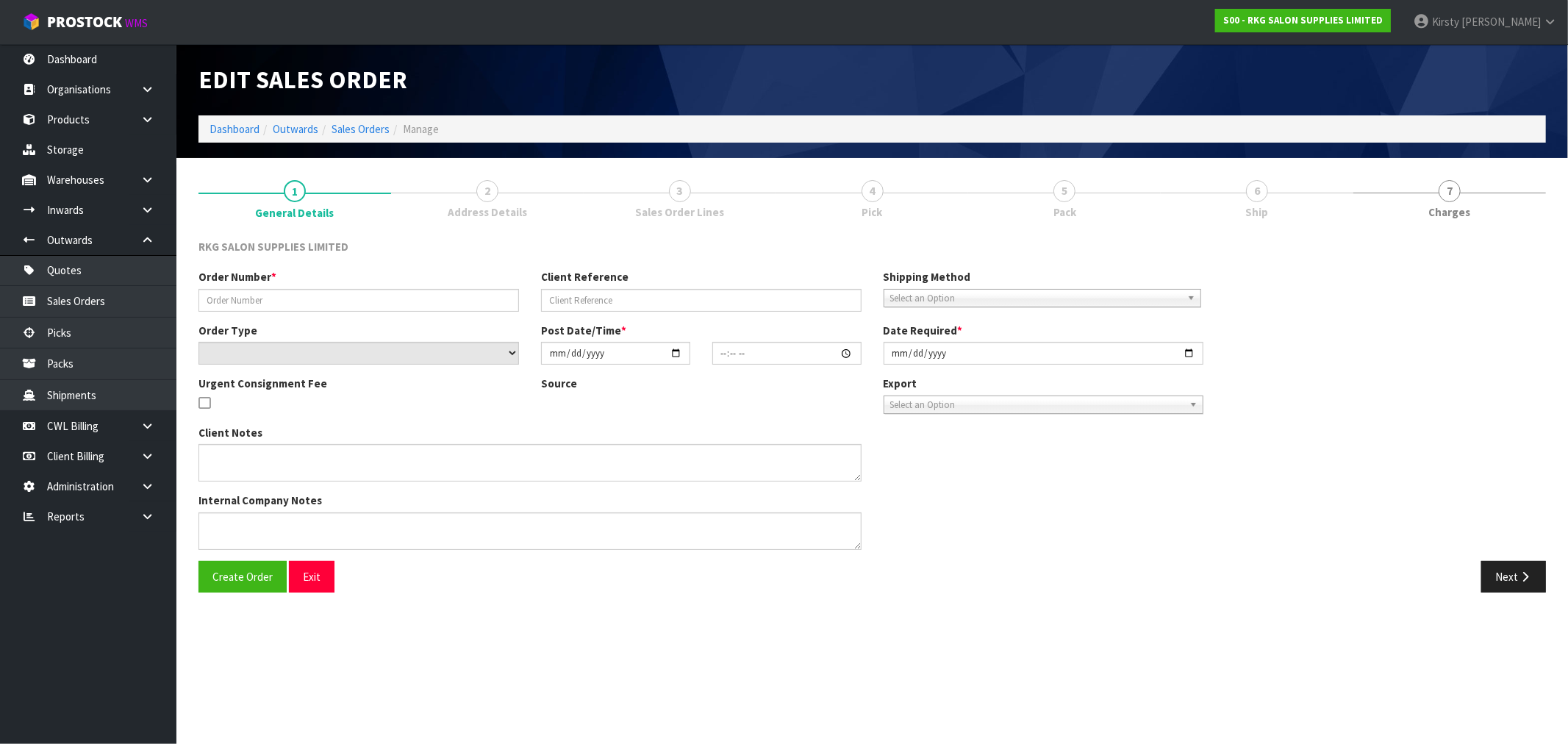
type input "[DATE]"
type textarea "EXPORT TO [GEOGRAPHIC_DATA] (APPLY CREDIT)"
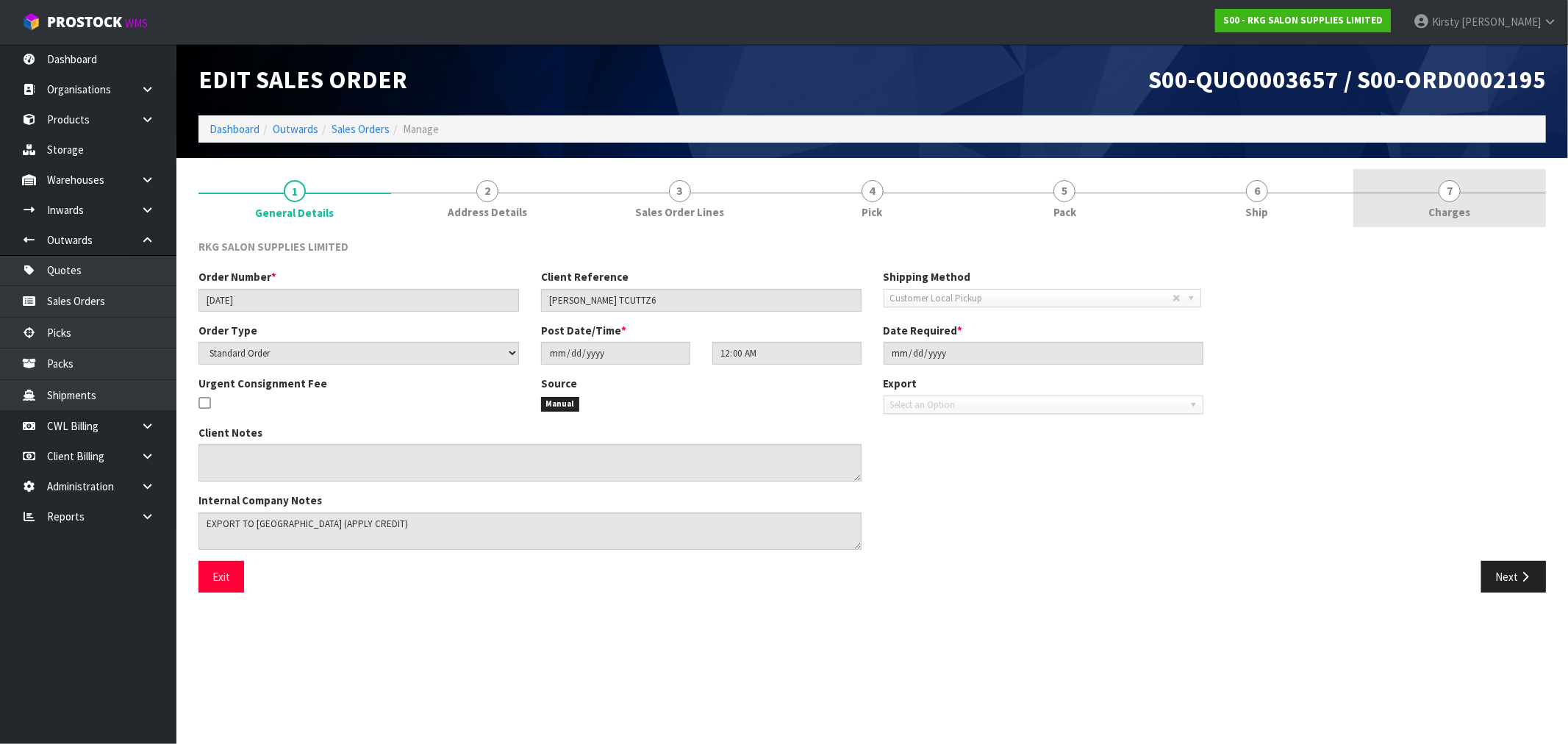
click at [1443, 192] on span "7" at bounding box center [1450, 191] width 22 height 22
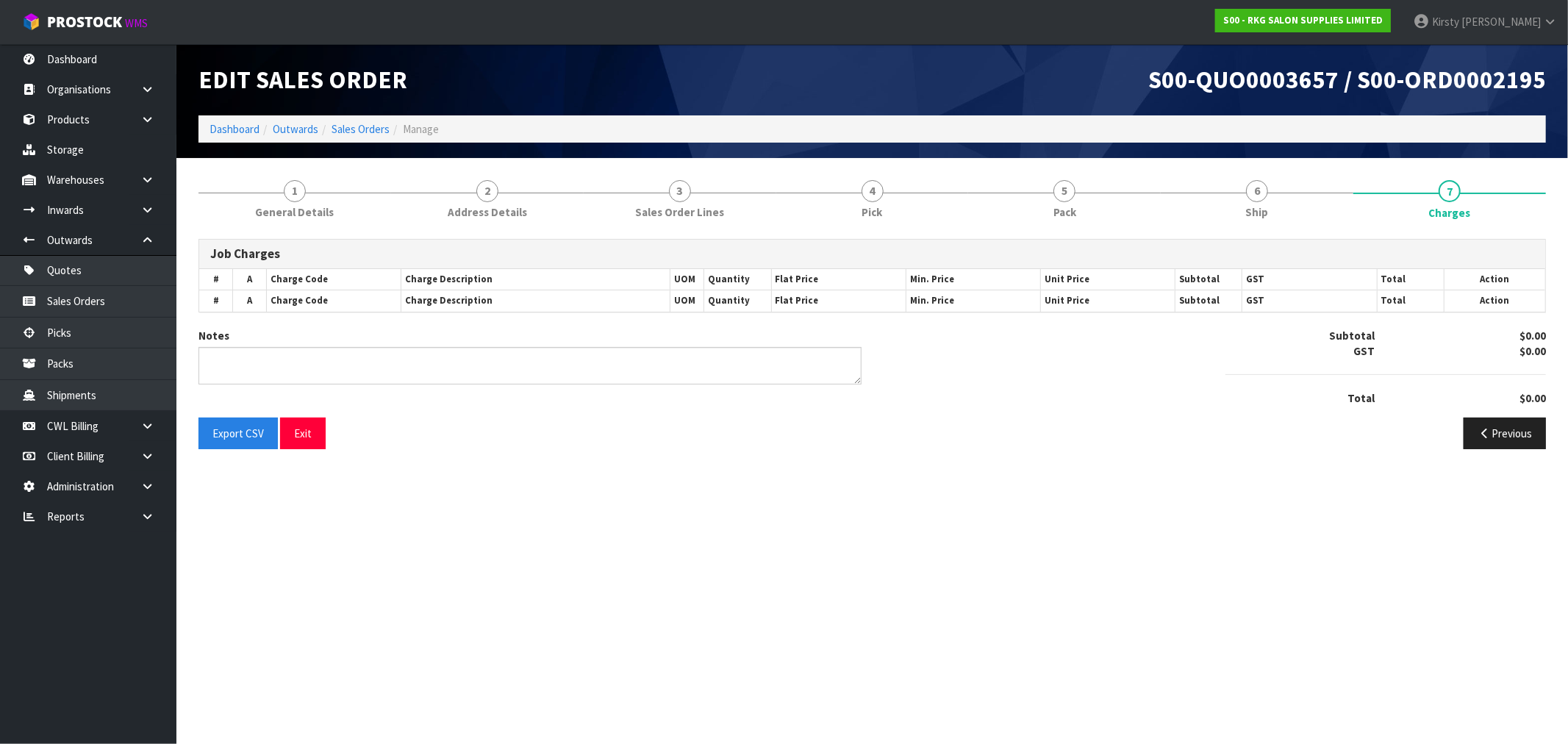
type textarea "PICKED BY [PERSON_NAME]"
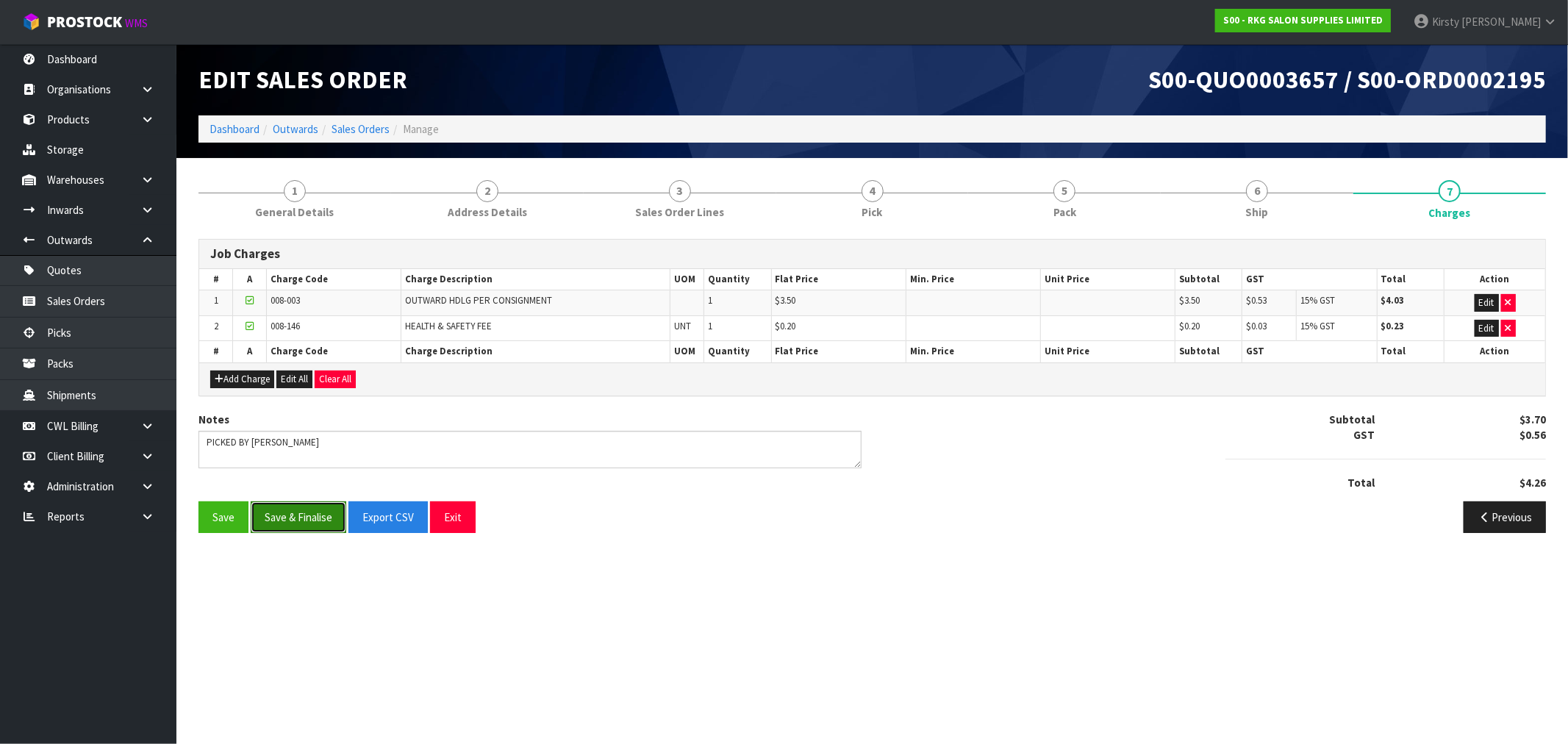
click at [292, 524] on button "Save & Finalise" at bounding box center [298, 516] width 95 height 31
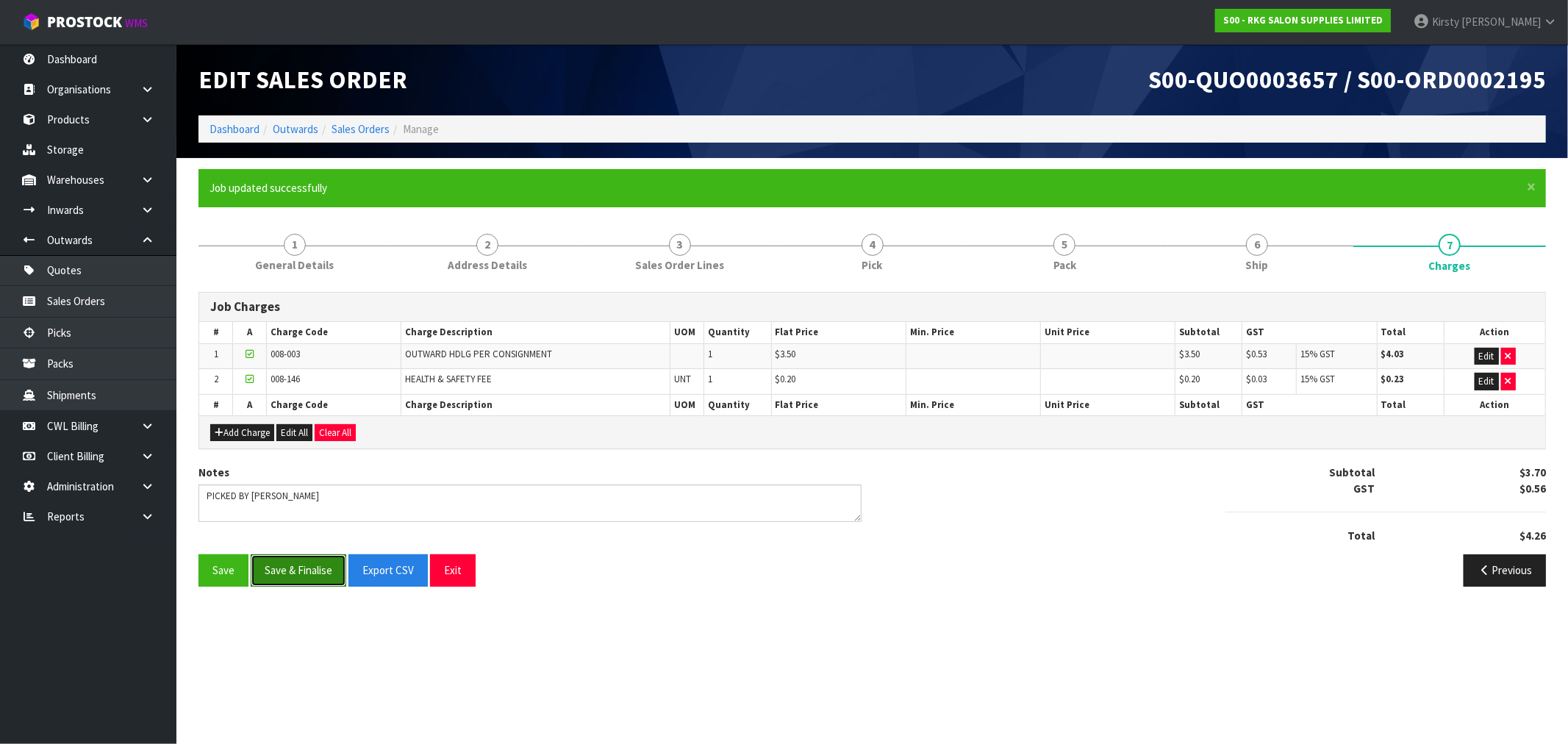
click at [295, 568] on button "Save & Finalise" at bounding box center [298, 570] width 95 height 31
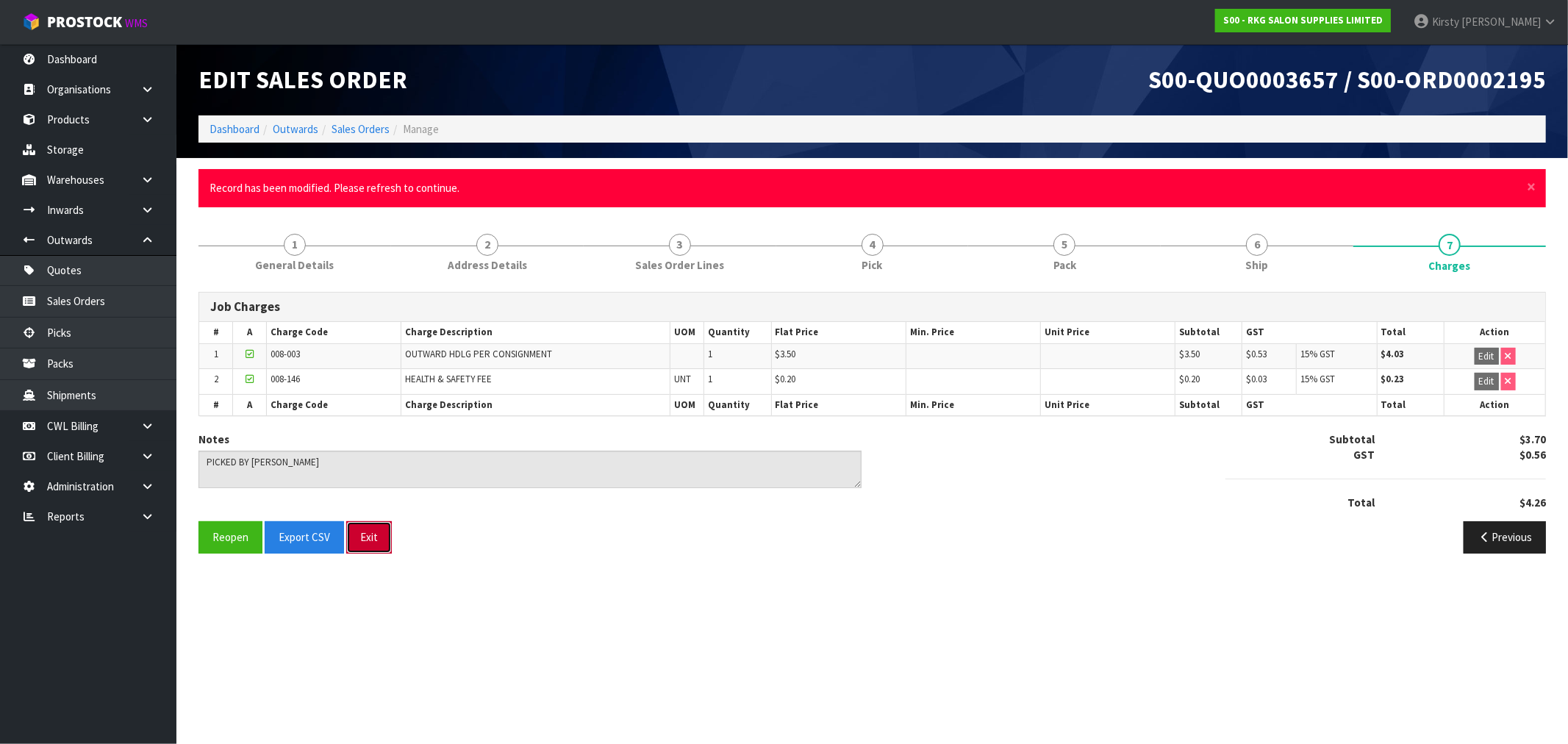
click at [362, 531] on button "Exit" at bounding box center [369, 537] width 46 height 31
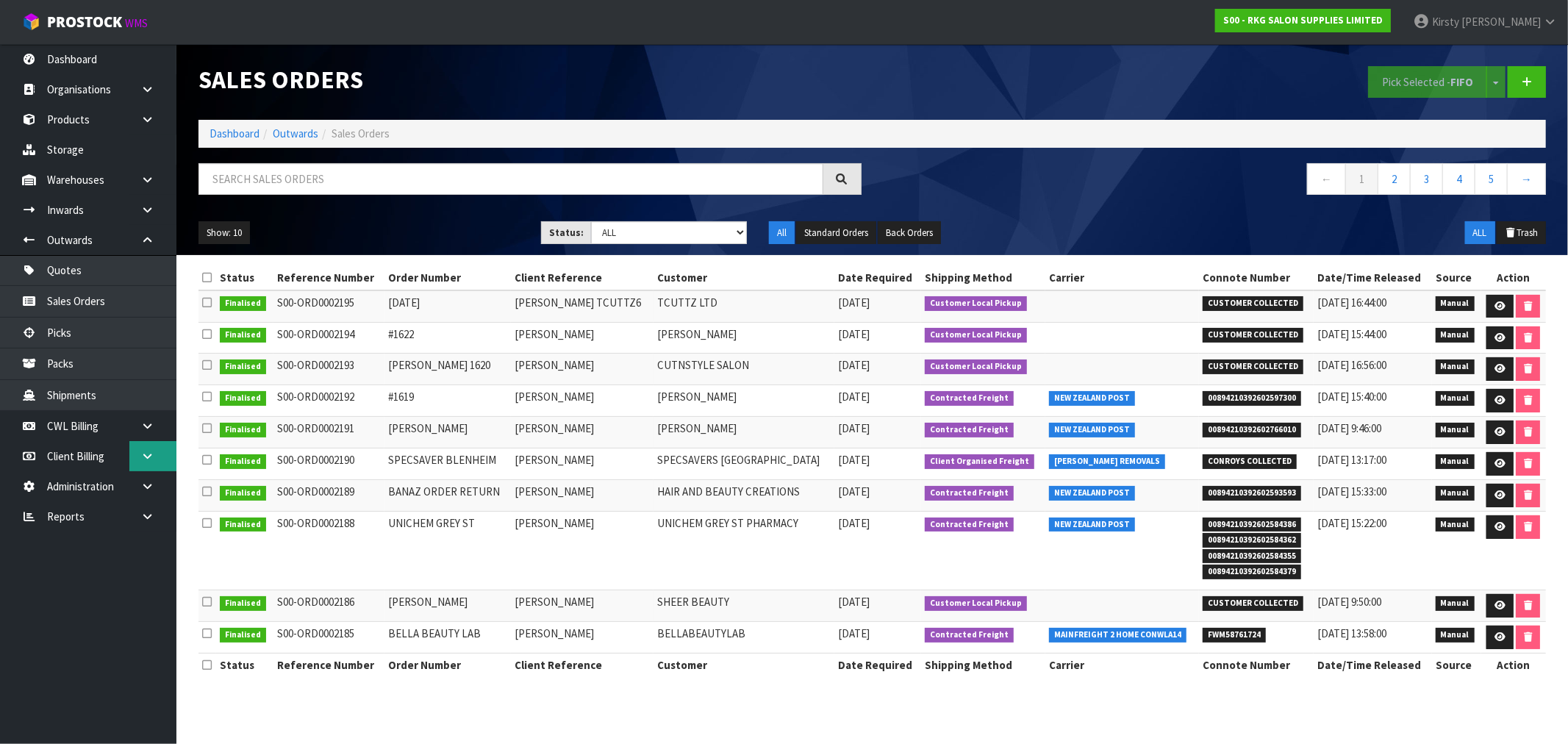
click at [139, 452] on link at bounding box center [152, 456] width 47 height 30
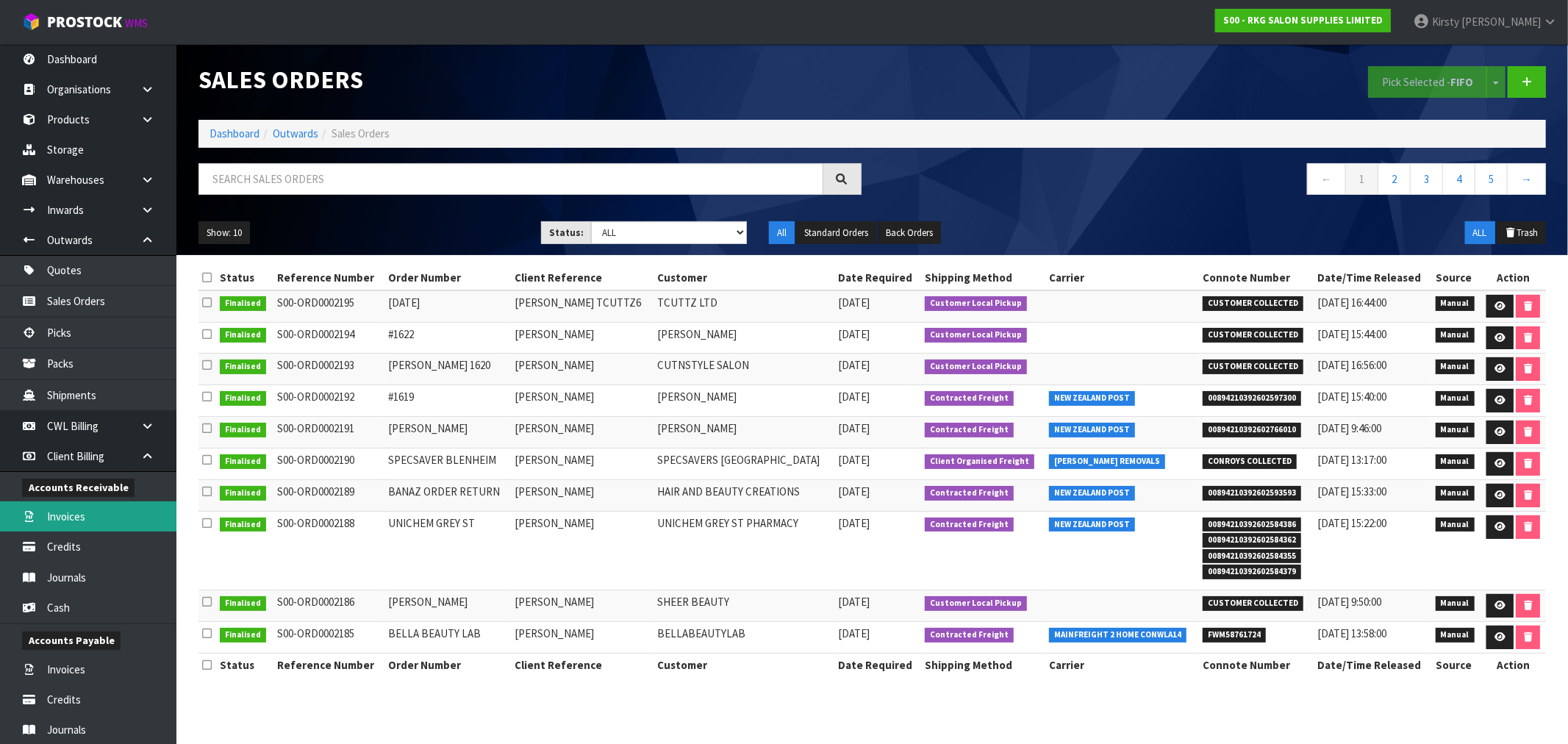
click at [64, 510] on link "Invoices" at bounding box center [88, 516] width 176 height 30
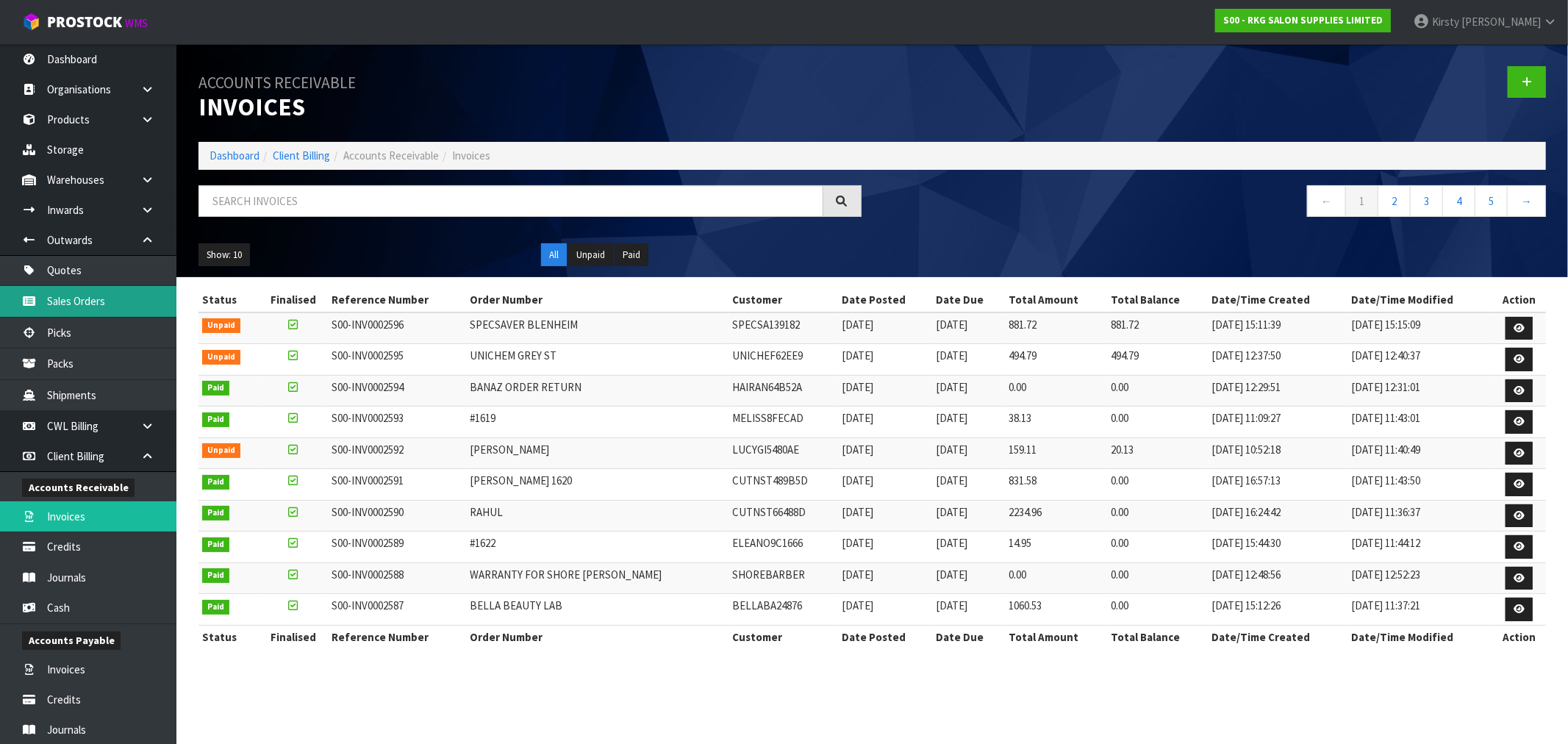
click at [69, 294] on link "Sales Orders" at bounding box center [88, 301] width 176 height 30
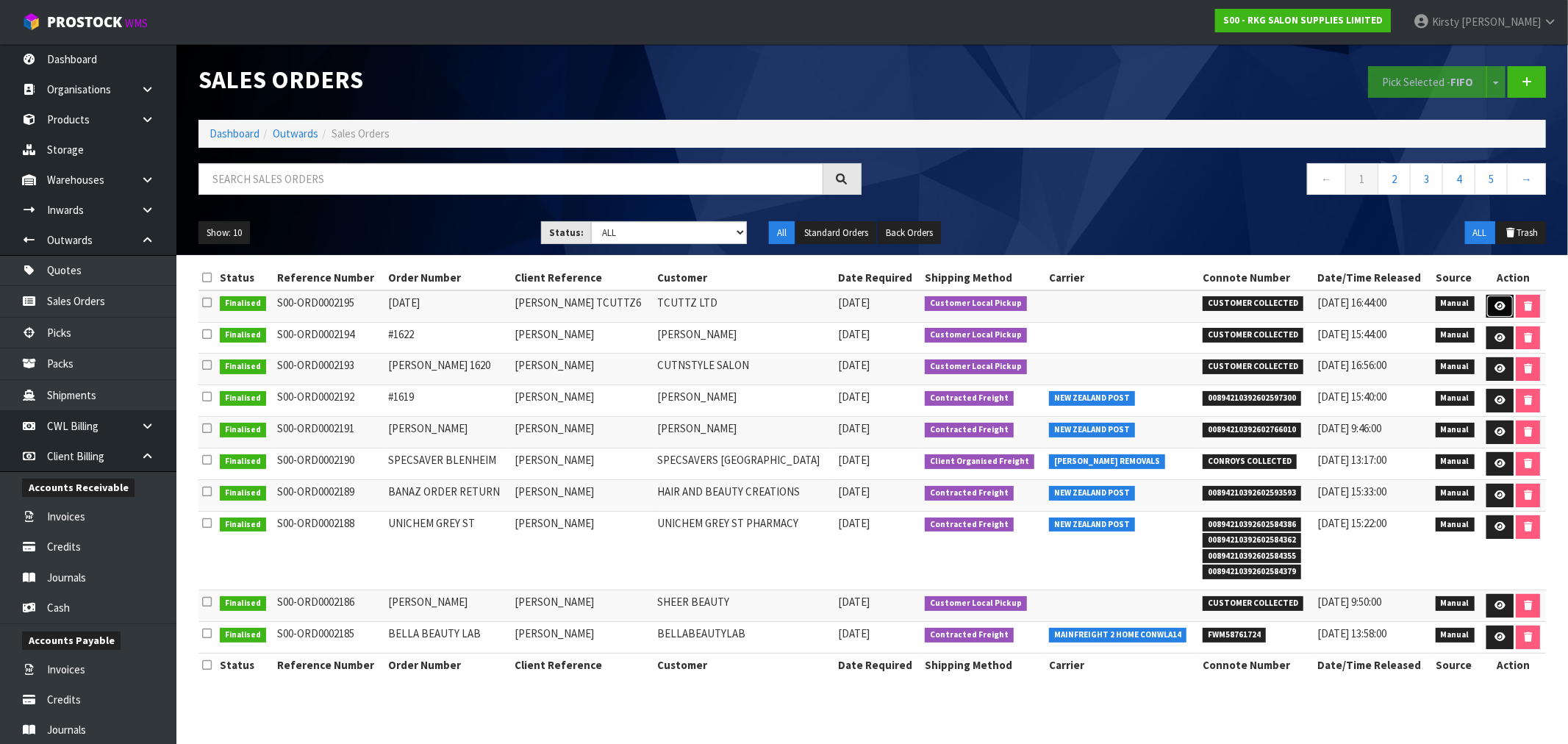
click at [1502, 310] on icon at bounding box center [1500, 305] width 11 height 9
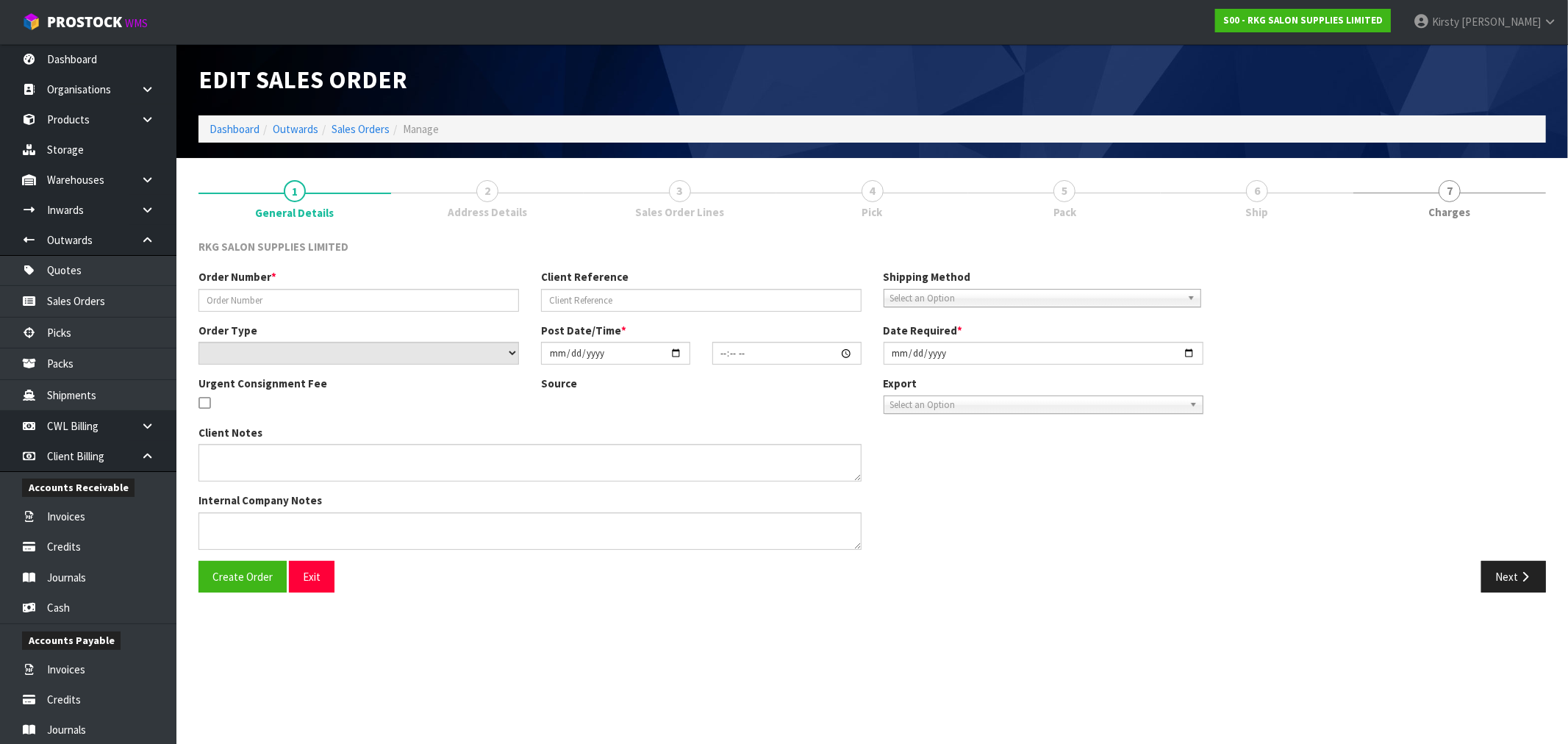
type input "[DATE]"
type input "[PERSON_NAME] TCUTTZ6"
select select "number:0"
type input "[DATE]"
type input "00:00:00.000"
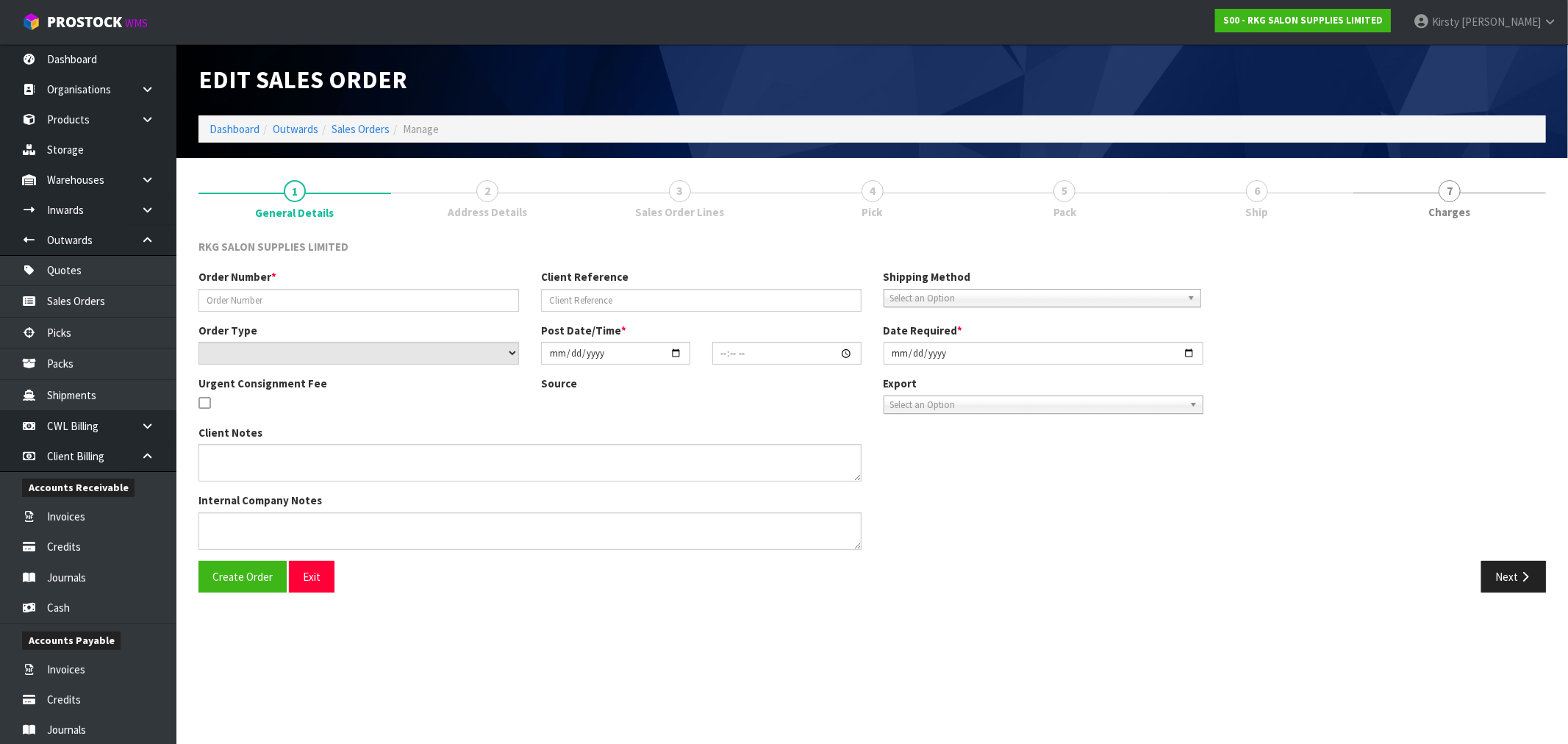
type input "[DATE]"
type textarea "EXPORT TO [GEOGRAPHIC_DATA] (APPLY CREDIT)"
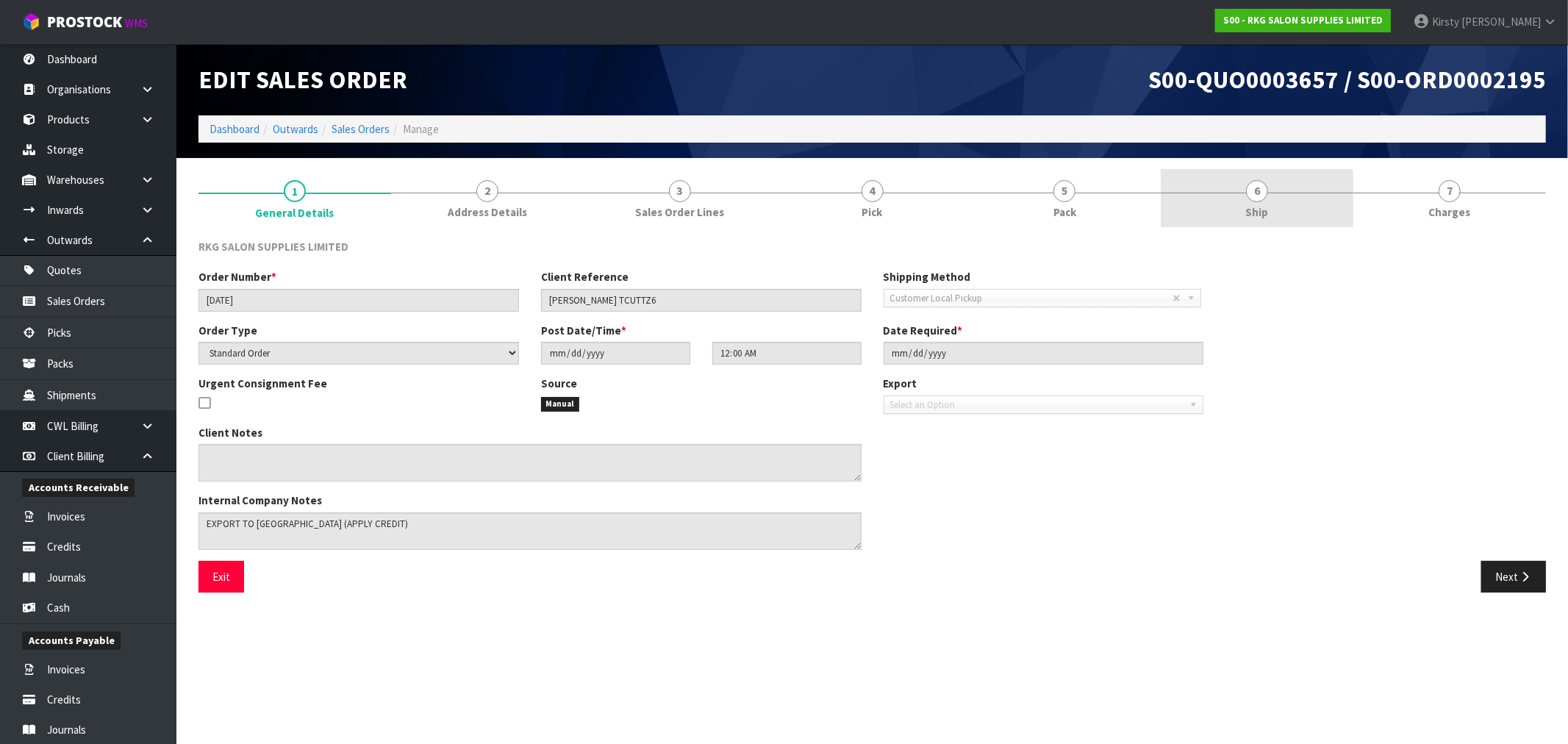
click at [1254, 192] on span "6" at bounding box center [1257, 191] width 22 height 22
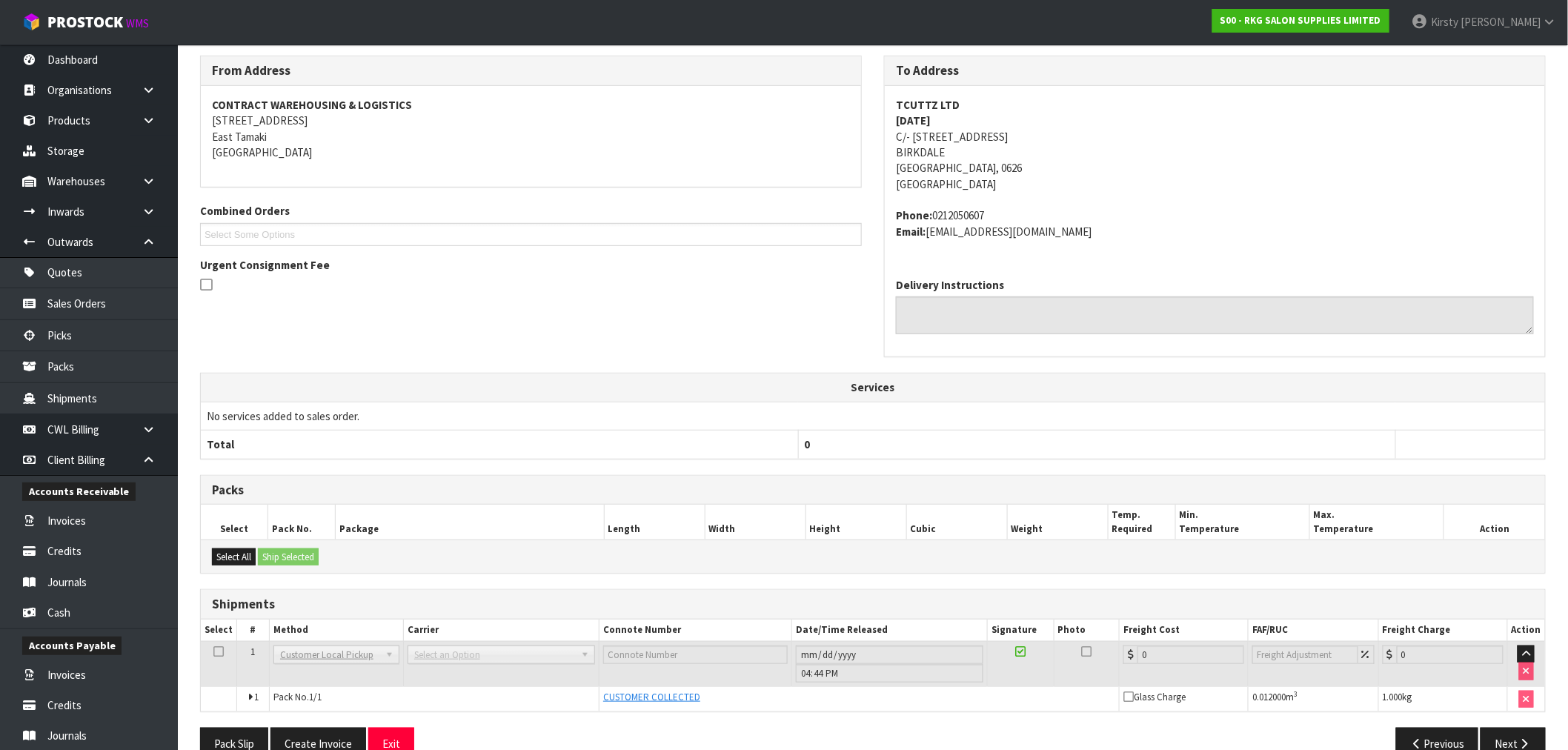
scroll to position [218, 0]
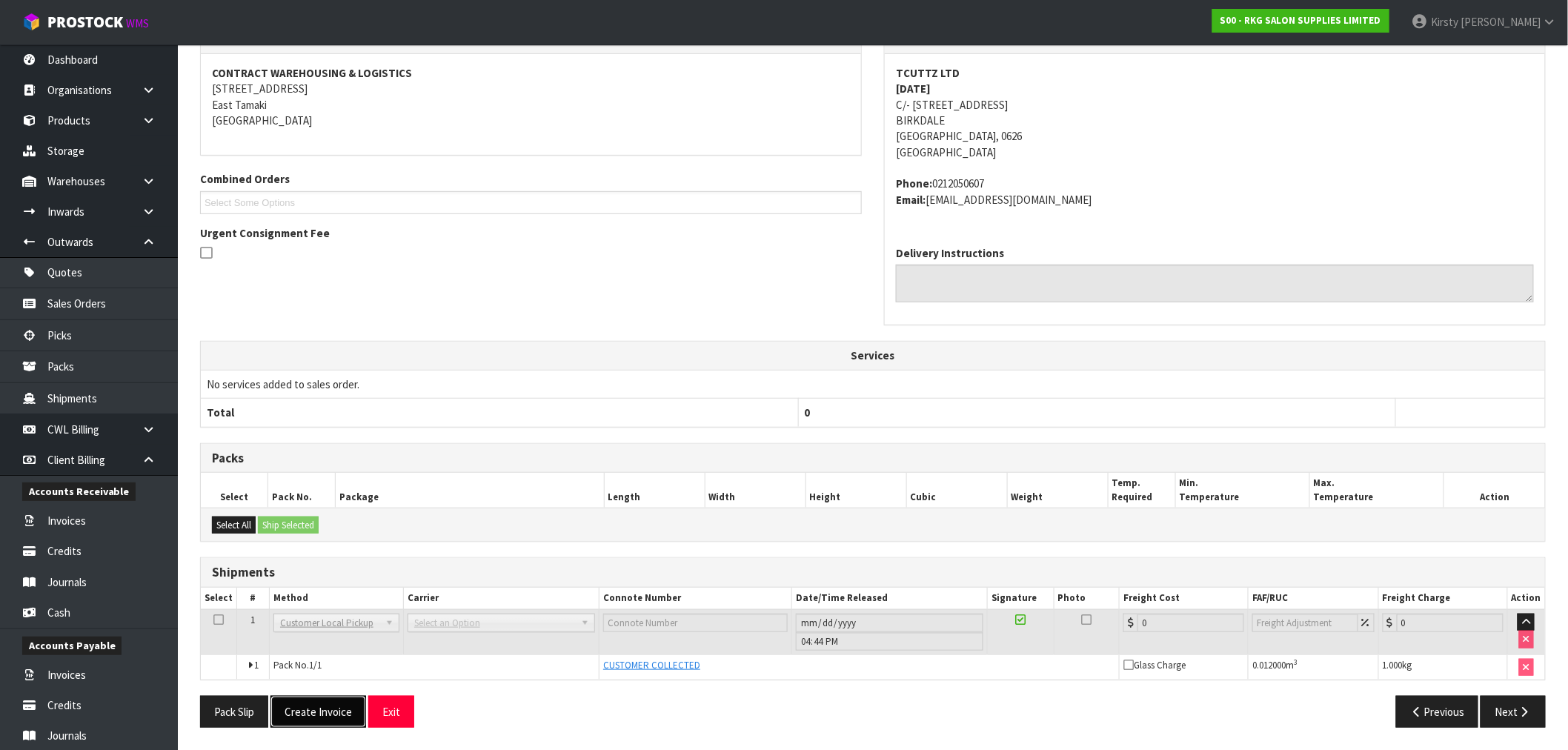
click at [315, 705] on button "Create Invoice" at bounding box center [317, 711] width 95 height 31
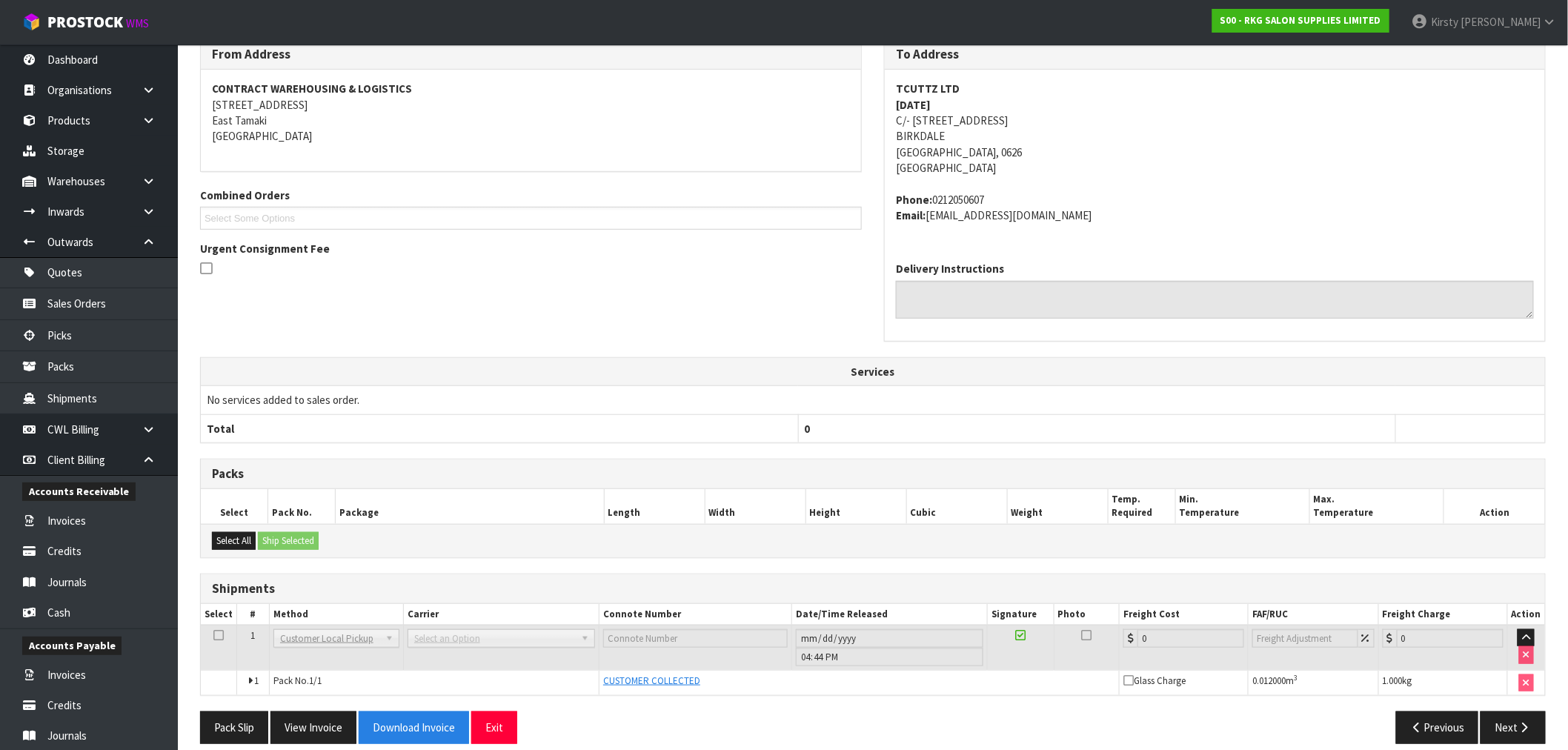
scroll to position [271, 0]
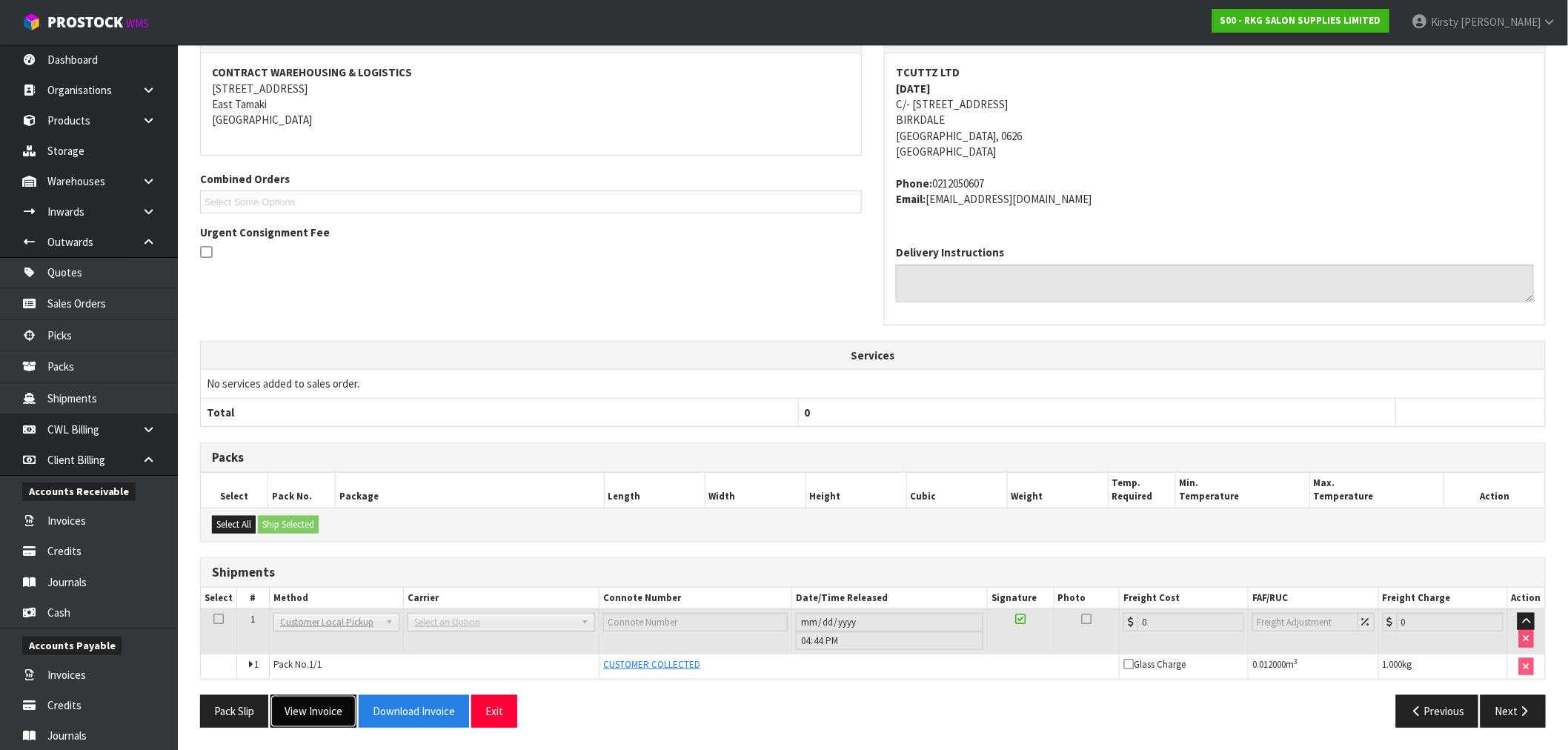
click at [310, 716] on button "View Invoice" at bounding box center [313, 710] width 86 height 31
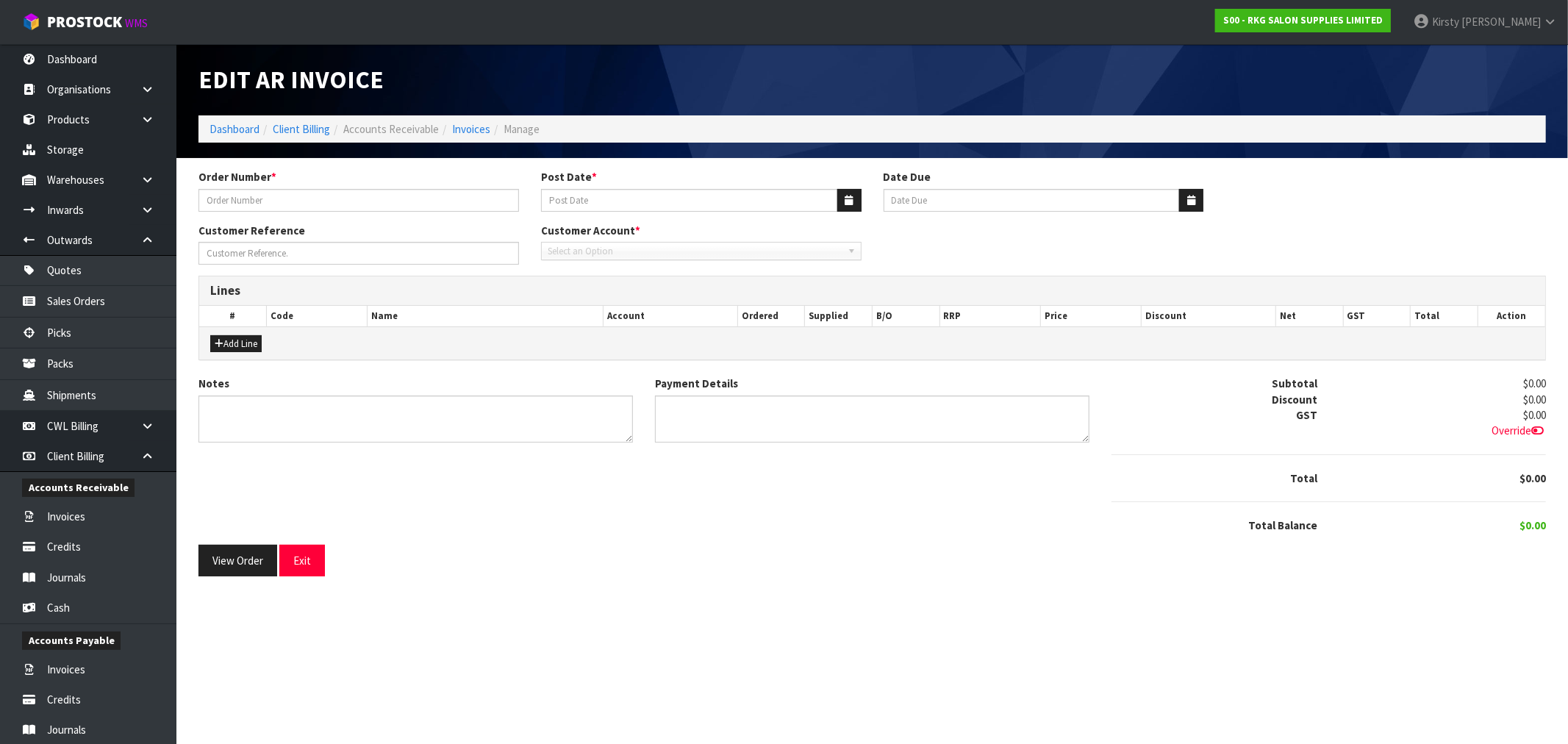
type input "[DATE]"
type input "[PERSON_NAME] TCUTTZ6"
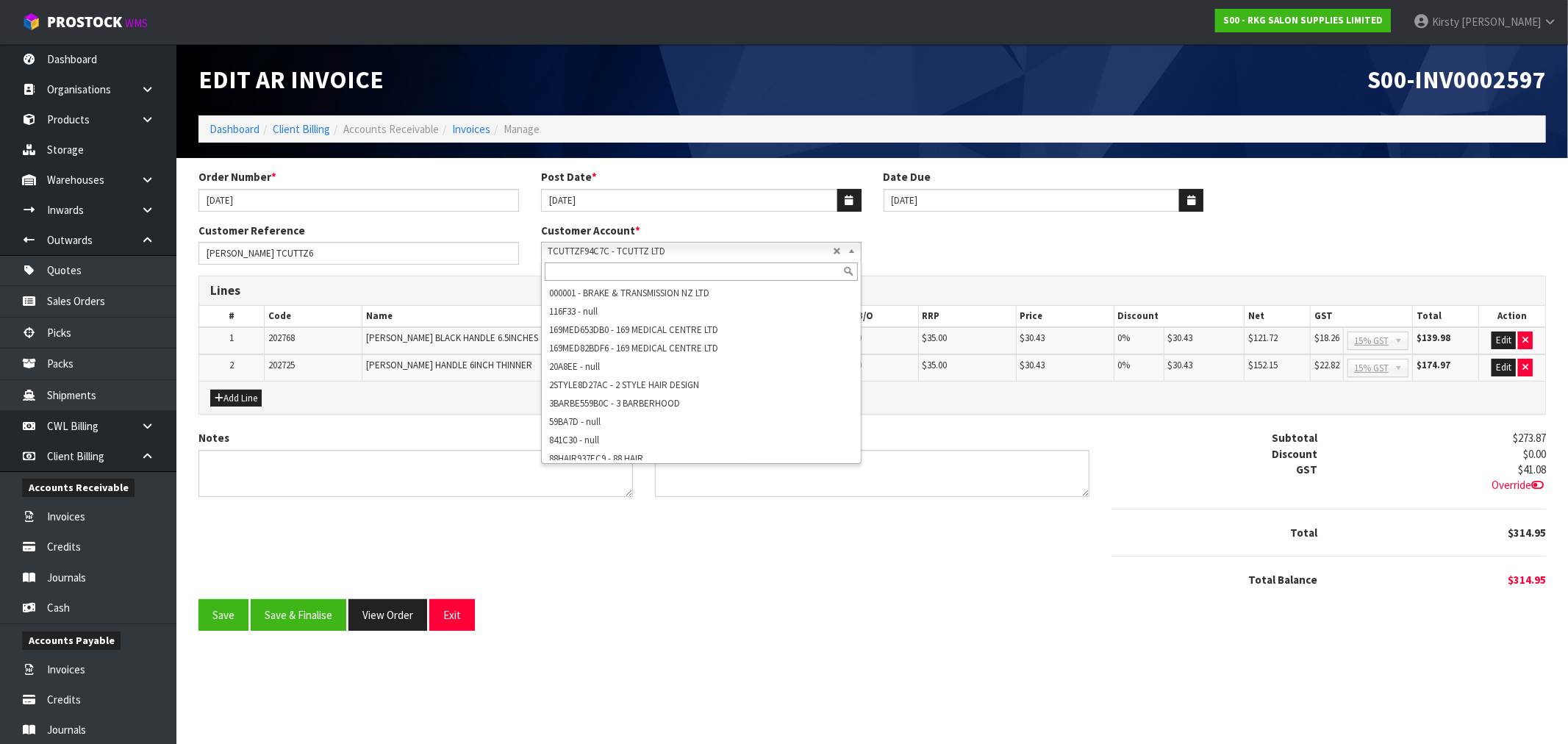
click at [584, 248] on span "TCUTTZF94C7C - TCUTTZ LTD" at bounding box center [690, 250] width 285 height 17
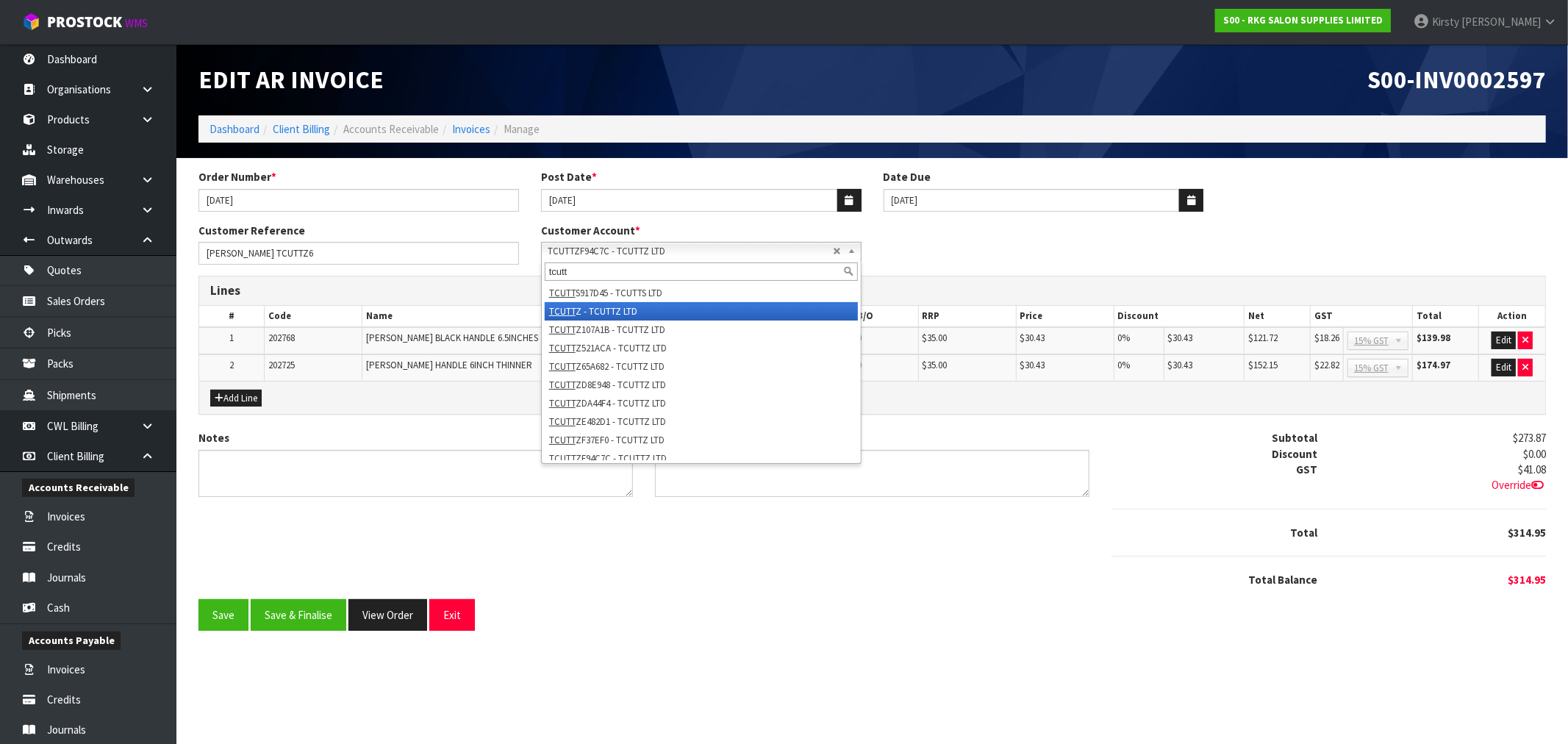
type input "tcutt"
click at [596, 306] on li "TCUTT Z - TCUTTZ LTD" at bounding box center [701, 311] width 313 height 18
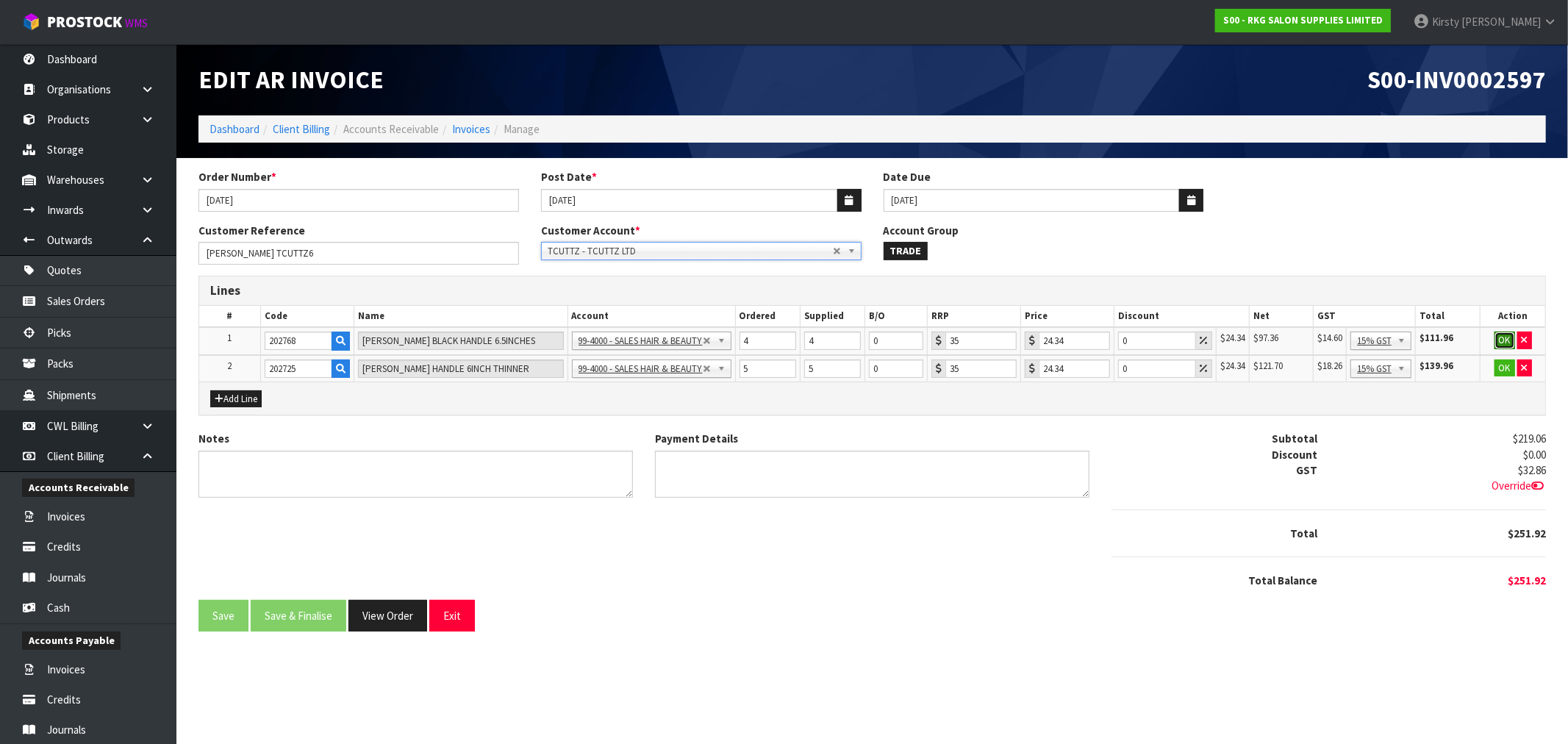
click at [1505, 340] on button "OK" at bounding box center [1505, 339] width 20 height 17
click at [1504, 362] on button "OK" at bounding box center [1504, 367] width 20 height 17
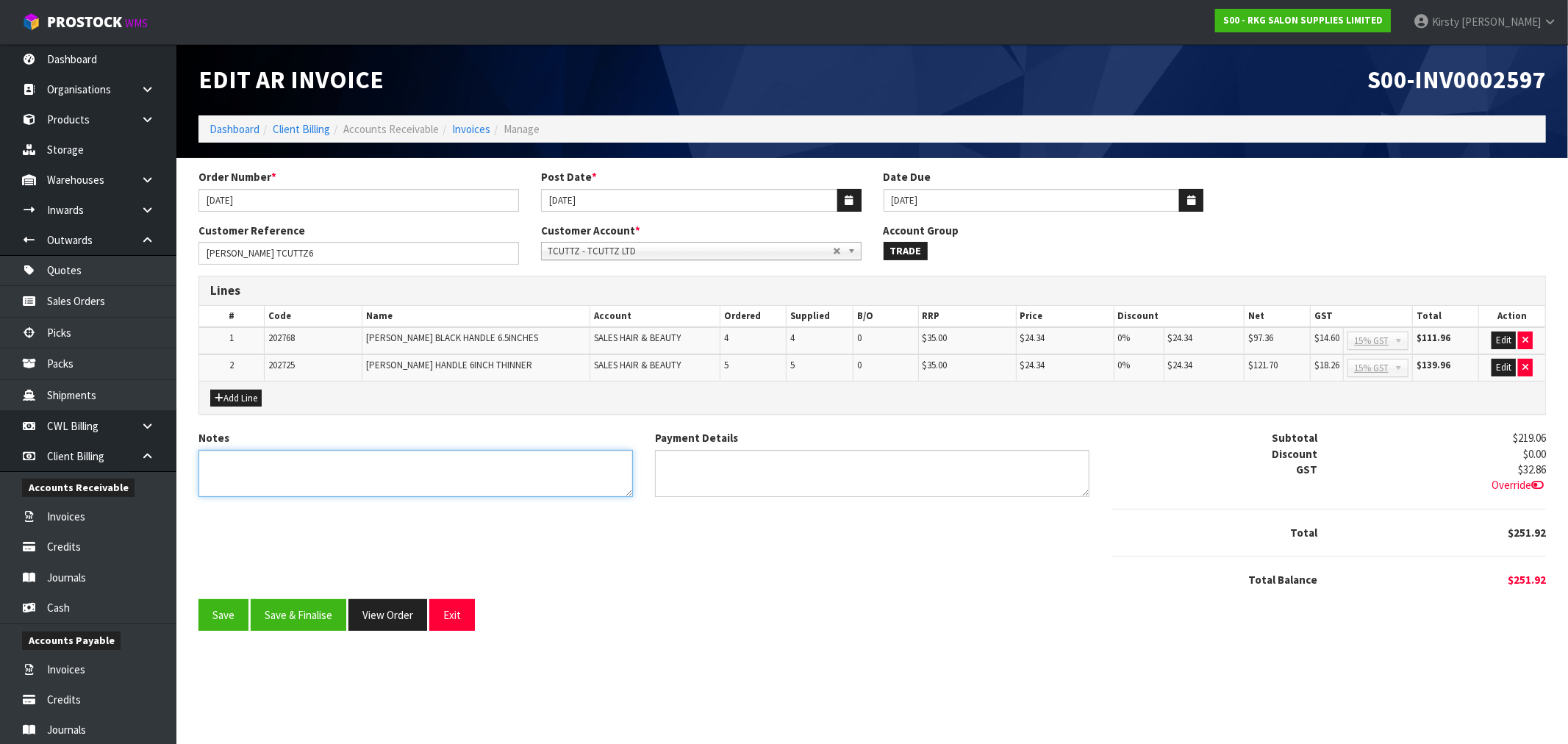
click at [292, 471] on textarea "Notes" at bounding box center [415, 473] width 434 height 48
click at [695, 472] on textarea "Payment Details" at bounding box center [872, 473] width 434 height 48
type textarea "O"
click at [295, 464] on textarea "Notes" at bounding box center [415, 473] width 434 height 48
type textarea "COLLECTED [DATE]"
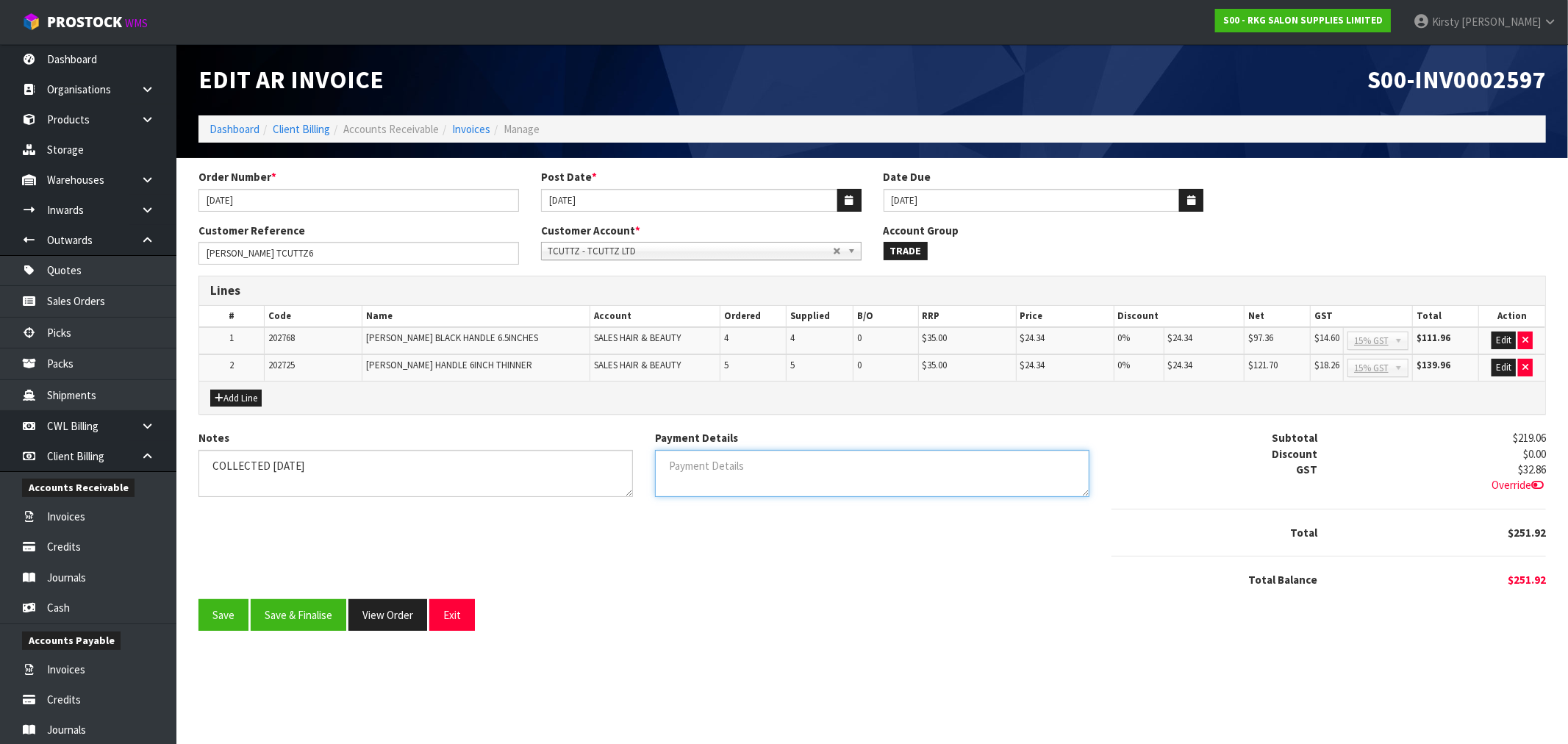
click at [671, 469] on textarea "Payment Details" at bounding box center [872, 473] width 434 height 48
click at [711, 461] on textarea "Payment Details" at bounding box center [872, 473] width 434 height 48
click at [225, 612] on button "Save" at bounding box center [223, 615] width 50 height 31
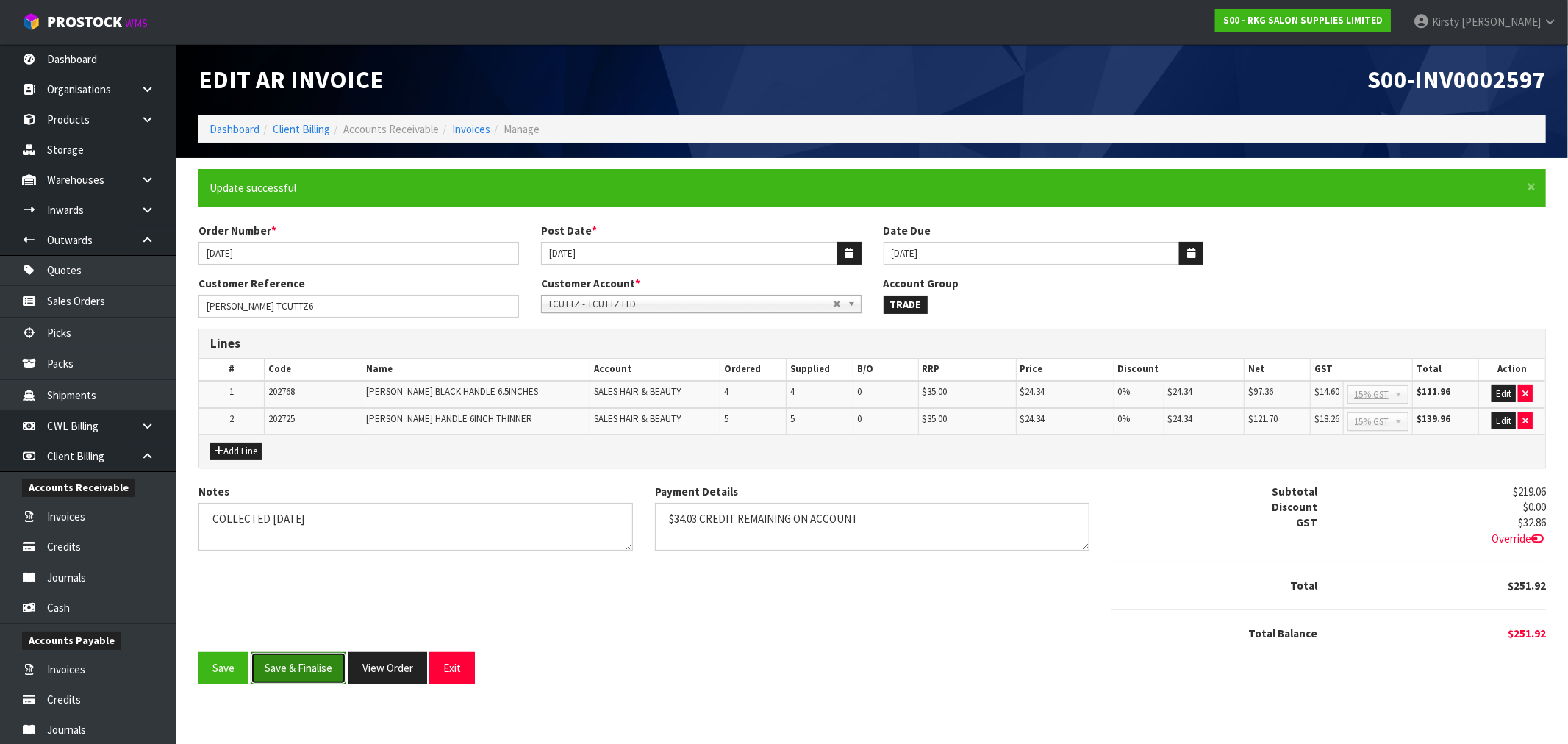
click at [291, 663] on button "Save & Finalise" at bounding box center [298, 668] width 95 height 31
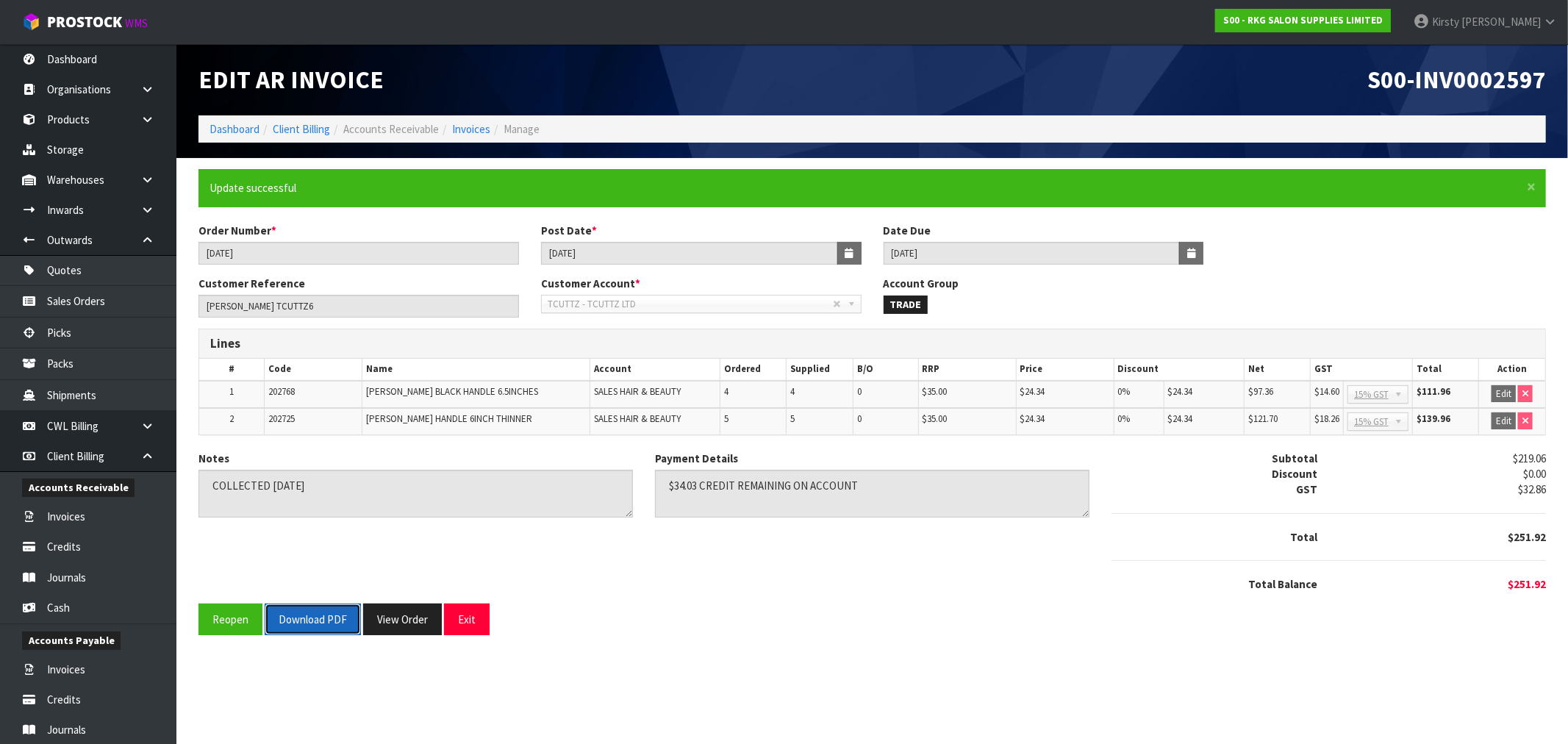
drag, startPoint x: 320, startPoint y: 619, endPoint x: 328, endPoint y: 608, distance: 13.6
click at [320, 619] on button "Download PDF" at bounding box center [312, 619] width 96 height 31
click at [235, 612] on button "Reopen" at bounding box center [230, 619] width 64 height 31
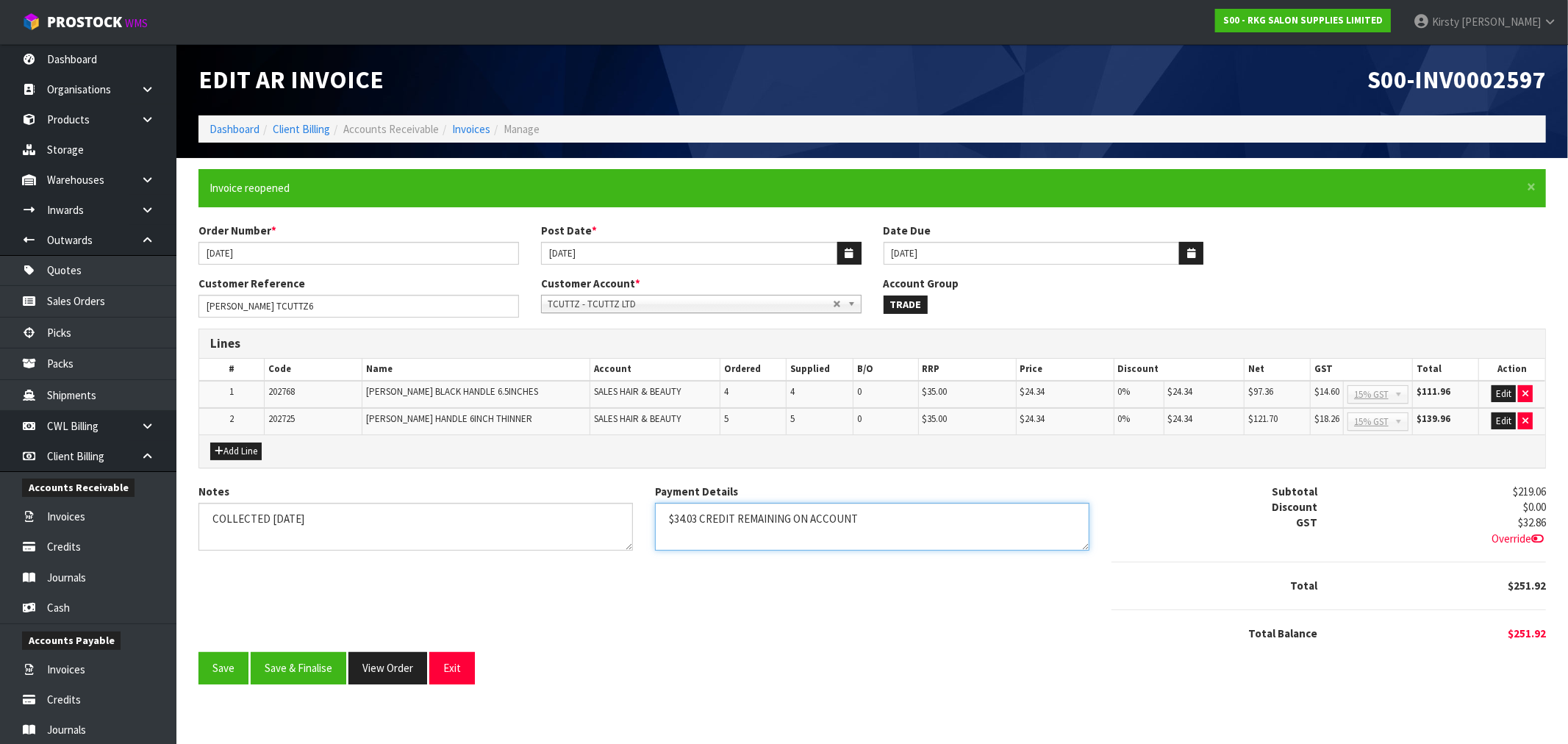
drag, startPoint x: 696, startPoint y: 516, endPoint x: 648, endPoint y: 516, distance: 48.0
click at [648, 516] on div "Payment Details" at bounding box center [872, 522] width 456 height 78
click at [1507, 392] on button "Edit" at bounding box center [1503, 394] width 24 height 17
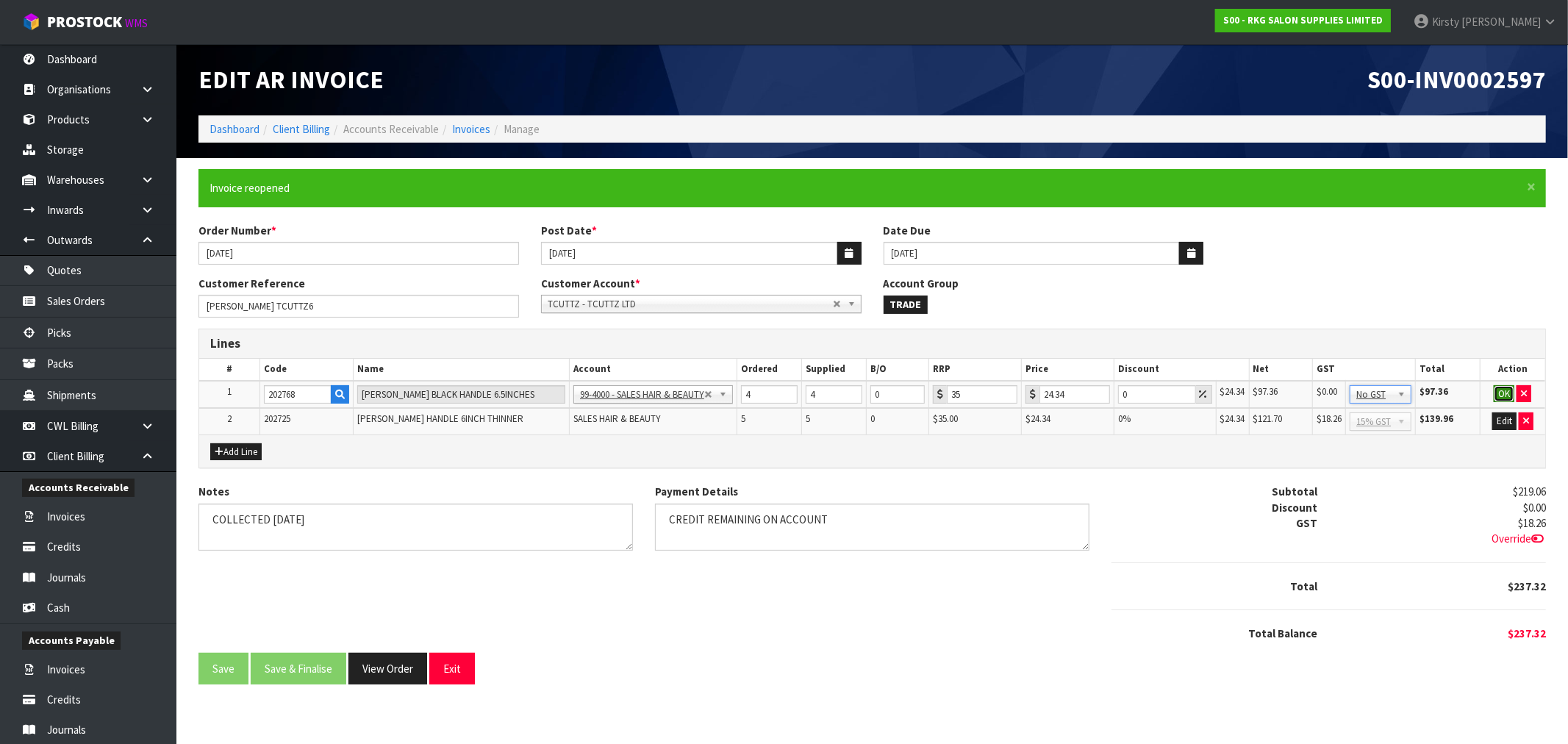
click at [1506, 393] on button "OK" at bounding box center [1504, 394] width 20 height 17
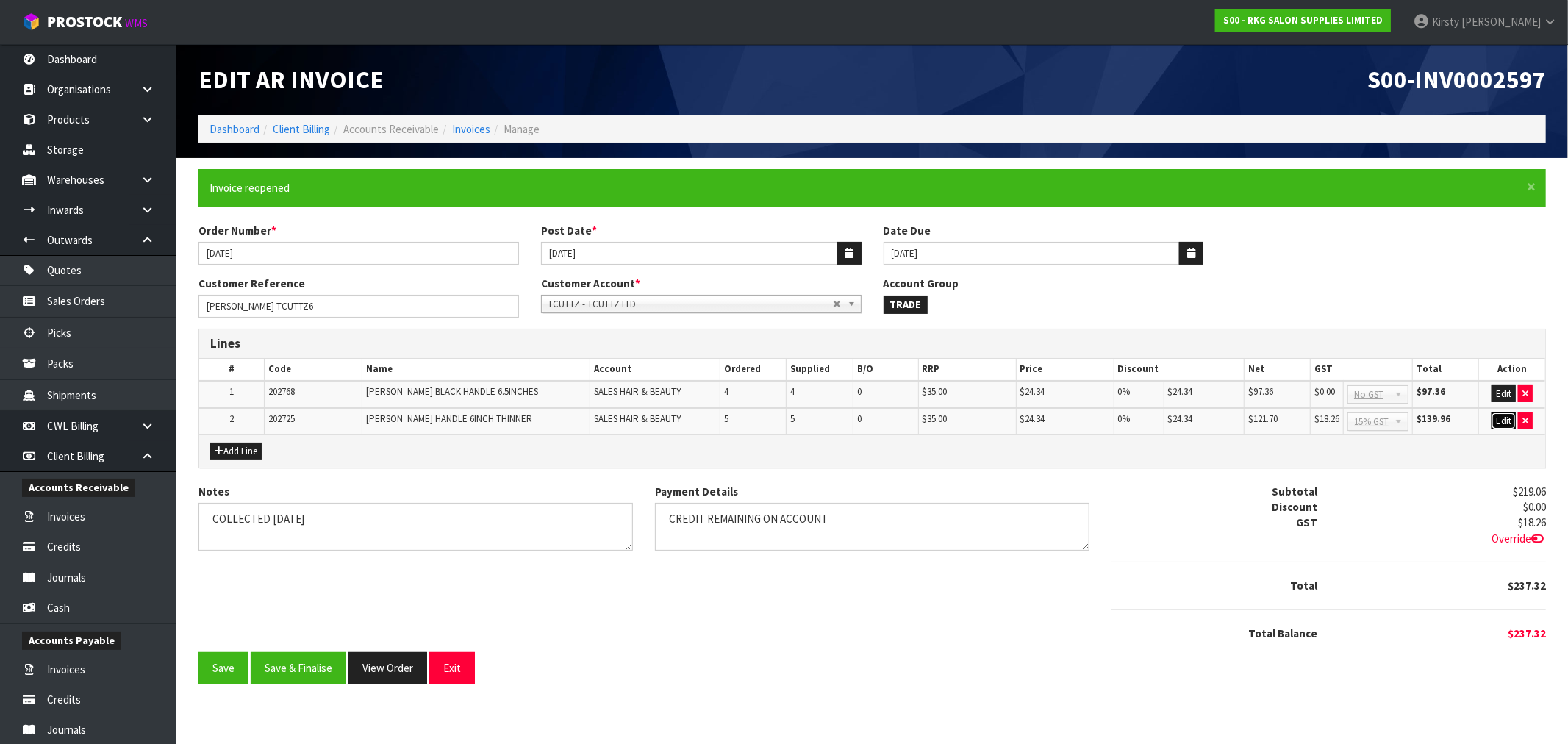
click at [1502, 420] on button "Edit" at bounding box center [1503, 420] width 24 height 17
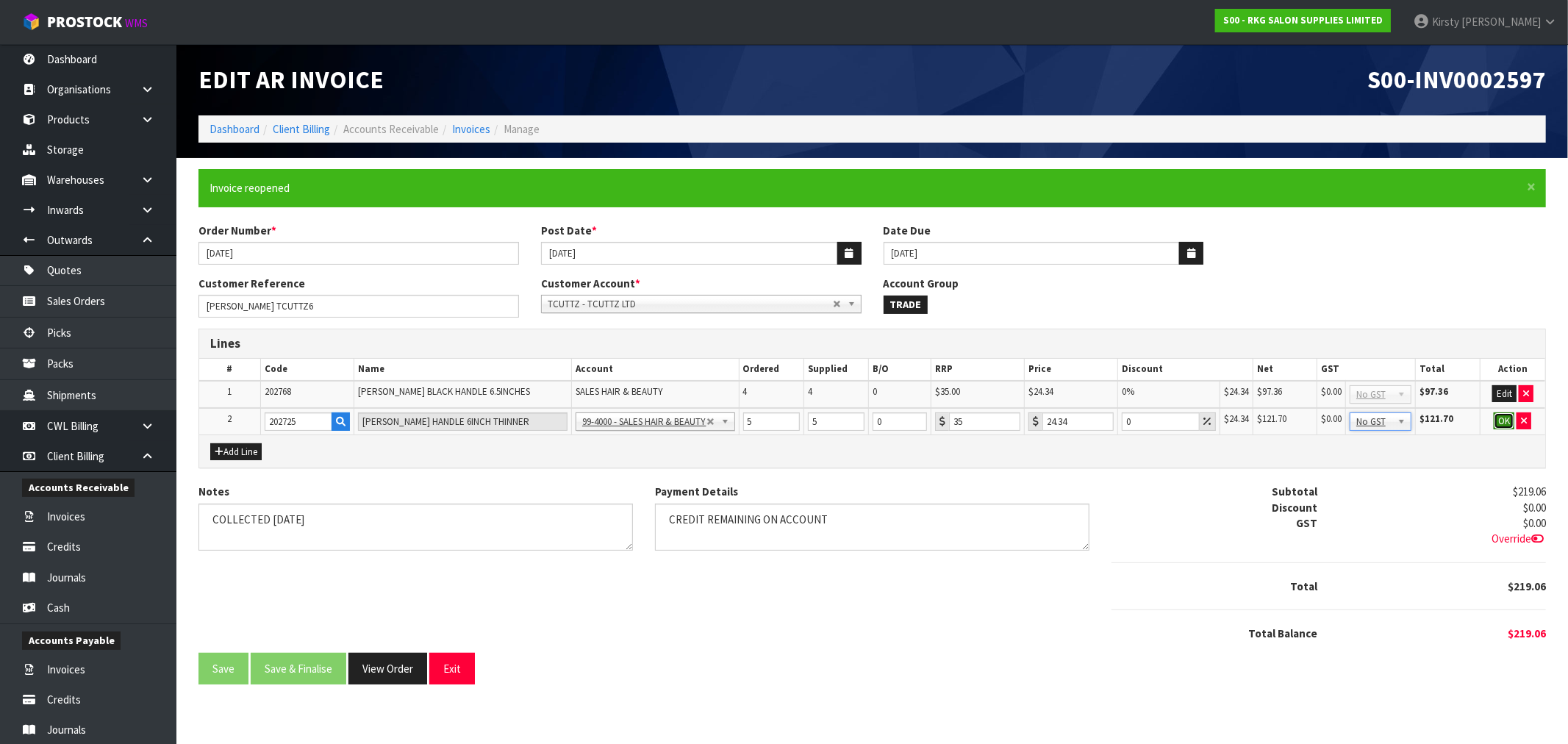
click at [1501, 415] on button "OK" at bounding box center [1504, 420] width 20 height 17
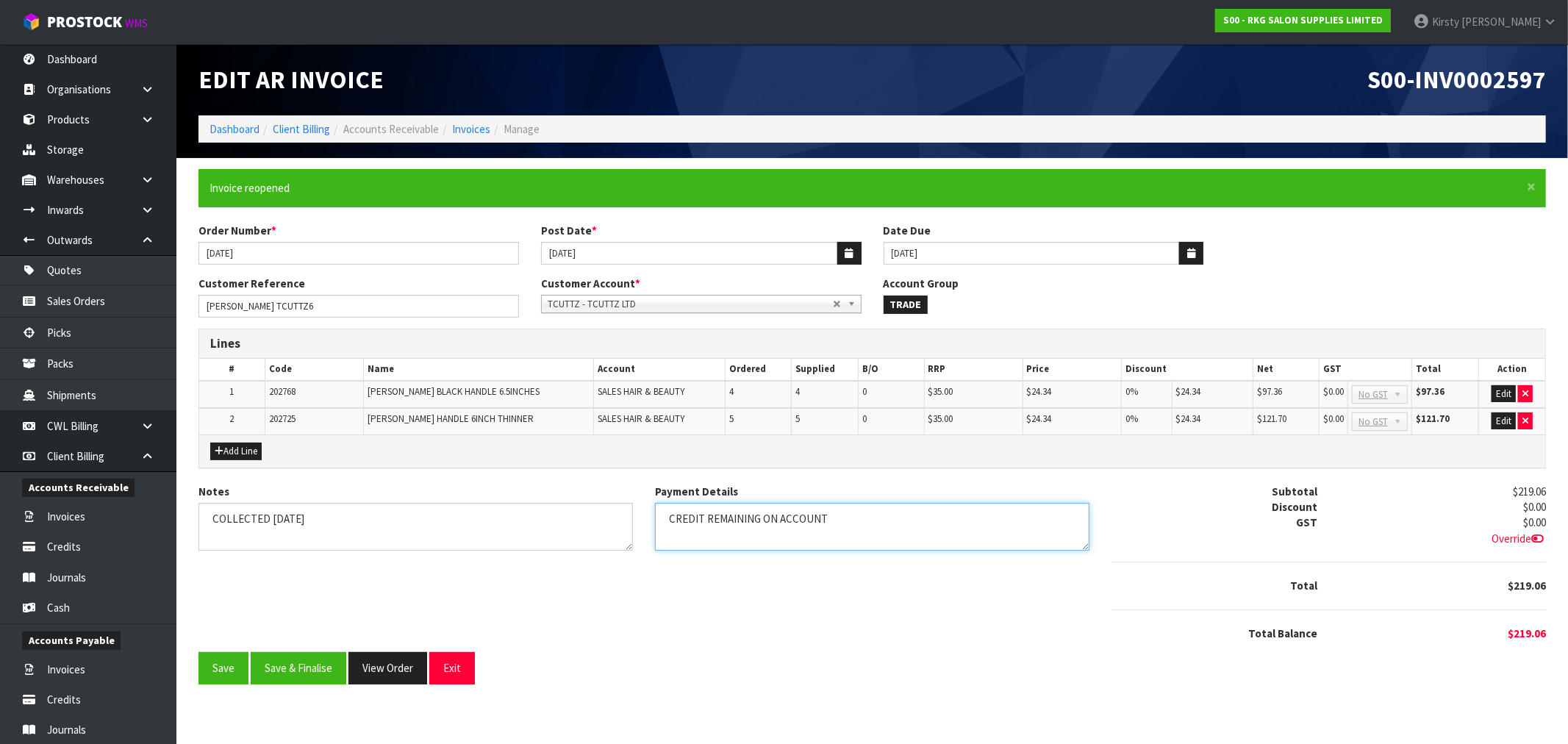
click at [667, 519] on textarea "Payment Details" at bounding box center [872, 527] width 434 height 48
type textarea "$66.89 CREDIT REMAINING ON ACCOUNT"
click at [217, 663] on button "Save" at bounding box center [223, 668] width 50 height 31
click at [286, 661] on button "Save & Finalise" at bounding box center [298, 668] width 95 height 31
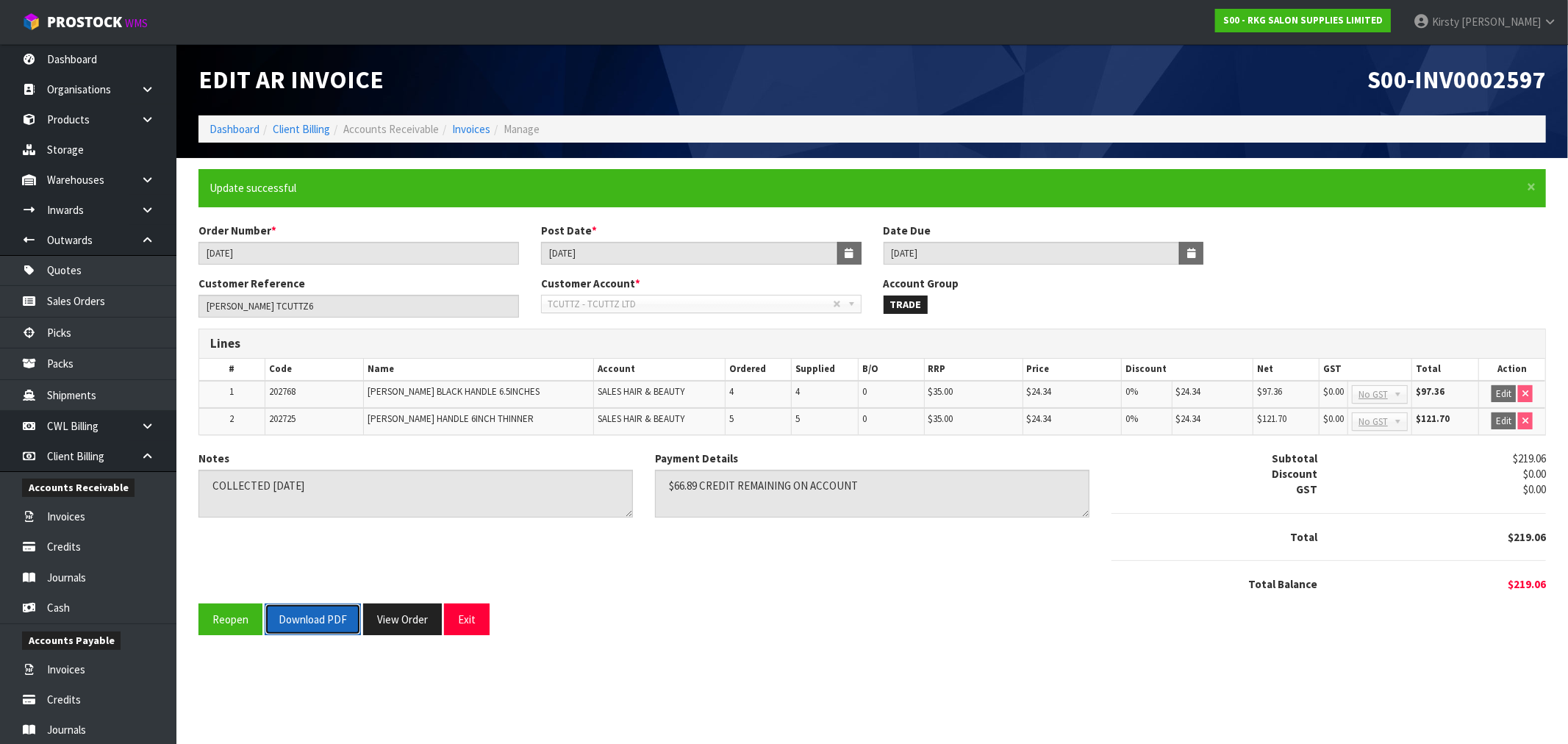
click at [295, 616] on button "Download PDF" at bounding box center [312, 619] width 96 height 31
click at [474, 621] on button "Exit" at bounding box center [467, 619] width 46 height 31
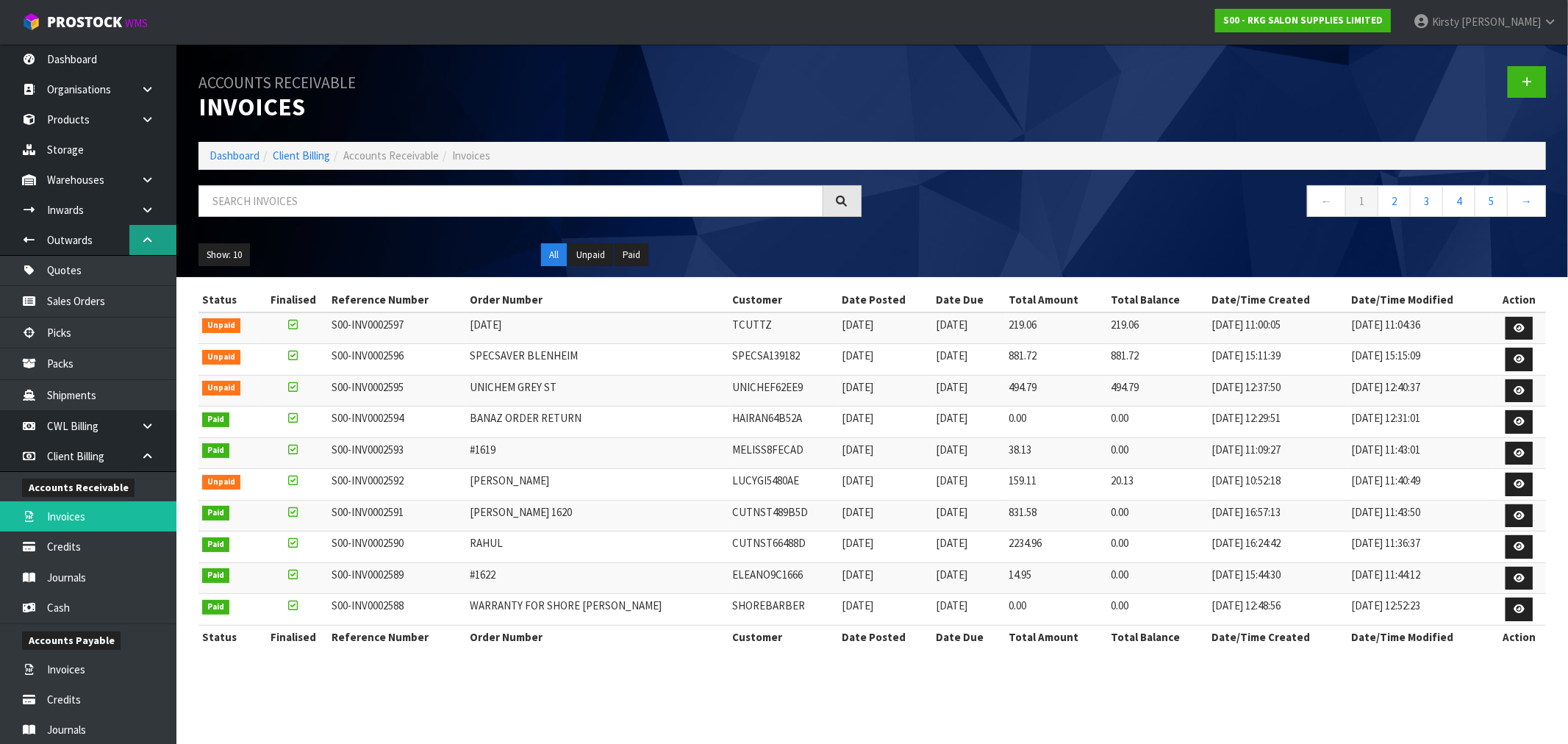
click at [145, 236] on icon at bounding box center [147, 240] width 14 height 11
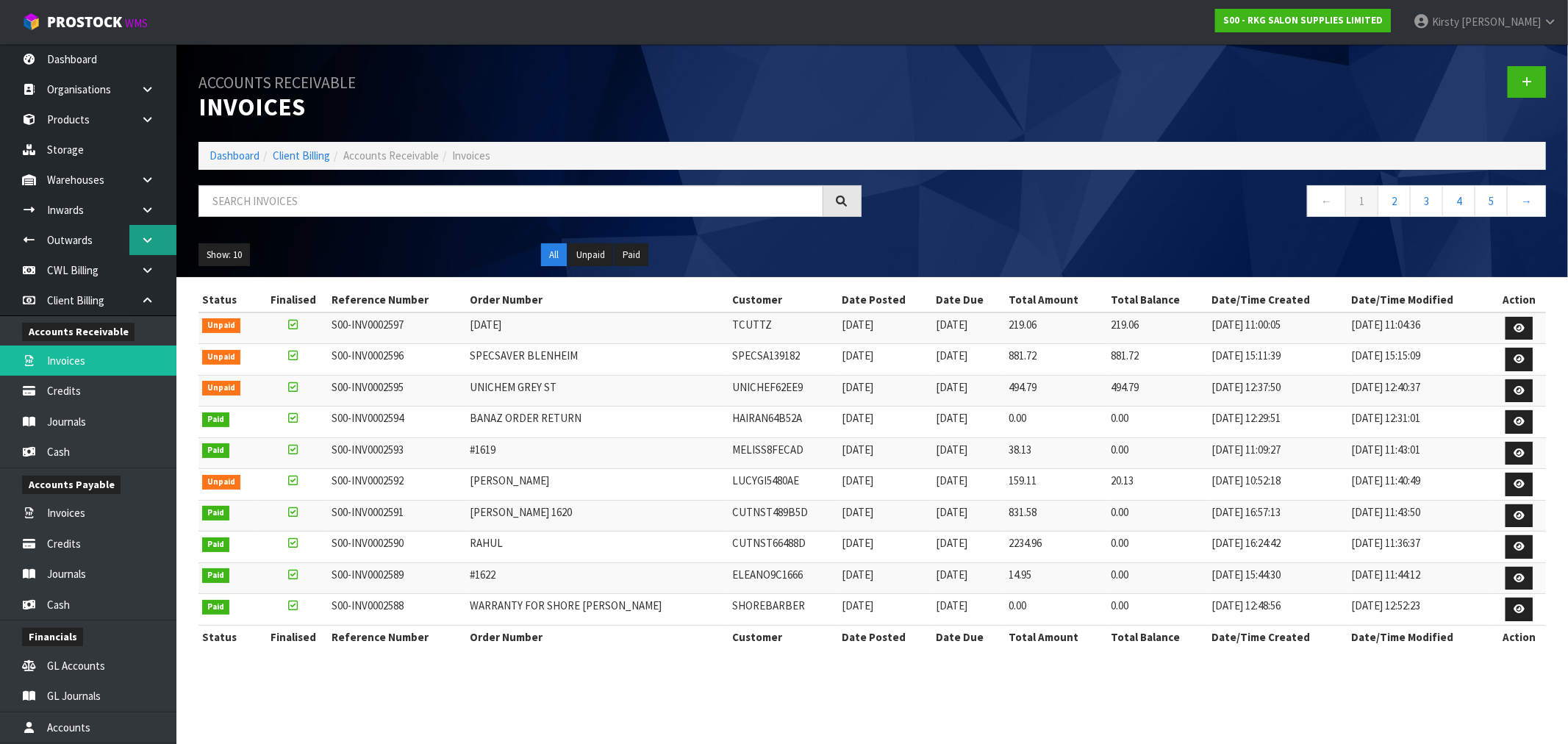
click at [145, 236] on icon at bounding box center [147, 240] width 14 height 11
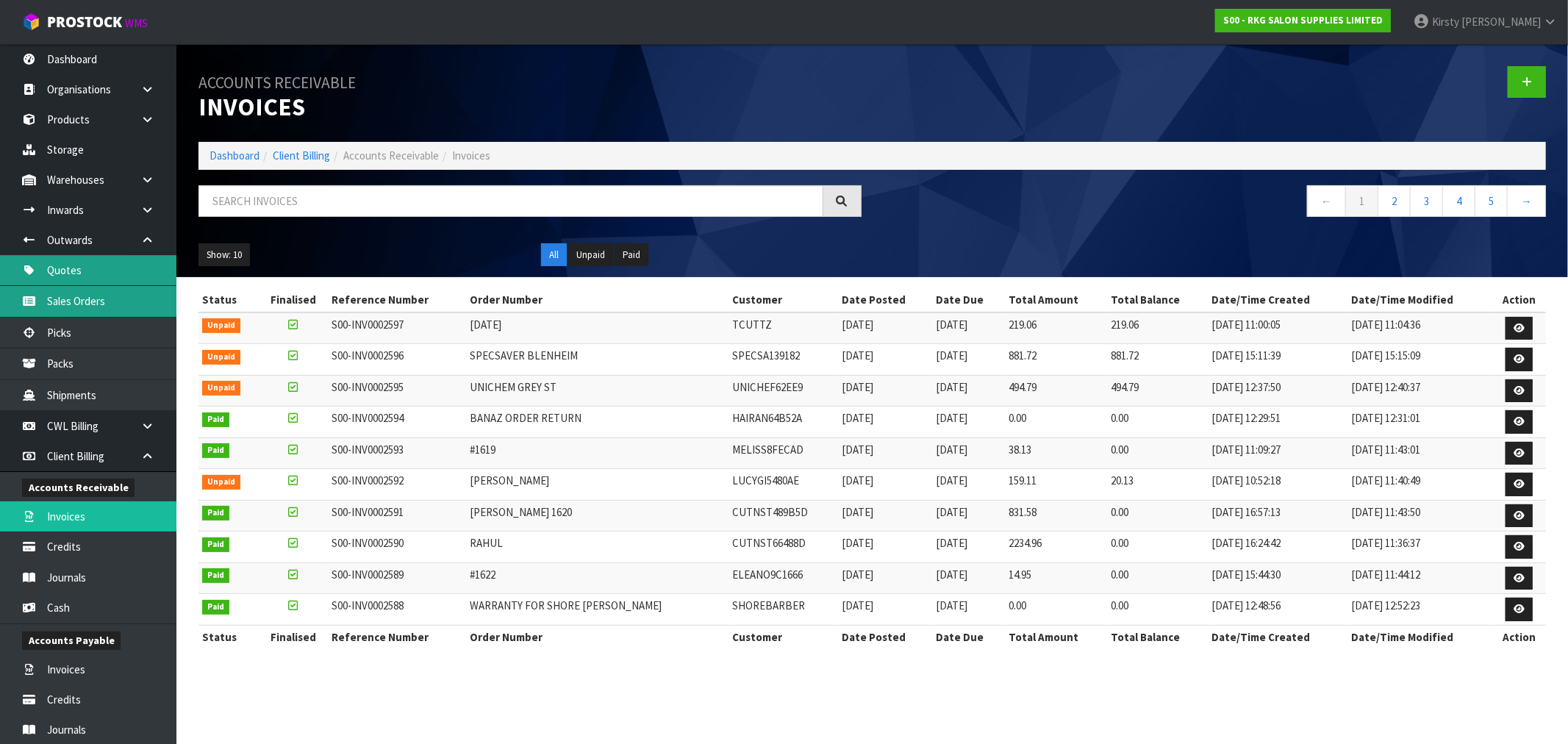
drag, startPoint x: 82, startPoint y: 292, endPoint x: 95, endPoint y: 283, distance: 15.8
click at [82, 292] on link "Sales Orders" at bounding box center [88, 301] width 176 height 30
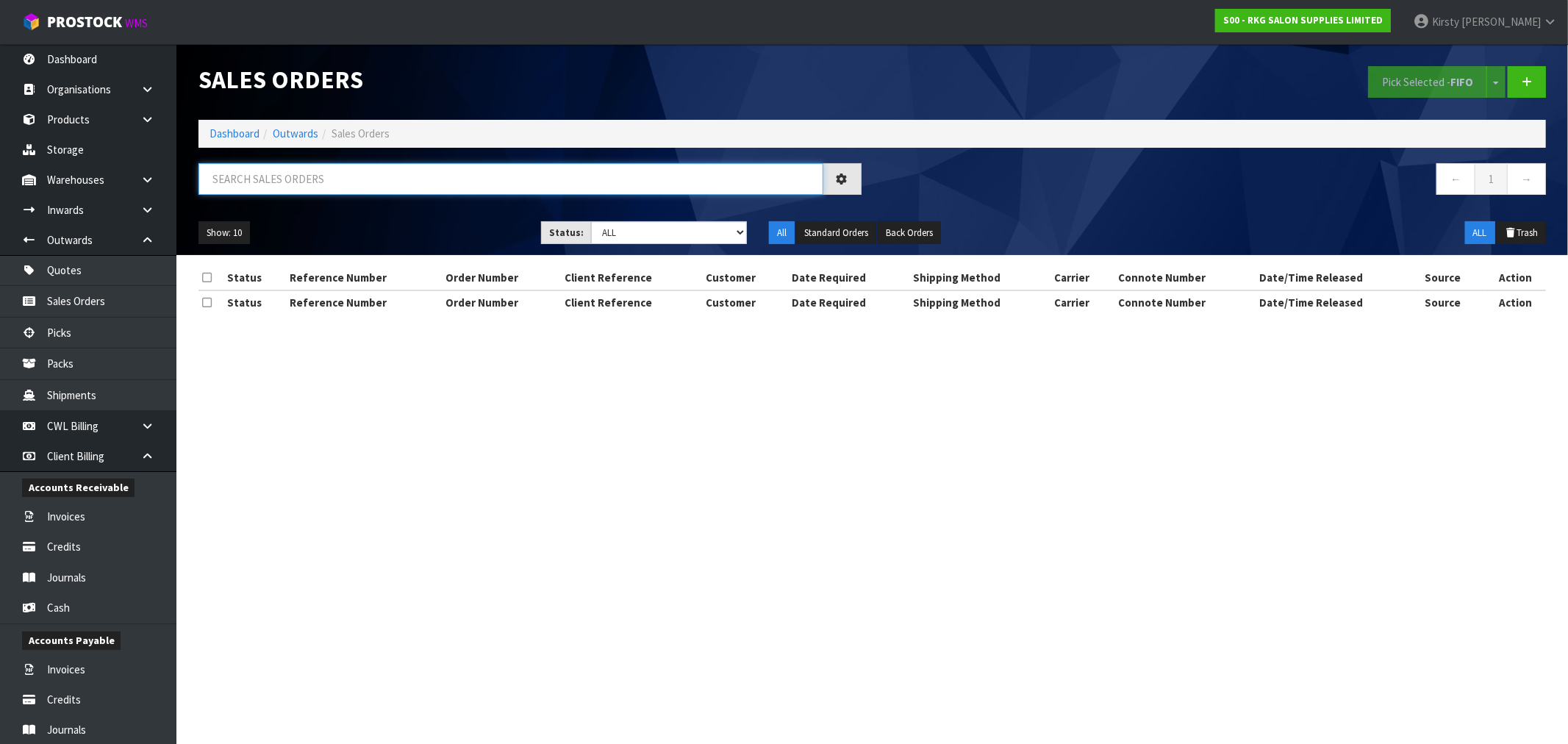
click at [265, 193] on input "text" at bounding box center [510, 179] width 625 height 31
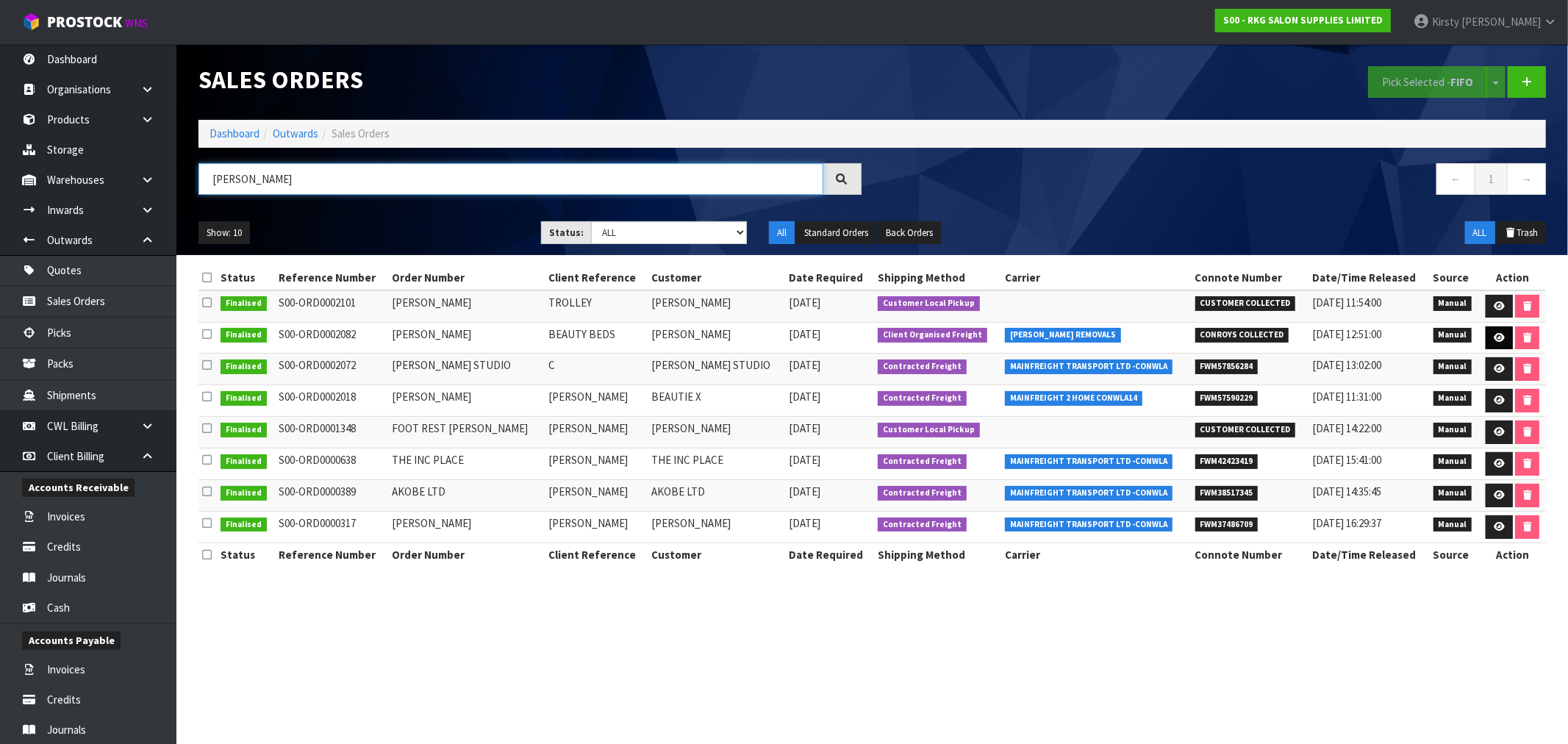
type input "[PERSON_NAME]"
click at [1495, 333] on icon at bounding box center [1499, 338] width 11 height 9
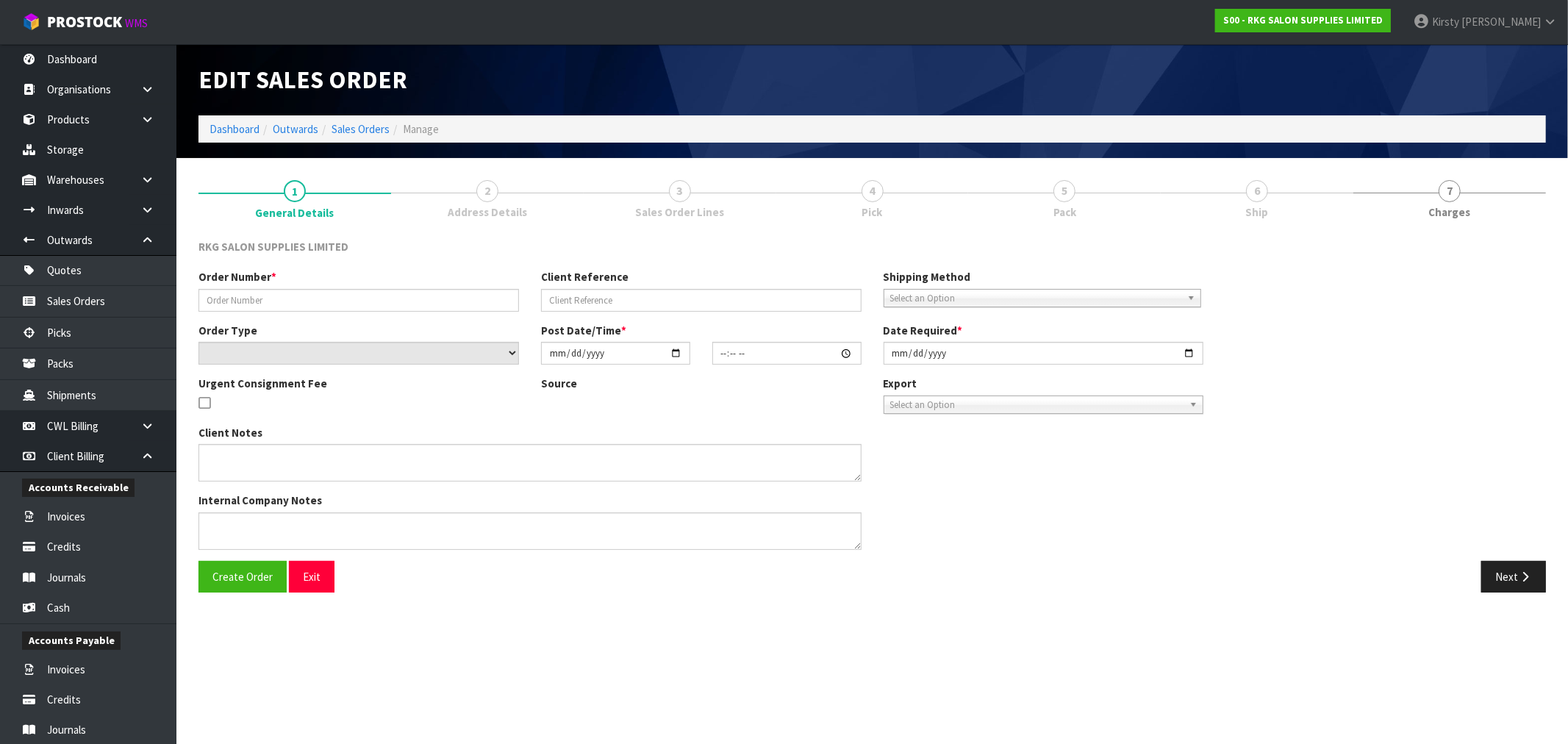
type input "[PERSON_NAME]"
type input "BEAUTY BEDS"
select select "number:0"
type input "[DATE]"
type input "00:00:00.000"
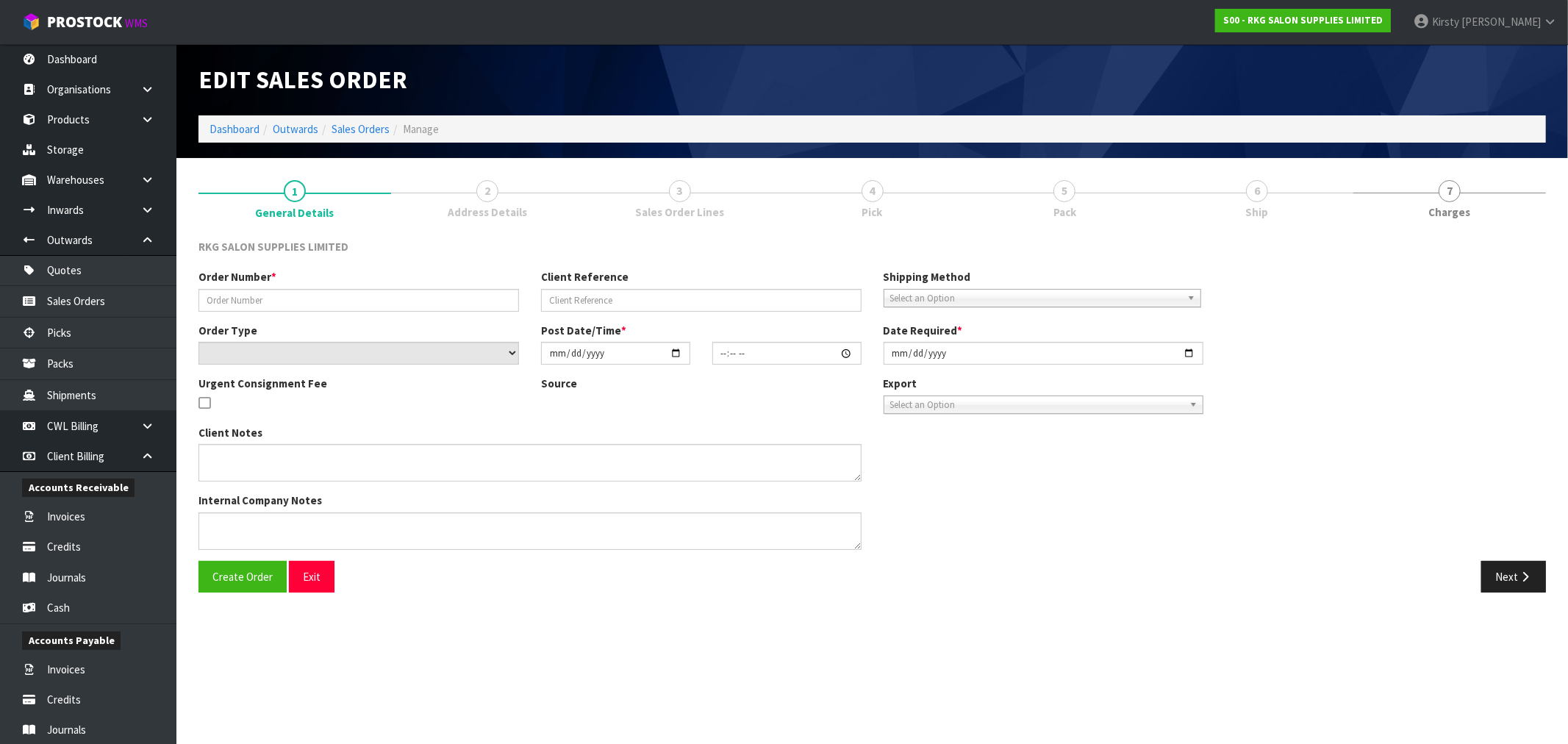
type input "[DATE]"
type textarea "FOR CONROYS TO COLLECT [DATE] 21.8 JOB#2969281"
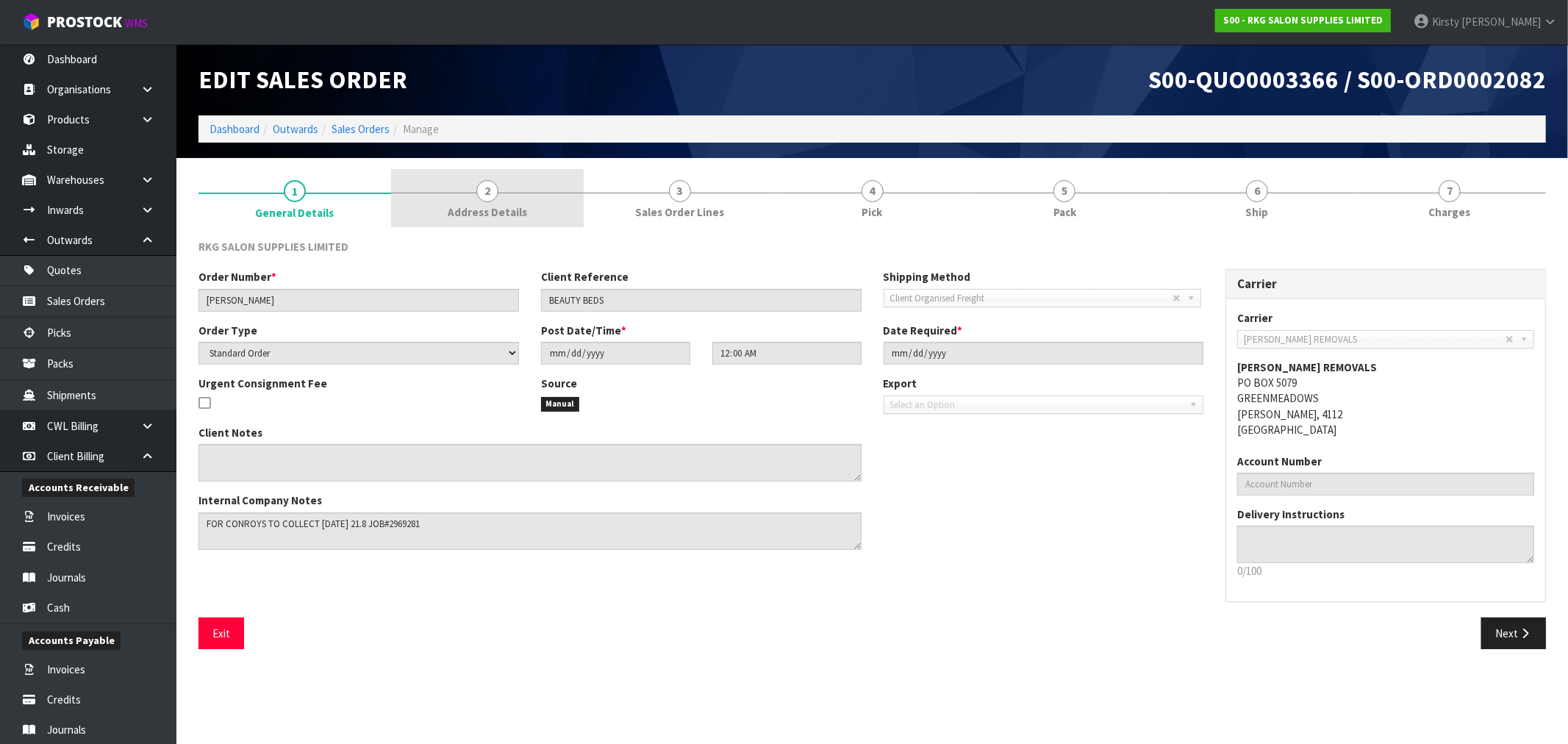
click at [495, 198] on span "2" at bounding box center [487, 191] width 22 height 22
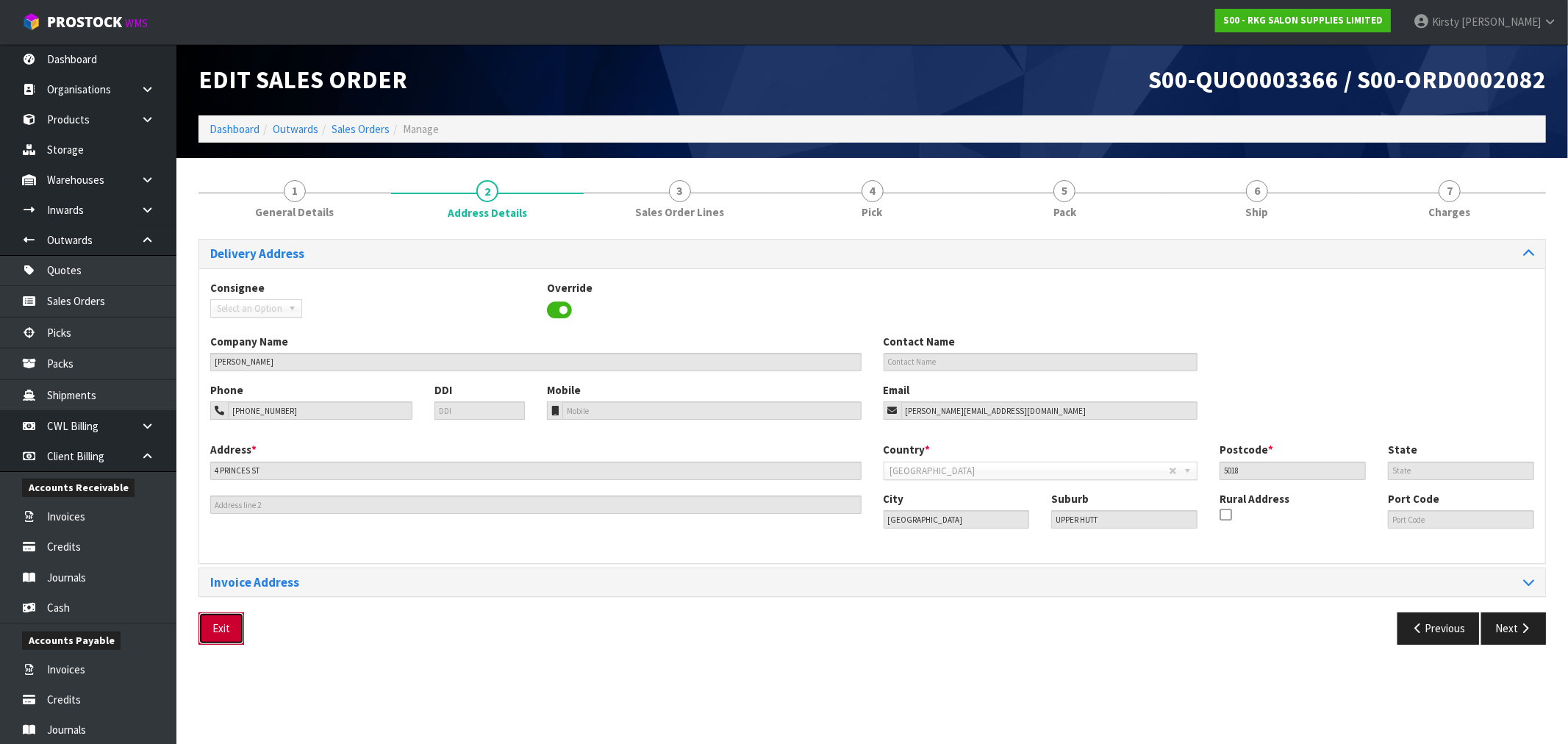
click at [216, 634] on button "Exit" at bounding box center [221, 627] width 46 height 31
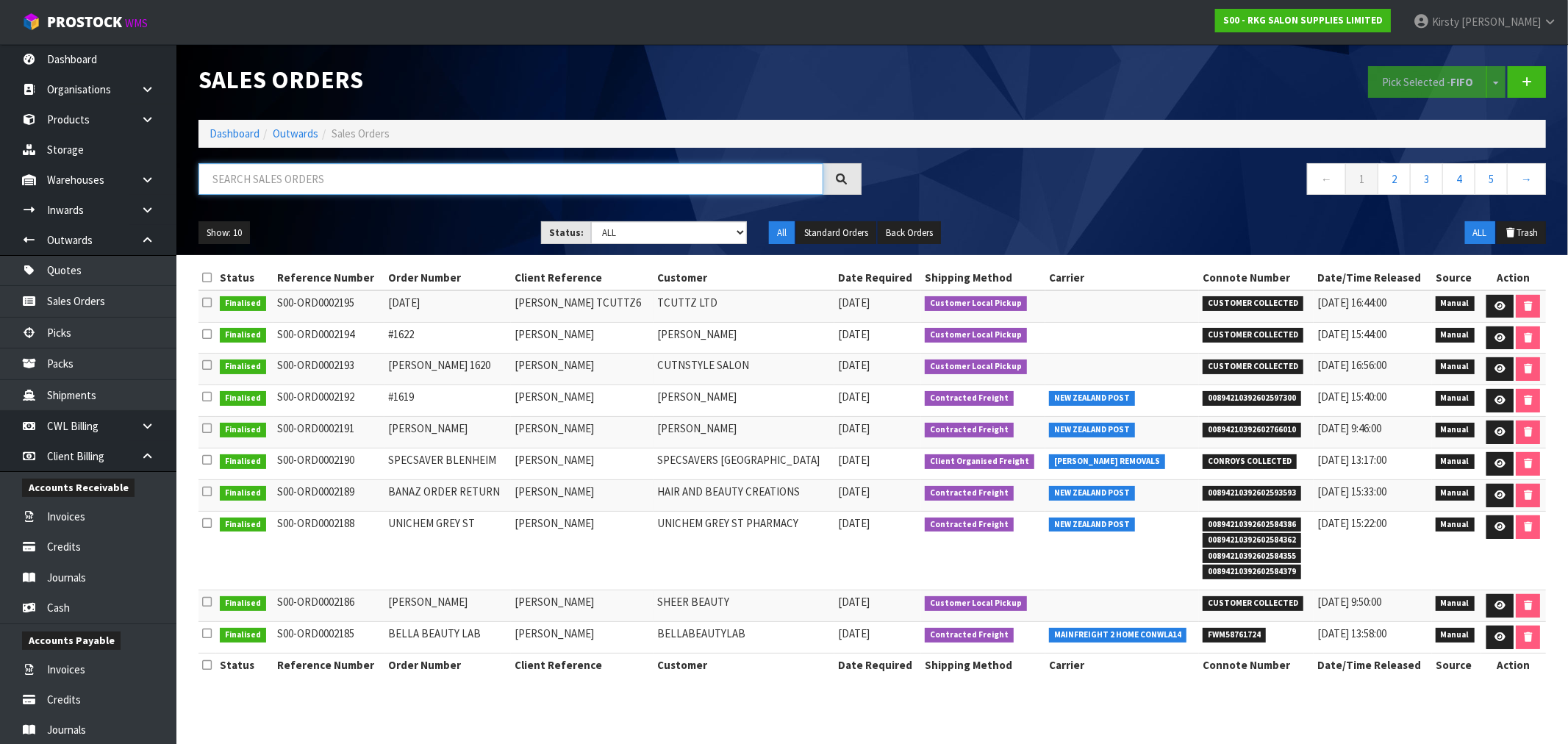
drag, startPoint x: 368, startPoint y: 188, endPoint x: 371, endPoint y: 169, distance: 19.2
click at [368, 186] on input "text" at bounding box center [510, 179] width 625 height 31
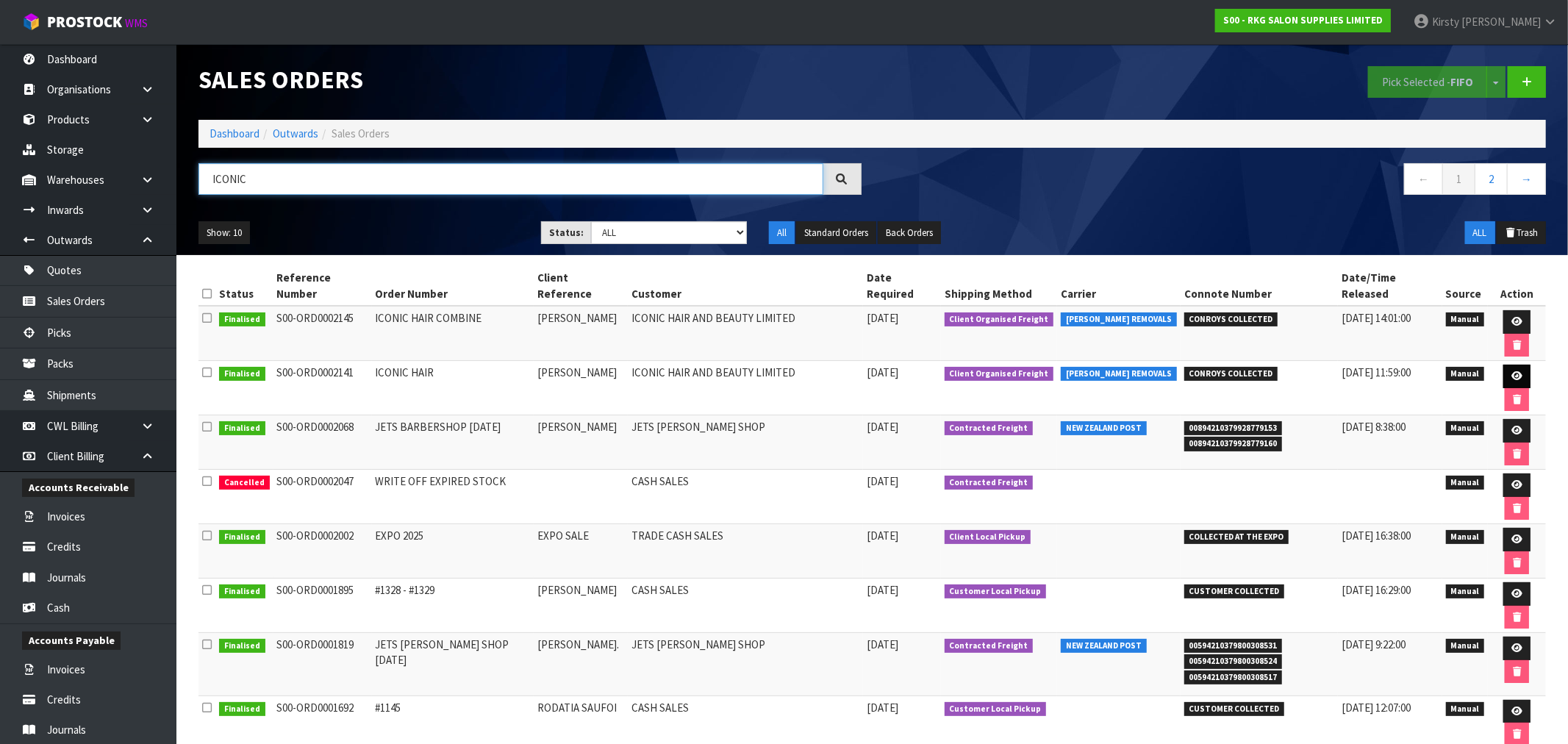
type input "ICONIC"
click at [1511, 372] on icon at bounding box center [1517, 376] width 11 height 9
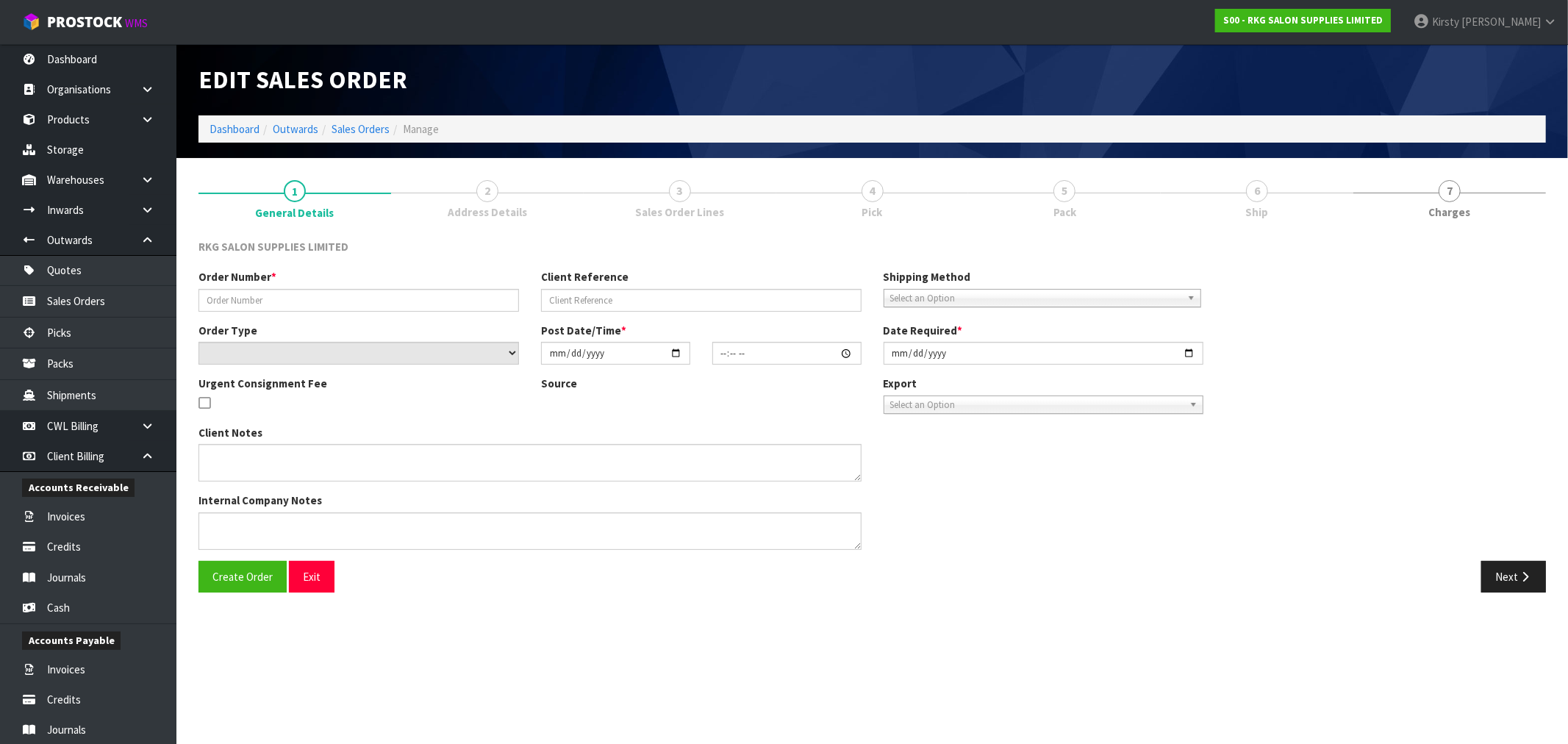
type input "ICONIC HAIR"
type input "[PERSON_NAME]"
select select "number:0"
type input "[DATE]"
type input "00:00:00.000"
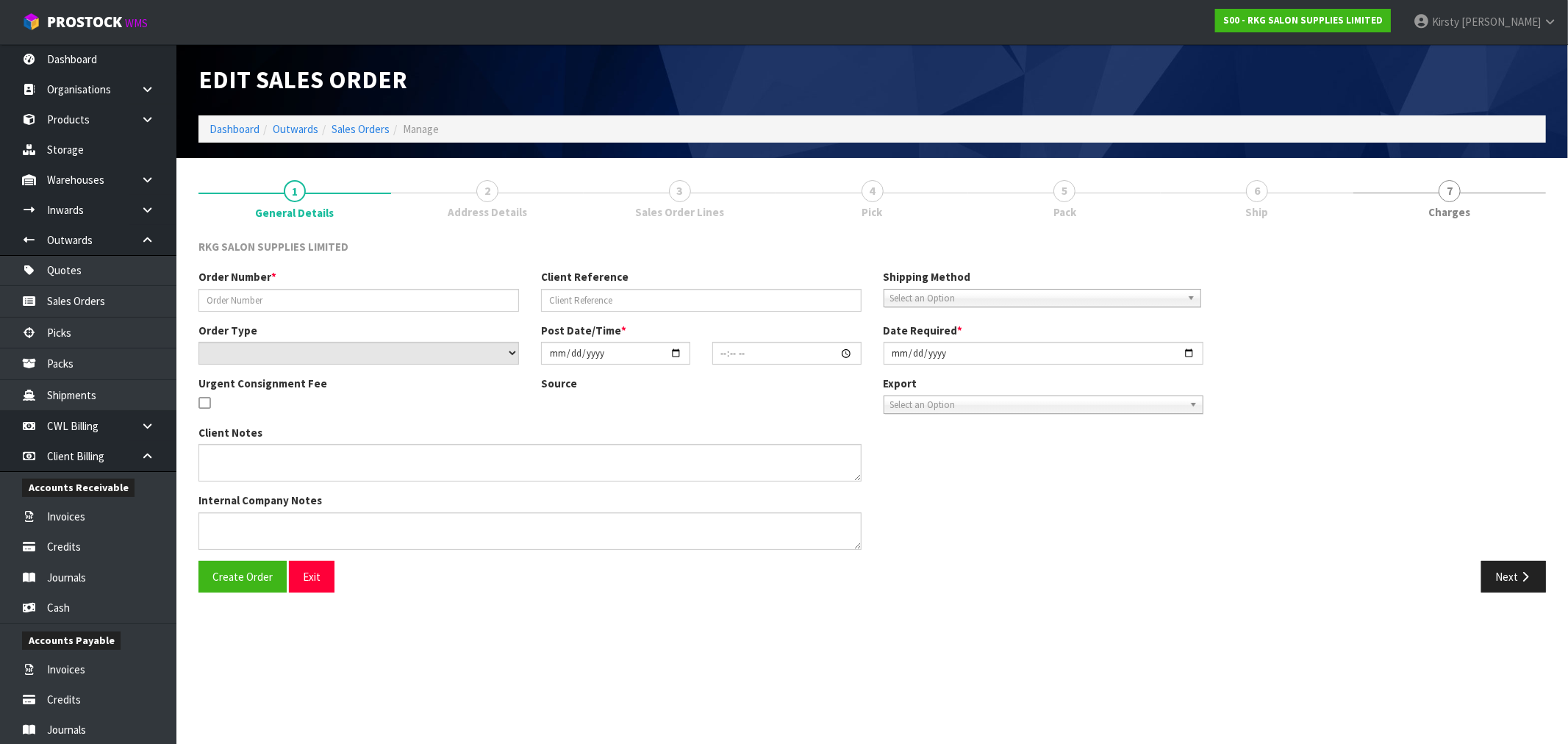
type input "[DATE]"
type textarea "FOR CONROYS PICK UP [DATE][DATE] JOB#2972019"
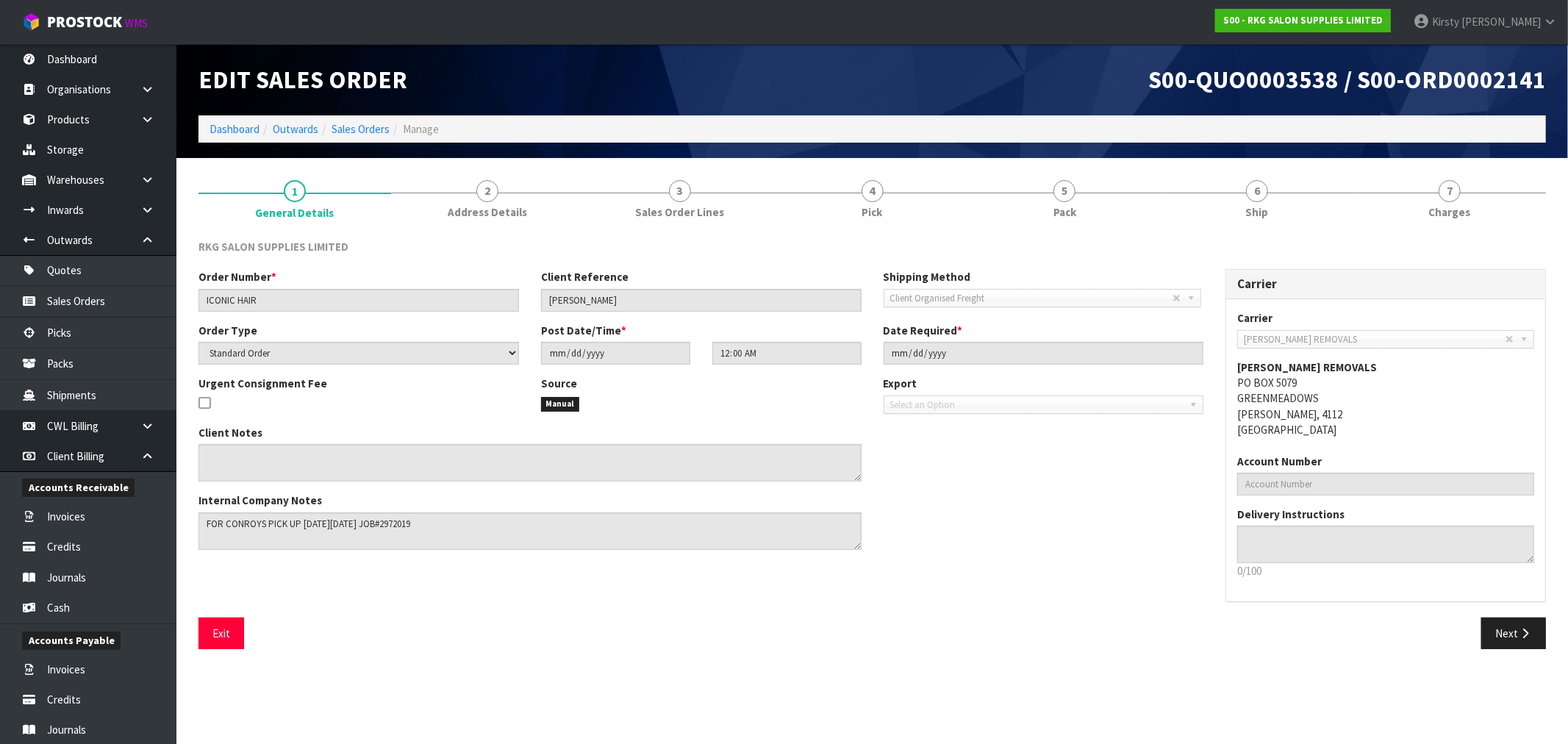
drag, startPoint x: 491, startPoint y: 194, endPoint x: 606, endPoint y: 313, distance: 165.5
click at [491, 194] on span "2" at bounding box center [487, 191] width 22 height 22
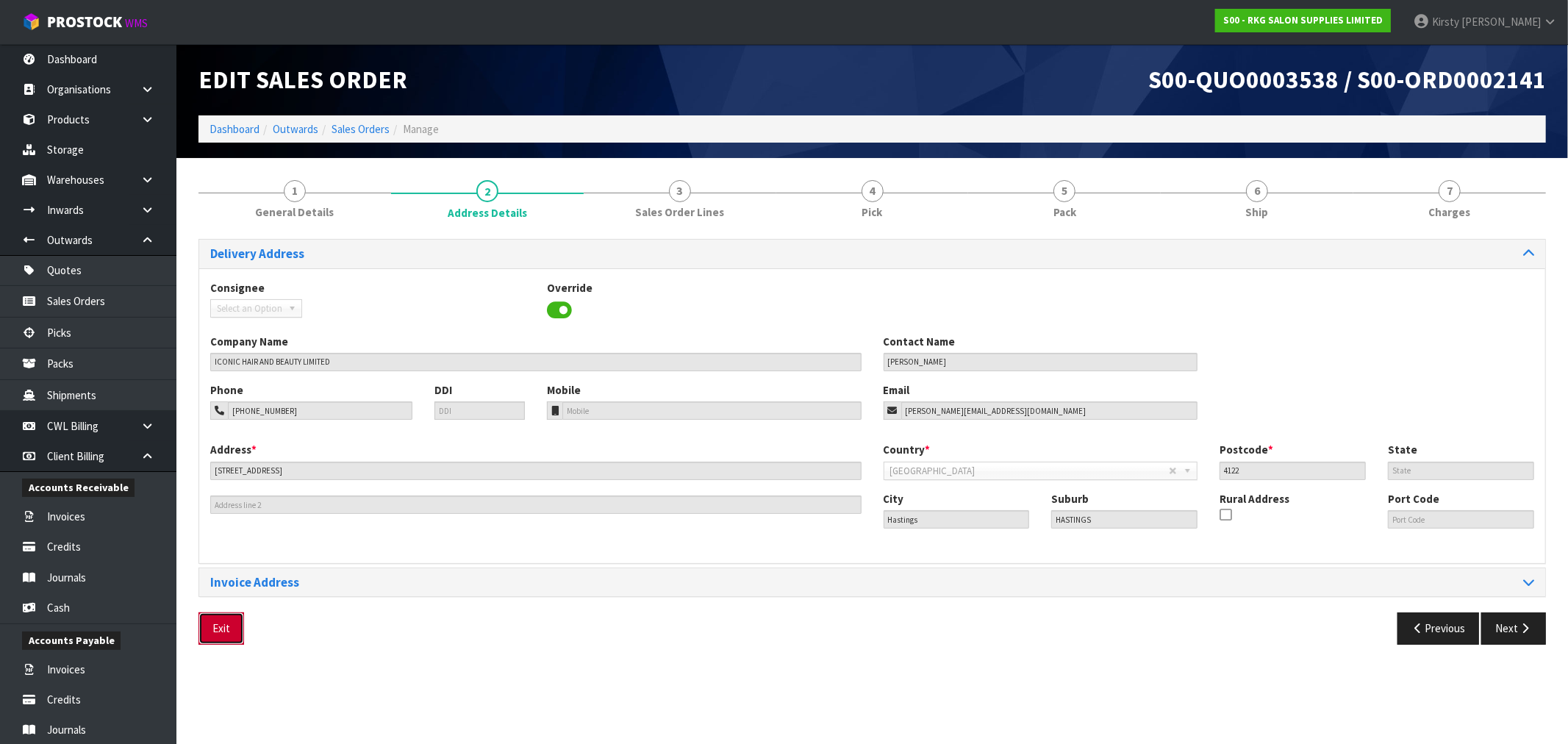
click at [228, 627] on button "Exit" at bounding box center [221, 627] width 46 height 31
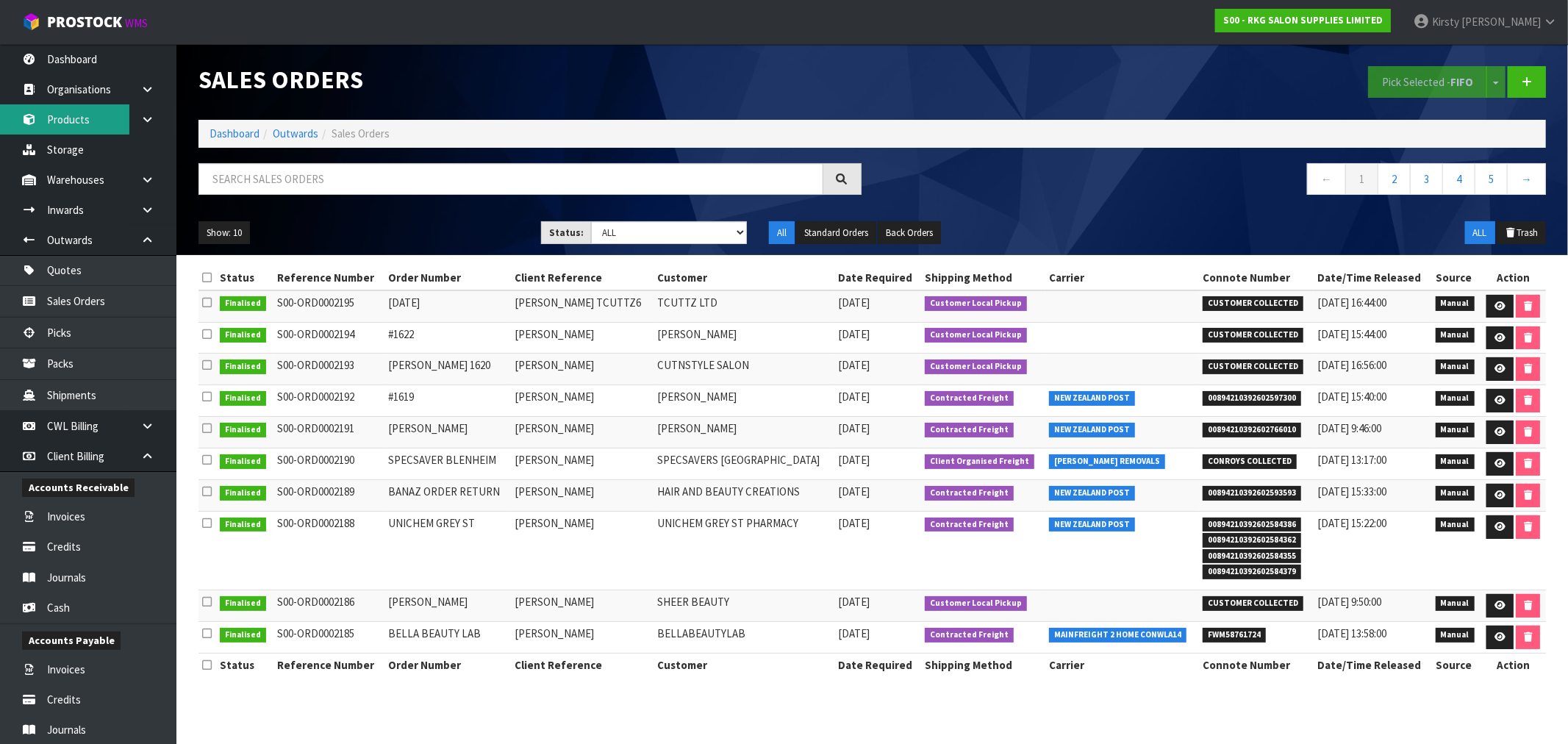
click at [95, 123] on link "Products" at bounding box center [88, 119] width 176 height 30
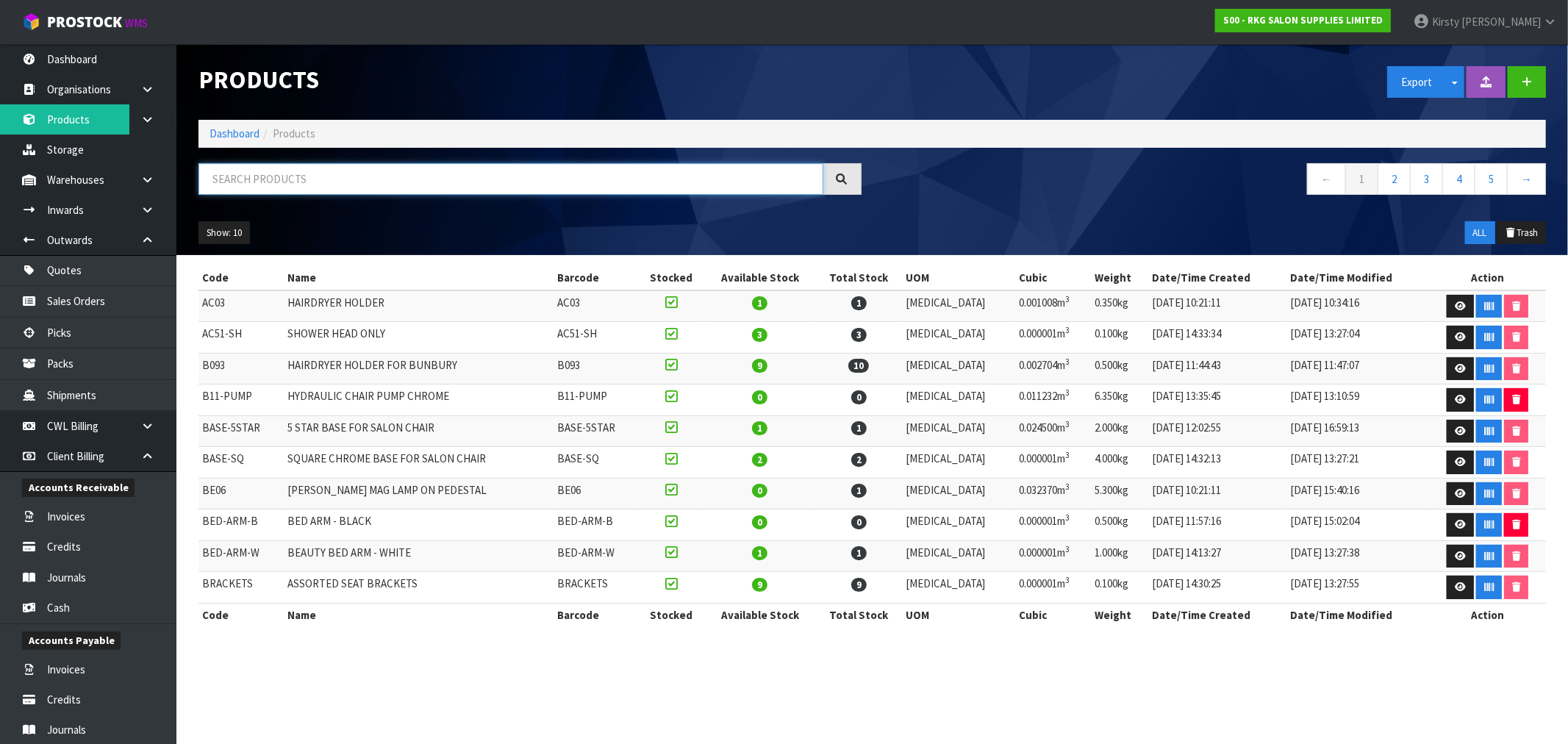
click at [239, 178] on input "text" at bounding box center [510, 179] width 625 height 31
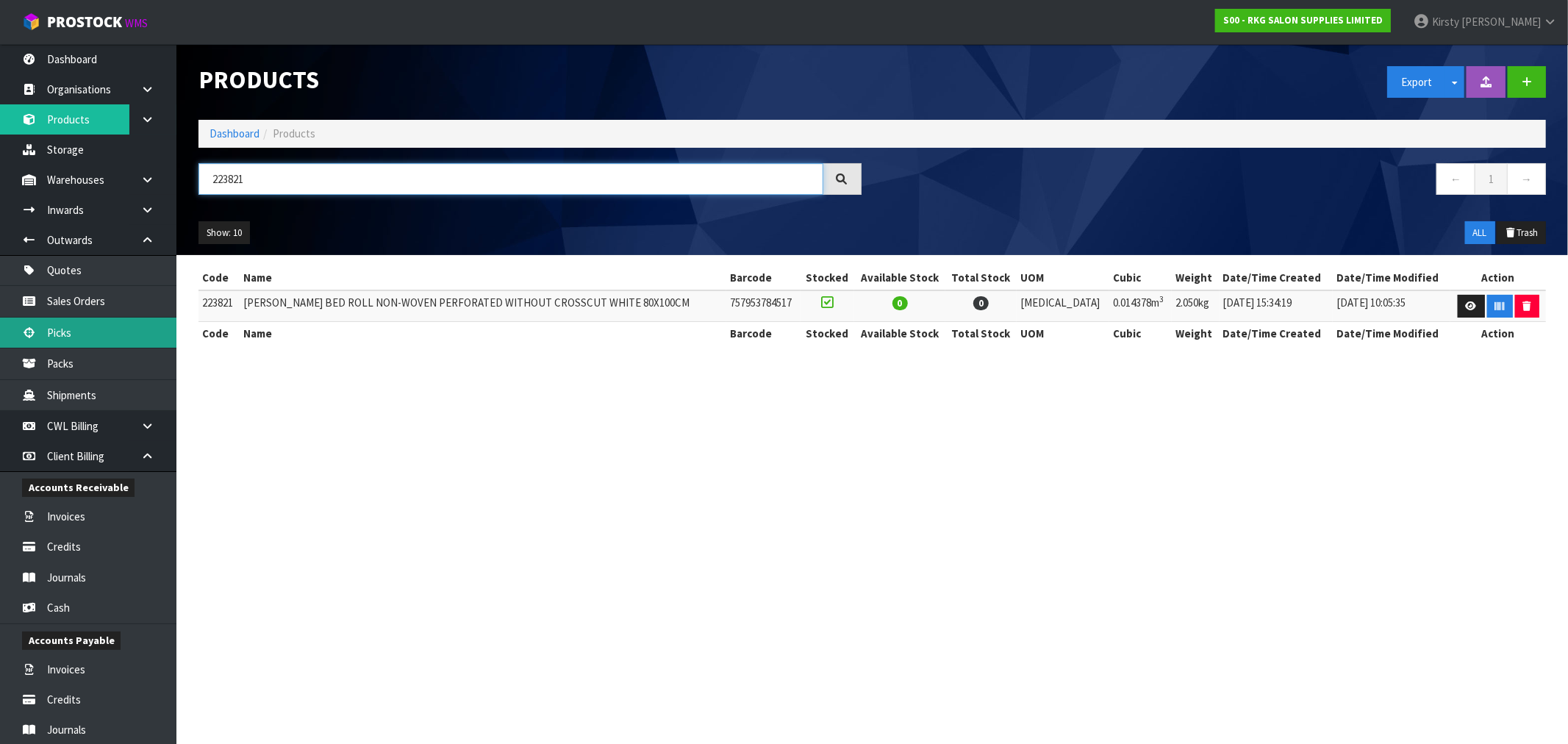
type input "223821"
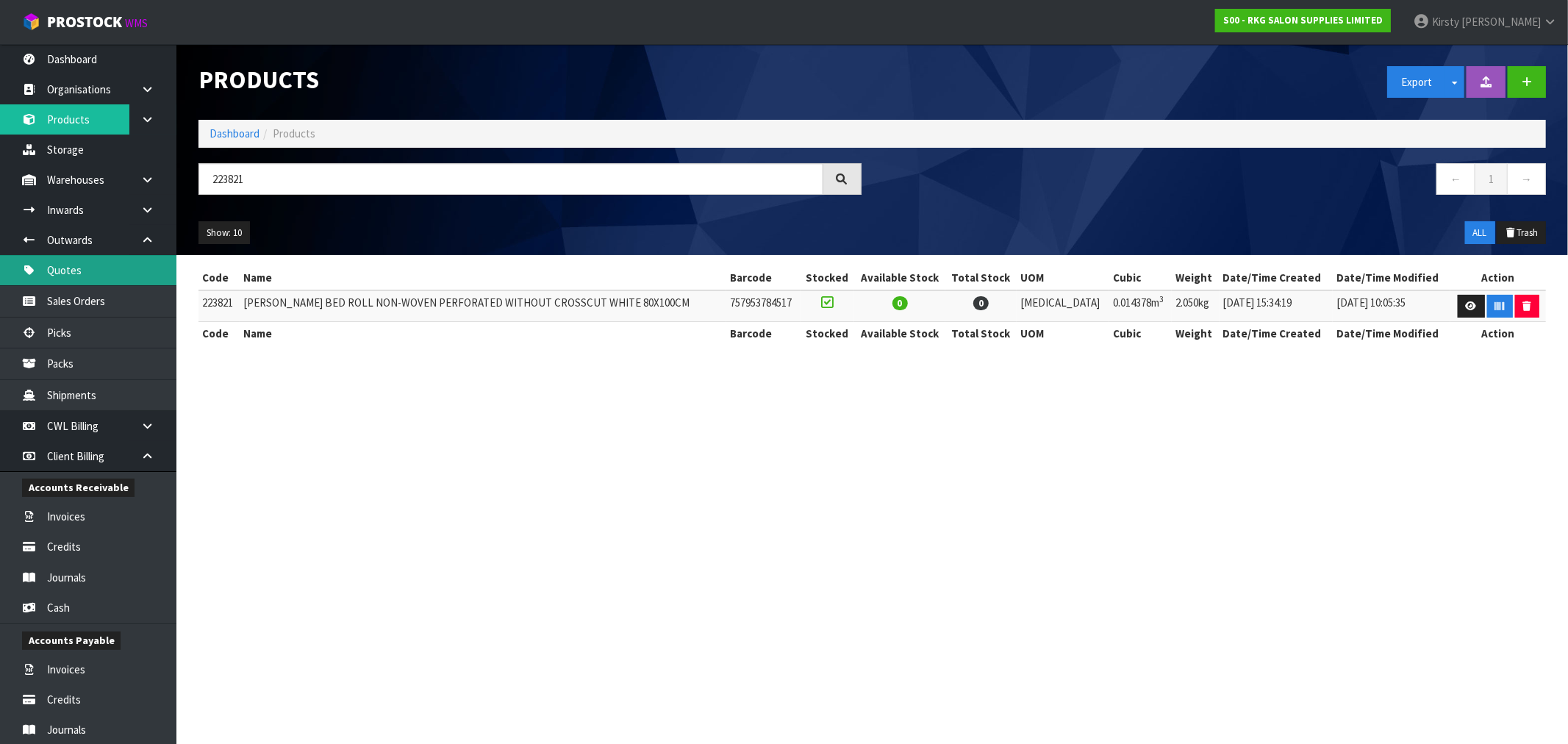
click at [72, 270] on link "Quotes" at bounding box center [88, 270] width 176 height 30
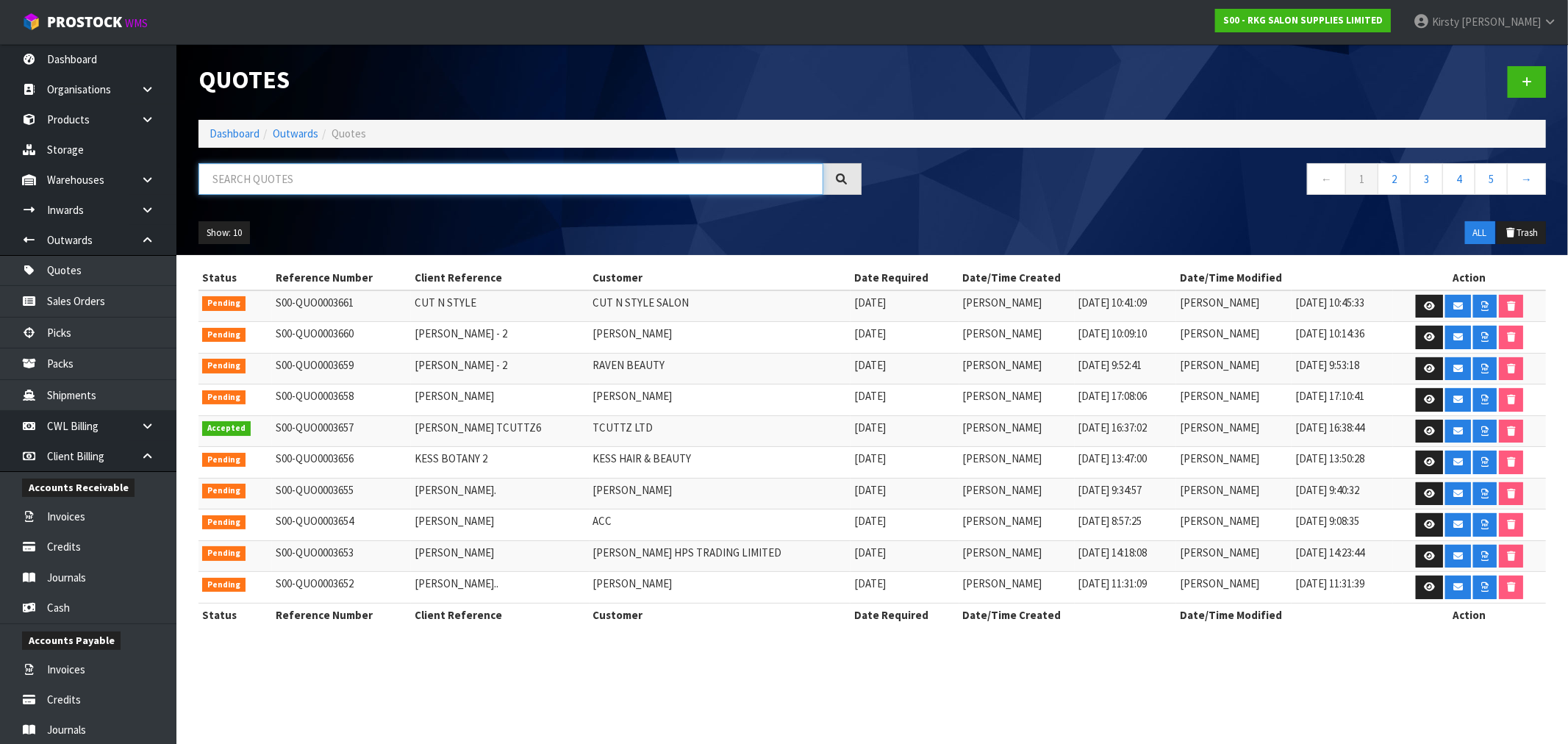
click at [240, 186] on input "text" at bounding box center [510, 179] width 625 height 31
type input "J"
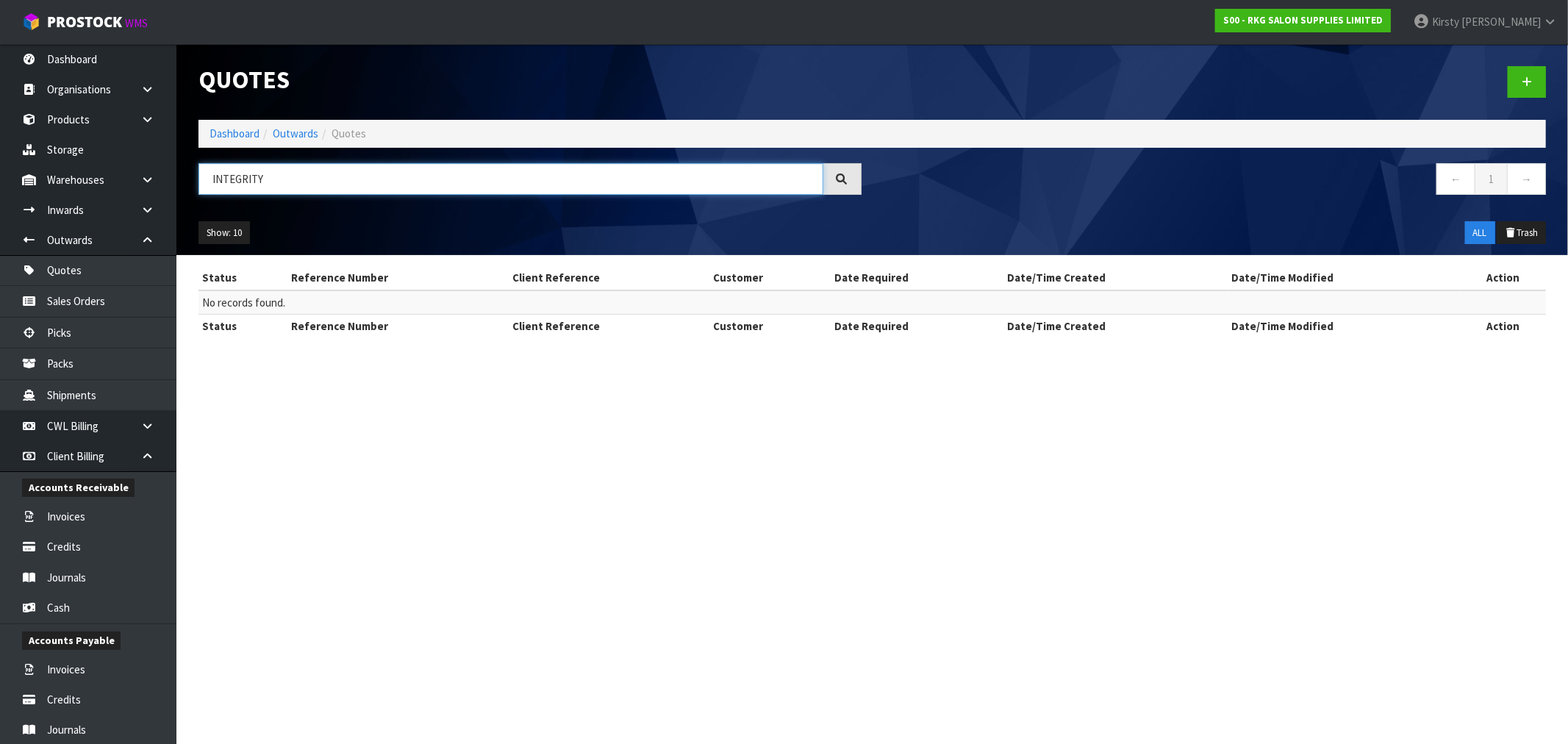
drag, startPoint x: 261, startPoint y: 176, endPoint x: 164, endPoint y: 177, distance: 97.0
click at [166, 177] on body "Toggle navigation ProStock WMS S00 - RKG SALON SUPPLIES LIMITED [PERSON_NAME] L…" at bounding box center [784, 372] width 1568 height 744
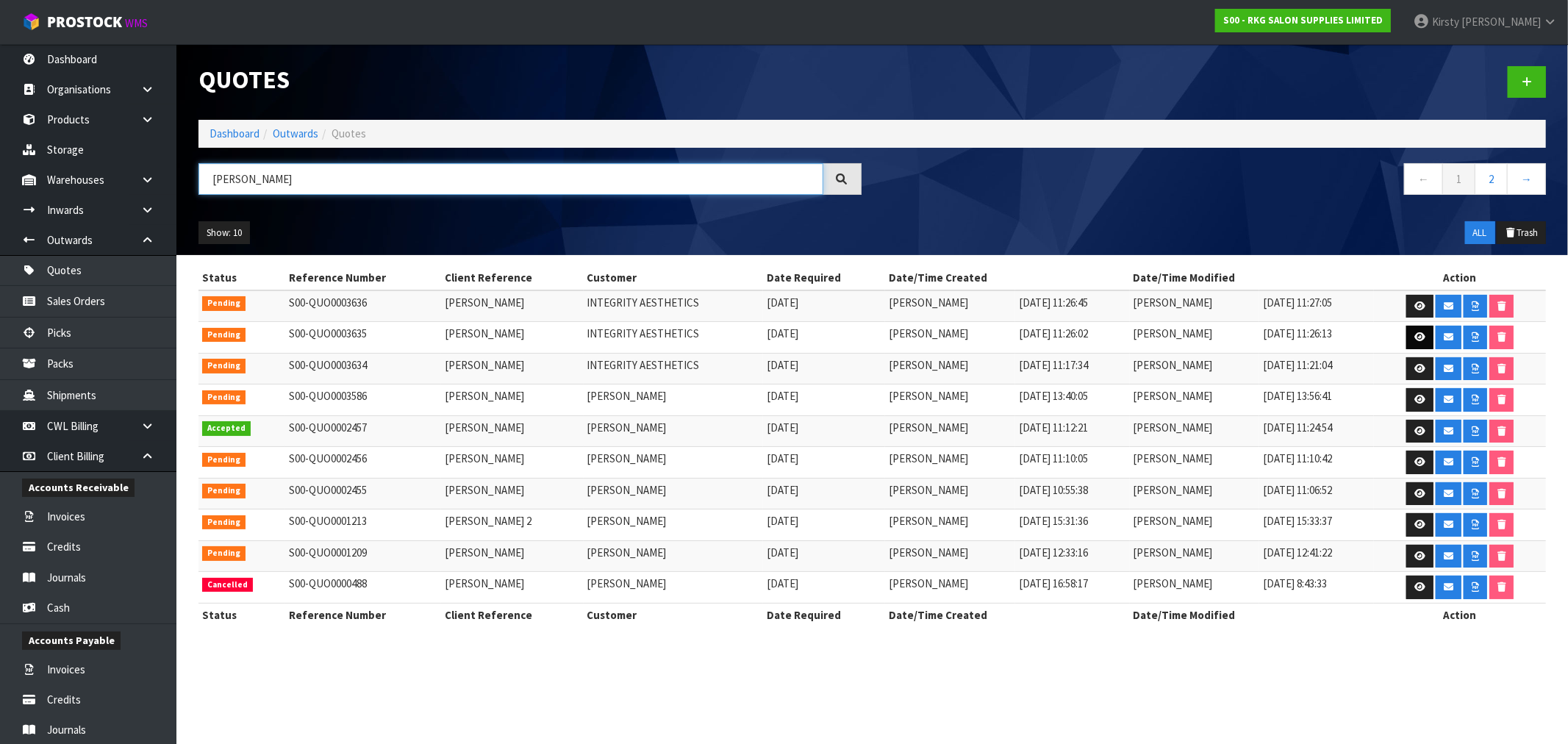
type input "[PERSON_NAME]"
click at [1425, 335] on icon at bounding box center [1419, 337] width 11 height 9
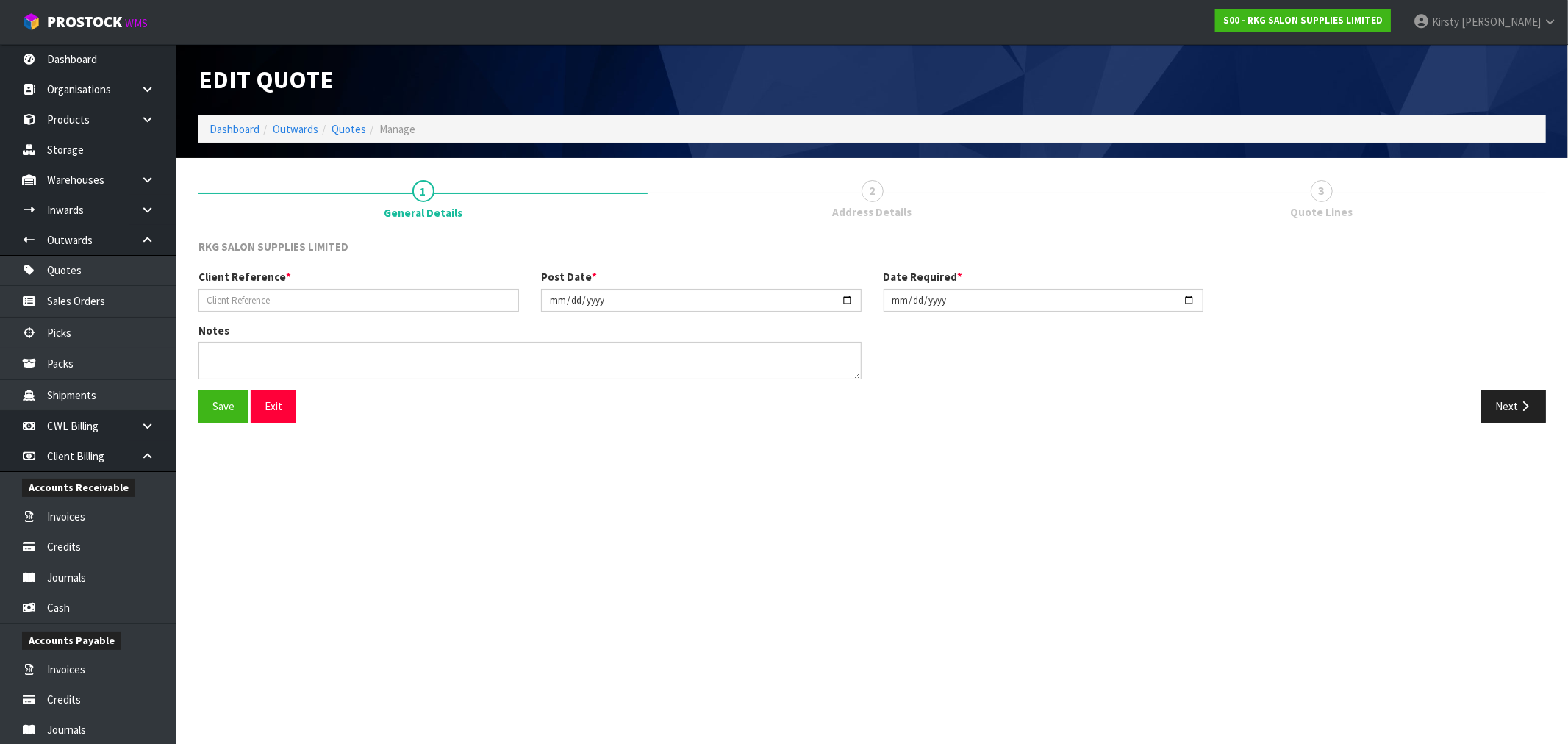
type input "[PERSON_NAME]"
type input "[DATE]"
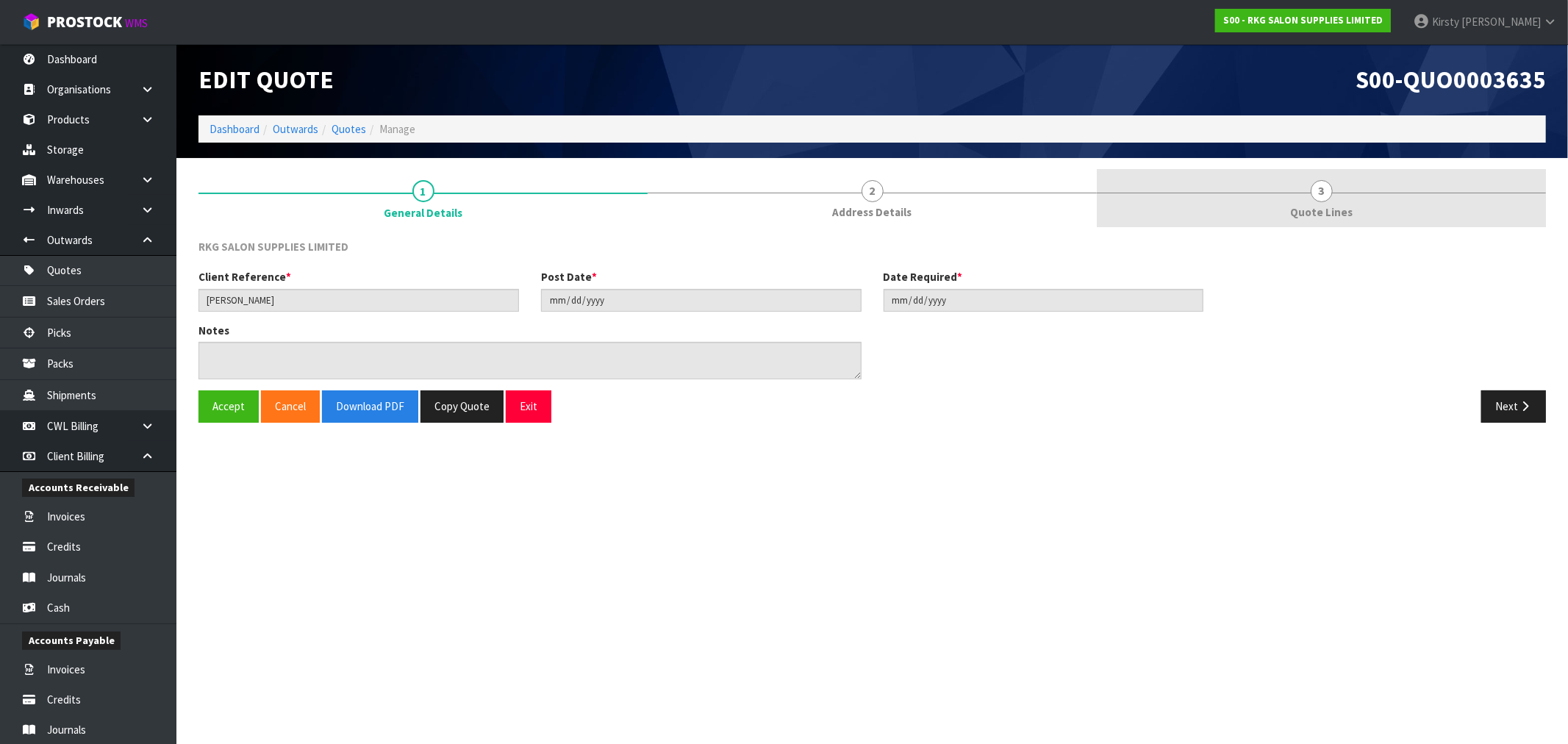
click at [1318, 194] on span "3" at bounding box center [1321, 191] width 22 height 22
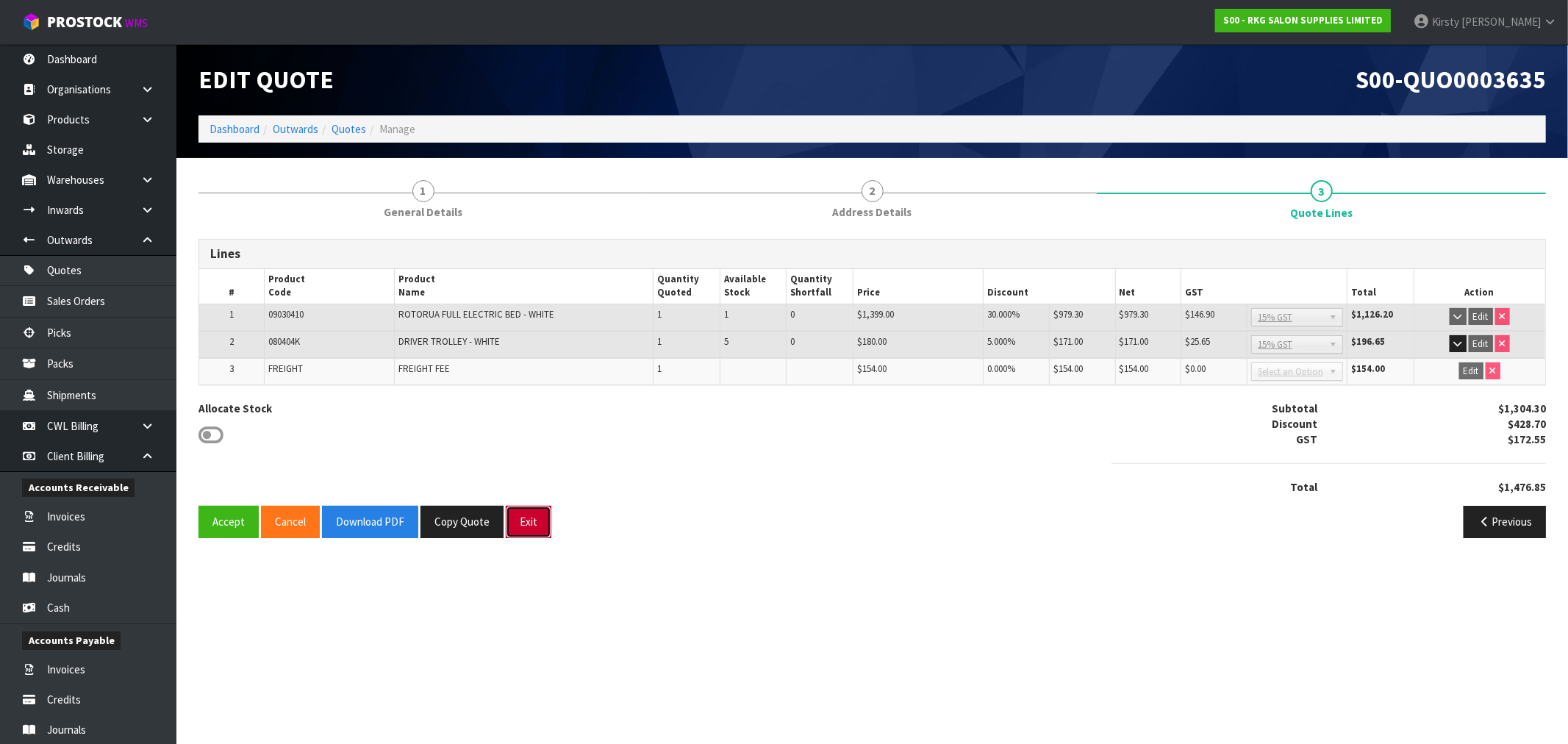
click at [527, 523] on button "Exit" at bounding box center [528, 521] width 46 height 31
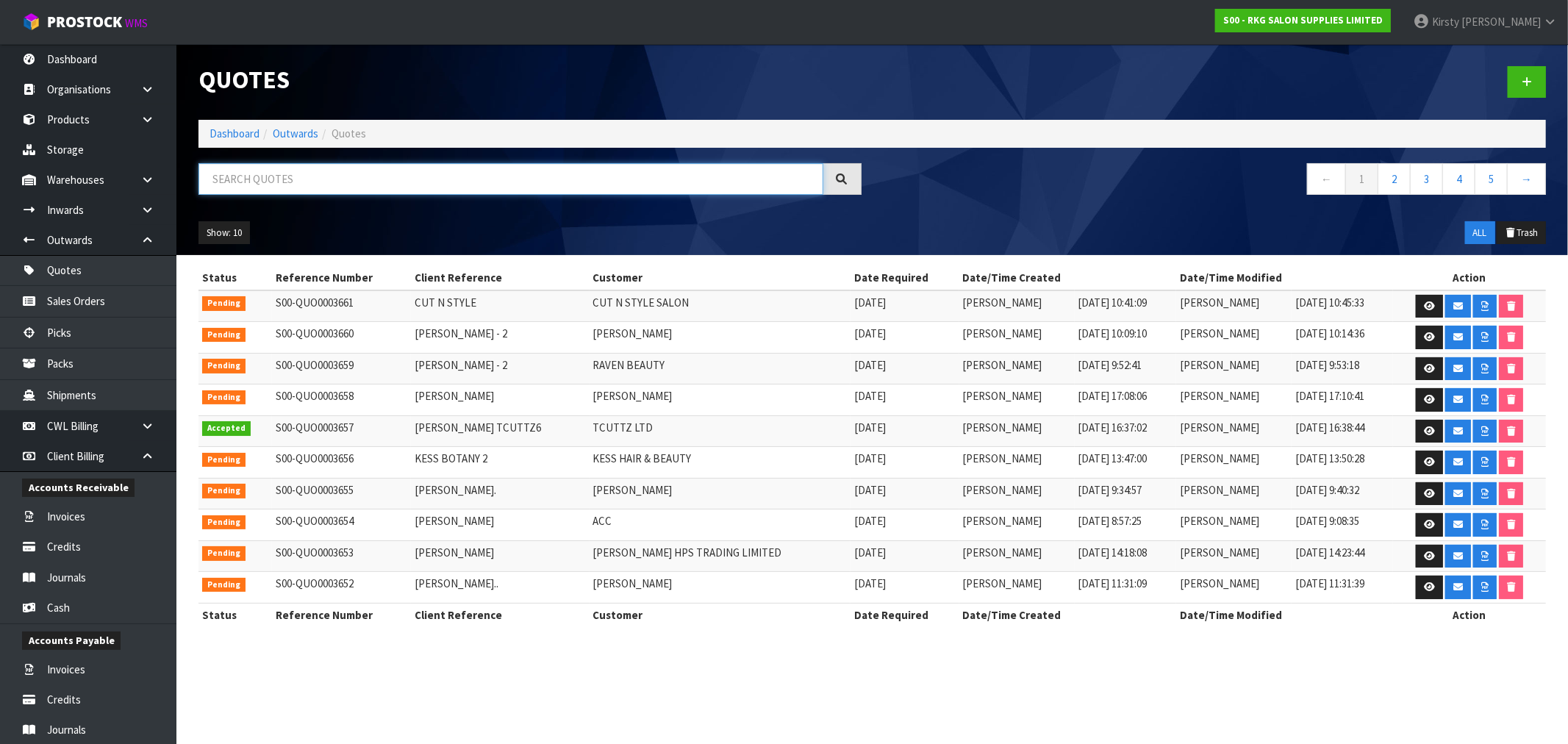
click at [368, 180] on input "text" at bounding box center [510, 179] width 625 height 31
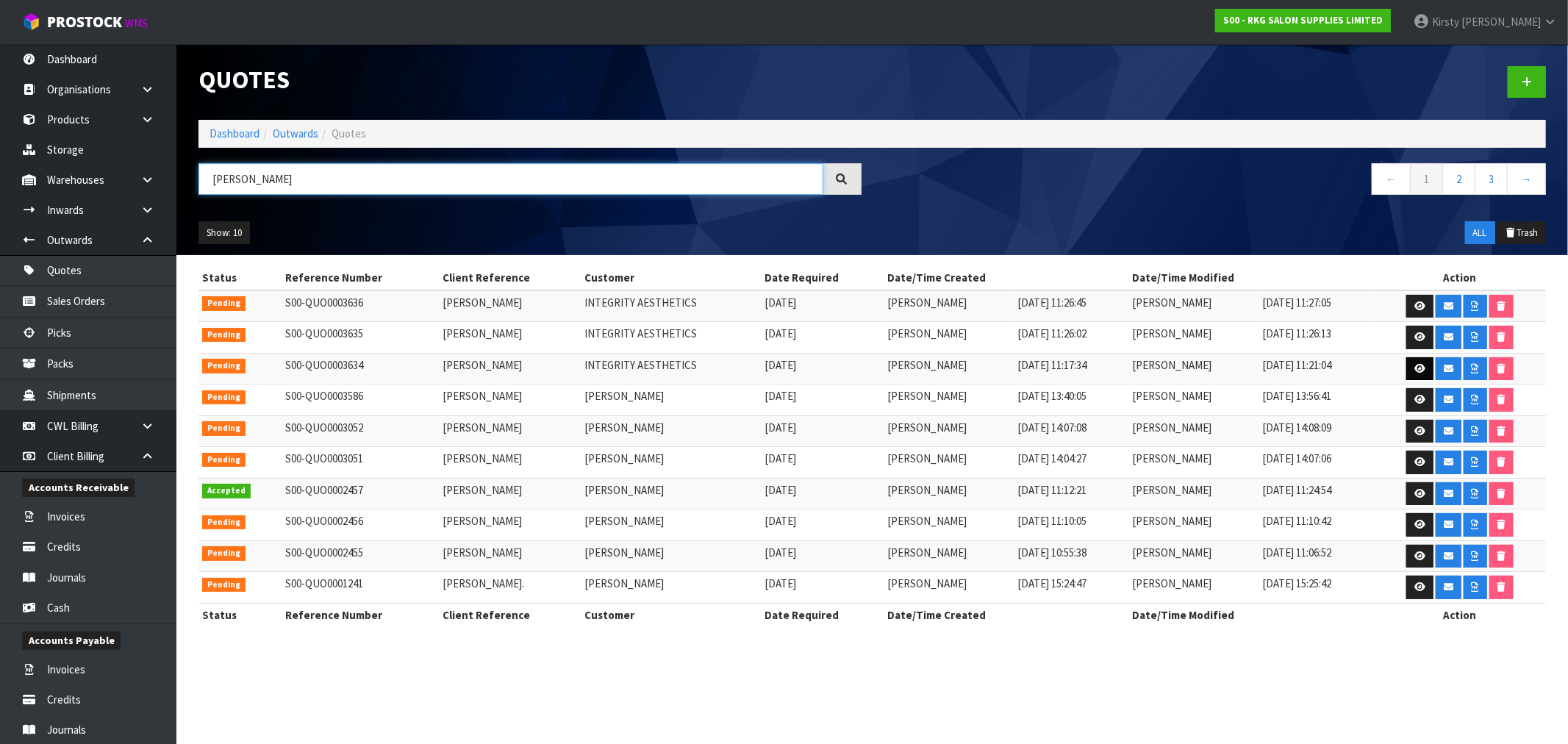
type input "[PERSON_NAME]"
click at [1423, 372] on icon at bounding box center [1419, 369] width 11 height 9
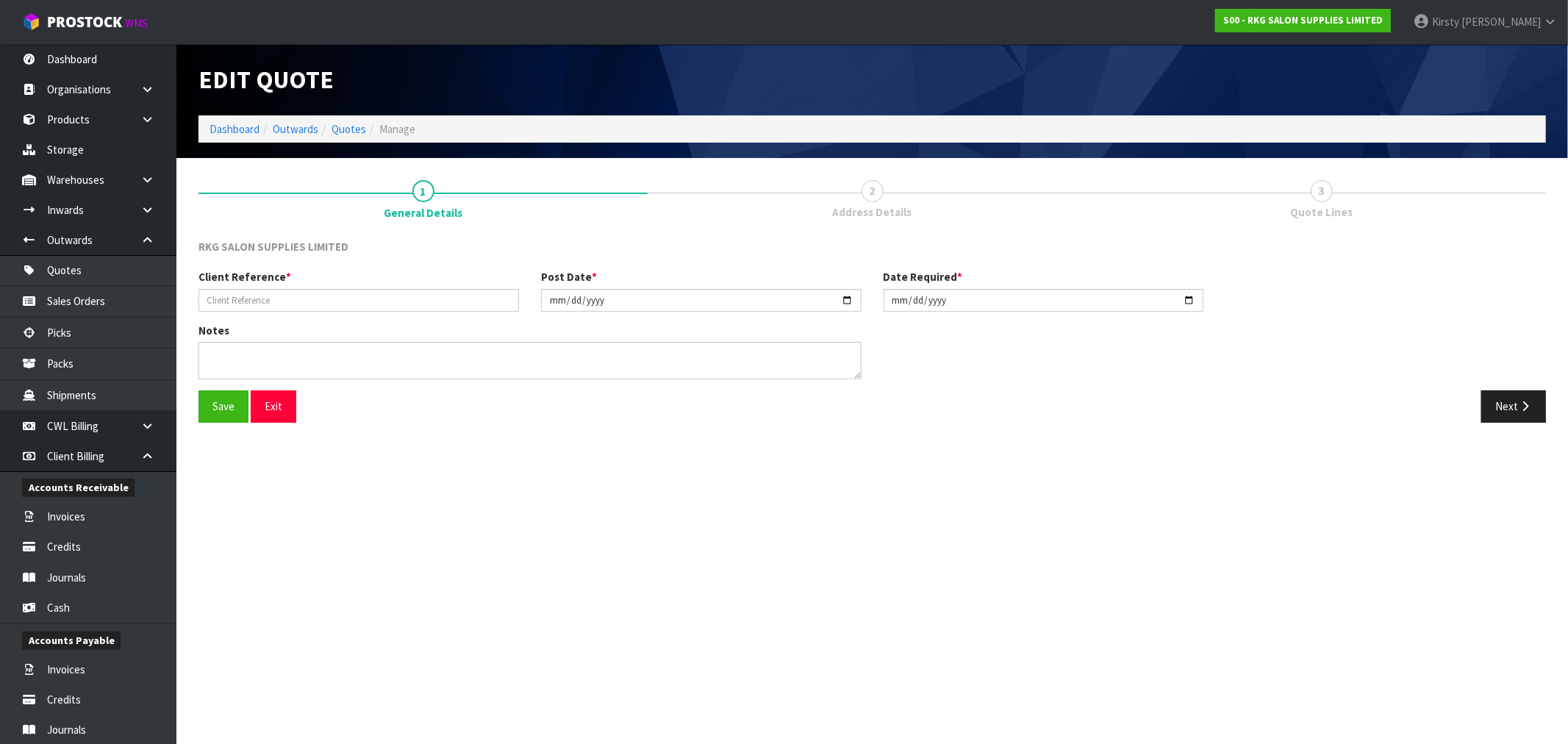
click at [1318, 192] on span "3" at bounding box center [1321, 191] width 22 height 22
click at [1499, 402] on button "Next" at bounding box center [1513, 405] width 64 height 31
click at [1509, 402] on button "Next" at bounding box center [1513, 405] width 64 height 31
click at [286, 400] on button "Exit" at bounding box center [273, 405] width 46 height 31
click at [328, 128] on li "Quotes" at bounding box center [342, 128] width 48 height 16
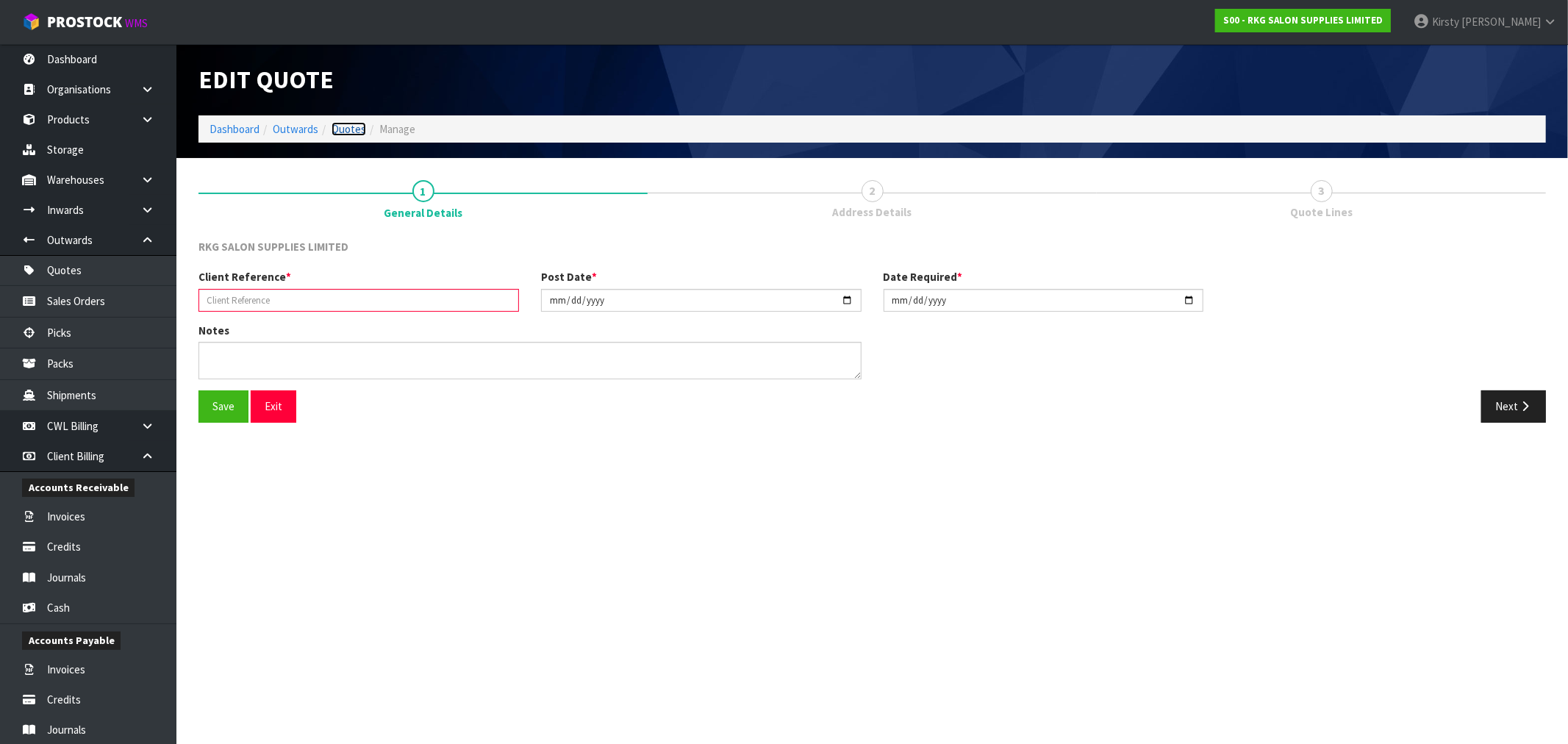
click at [340, 129] on link "Quotes" at bounding box center [349, 128] width 35 height 14
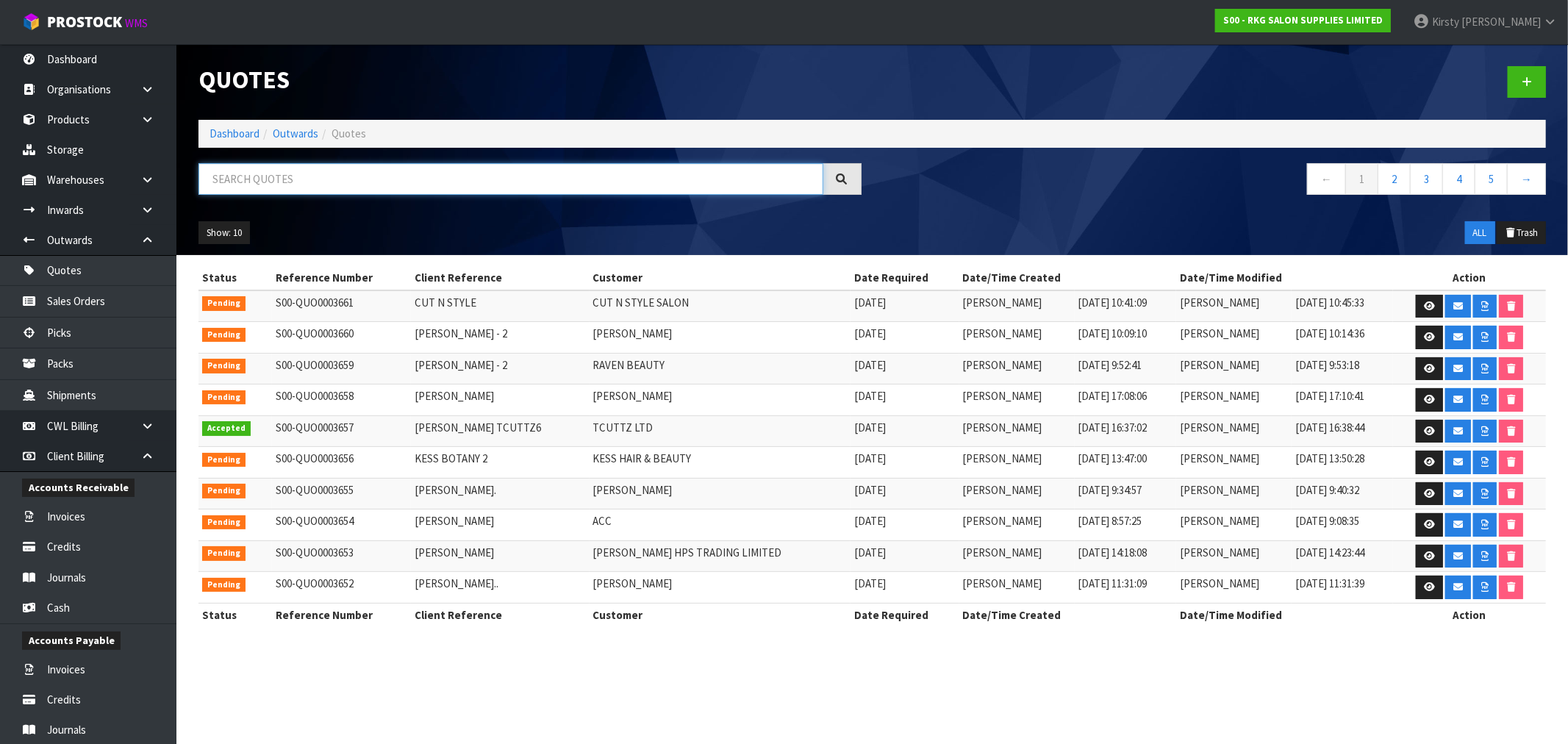
drag, startPoint x: 307, startPoint y: 185, endPoint x: 299, endPoint y: 163, distance: 23.4
click at [305, 178] on input "text" at bounding box center [510, 179] width 625 height 31
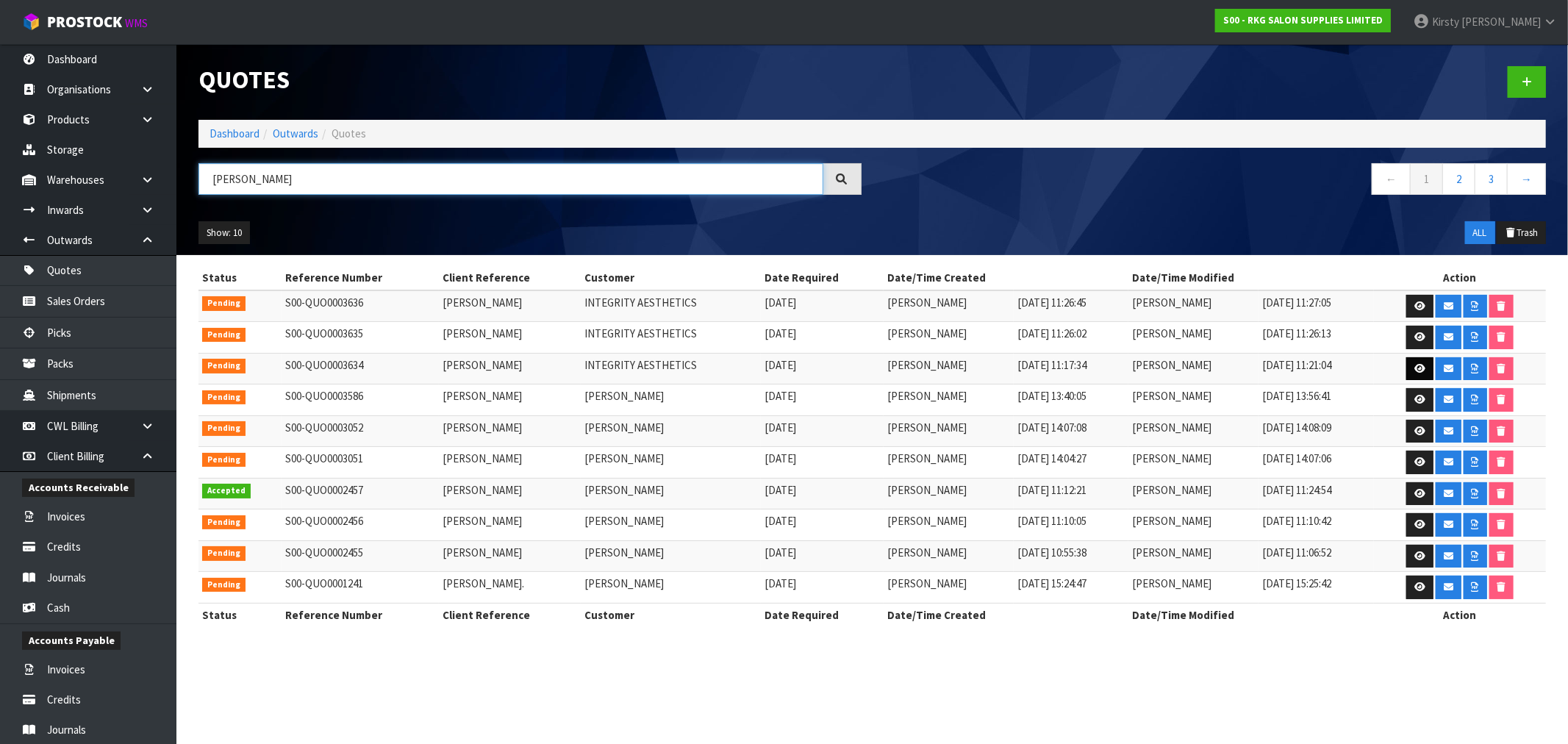
type input "[PERSON_NAME]"
click at [1415, 369] on icon at bounding box center [1419, 369] width 11 height 9
click at [1421, 365] on icon at bounding box center [1419, 369] width 11 height 9
click at [1411, 303] on link at bounding box center [1419, 306] width 28 height 24
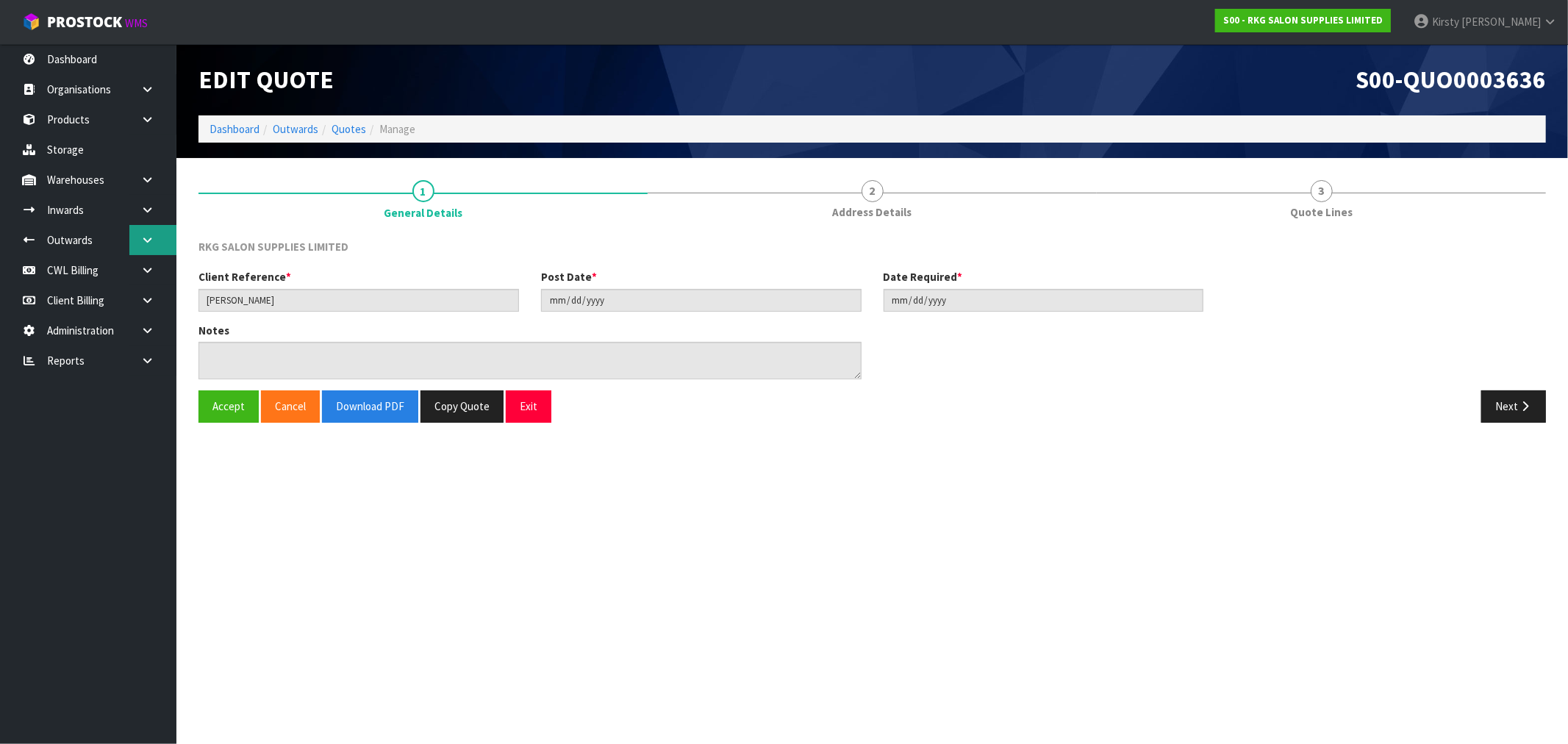
click at [151, 237] on icon at bounding box center [147, 240] width 14 height 11
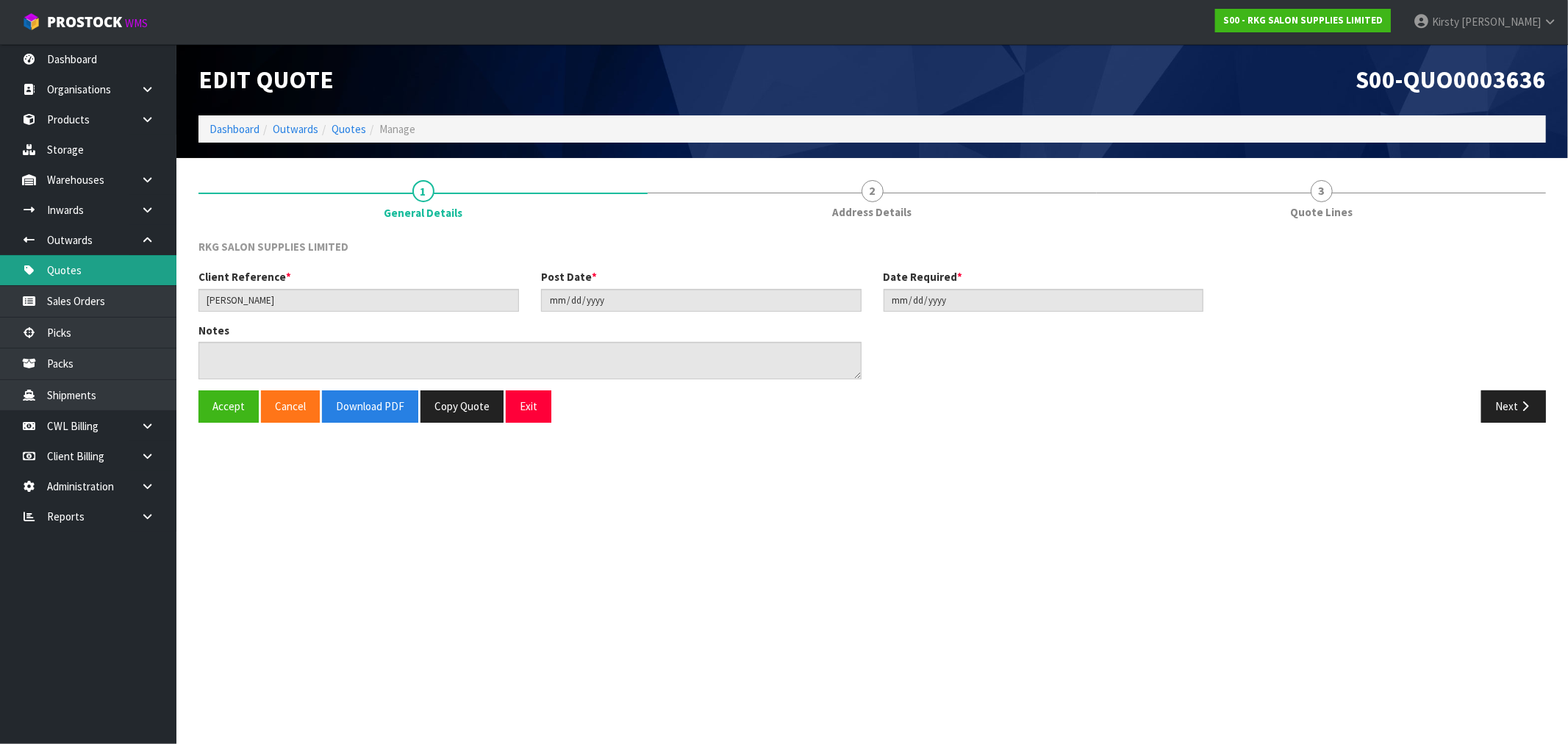
click at [76, 273] on link "Quotes" at bounding box center [88, 270] width 176 height 30
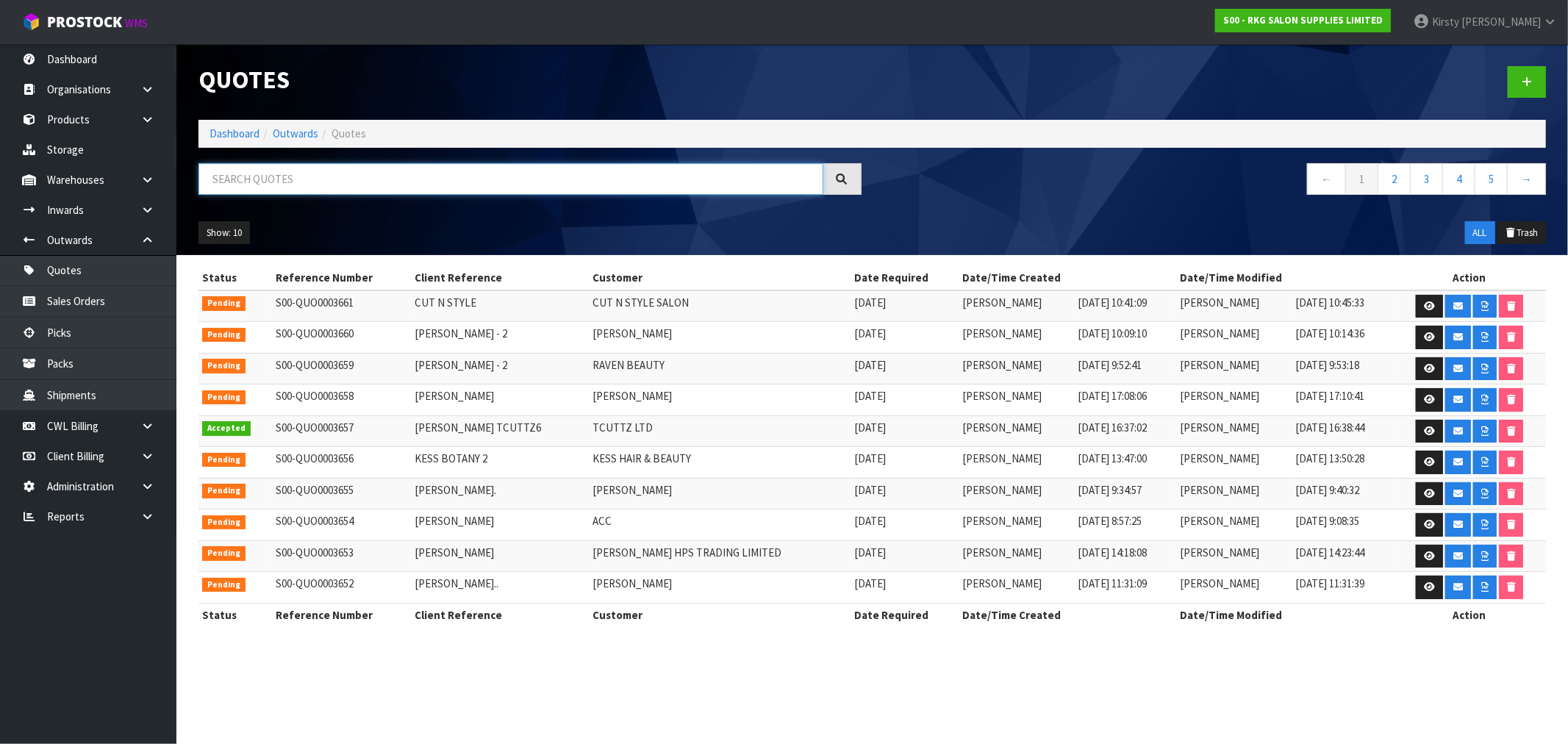
click at [322, 189] on input "text" at bounding box center [510, 179] width 625 height 31
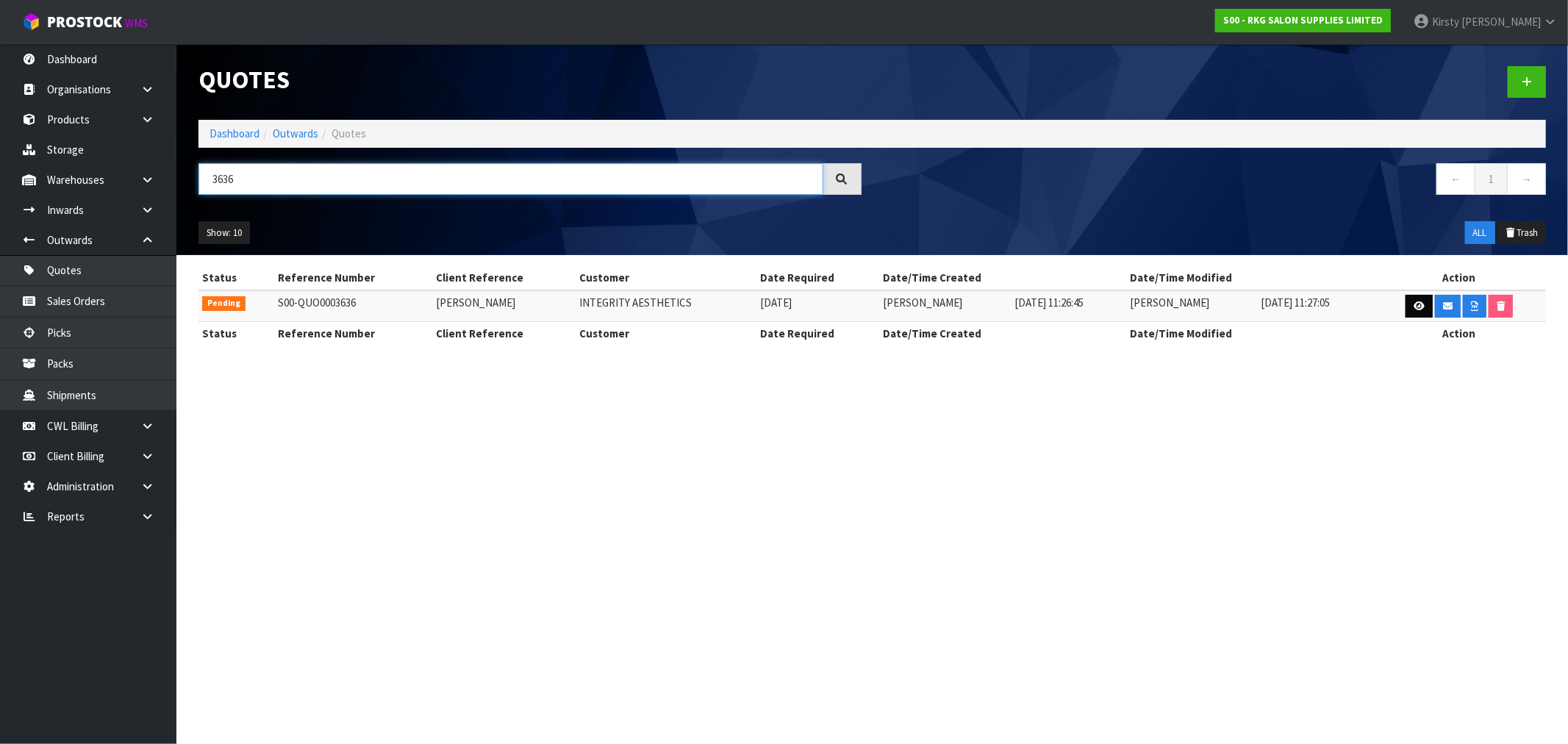
type input "3636"
click at [1419, 307] on icon at bounding box center [1418, 305] width 11 height 9
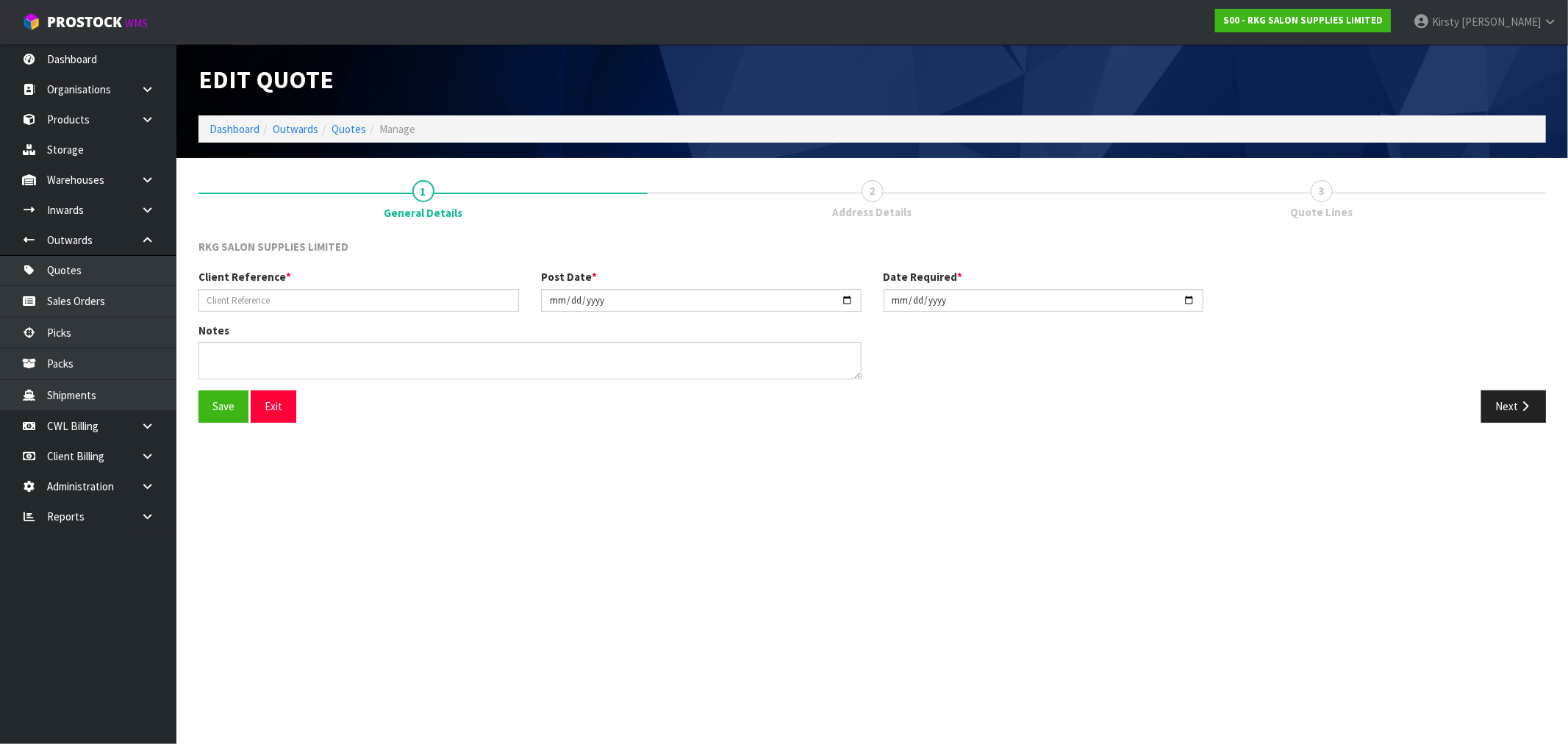
type input "[PERSON_NAME]"
type input "[DATE]"
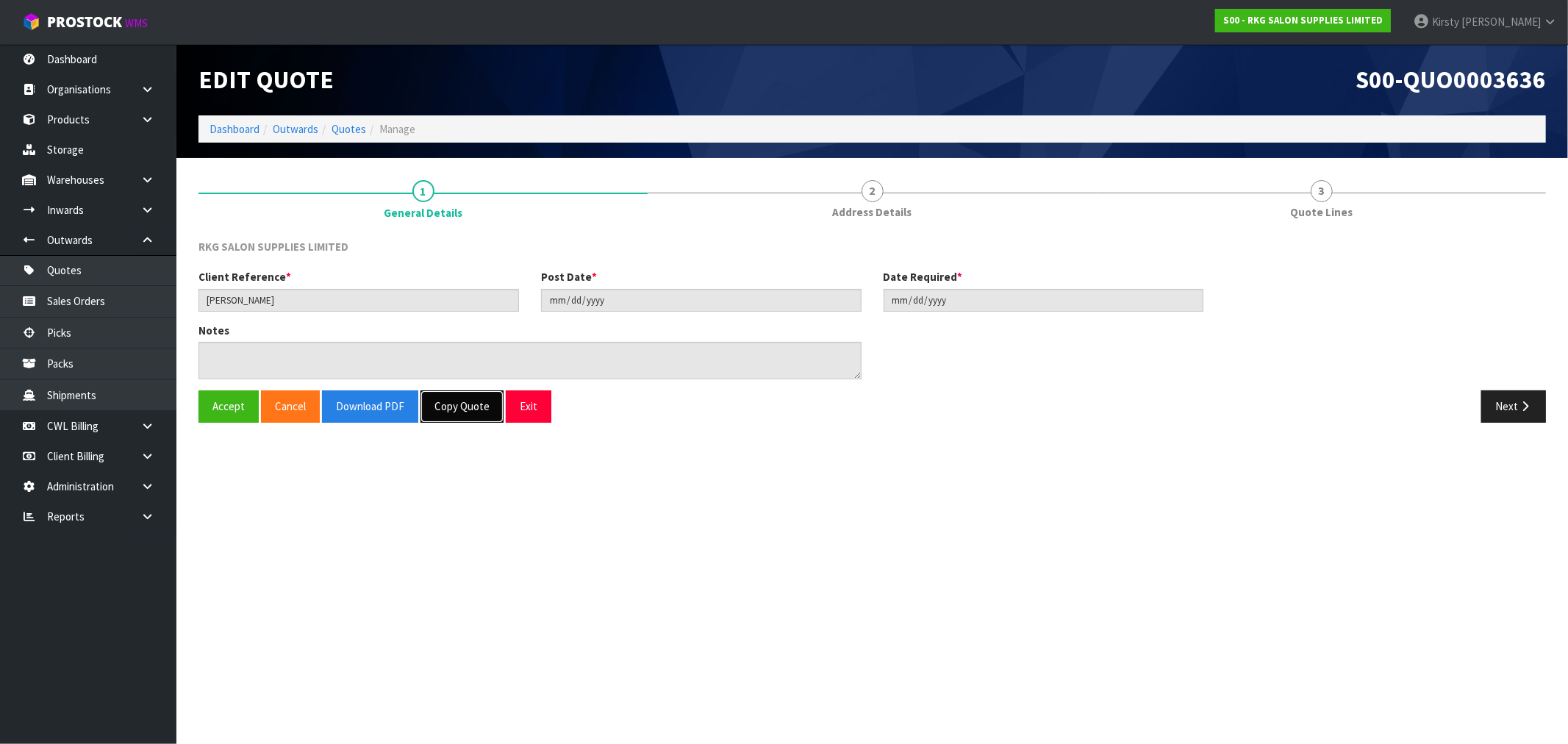
click at [456, 407] on button "Copy Quote" at bounding box center [462, 405] width 83 height 31
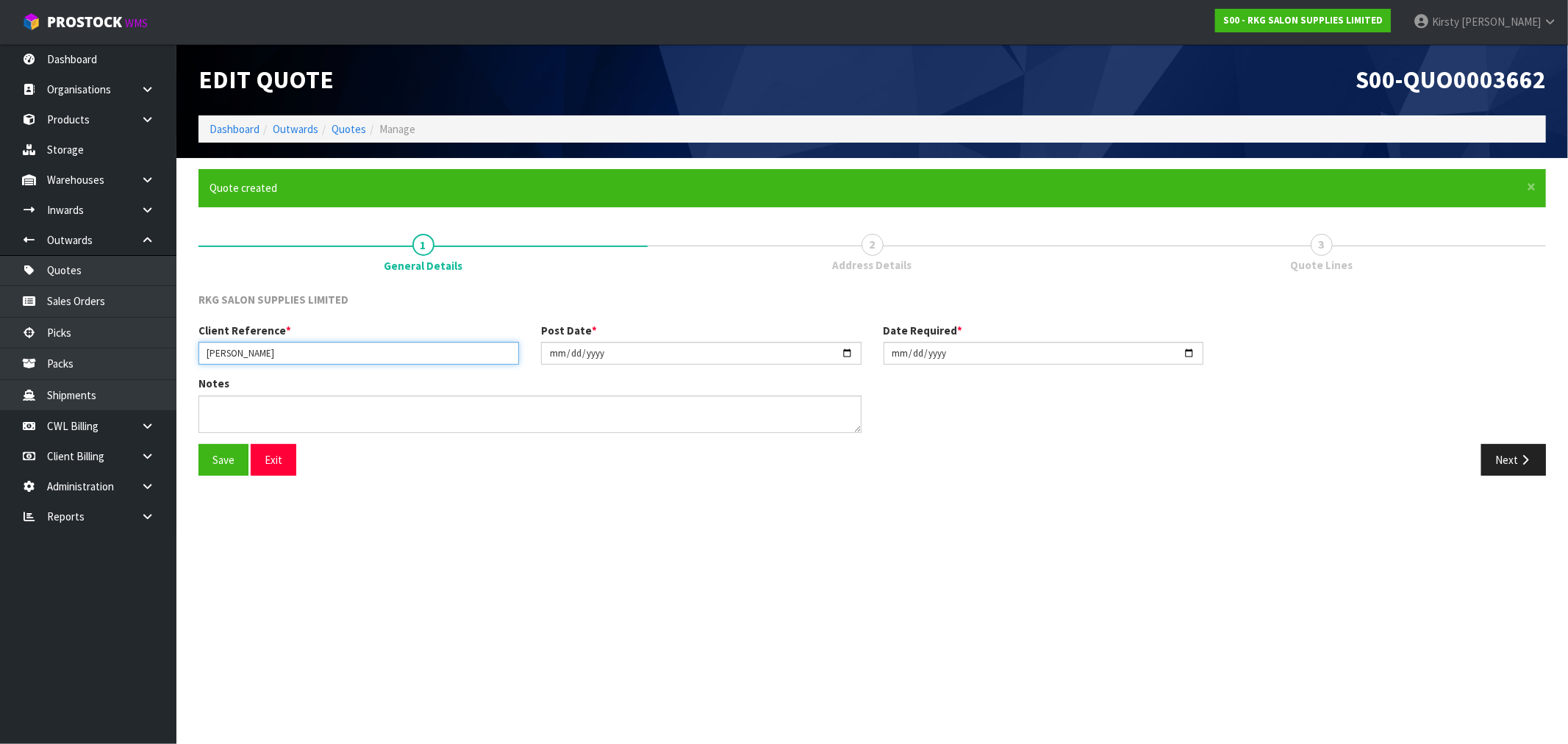
drag, startPoint x: 290, startPoint y: 358, endPoint x: -17, endPoint y: 350, distance: 307.1
click at [0, 350] on html "Toggle navigation ProStock WMS S00 - RKG SALON SUPPLIES LIMITED [PERSON_NAME] L…" at bounding box center [784, 372] width 1568 height 744
type input "INTEGRITY AESETHETICS"
click at [553, 350] on input "[DATE]" at bounding box center [701, 353] width 320 height 23
type input "[DATE]"
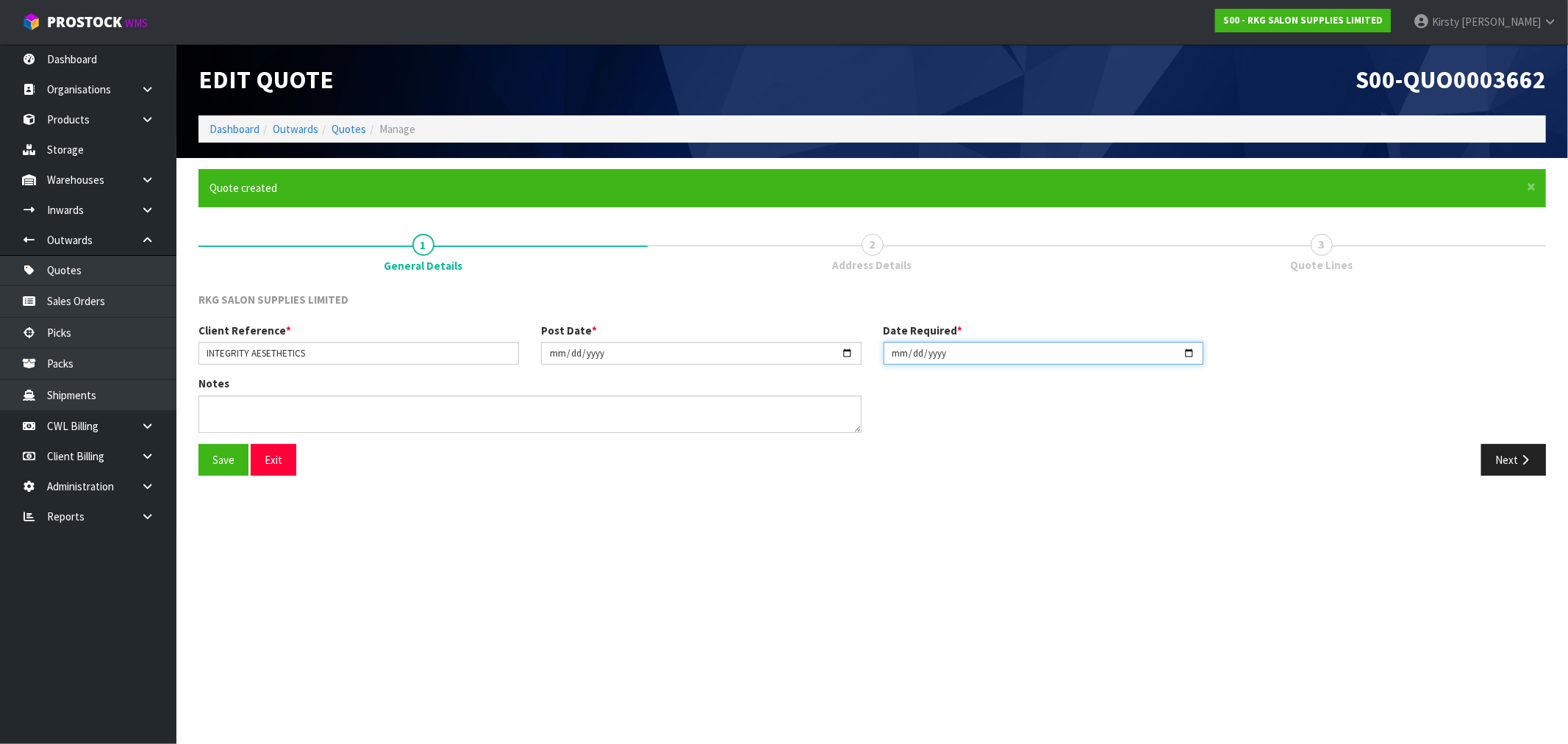
click at [900, 356] on input "[DATE]" at bounding box center [1043, 353] width 320 height 23
type input "[DATE]"
click at [223, 456] on button "Save" at bounding box center [223, 460] width 50 height 31
click at [1481, 461] on button "Next" at bounding box center [1513, 460] width 64 height 31
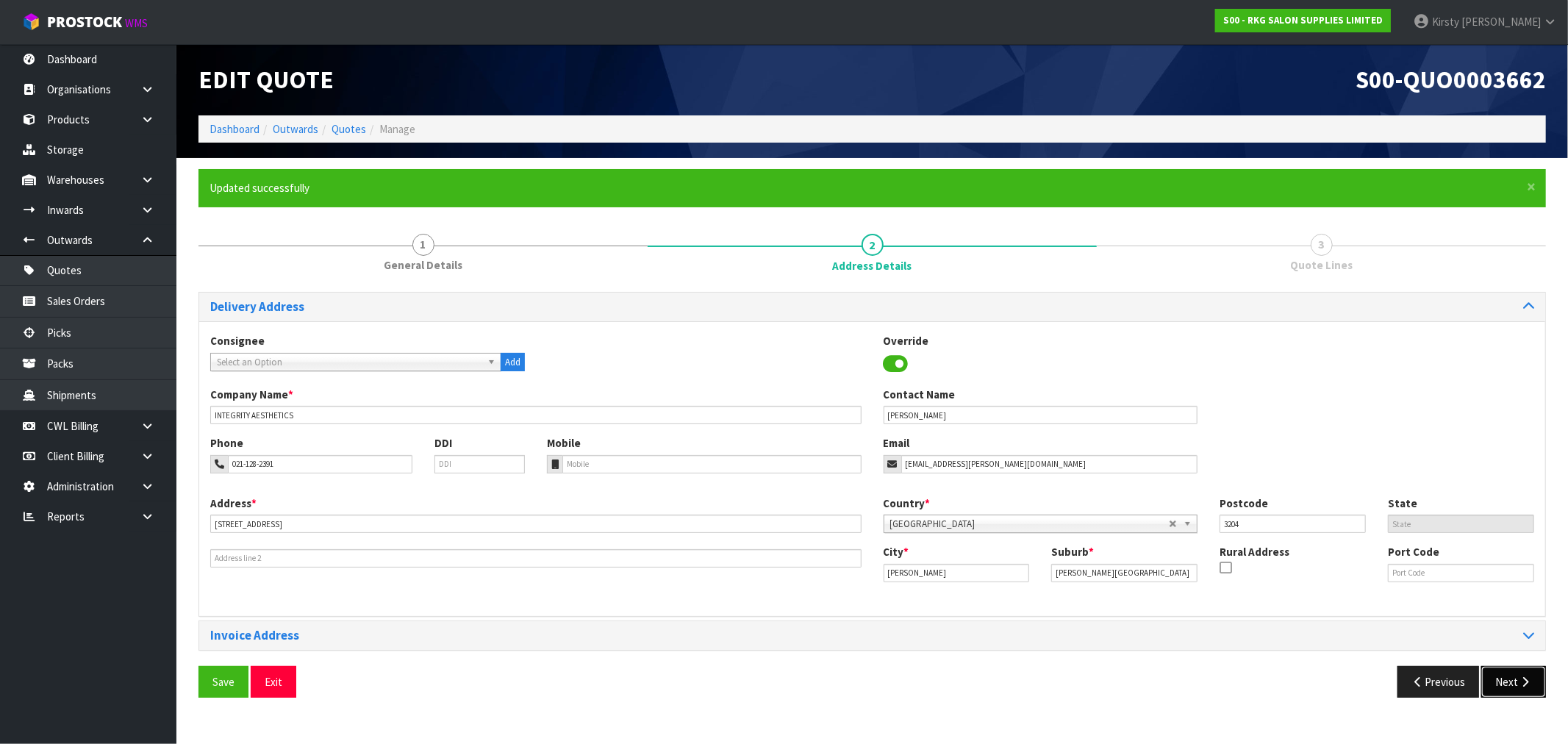
click at [1514, 685] on button "Next" at bounding box center [1513, 682] width 64 height 31
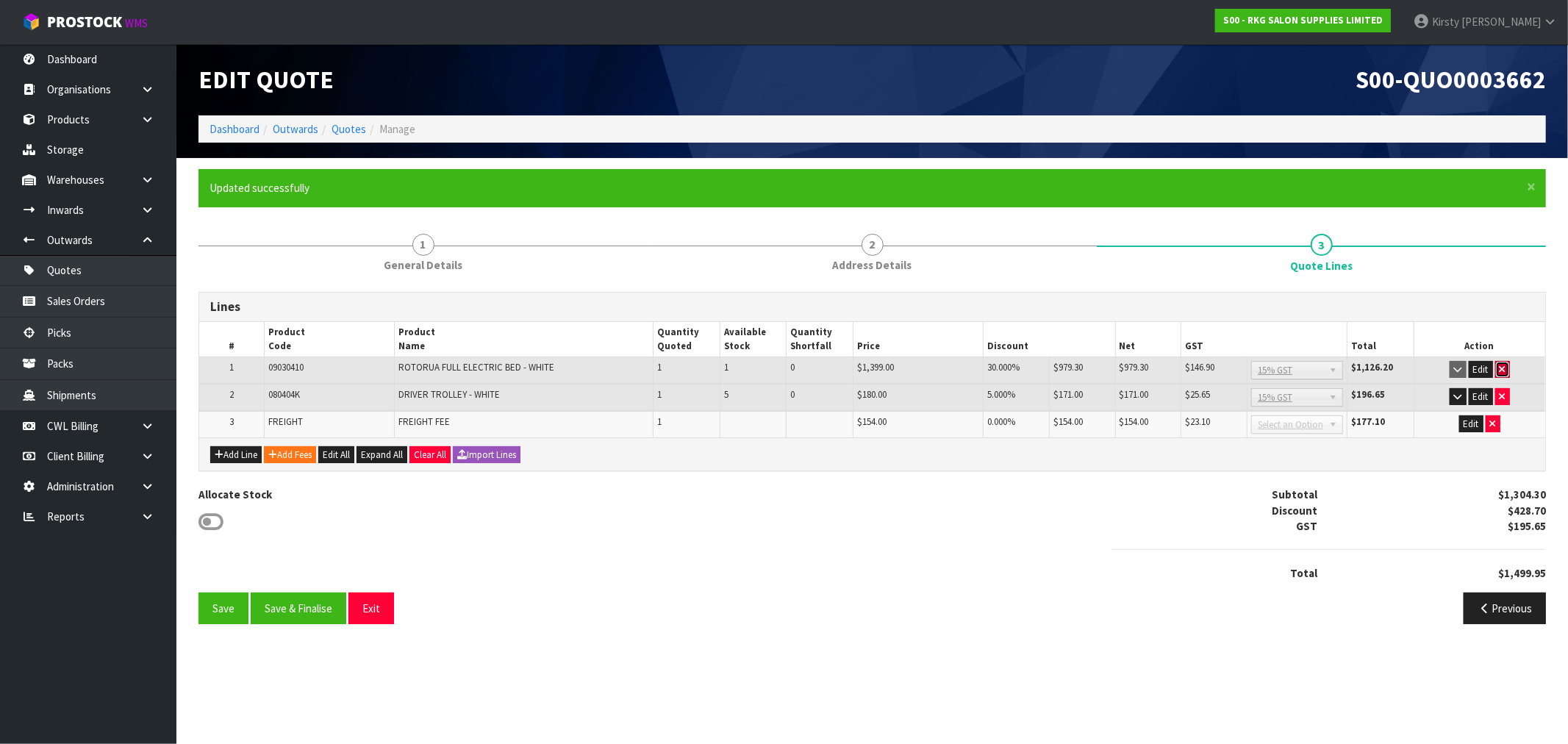
click at [1504, 369] on icon "button" at bounding box center [1502, 369] width 6 height 9
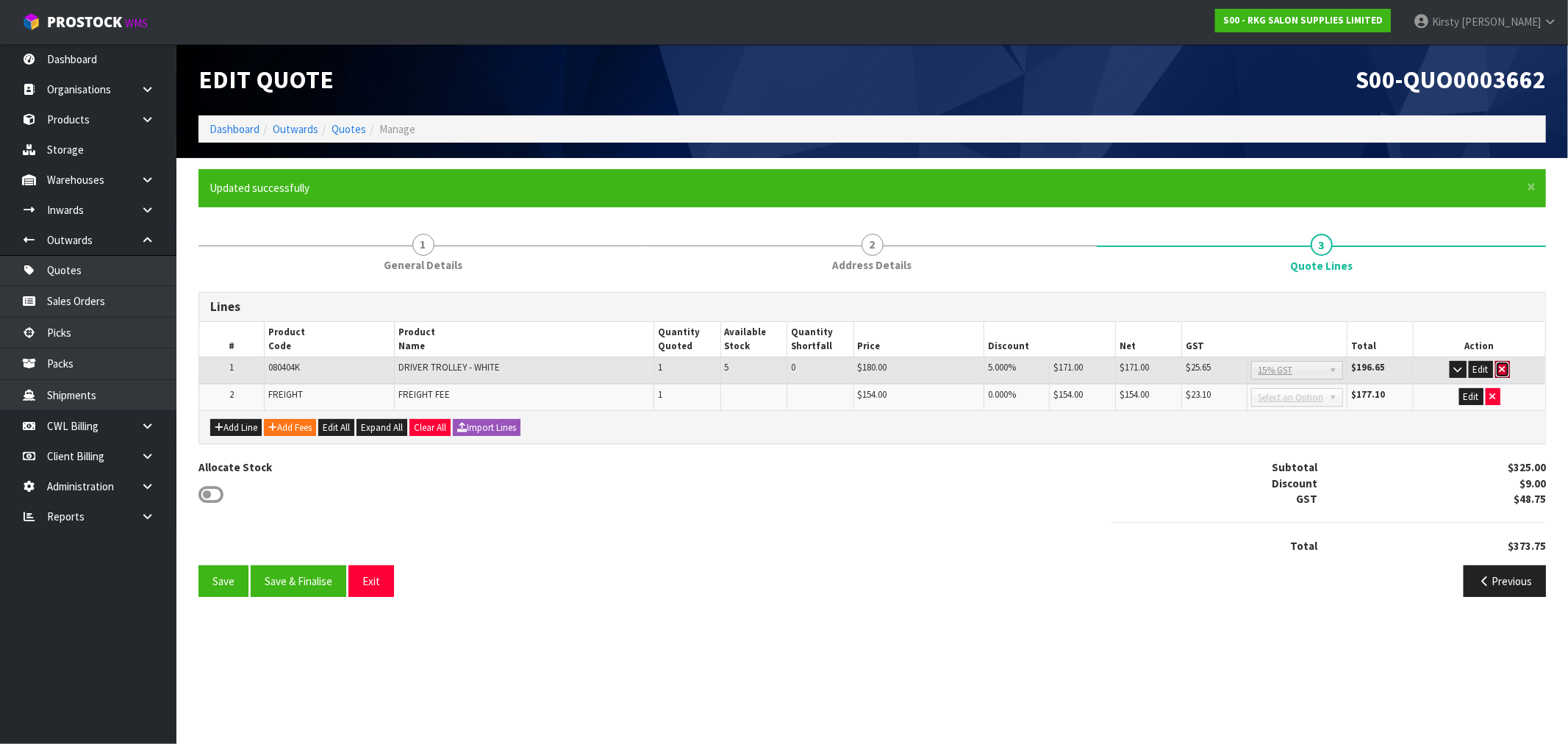
click at [1504, 369] on icon "button" at bounding box center [1502, 369] width 6 height 9
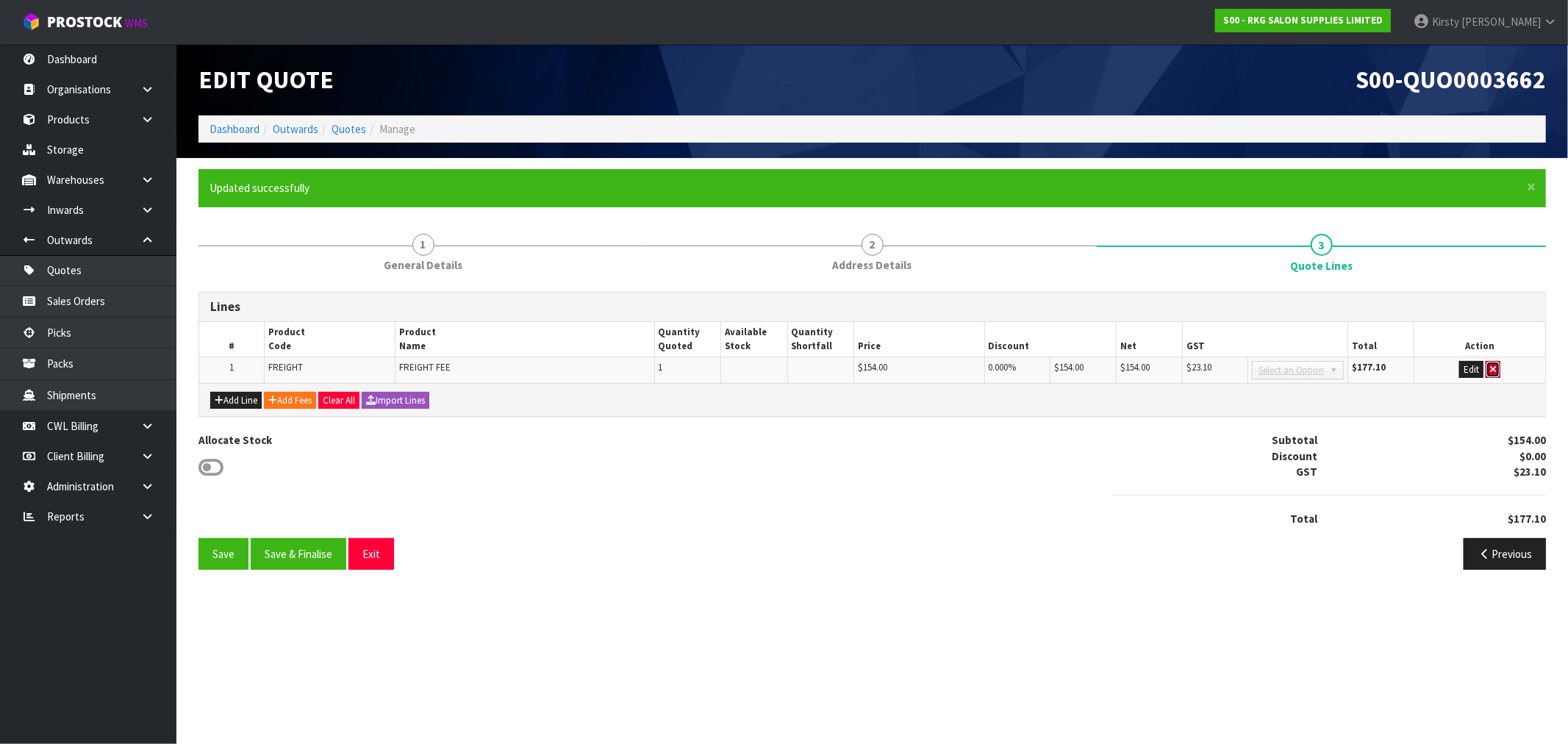
click at [1496, 369] on button "button" at bounding box center [1493, 369] width 15 height 17
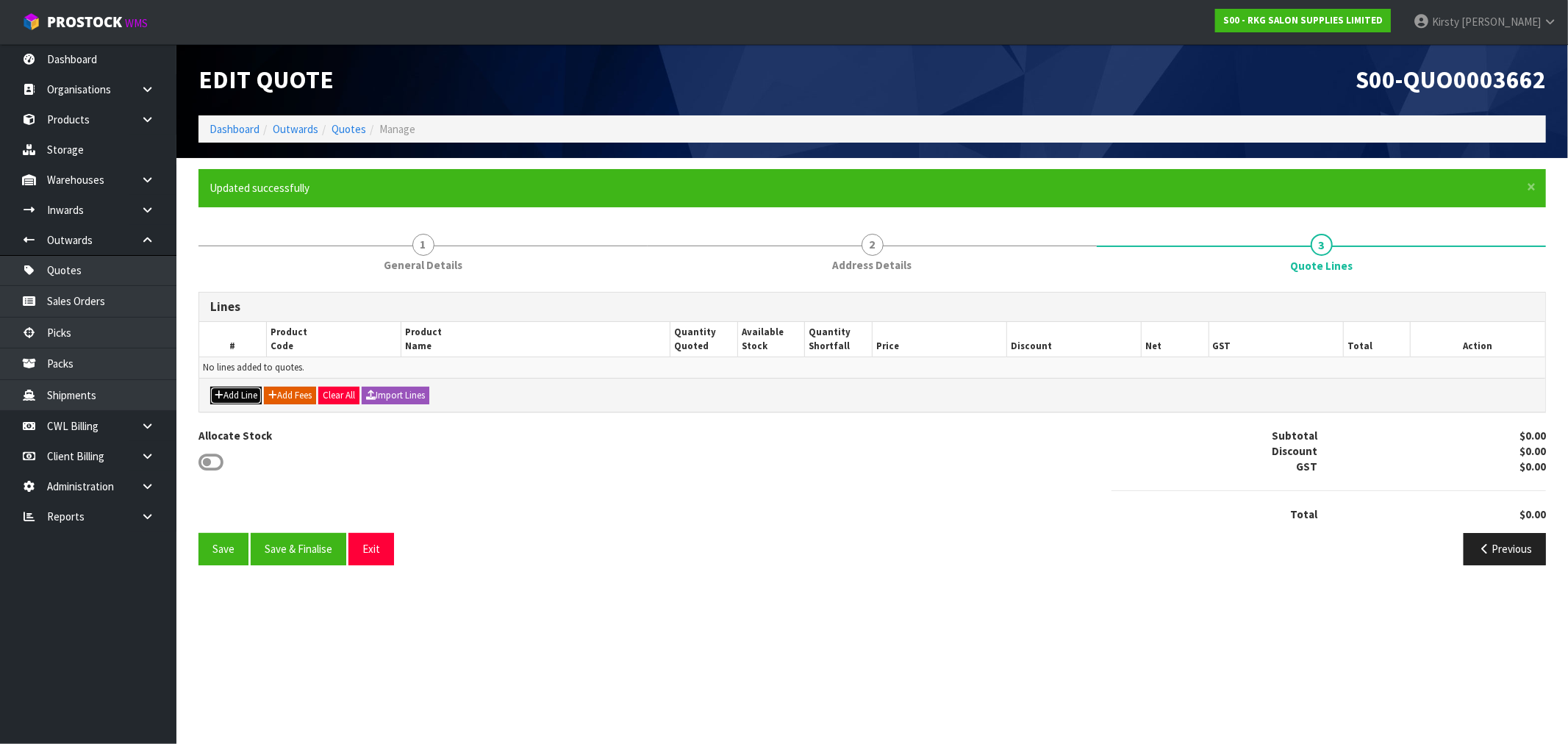
drag, startPoint x: 223, startPoint y: 400, endPoint x: 292, endPoint y: 394, distance: 69.3
click at [224, 400] on button "Add Line" at bounding box center [236, 394] width 51 height 17
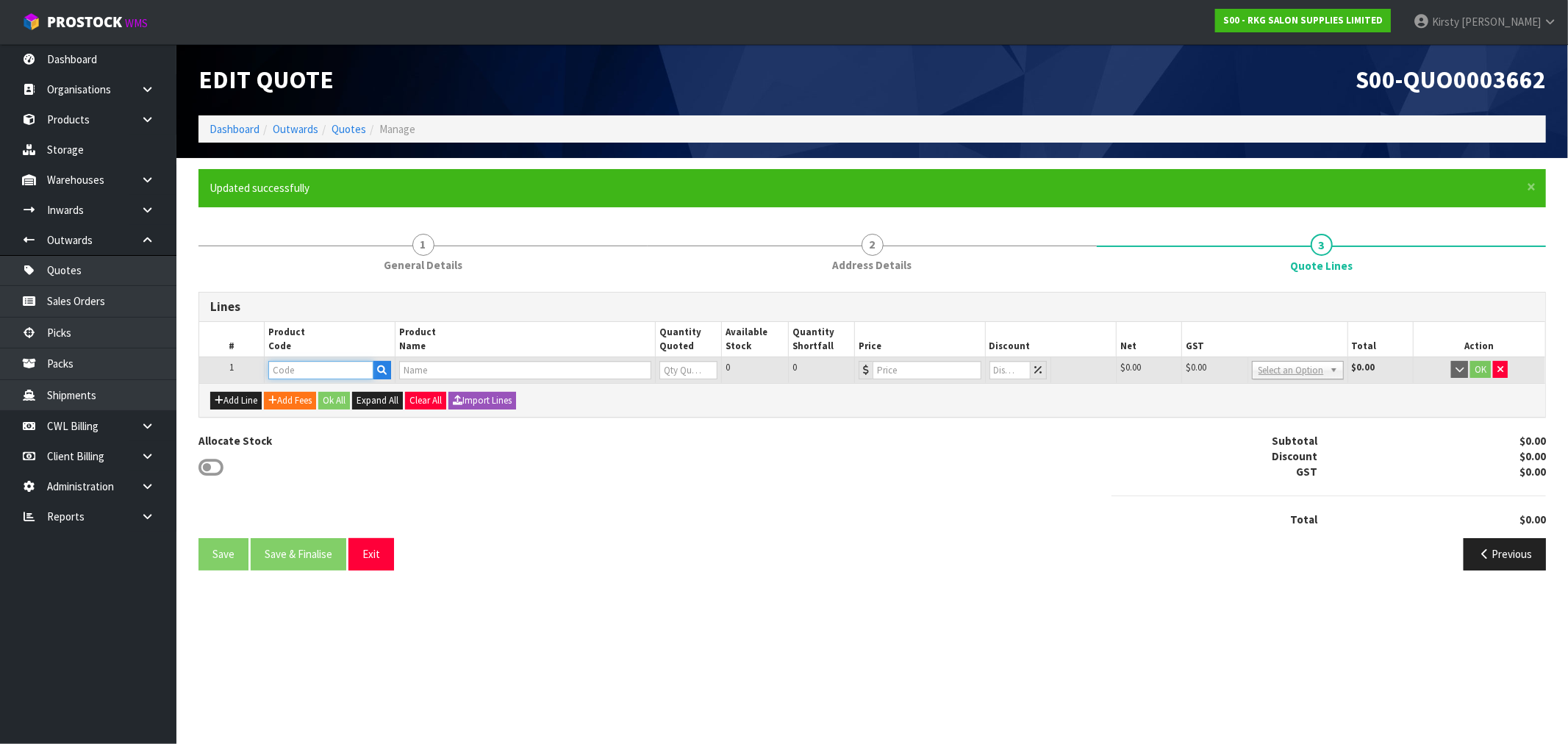
drag, startPoint x: 342, startPoint y: 372, endPoint x: 342, endPoint y: 363, distance: 9.0
click at [342, 363] on input "text" at bounding box center [320, 370] width 106 height 18
drag, startPoint x: 332, startPoint y: 376, endPoint x: 245, endPoint y: 378, distance: 87.0
click at [245, 378] on tr "1 9130410 0 0 $0.00 $0.00 $0.00 No GST 15% GST Zero Rated Select an Option $0.0…" at bounding box center [872, 370] width 1346 height 27
type input "0913"
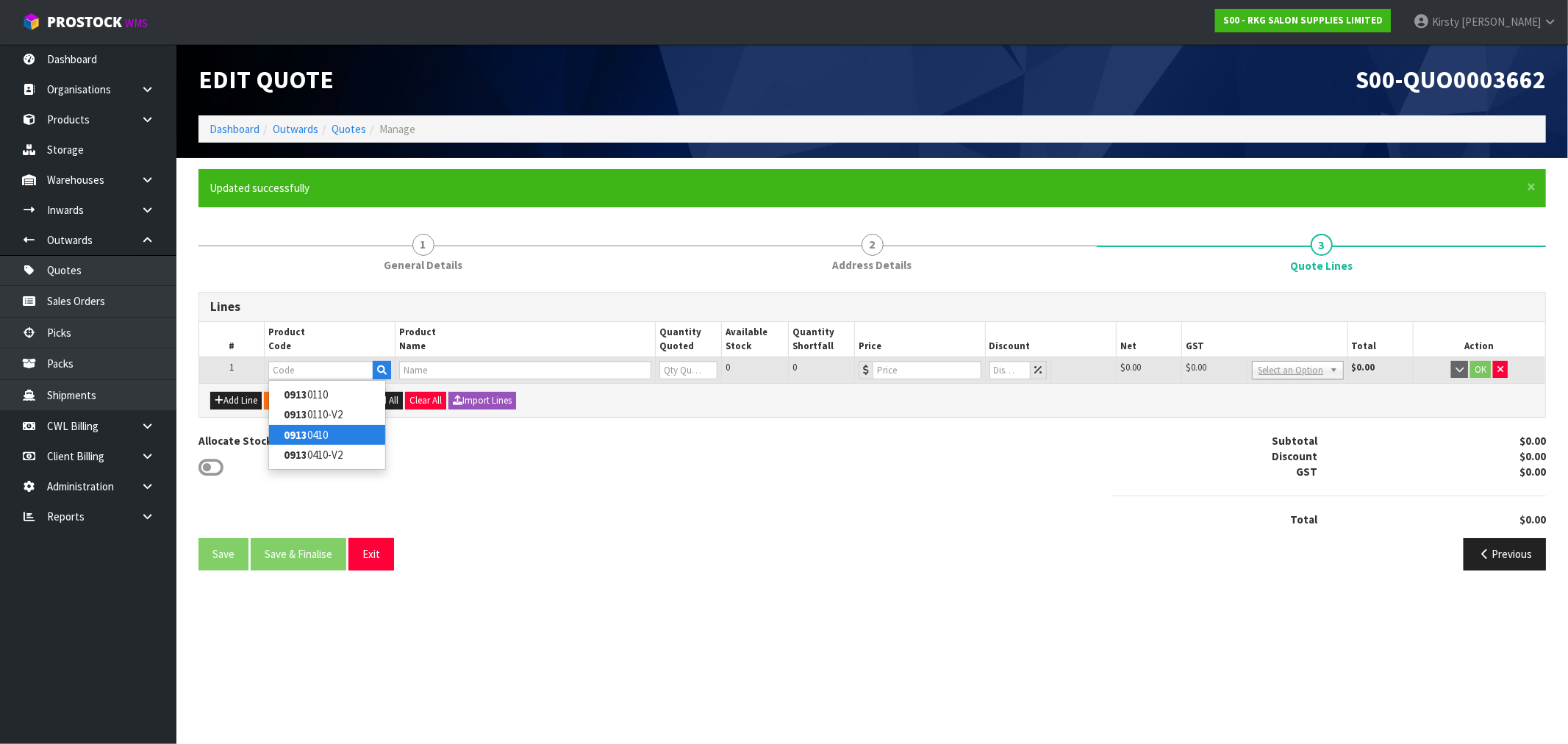
click at [311, 427] on link "0913 0410" at bounding box center [327, 435] width 117 height 20
type input "09130410"
type input "INVERCARGILL ELECTRIC BED - WHITE"
type input "0"
type input "1739"
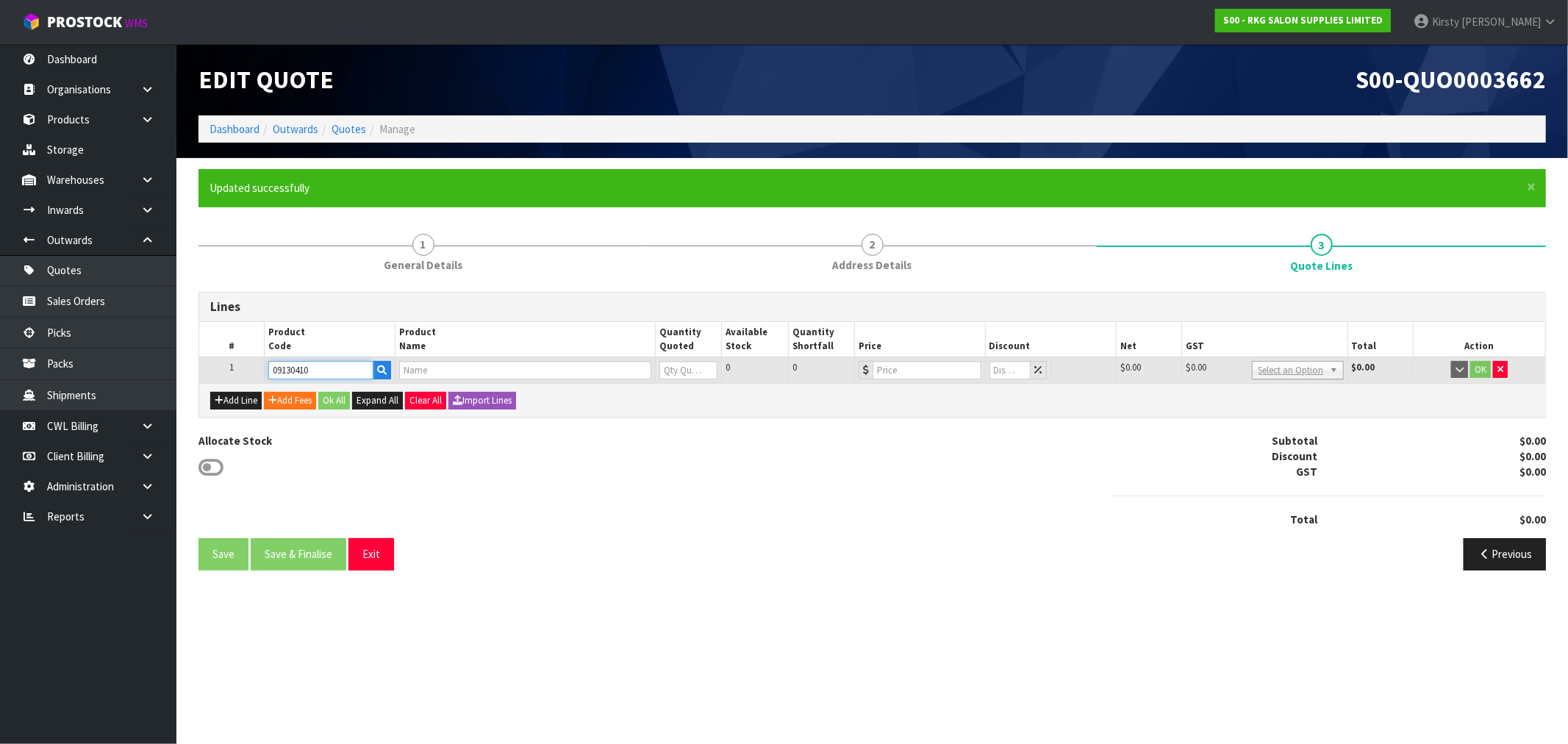
type input "0"
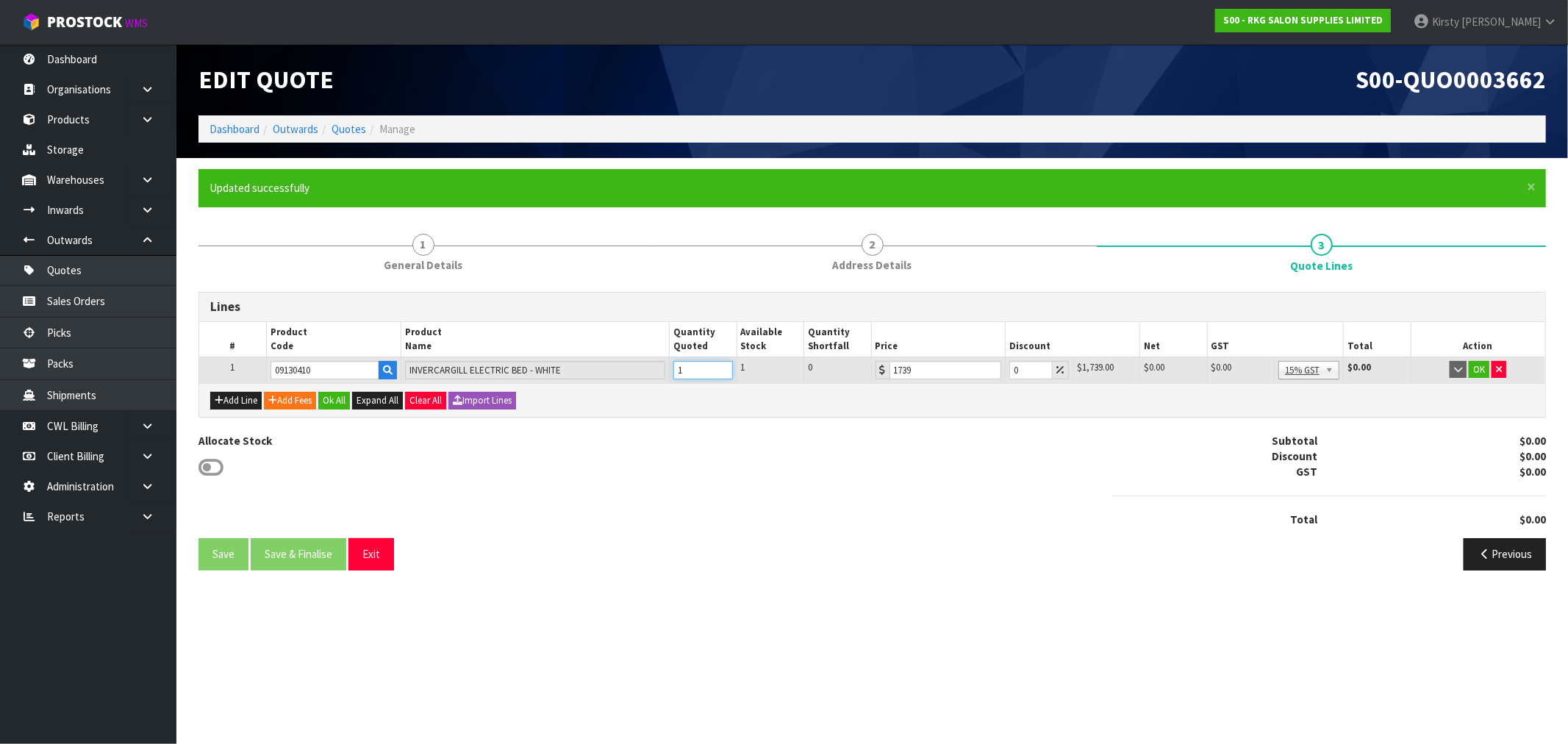
type input "1"
click at [721, 368] on input "1" at bounding box center [703, 370] width 59 height 18
drag, startPoint x: 1027, startPoint y: 372, endPoint x: 971, endPoint y: 385, distance: 57.5
click at [971, 385] on div "Lines # Product Code Product Name Quantity Quoted Available Stock Quantity Shor…" at bounding box center [872, 354] width 1347 height 125
type input "7.5"
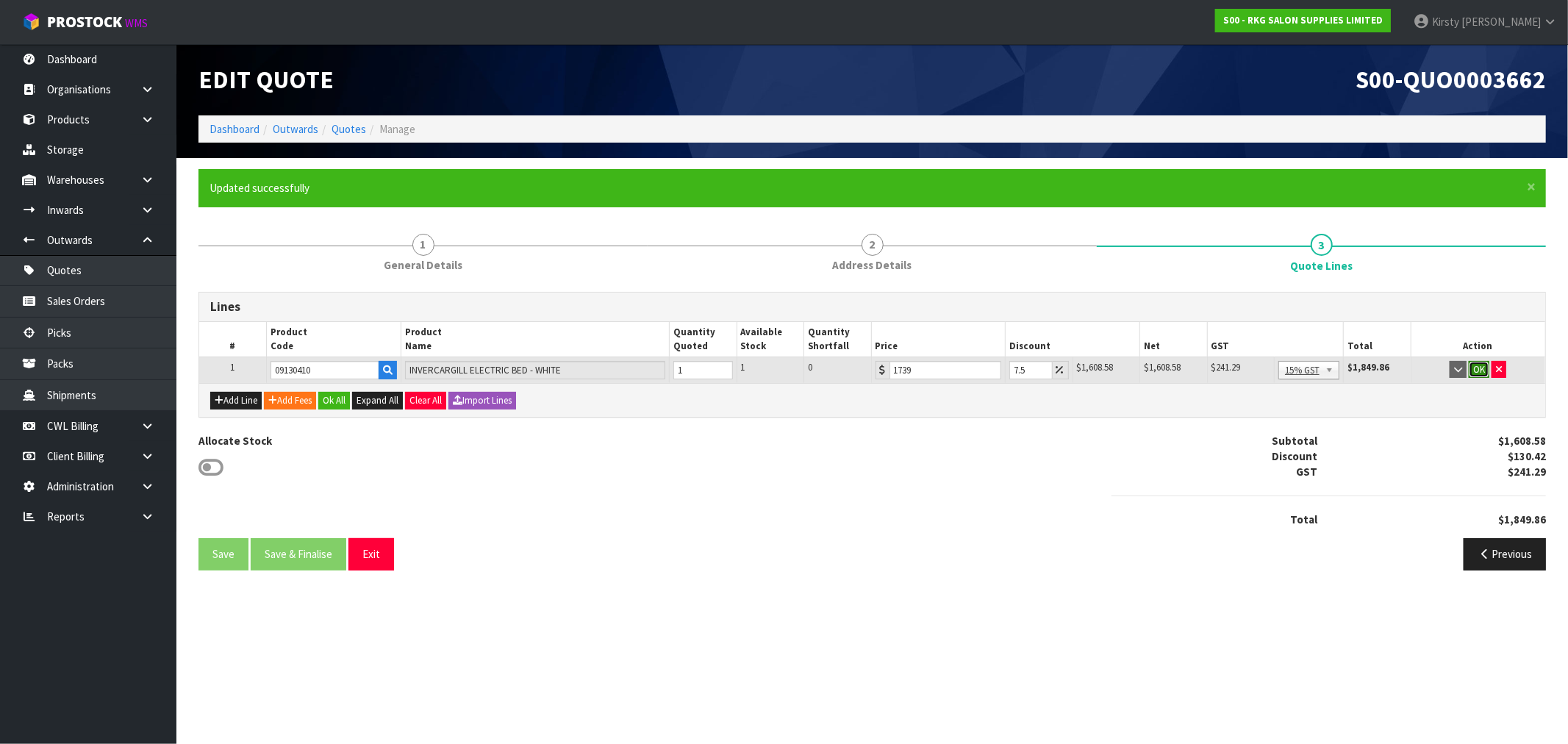
click at [1483, 366] on button "OK" at bounding box center [1479, 369] width 20 height 17
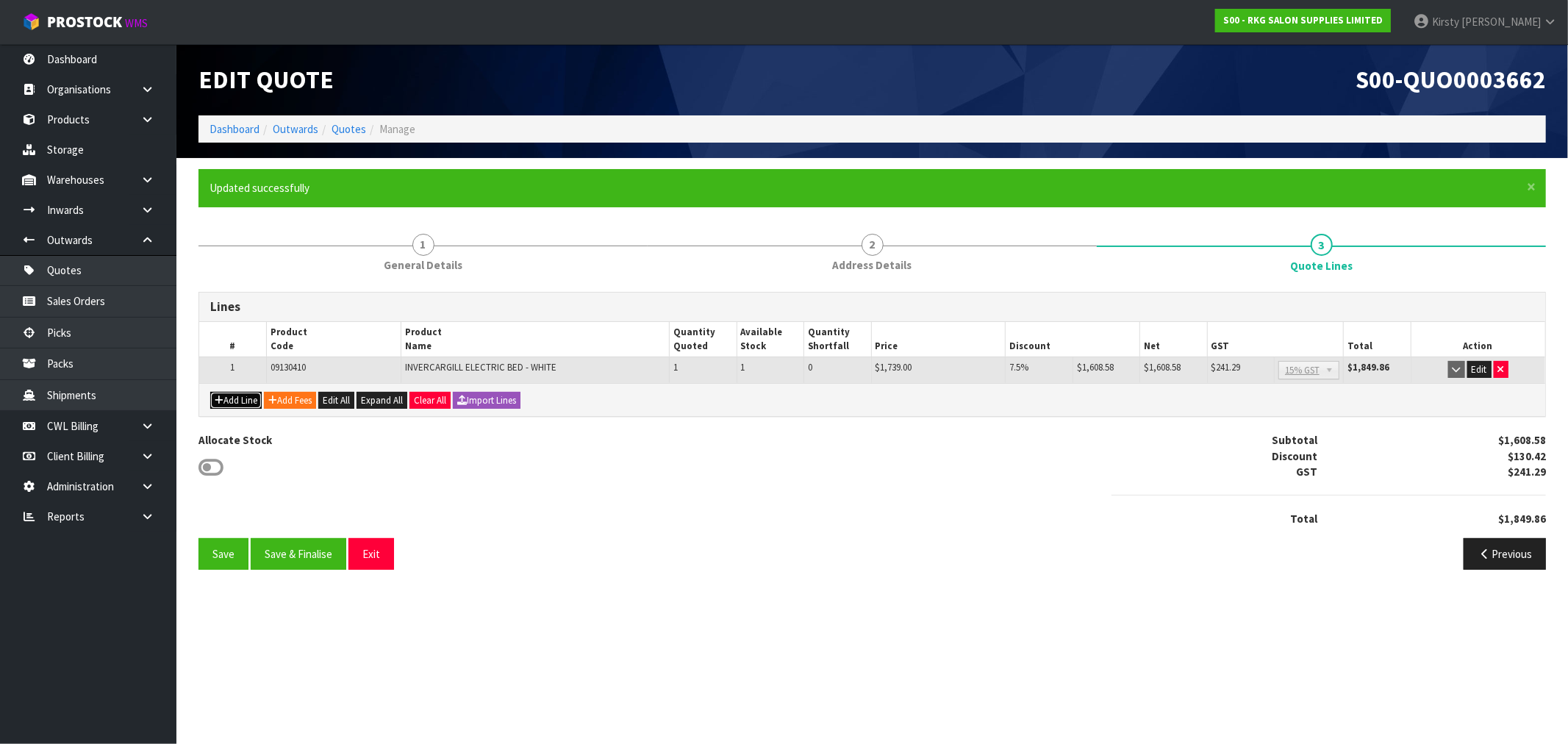
click at [221, 399] on icon "button" at bounding box center [219, 400] width 9 height 9
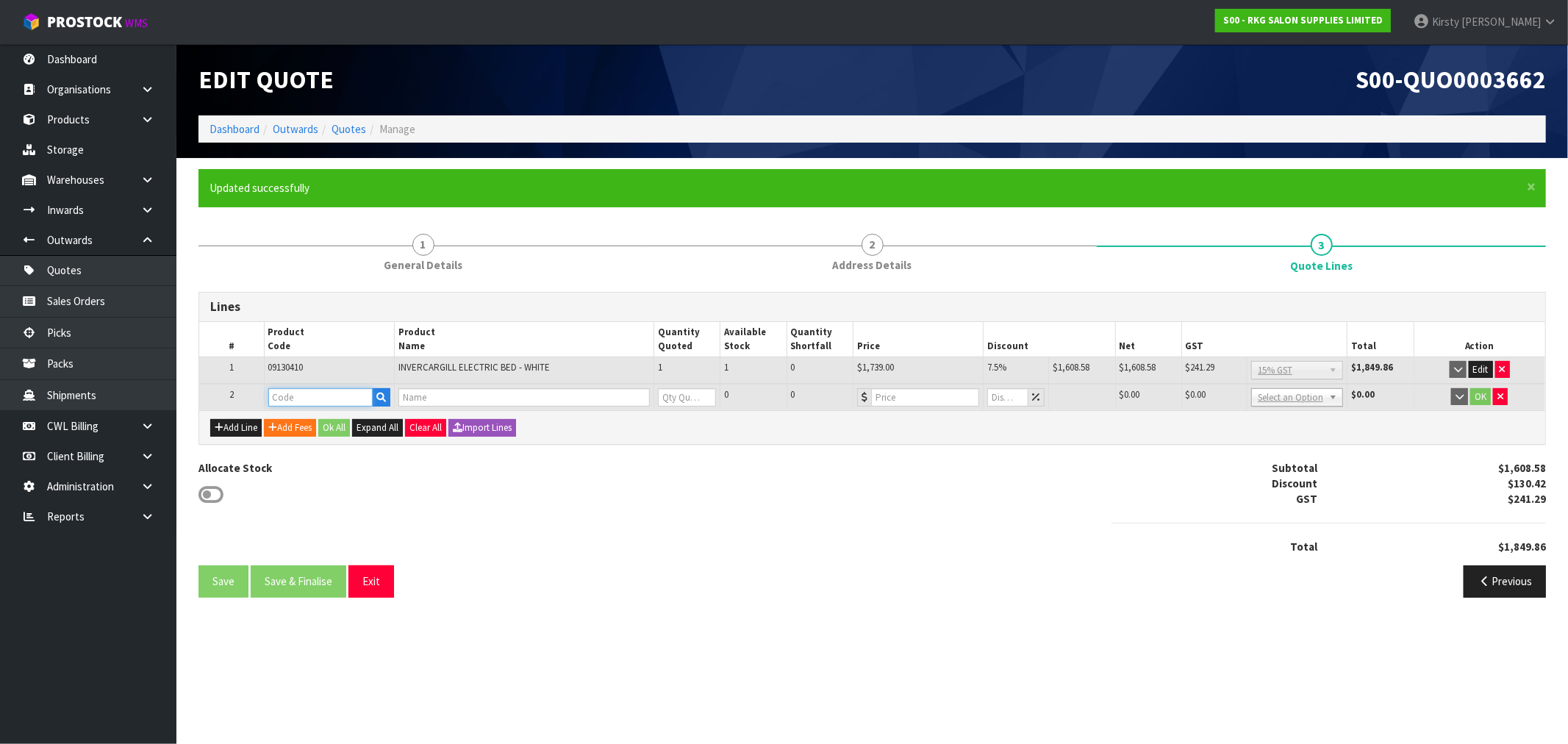
click at [319, 398] on input "text" at bounding box center [320, 397] width 105 height 18
drag, startPoint x: 315, startPoint y: 399, endPoint x: 231, endPoint y: 401, distance: 84.0
click at [231, 401] on tr "2 08040K 0 0 $0.00 $0.00 $0.00 No GST 15% GST Zero Rated Select an Option $0.00…" at bounding box center [872, 397] width 1346 height 28
type input "080404K"
type input "DRIVER TROLLEY - WHITE"
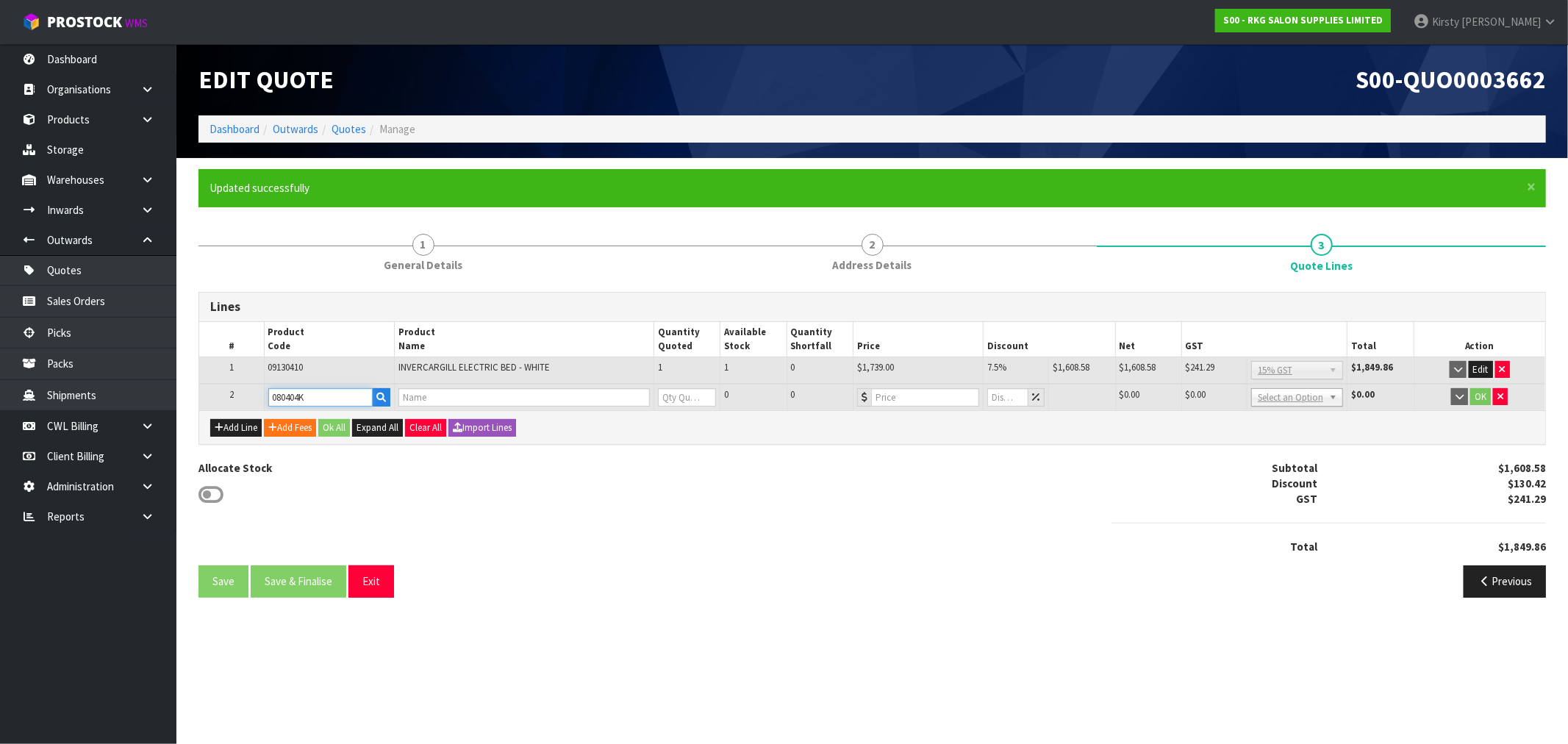
type input "0"
type input "180"
type input "0"
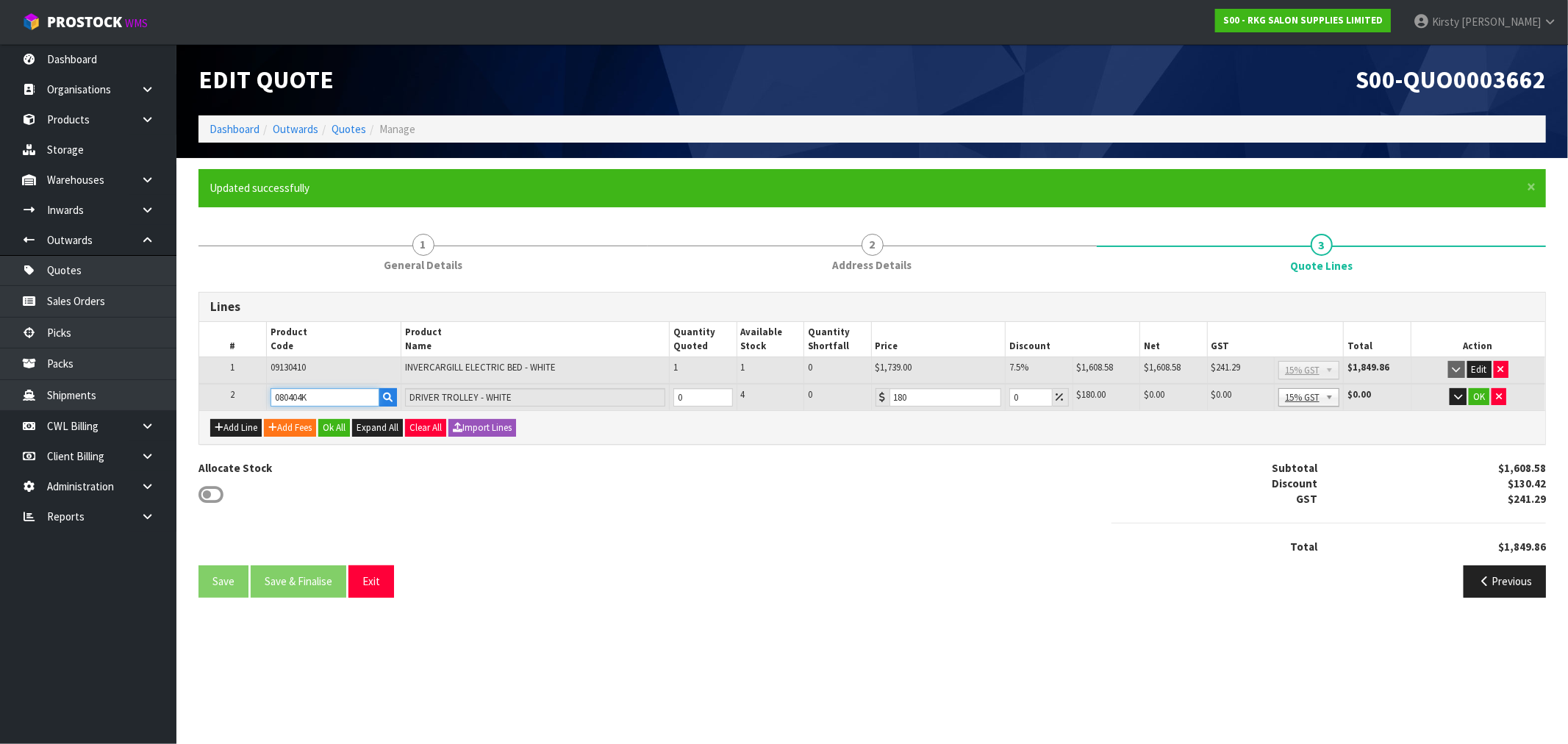
type input "080404K"
type input "1"
click at [723, 394] on input "1" at bounding box center [703, 397] width 59 height 18
drag, startPoint x: 1019, startPoint y: 397, endPoint x: 984, endPoint y: 394, distance: 35.1
click at [984, 394] on tr "2 080404K DRIVER TROLLEY - WHITE 1 4 0 180 0 $180.00 $0.00 $180.00 $27.00 No GS…" at bounding box center [872, 397] width 1346 height 28
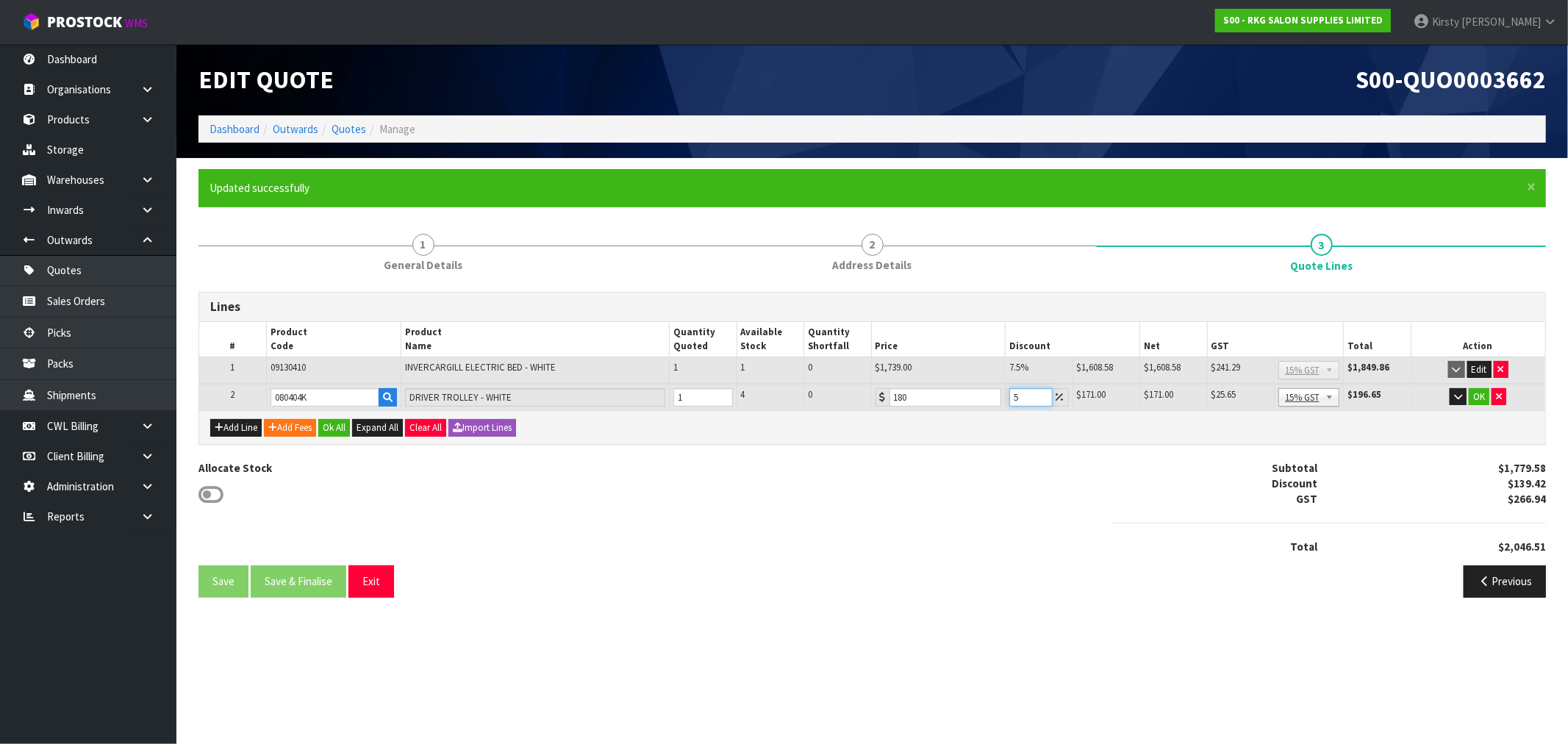
type input "5"
drag, startPoint x: 1121, startPoint y: 509, endPoint x: 1133, endPoint y: 504, distance: 13.0
click at [1125, 508] on div at bounding box center [1328, 523] width 456 height 31
click at [1473, 393] on button "OK" at bounding box center [1479, 396] width 20 height 17
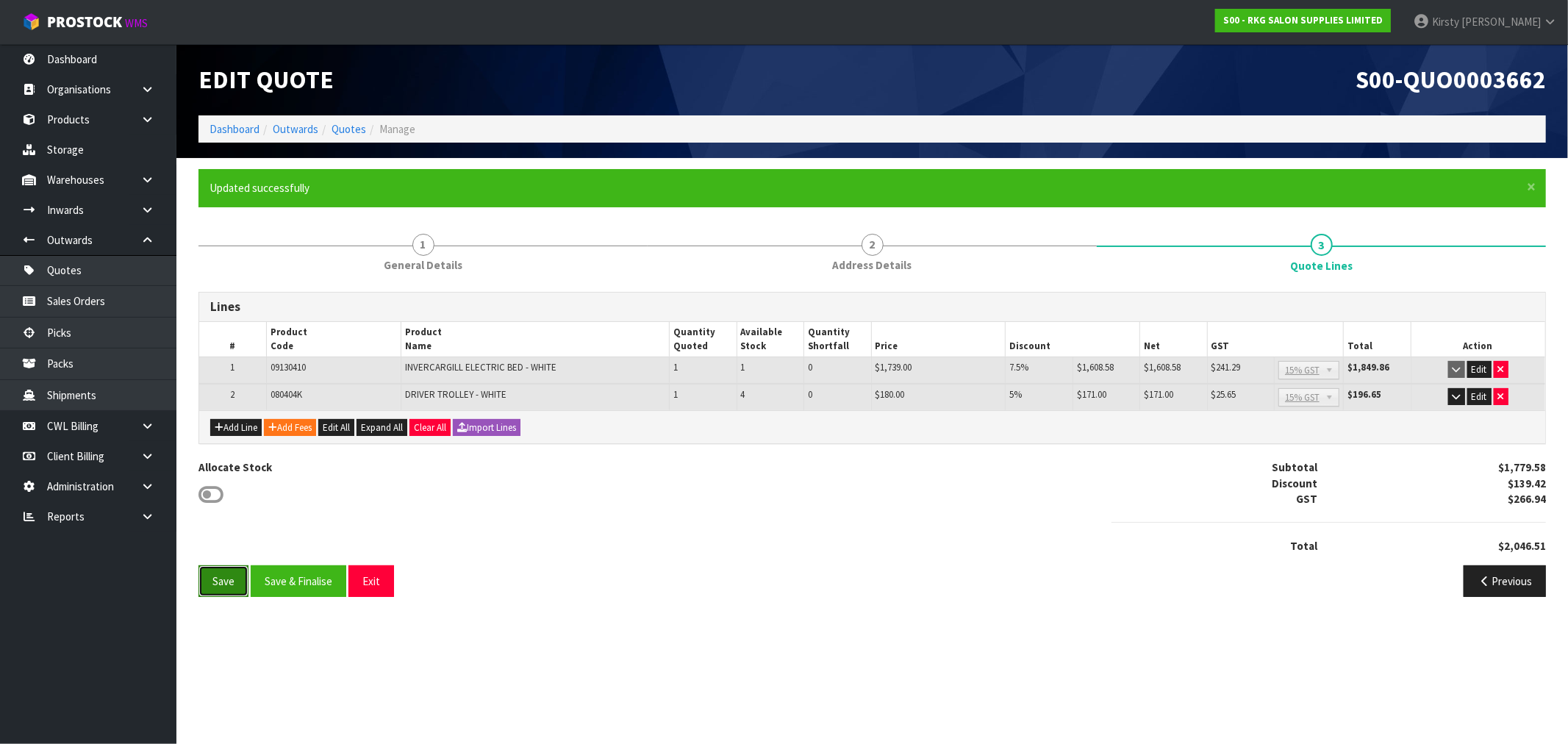
click at [224, 582] on button "Save" at bounding box center [223, 581] width 50 height 31
click at [280, 421] on button "Add Fees" at bounding box center [290, 428] width 52 height 17
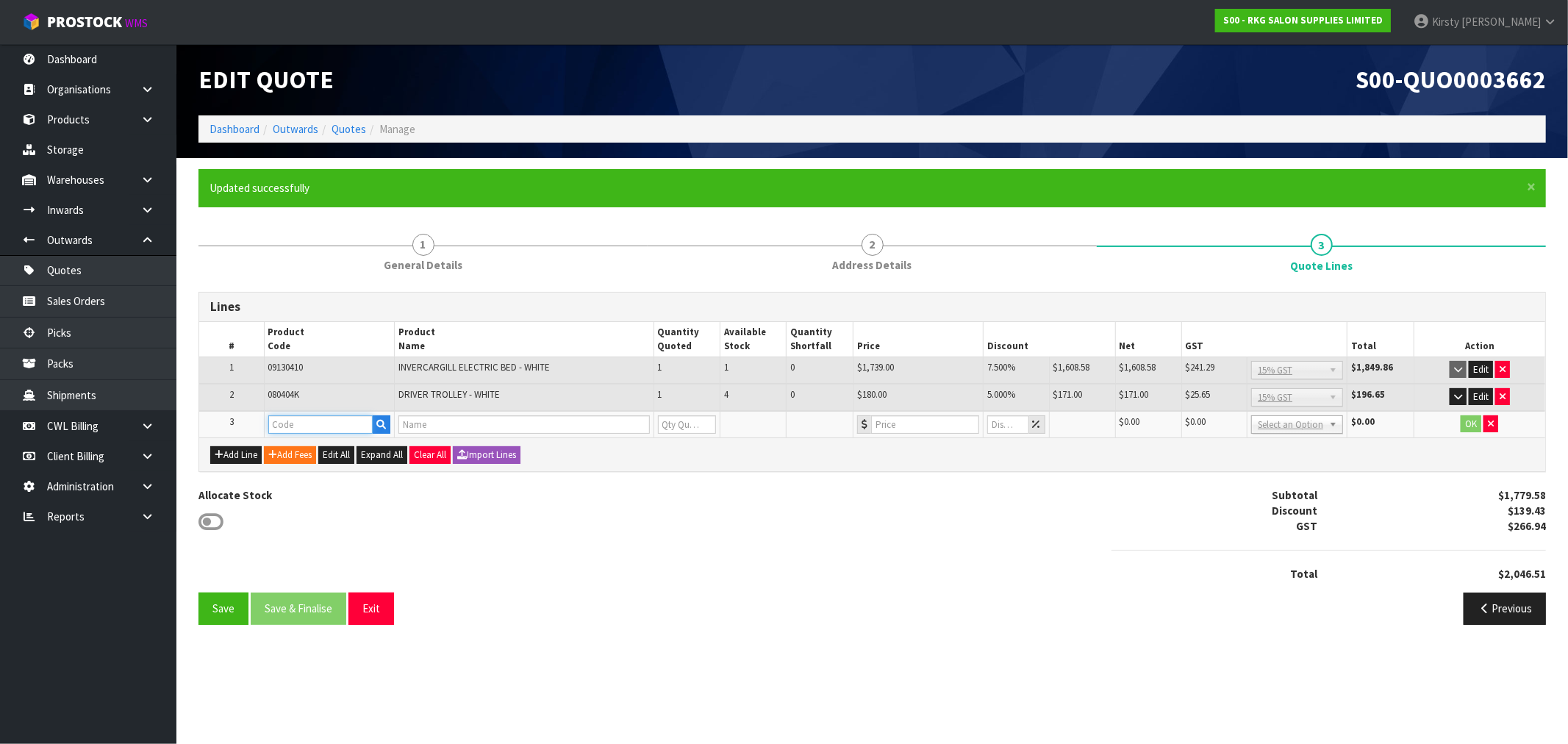
click at [293, 417] on input "text" at bounding box center [320, 425] width 105 height 18
type input "FRE"
drag, startPoint x: 297, startPoint y: 451, endPoint x: 306, endPoint y: 449, distance: 9.2
click at [299, 451] on strong "FRE" at bounding box center [293, 448] width 18 height 14
type input "FREIGHT"
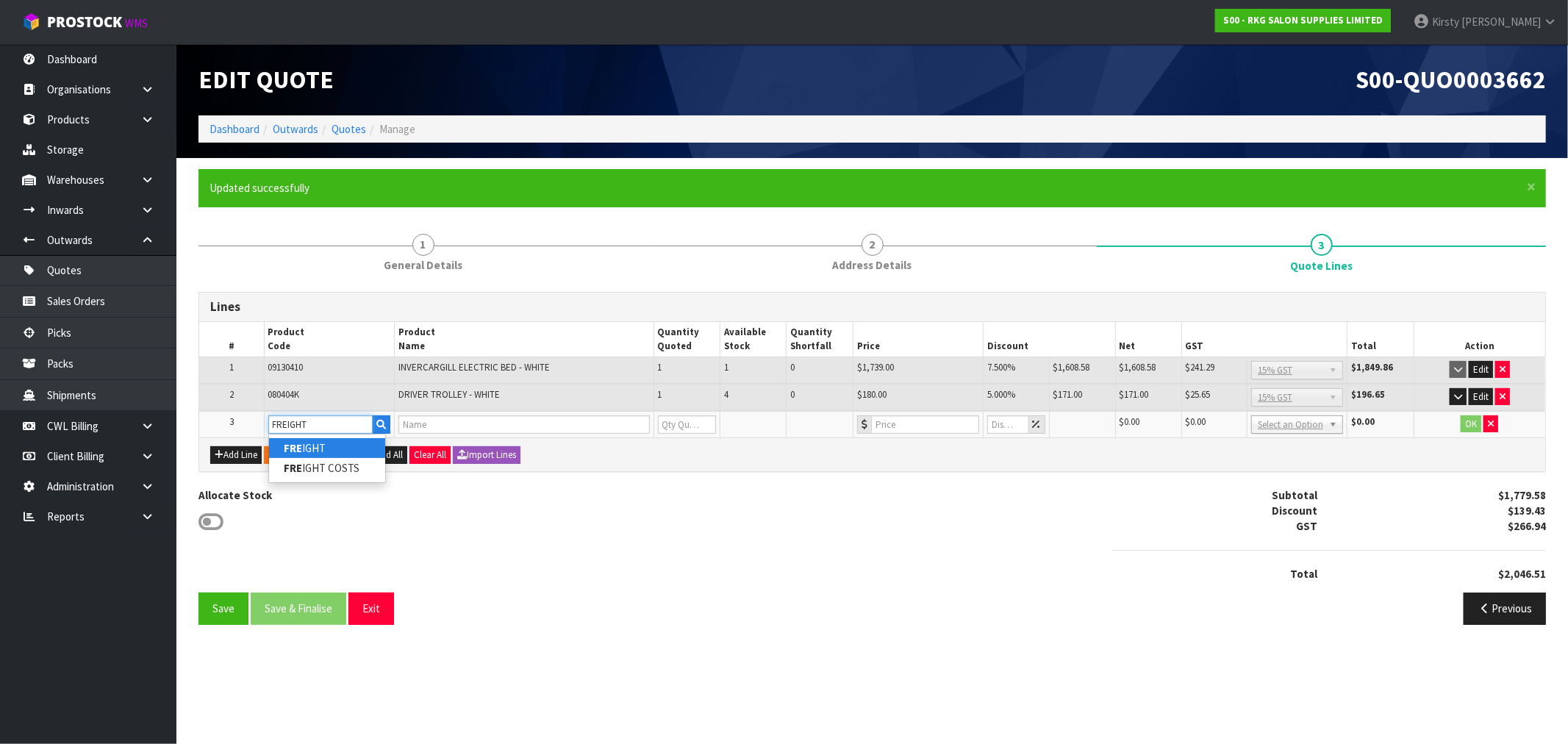
type input "FREIGHT FEE"
type input "1"
type input "0"
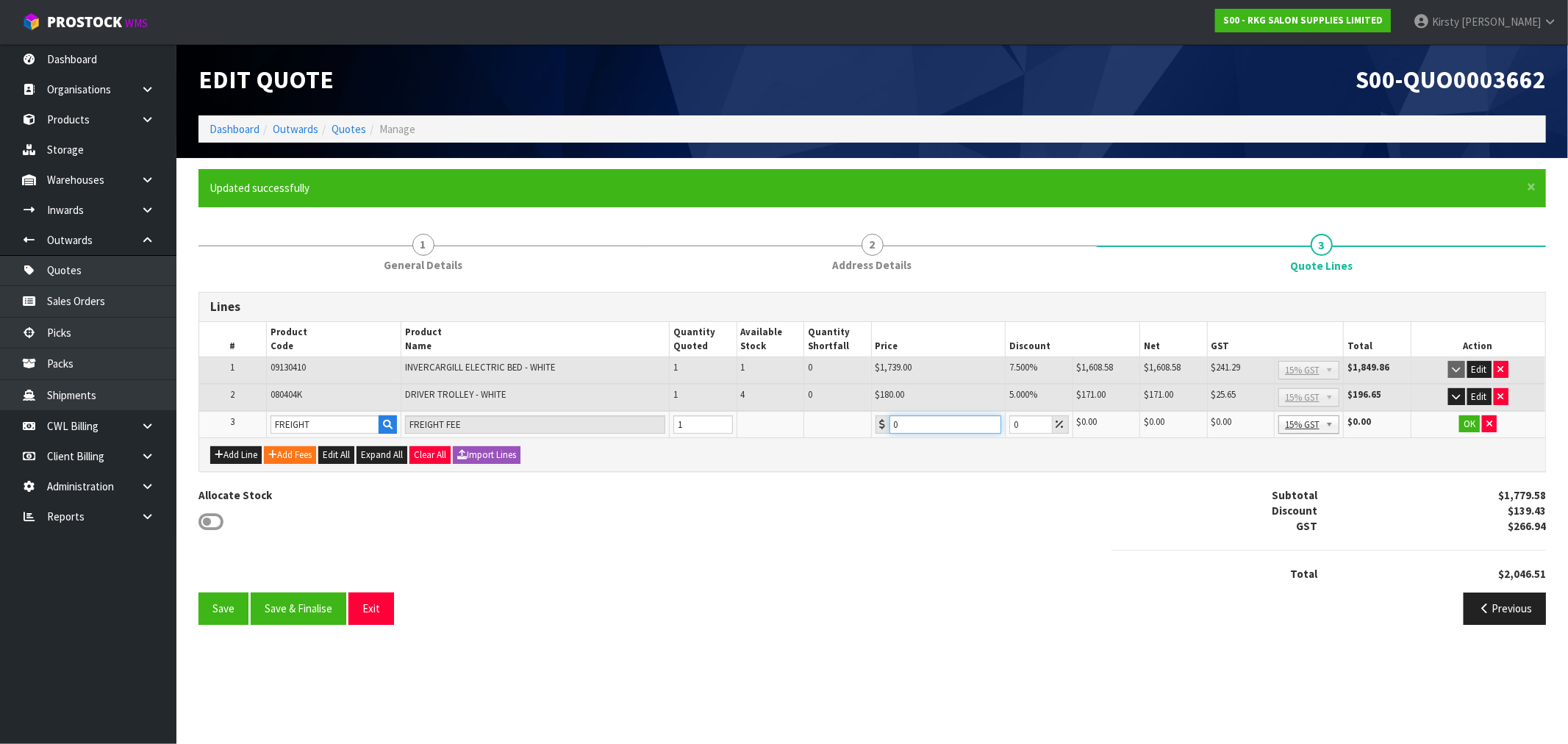
drag, startPoint x: 901, startPoint y: 423, endPoint x: 845, endPoint y: 438, distance: 58.0
click at [845, 438] on div "Lines # Product Code Product Name Quantity Quoted Available Stock Quantity Shor…" at bounding box center [872, 381] width 1347 height 179
type input "177.25"
click at [1470, 423] on button "OK" at bounding box center [1469, 424] width 20 height 17
click at [217, 604] on button "Save" at bounding box center [223, 608] width 50 height 31
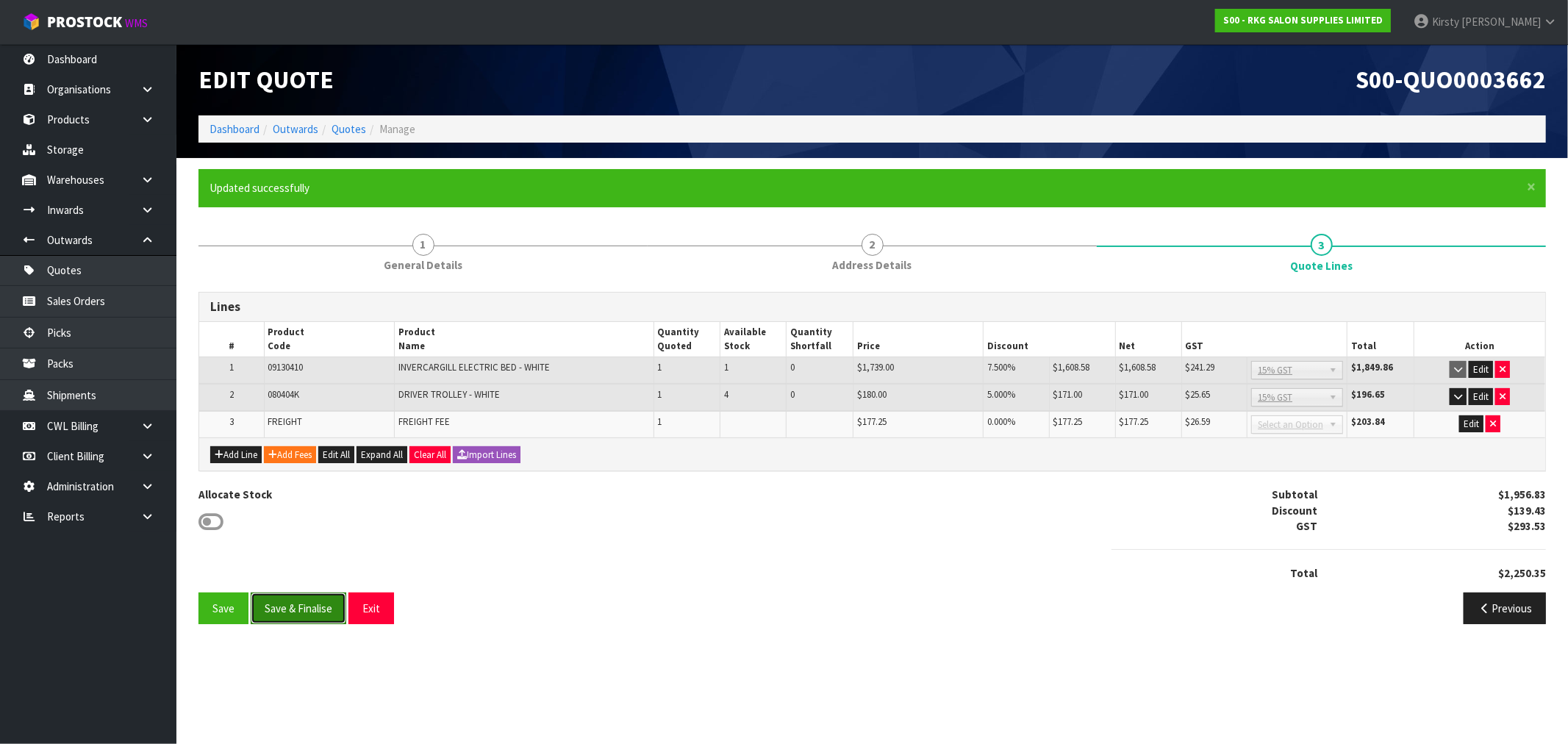
click at [286, 616] on button "Save & Finalise" at bounding box center [298, 608] width 95 height 31
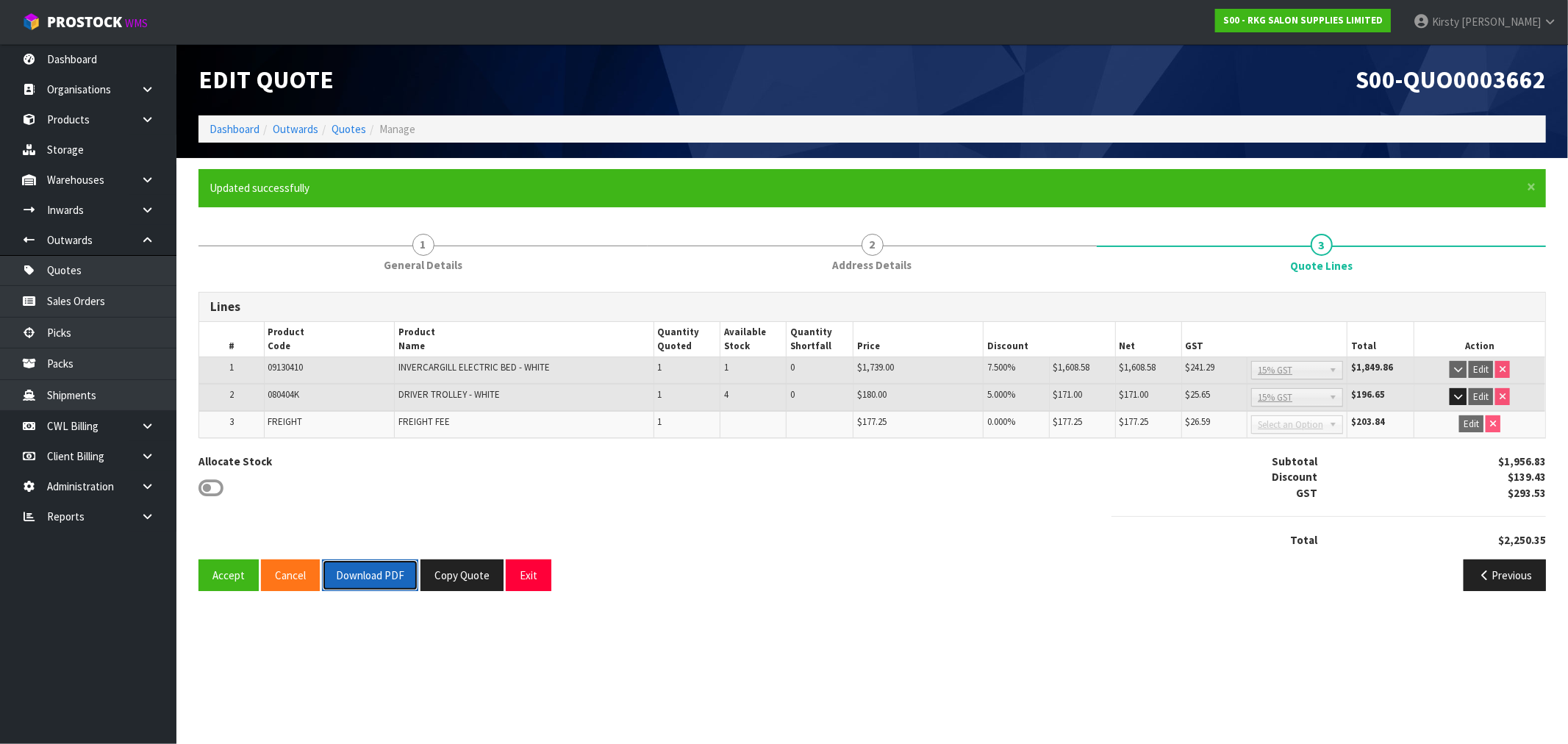
click at [372, 575] on button "Download PDF" at bounding box center [370, 575] width 96 height 31
click at [530, 573] on button "Exit" at bounding box center [528, 575] width 46 height 31
